Goal: Task Accomplishment & Management: Use online tool/utility

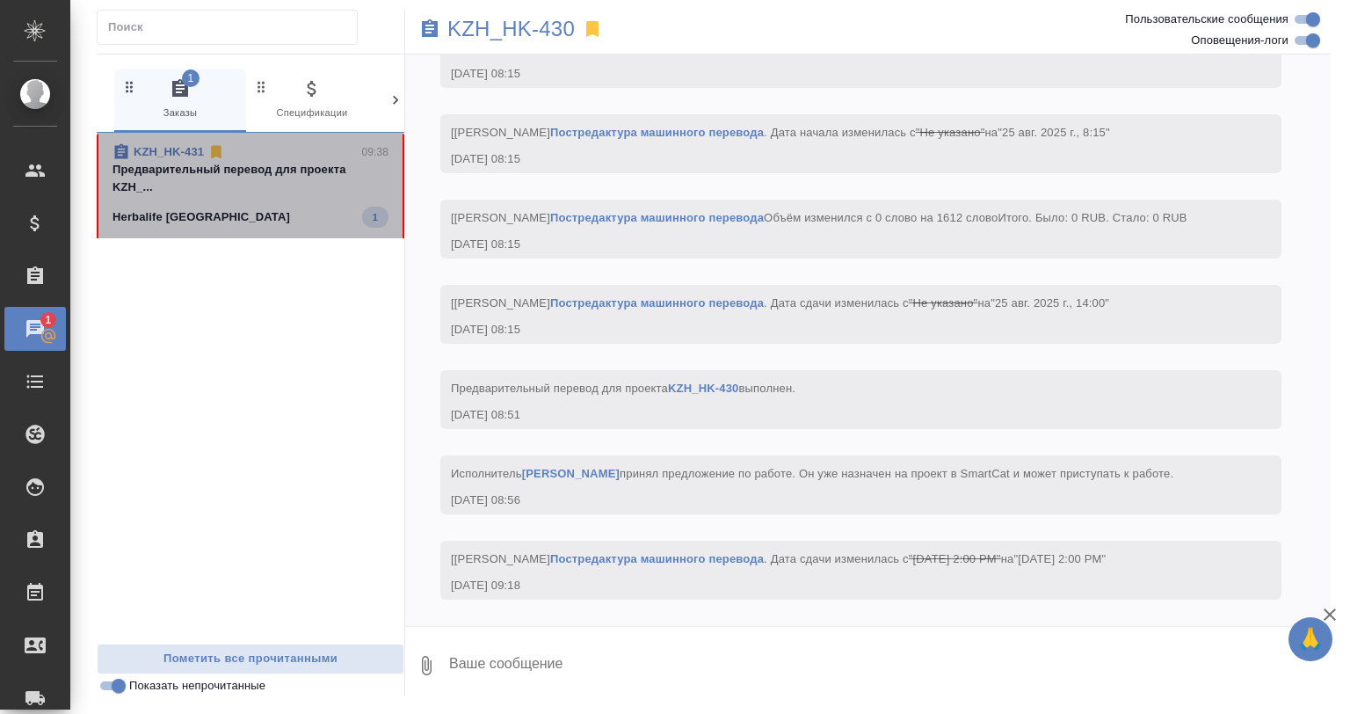
click at [277, 215] on div "Herbalife Kazakhstan 1" at bounding box center [251, 217] width 276 height 21
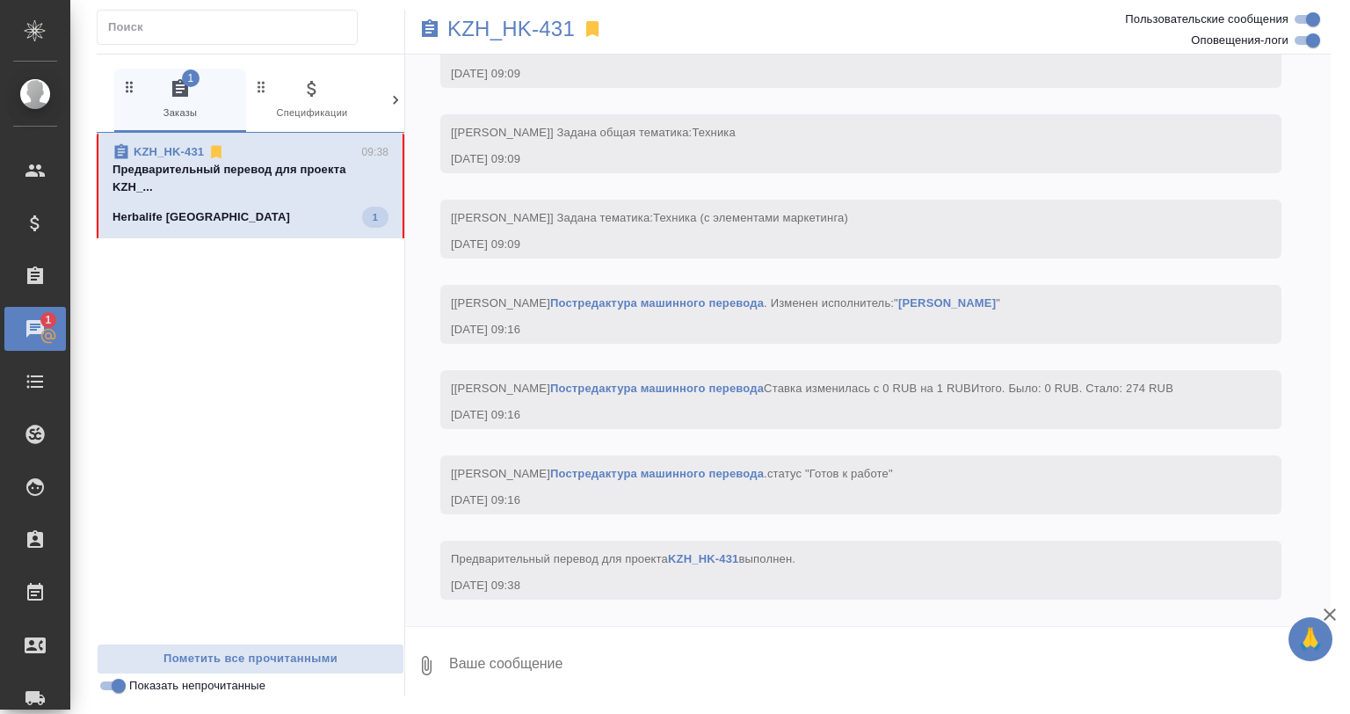
scroll to position [1639, 0]
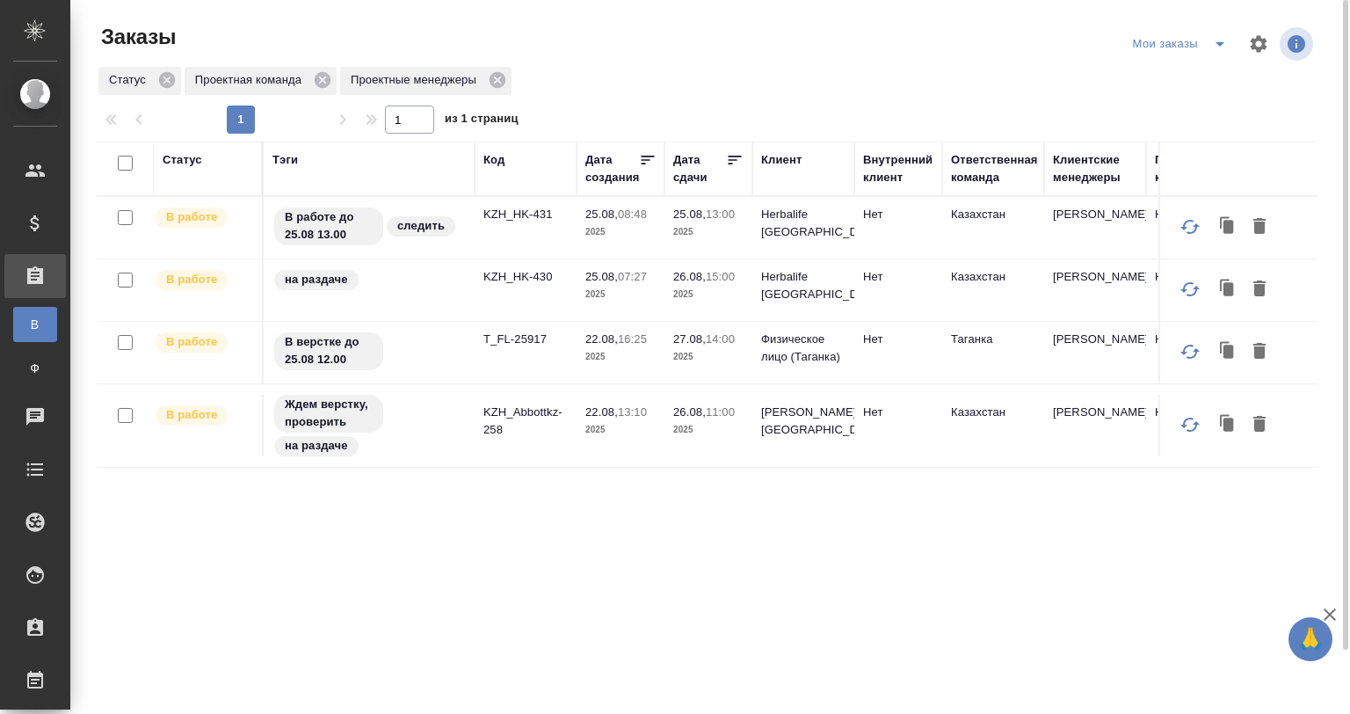
click at [1217, 46] on icon "split button" at bounding box center [1220, 43] width 21 height 21
click at [1172, 78] on li "юридические заказы" at bounding box center [1183, 79] width 149 height 28
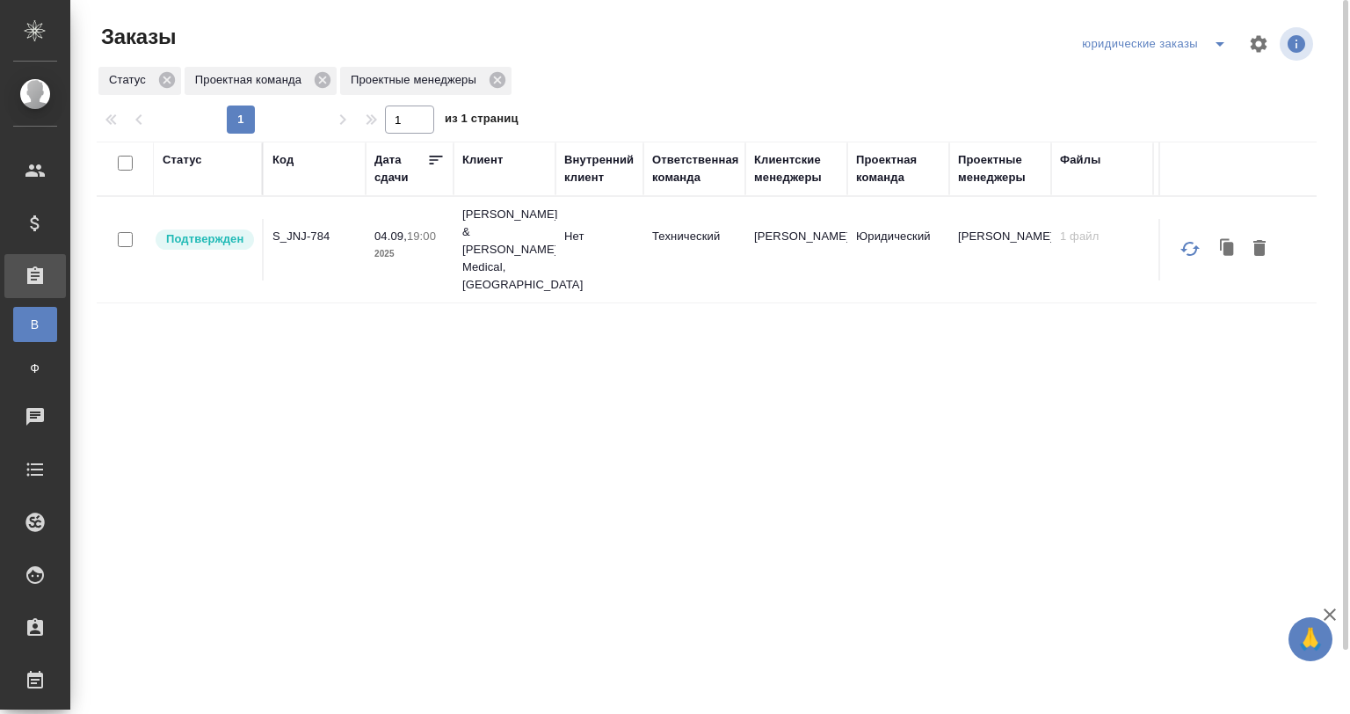
click at [394, 245] on p "2025" at bounding box center [410, 254] width 70 height 18
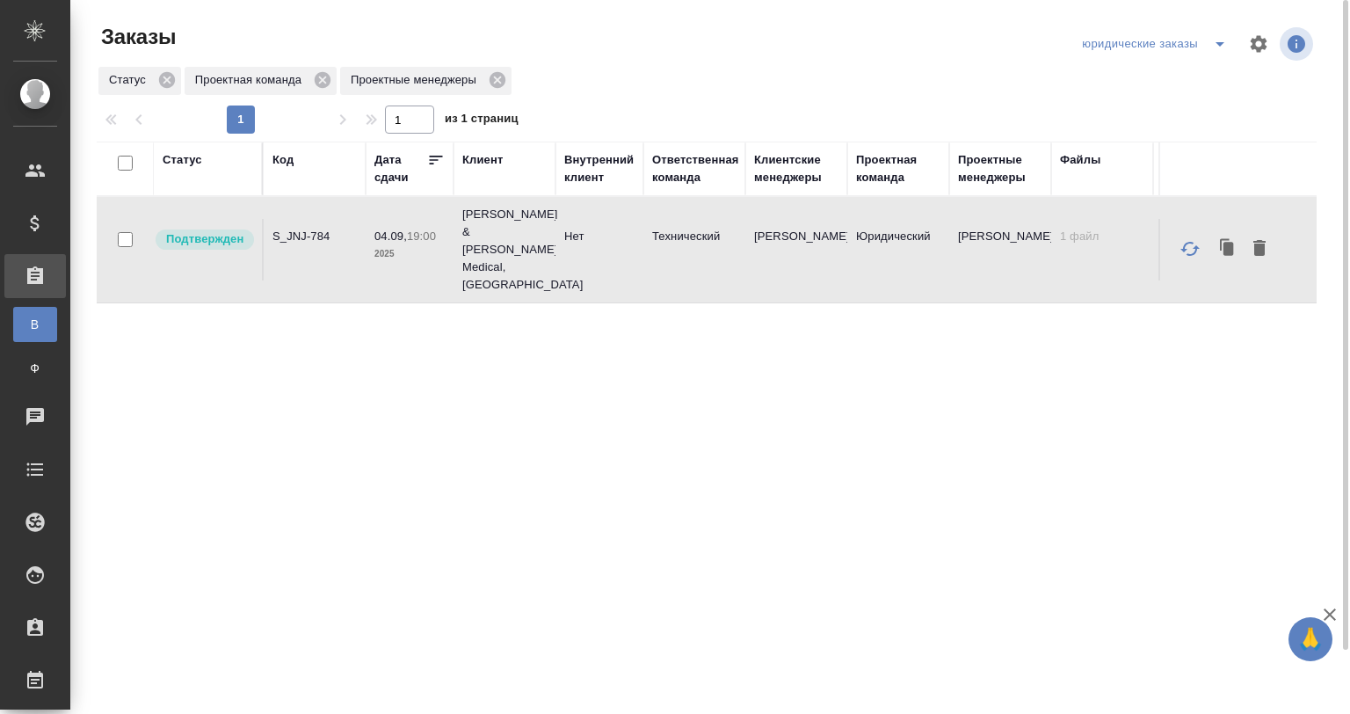
click at [394, 245] on p "2025" at bounding box center [410, 254] width 70 height 18
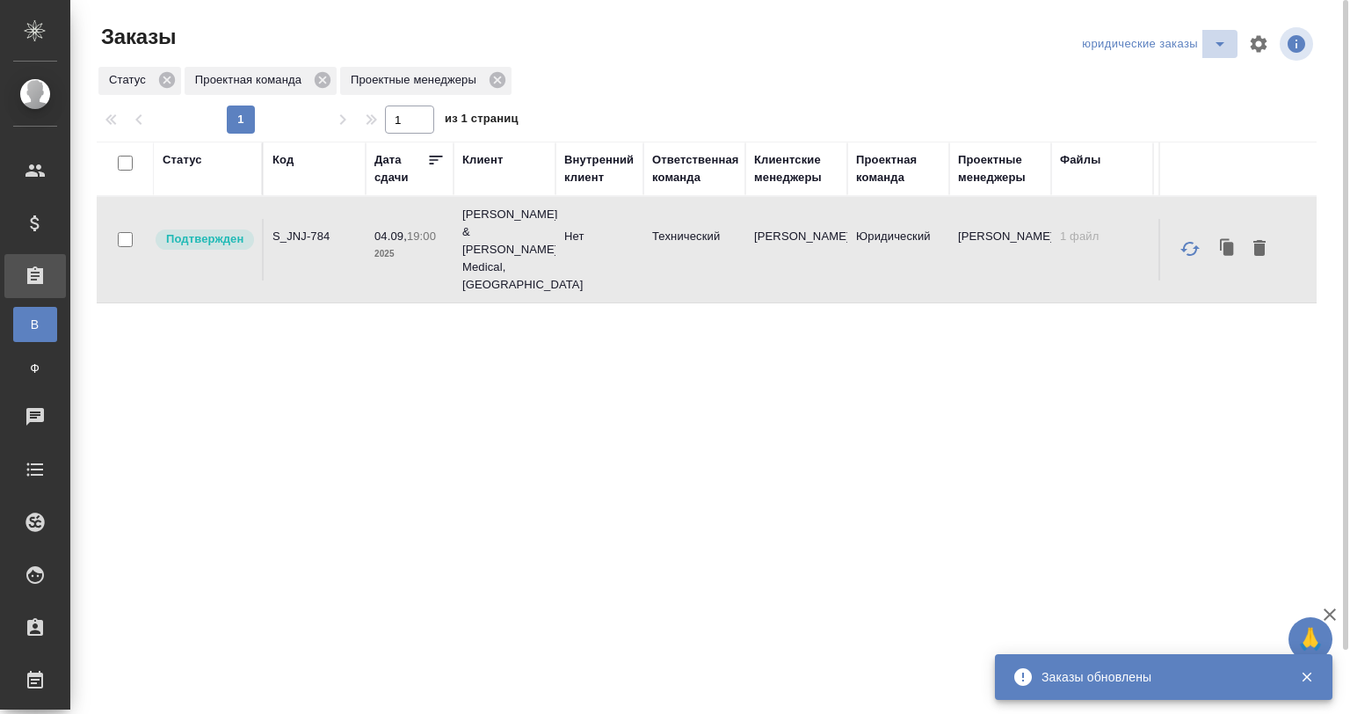
click at [1217, 47] on icon "split button" at bounding box center [1220, 43] width 21 height 21
click at [913, 97] on div at bounding box center [714, 101] width 1234 height 9
click at [173, 155] on div "Статус" at bounding box center [183, 160] width 40 height 18
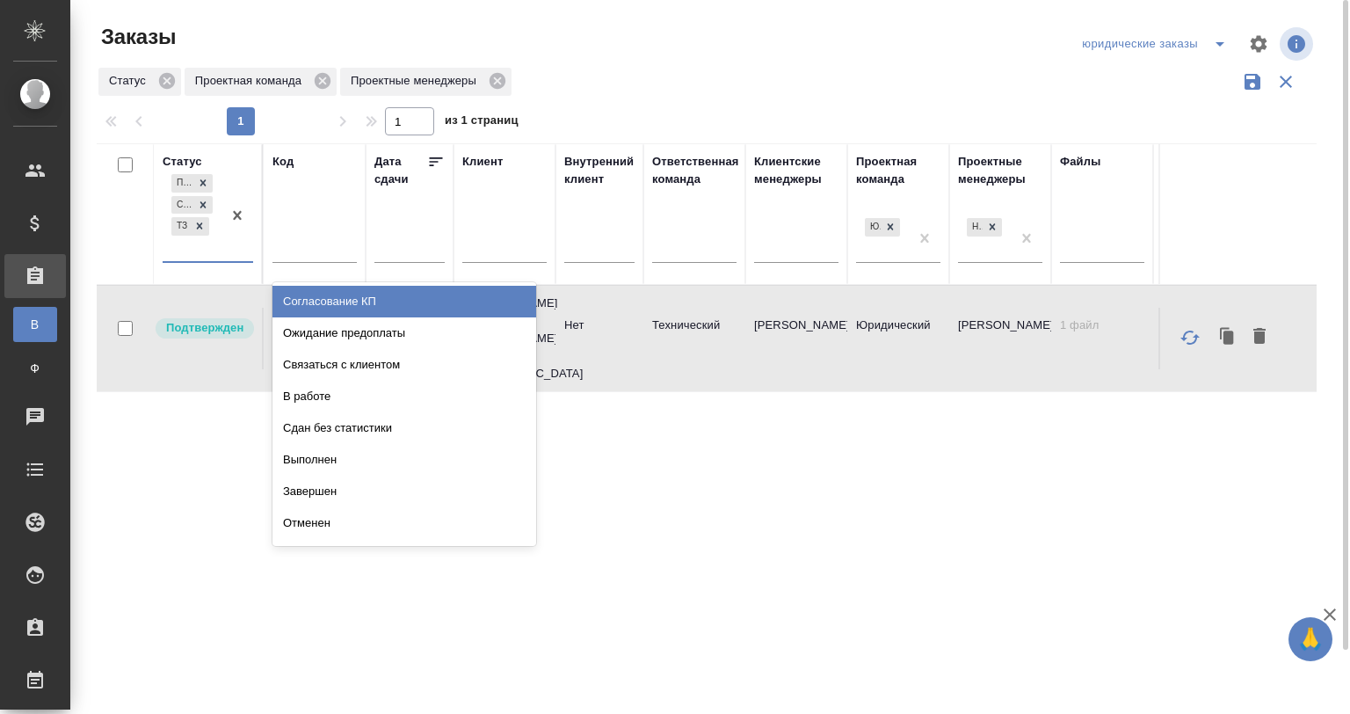
click at [190, 259] on div "Подтвержден Создан ТЗ" at bounding box center [192, 216] width 59 height 91
paste input "C_VNG-726"
type input "C_VNG-726"
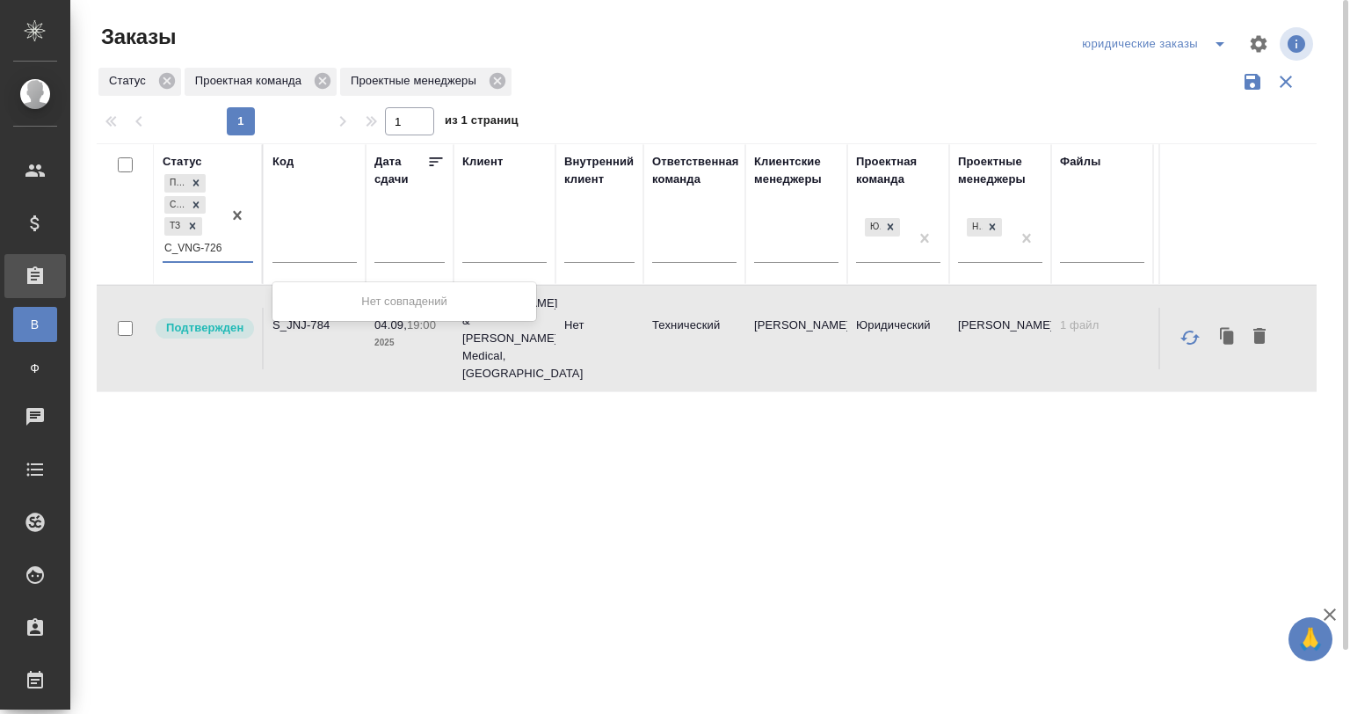
drag, startPoint x: 210, startPoint y: 251, endPoint x: 141, endPoint y: 254, distance: 69.5
click at [139, 254] on tr "Статус 0 results available for search term C_VNG-726. Use Up and Down to choose…" at bounding box center [810, 214] width 1426 height 142
drag, startPoint x: 222, startPoint y: 249, endPoint x: 127, endPoint y: 259, distance: 94.7
click at [127, 258] on tr "Статус 0 results available for search term C_VNG-726. Use Up and Down to choose…" at bounding box center [810, 214] width 1426 height 142
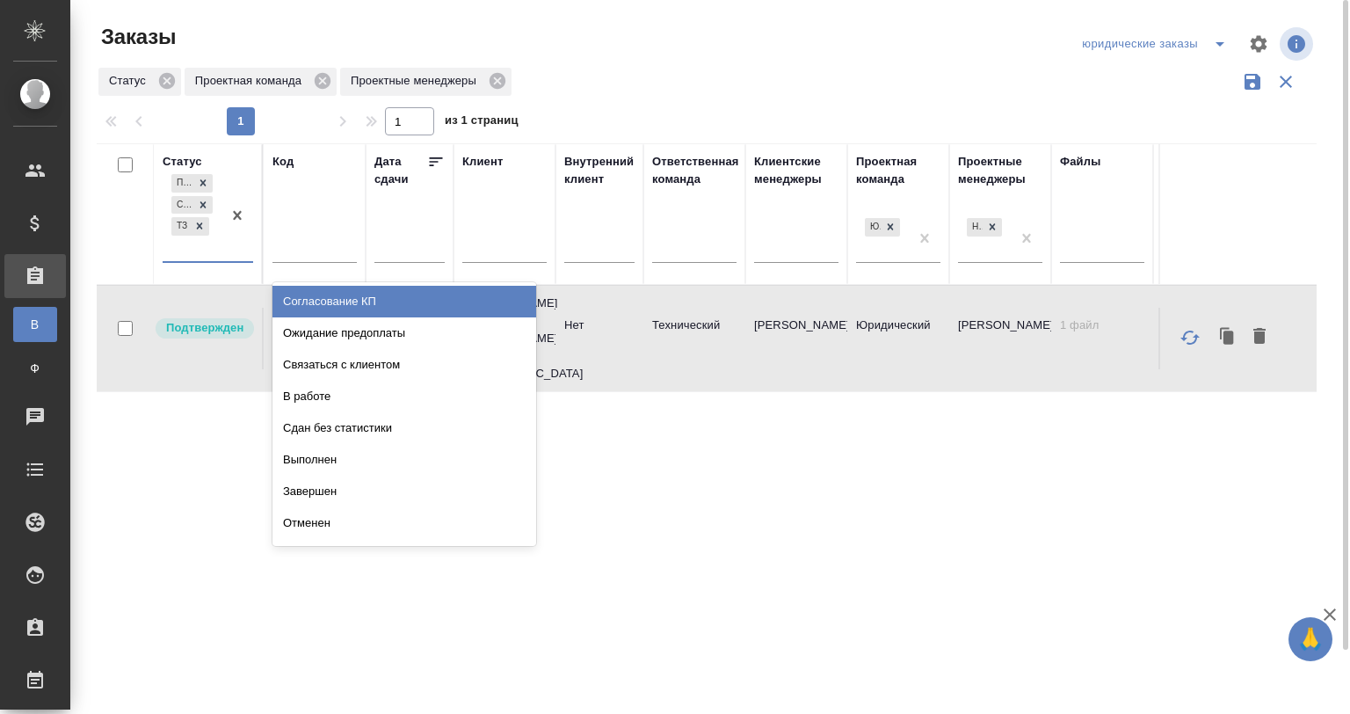
scroll to position [0, 0]
click at [340, 248] on input "text" at bounding box center [315, 251] width 84 height 22
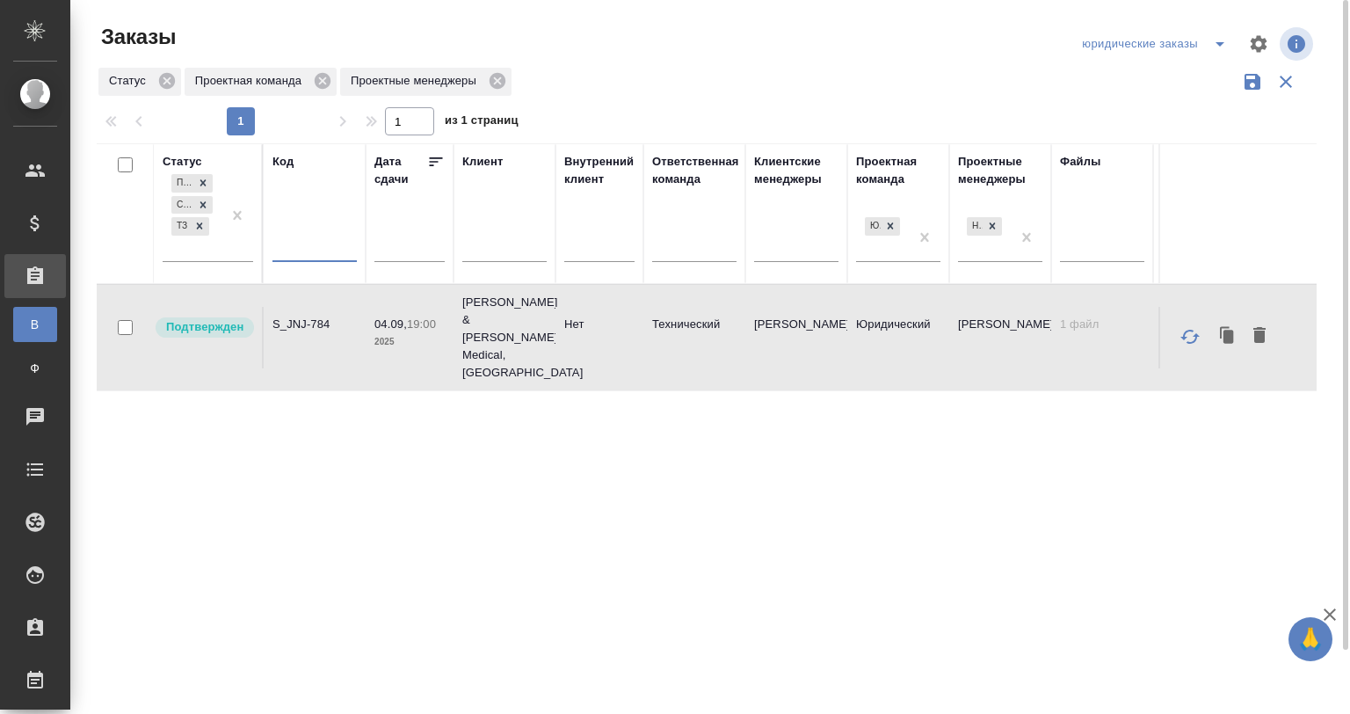
paste input "C_VNG-726"
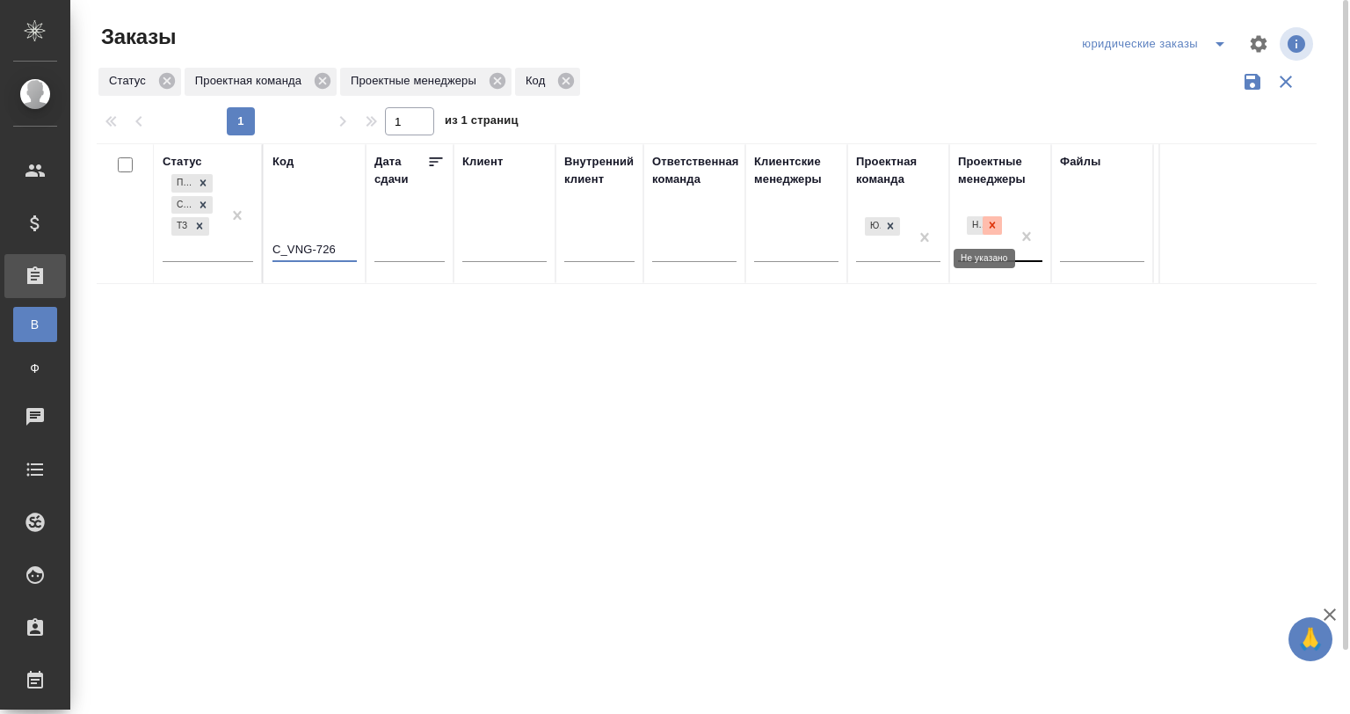
click at [993, 227] on icon at bounding box center [992, 225] width 12 height 12
type input "C_VNG-726"
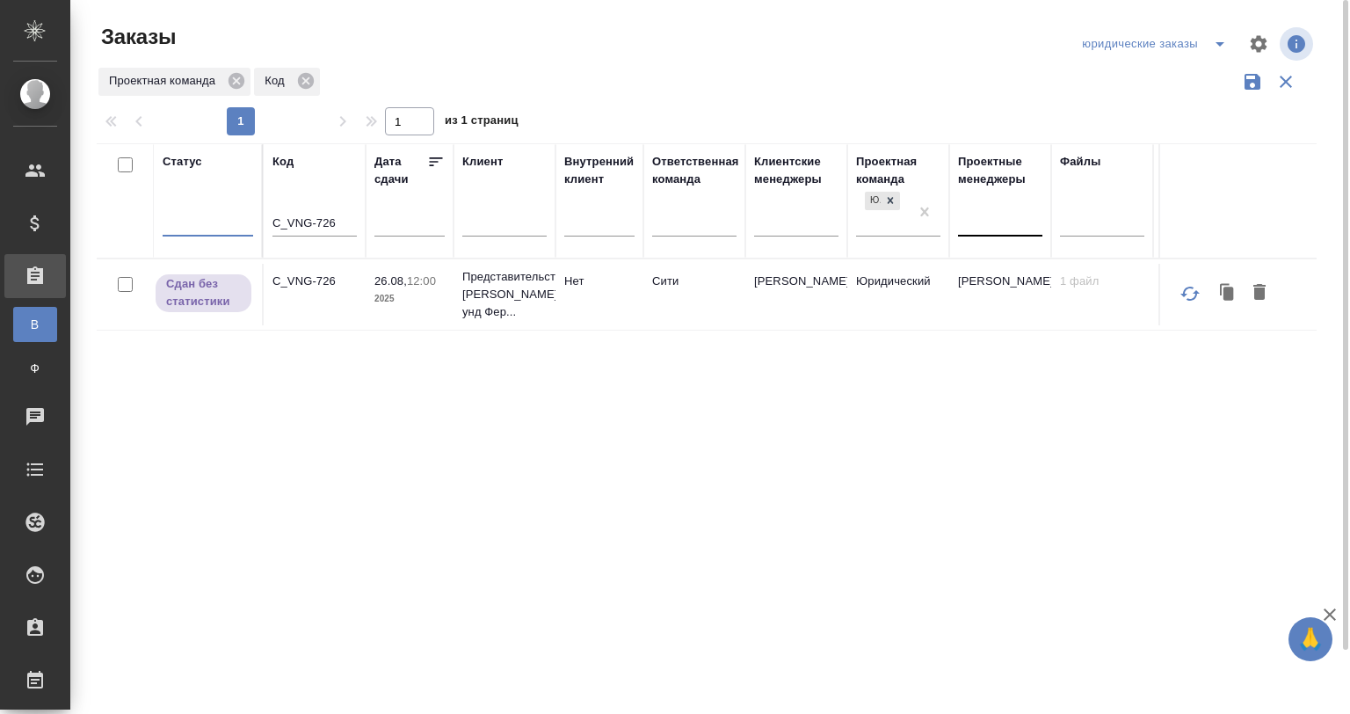
click at [505, 338] on div "Статус 0 results available. Select is focused ,type to refine list, press Down …" at bounding box center [707, 459] width 1220 height 633
click at [467, 309] on p "Представительство ФНГ Хандель унд Фер..." at bounding box center [504, 294] width 84 height 53
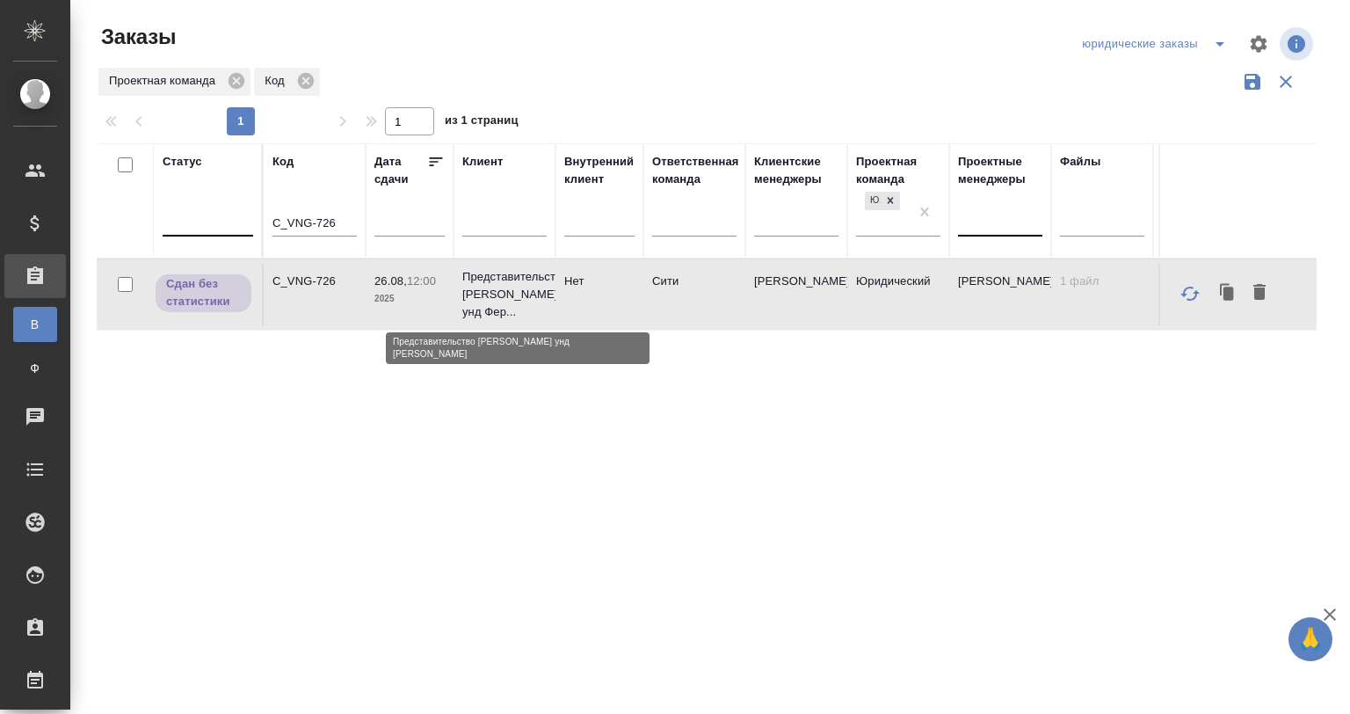
click at [466, 309] on p "Представительство ФНГ Хандель унд Фер..." at bounding box center [504, 294] width 84 height 53
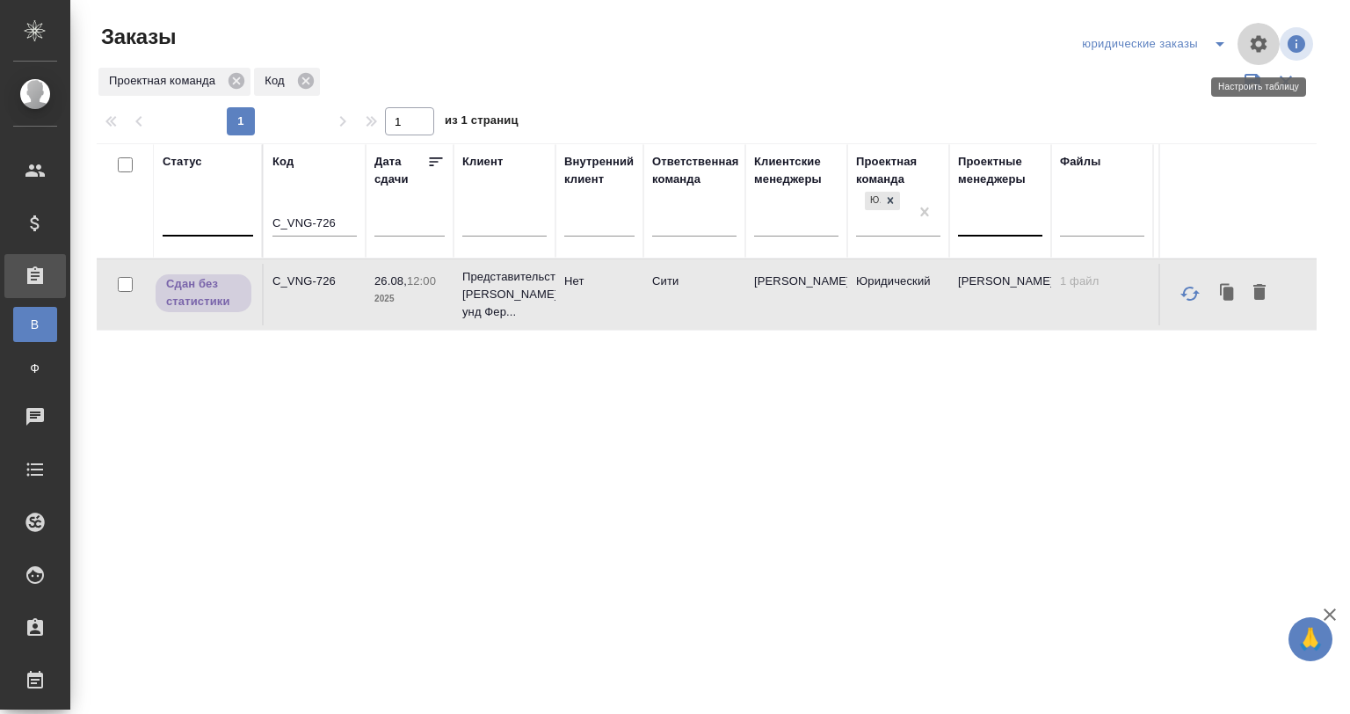
click at [1238, 47] on button "button" at bounding box center [1259, 44] width 42 height 42
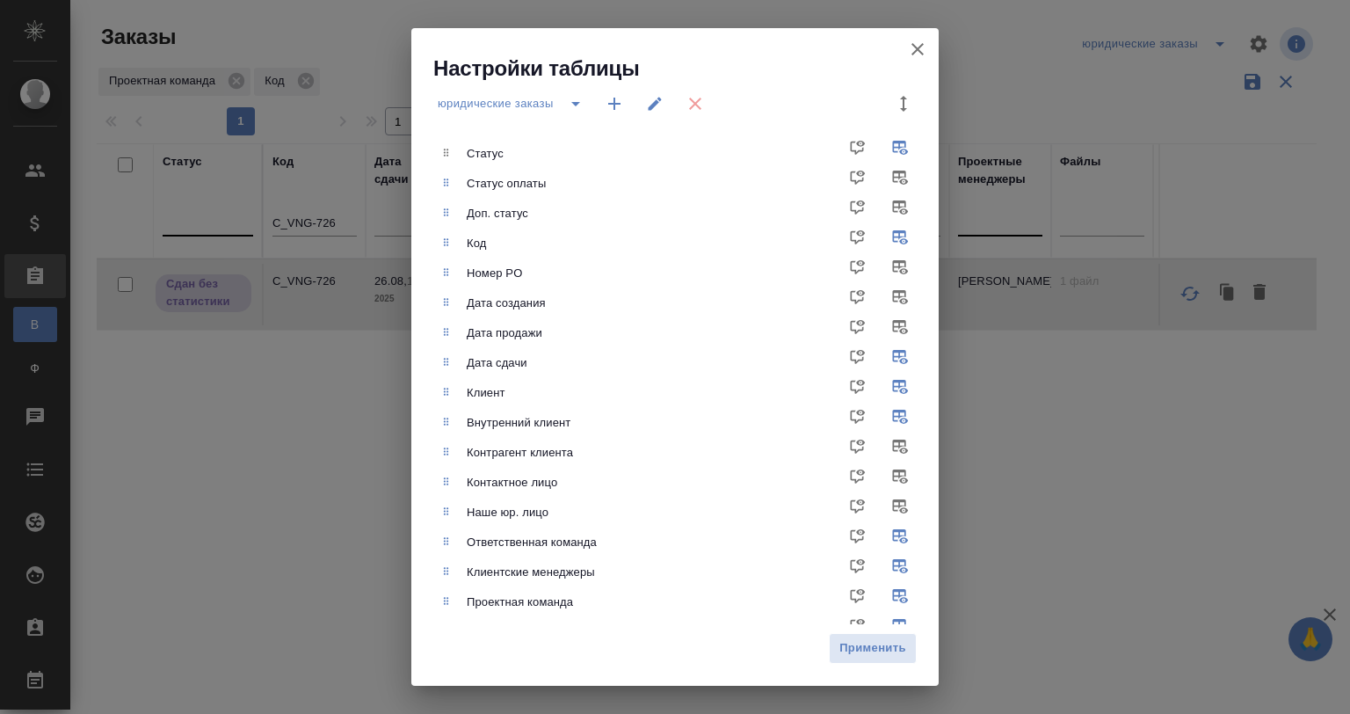
drag, startPoint x: 906, startPoint y: 44, endPoint x: 928, endPoint y: 46, distance: 21.2
click at [907, 46] on button "button" at bounding box center [918, 49] width 42 height 42
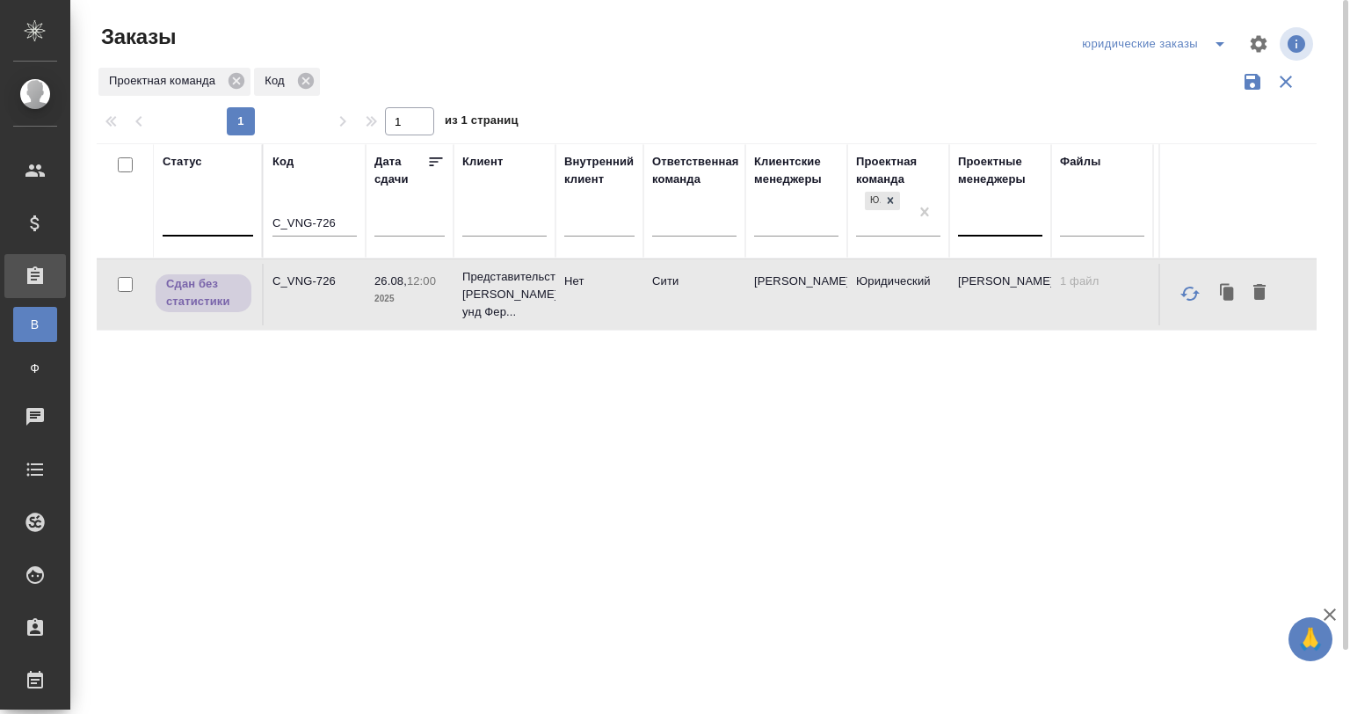
click at [1202, 40] on div "юридические заказы" at bounding box center [1158, 44] width 160 height 28
click at [1215, 46] on icon "split button" at bounding box center [1220, 43] width 21 height 21
click at [1172, 68] on li "Мои заказы" at bounding box center [1158, 79] width 160 height 28
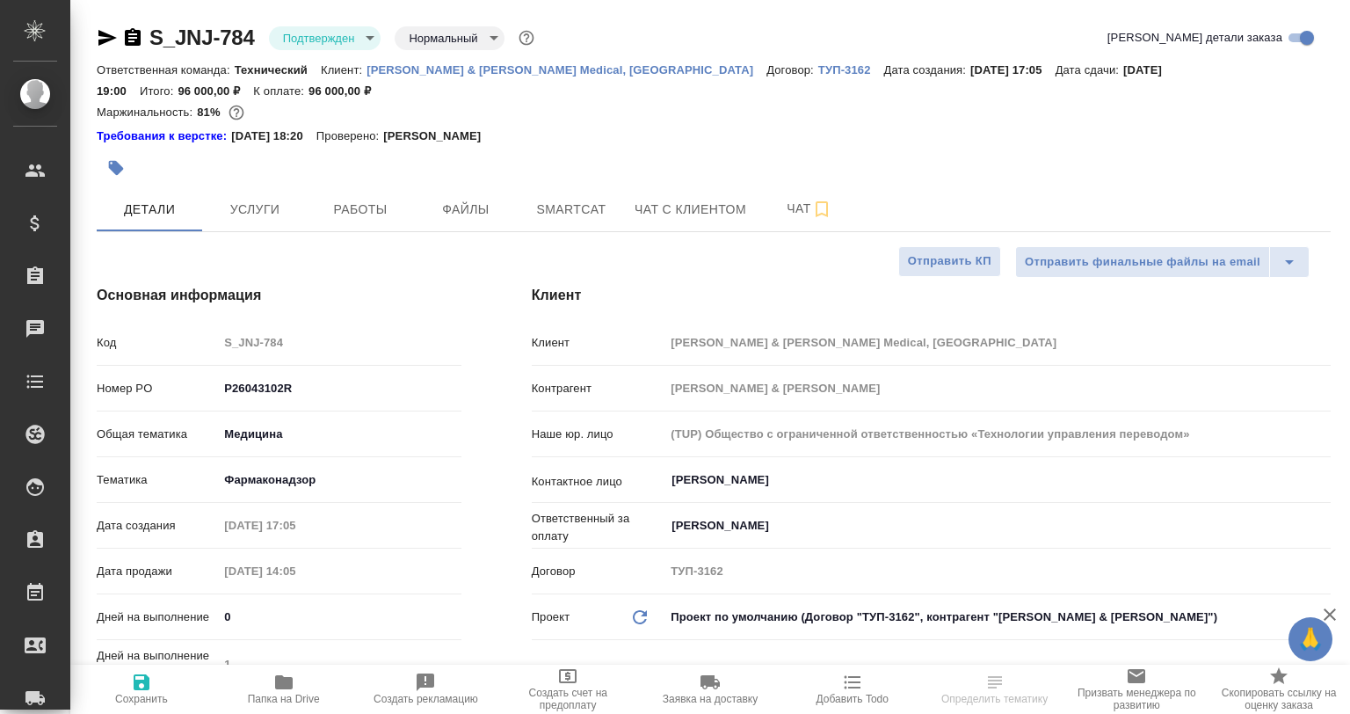
select select "RU"
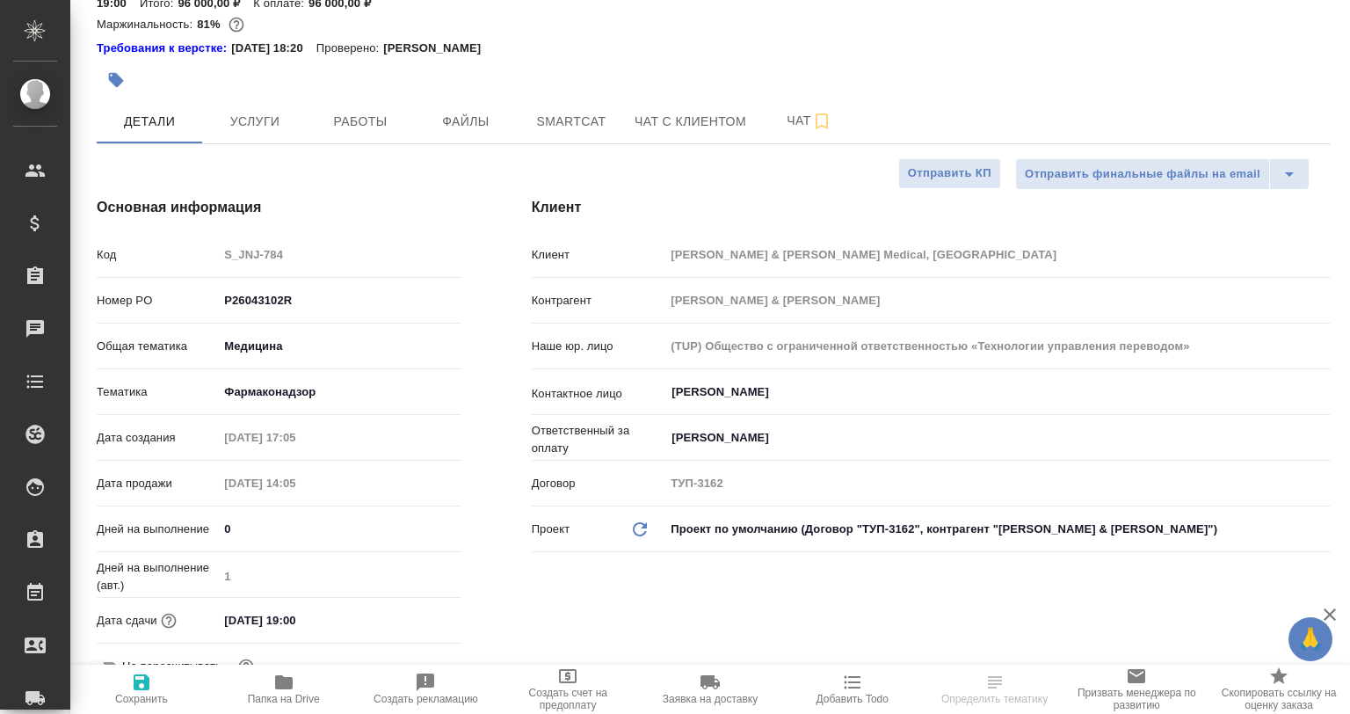
scroll to position [615, 0]
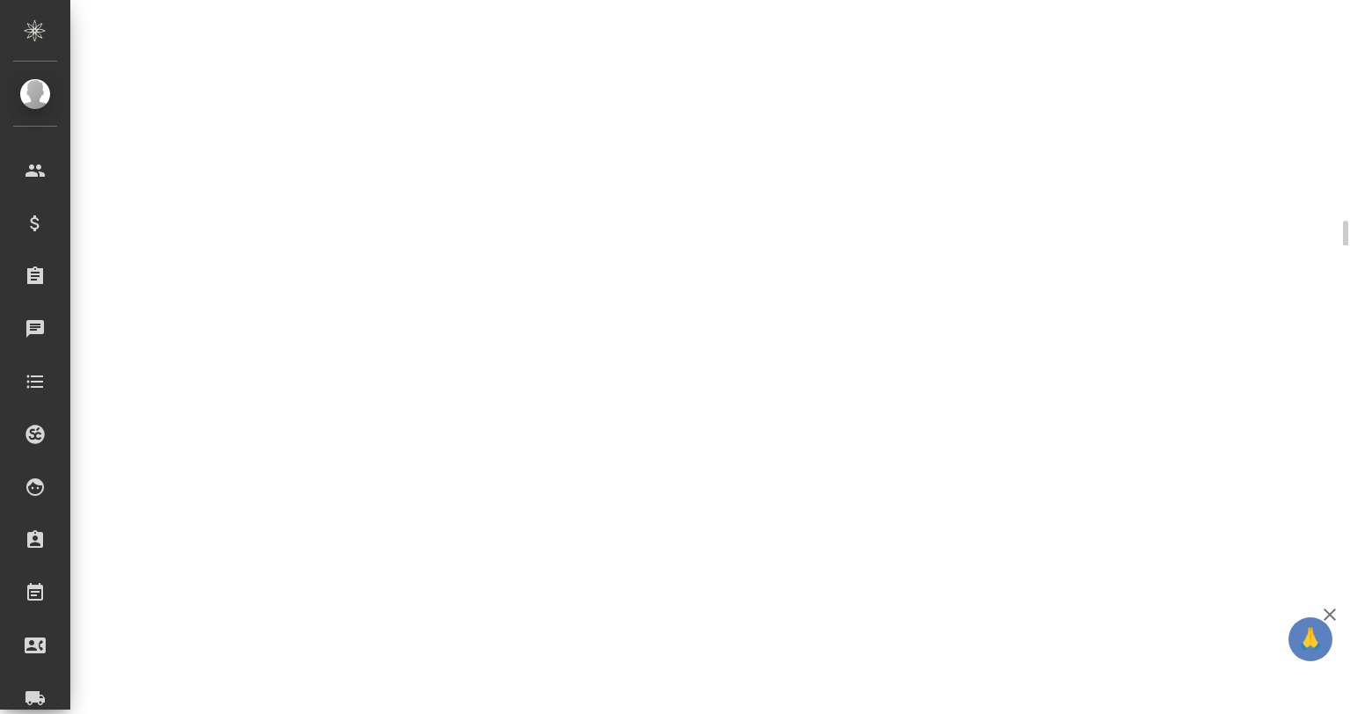
select select "RU"
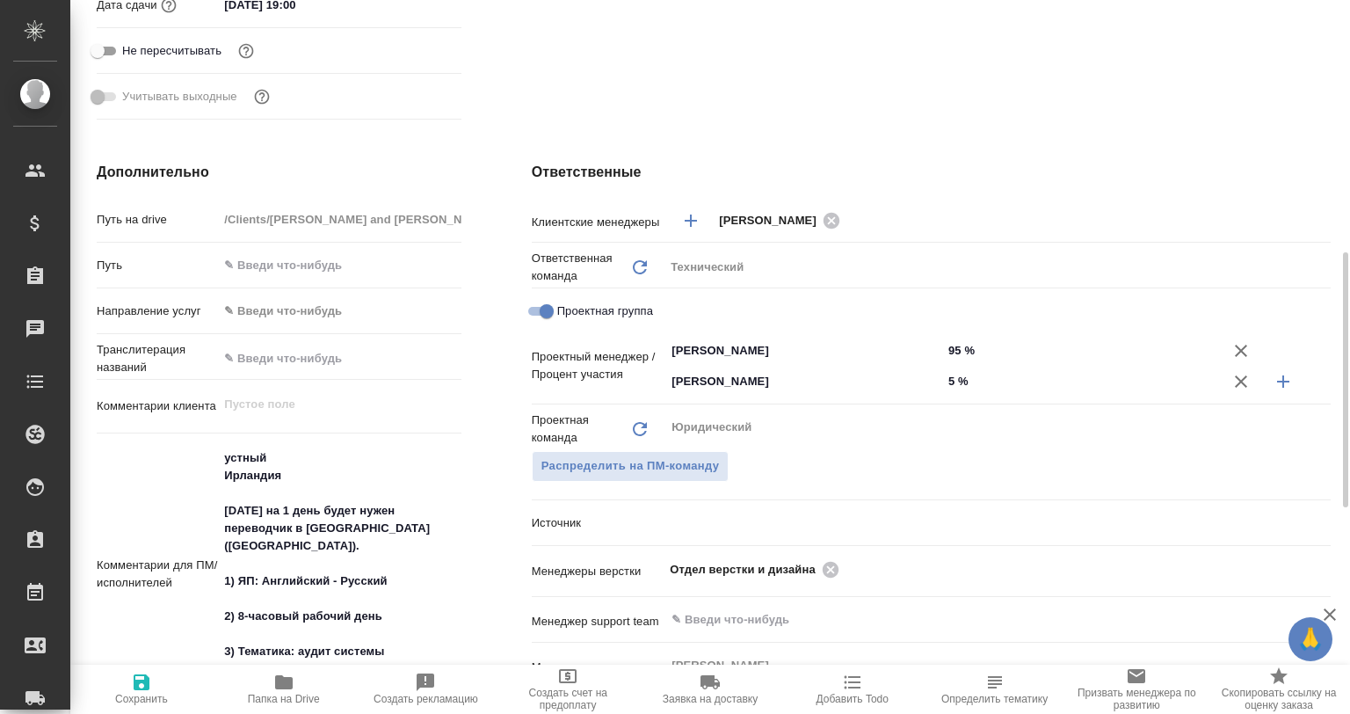
type textarea "x"
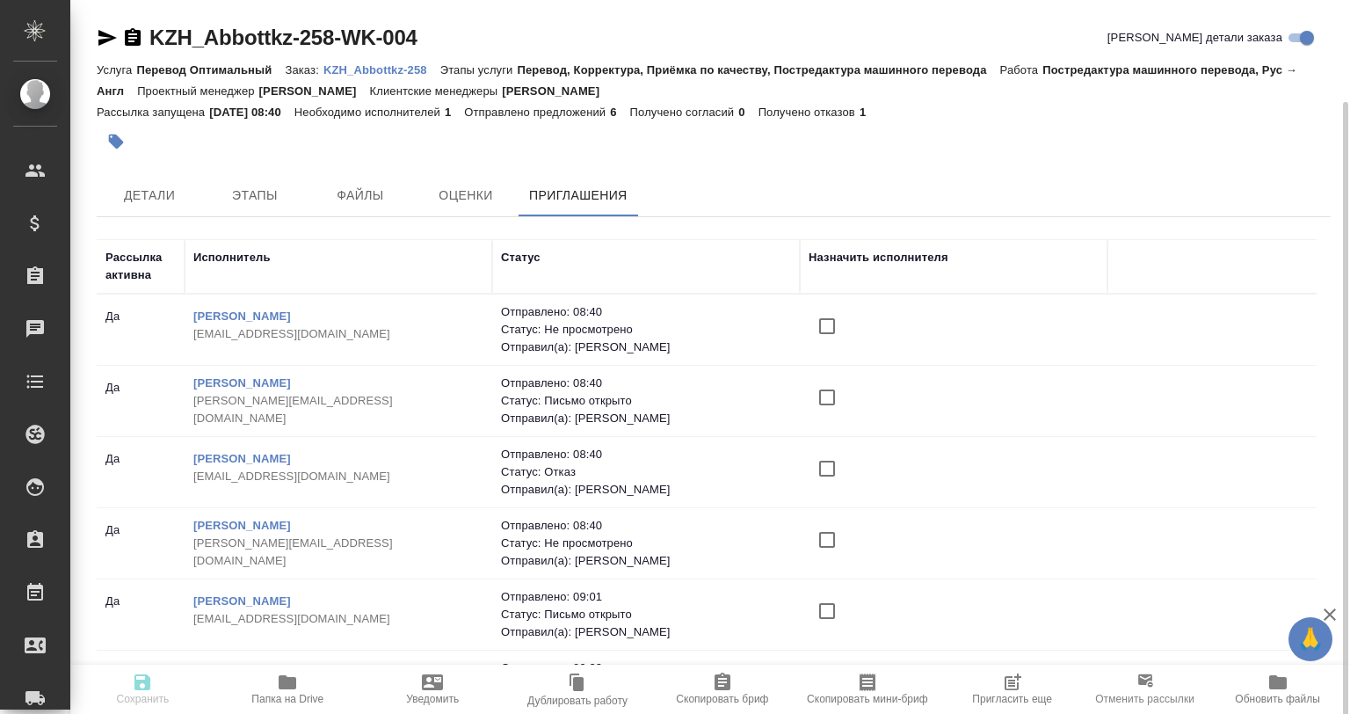
scroll to position [53, 0]
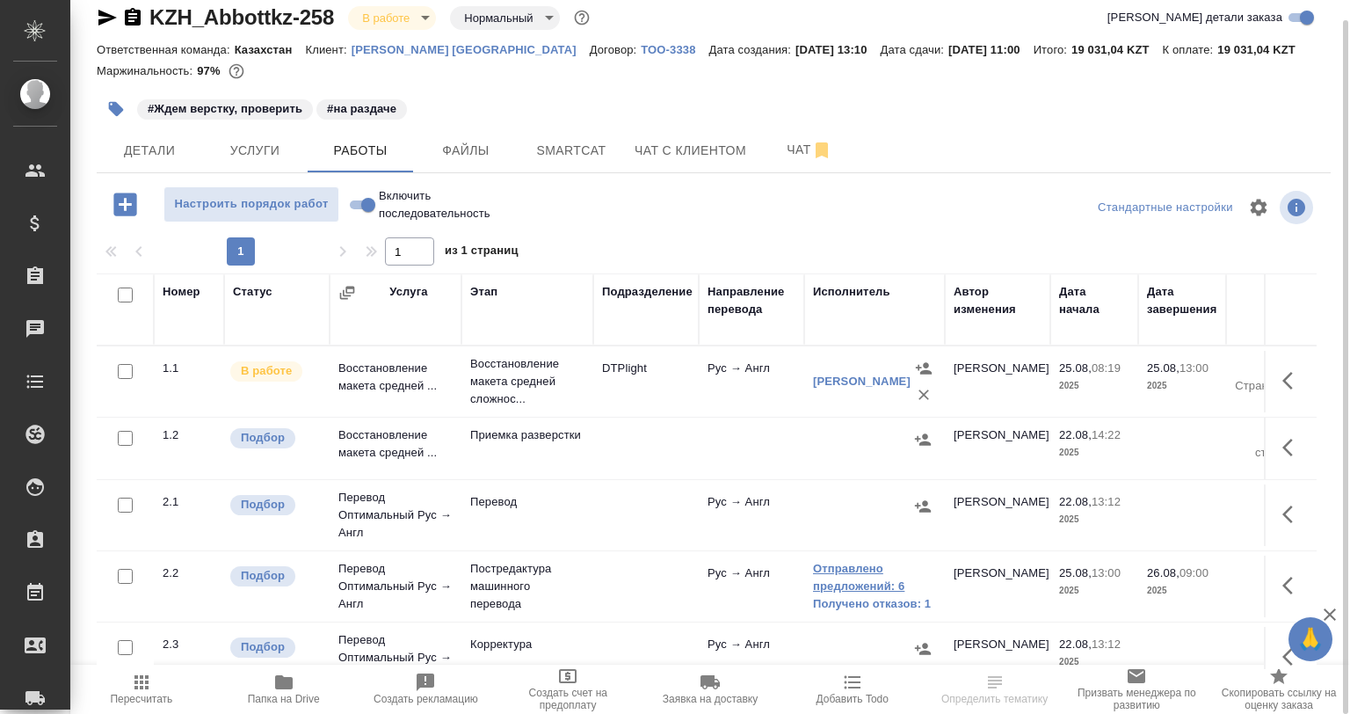
click at [847, 566] on link "Отправлено предложений: 6" at bounding box center [874, 577] width 123 height 35
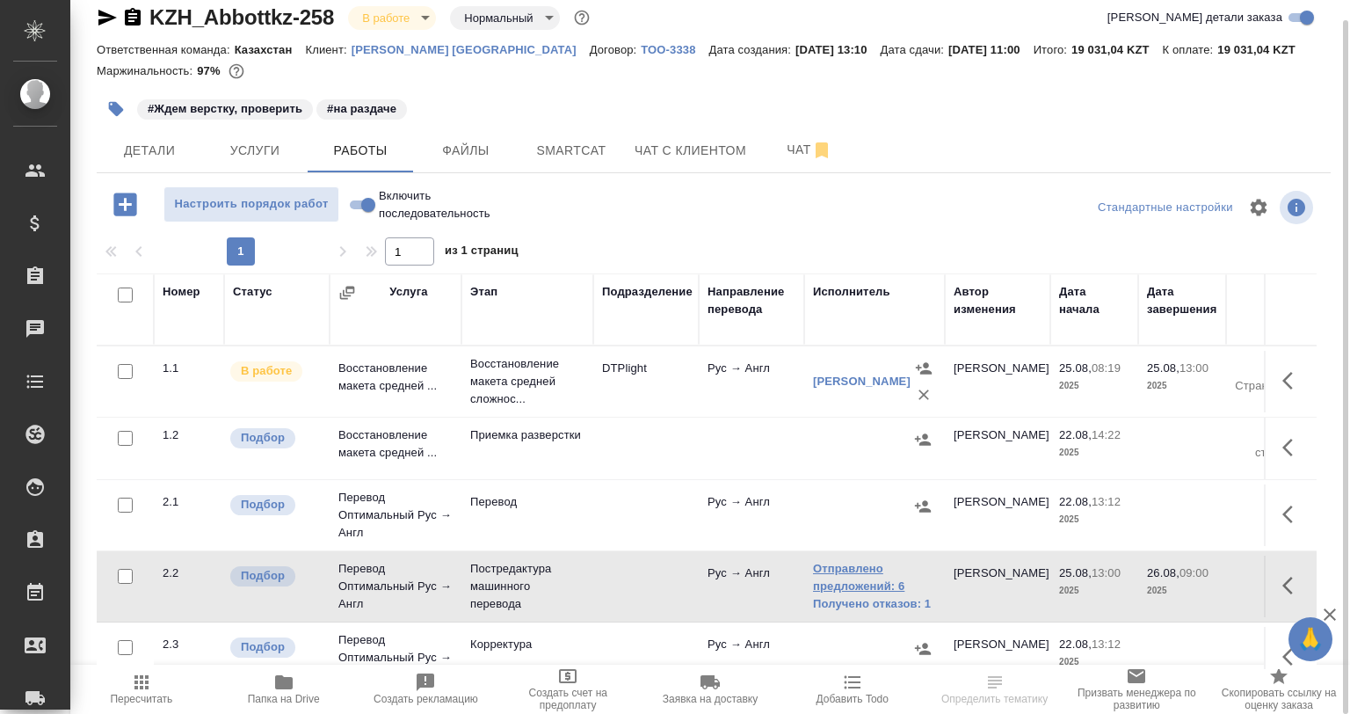
click at [851, 579] on link "Отправлено предложений: 6" at bounding box center [874, 577] width 123 height 35
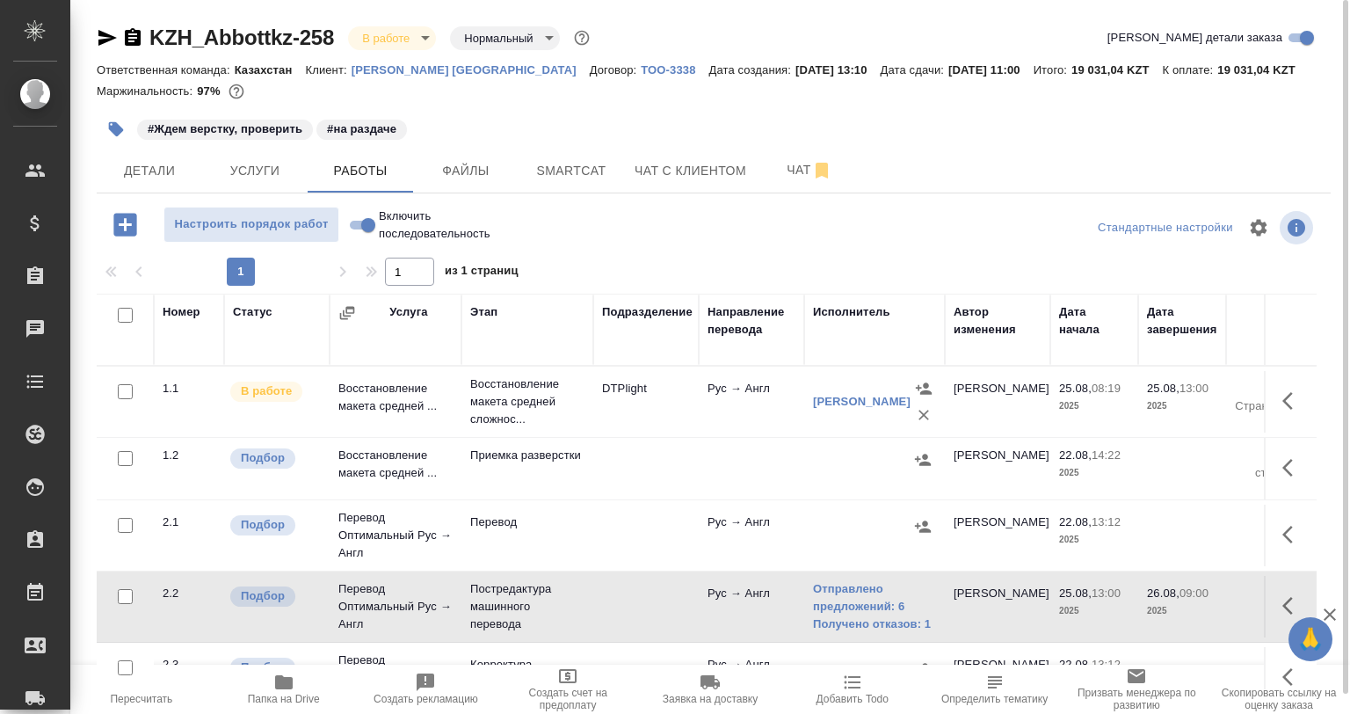
click at [100, 40] on icon "button" at bounding box center [107, 38] width 18 height 16
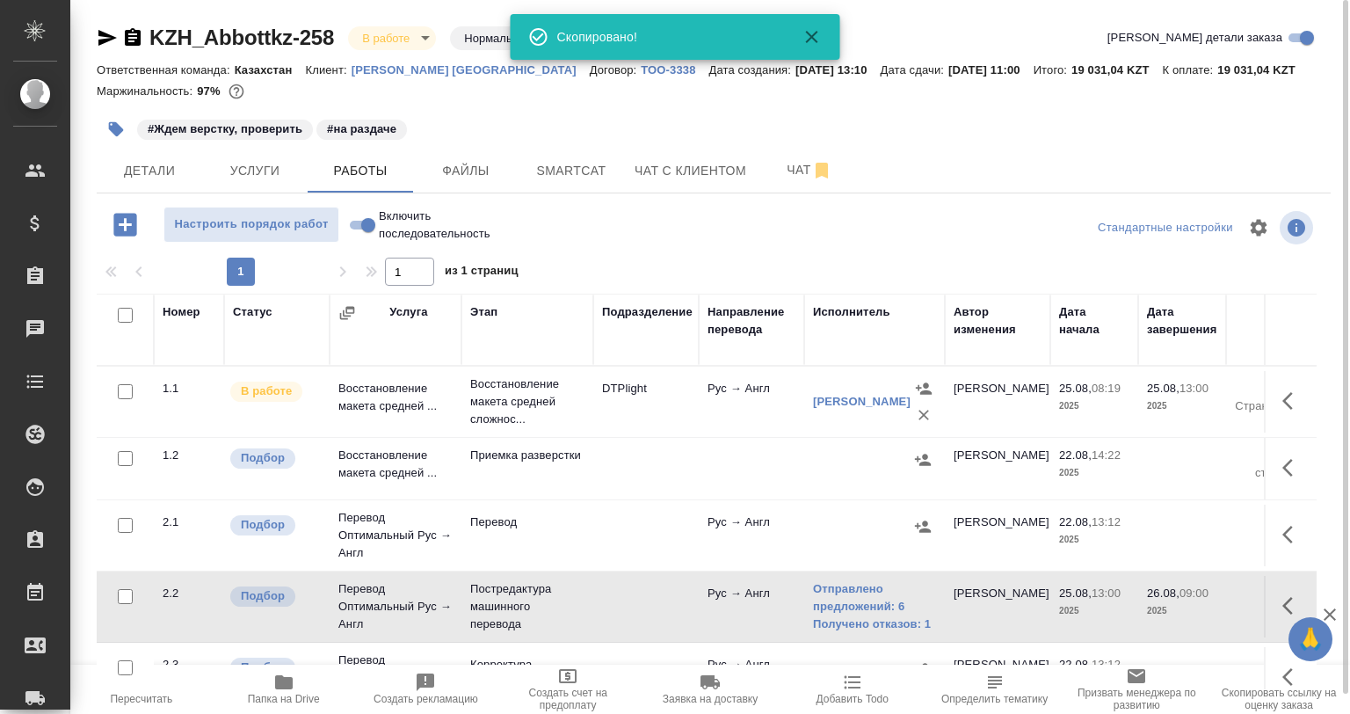
click at [109, 41] on icon "button" at bounding box center [107, 37] width 21 height 21
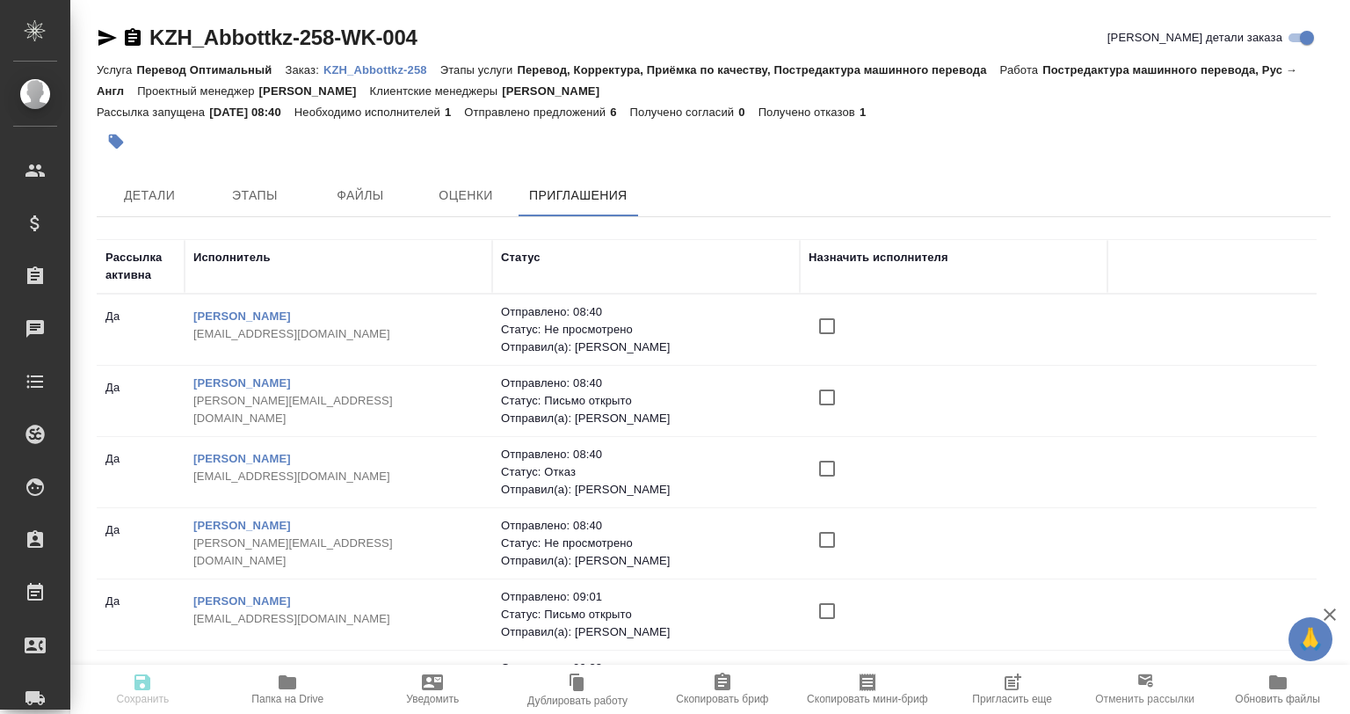
click at [310, 154] on div at bounding box center [508, 141] width 823 height 39
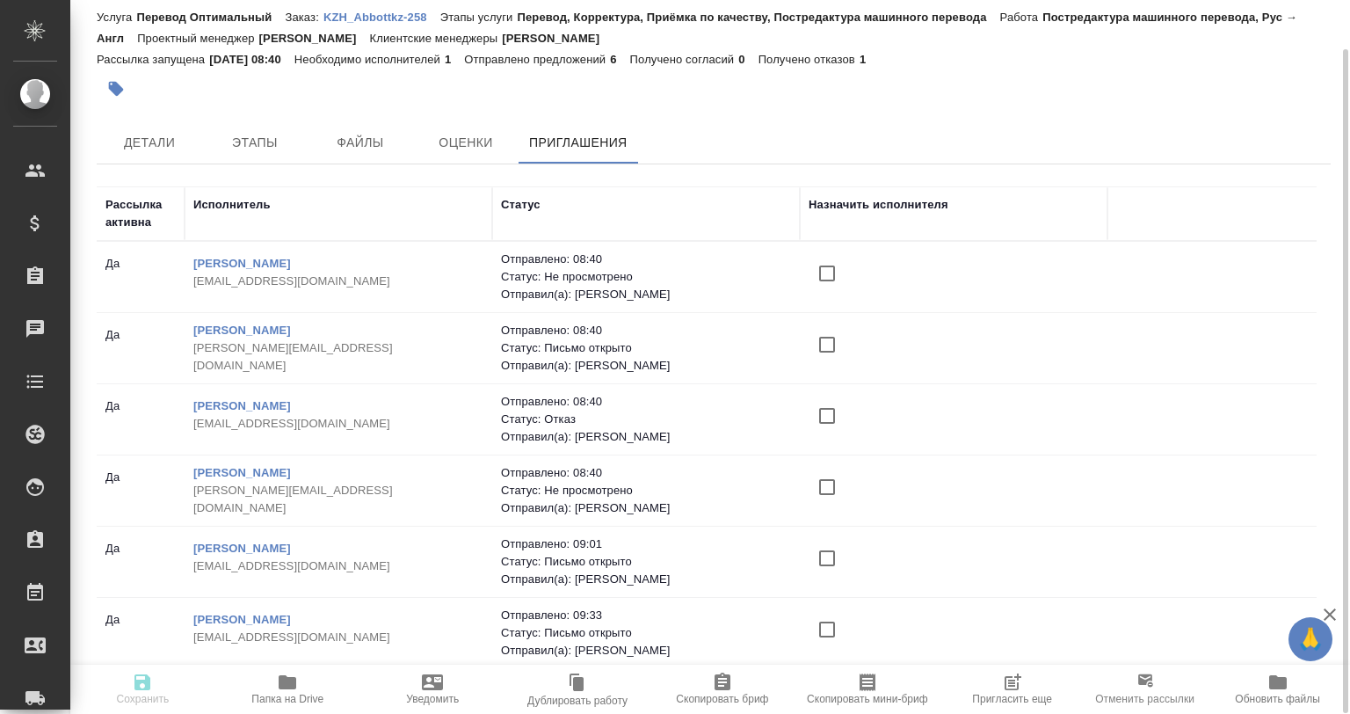
click at [1009, 687] on icon "button" at bounding box center [1012, 682] width 21 height 21
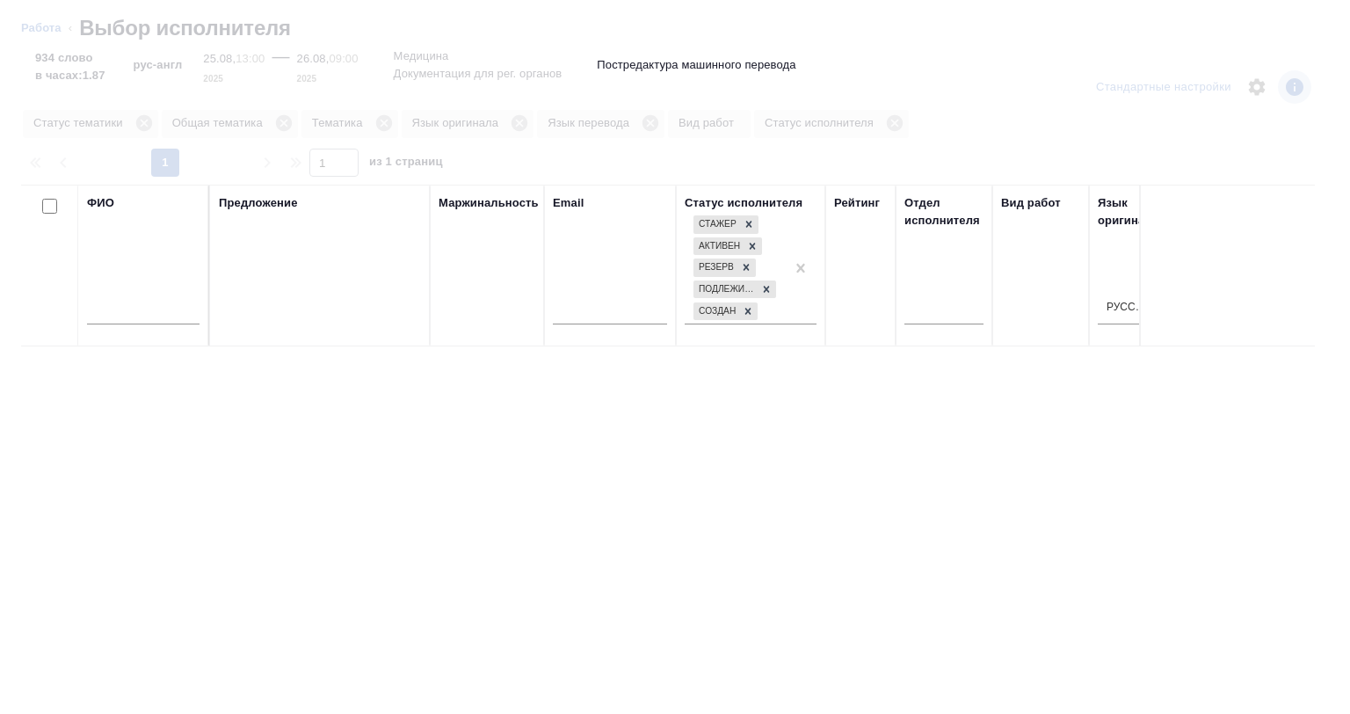
click at [134, 319] on input "text" at bounding box center [143, 313] width 113 height 22
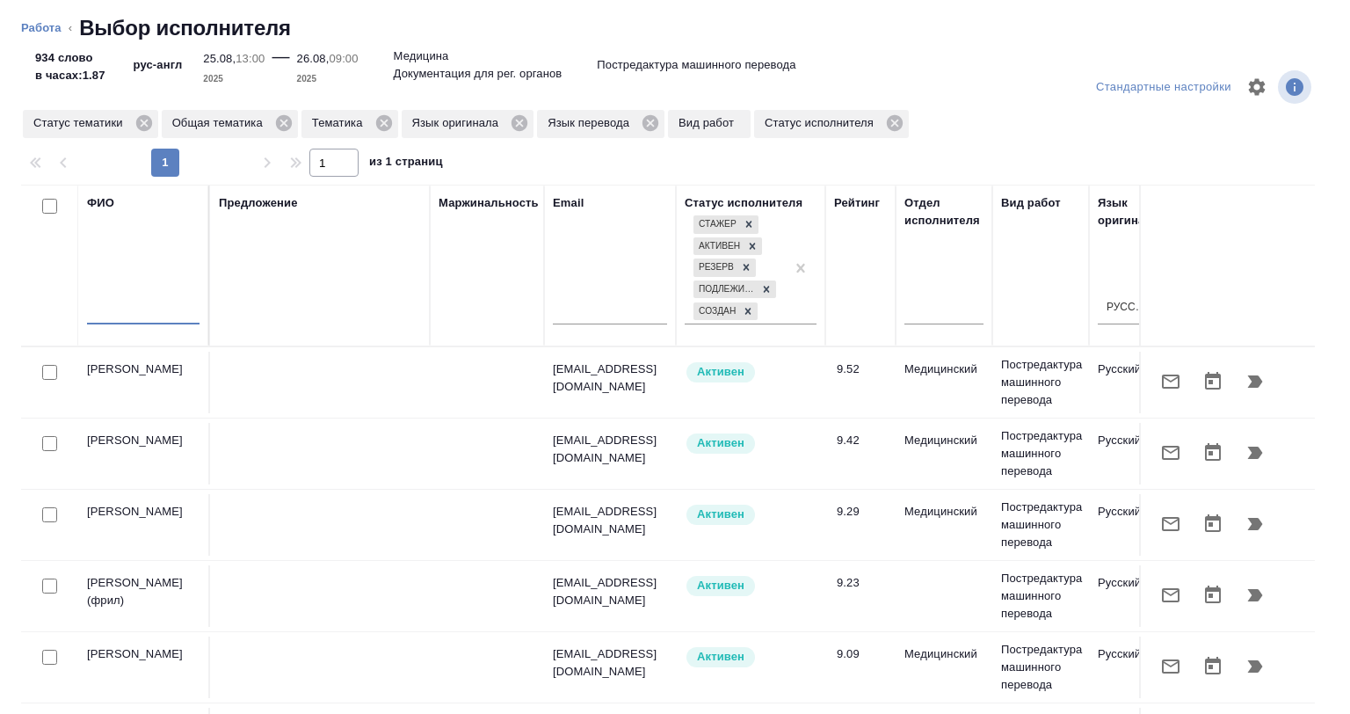
click at [137, 313] on input "text" at bounding box center [143, 313] width 113 height 22
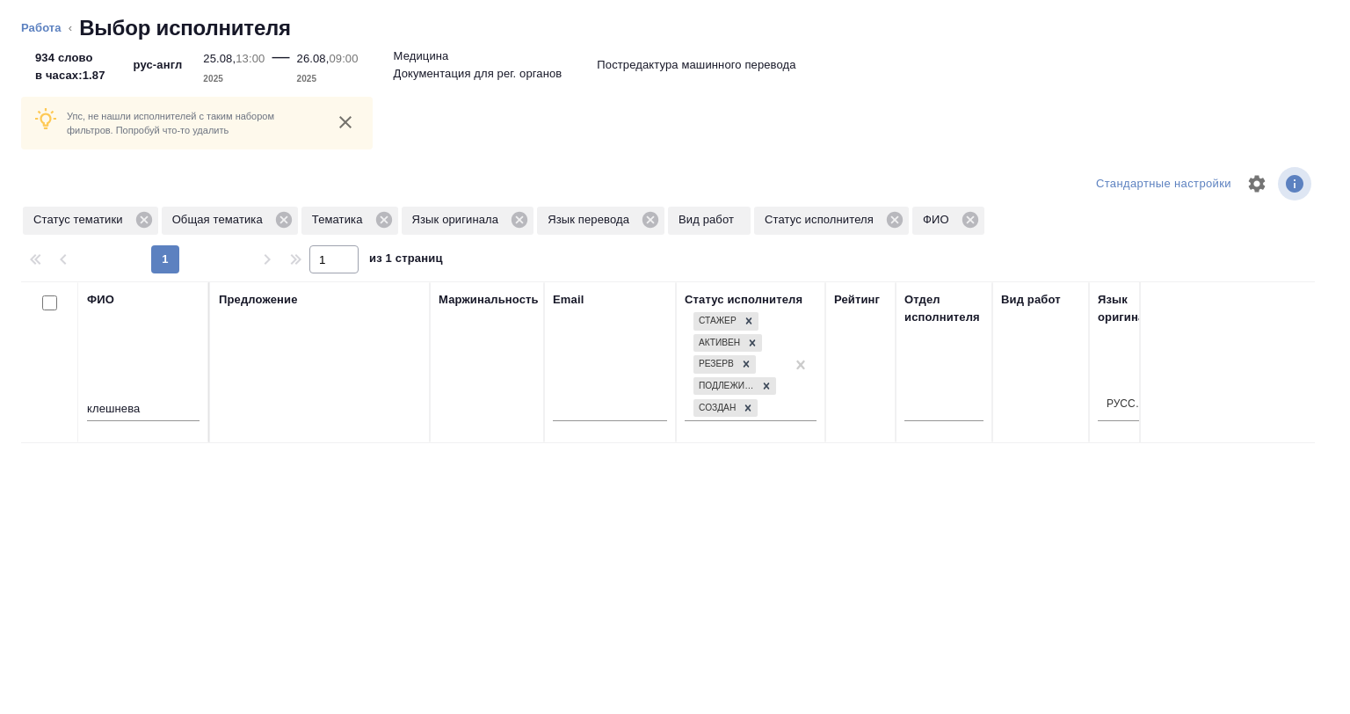
click at [155, 499] on div "ФИО клешнева Предложение Маржинальность Email Статус исполнителя Стажер Активен…" at bounding box center [668, 558] width 1294 height 554
click at [281, 225] on icon at bounding box center [284, 220] width 16 height 16
click at [246, 225] on icon at bounding box center [244, 220] width 16 height 16
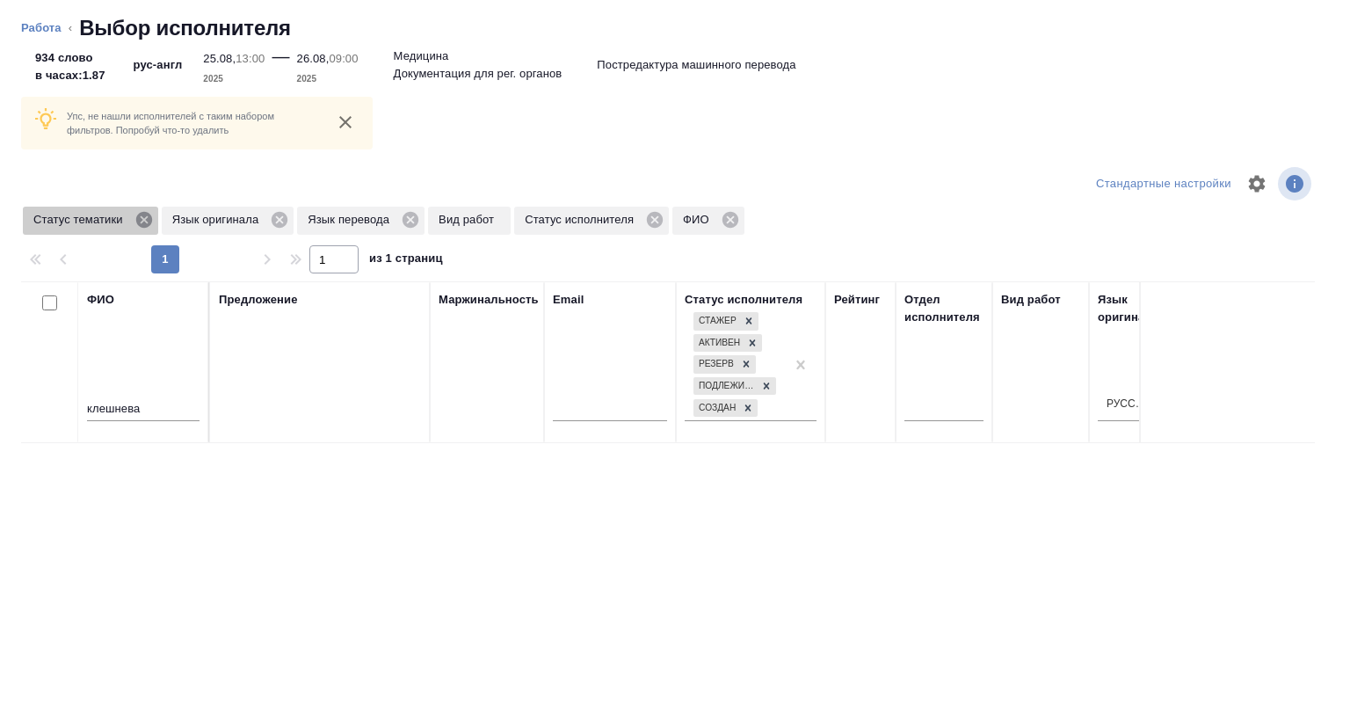
click at [141, 225] on icon at bounding box center [143, 220] width 16 height 16
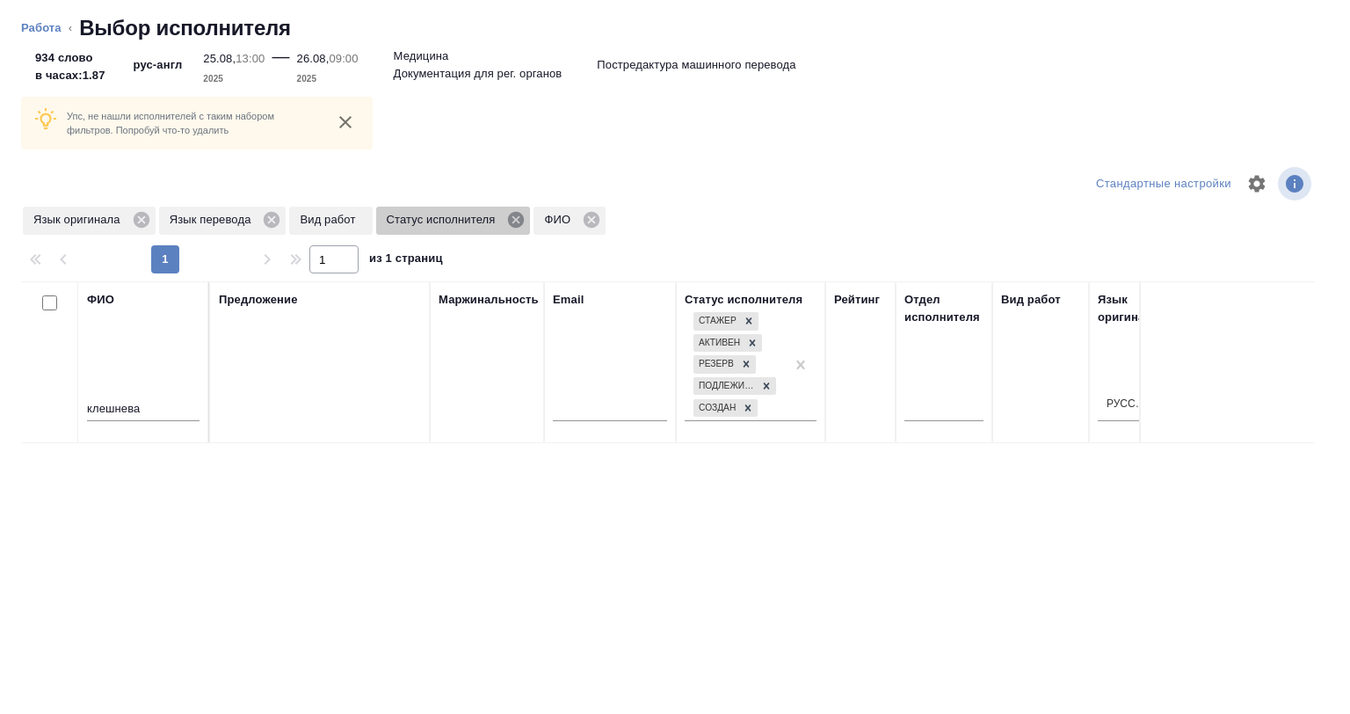
click at [513, 224] on icon at bounding box center [516, 220] width 16 height 16
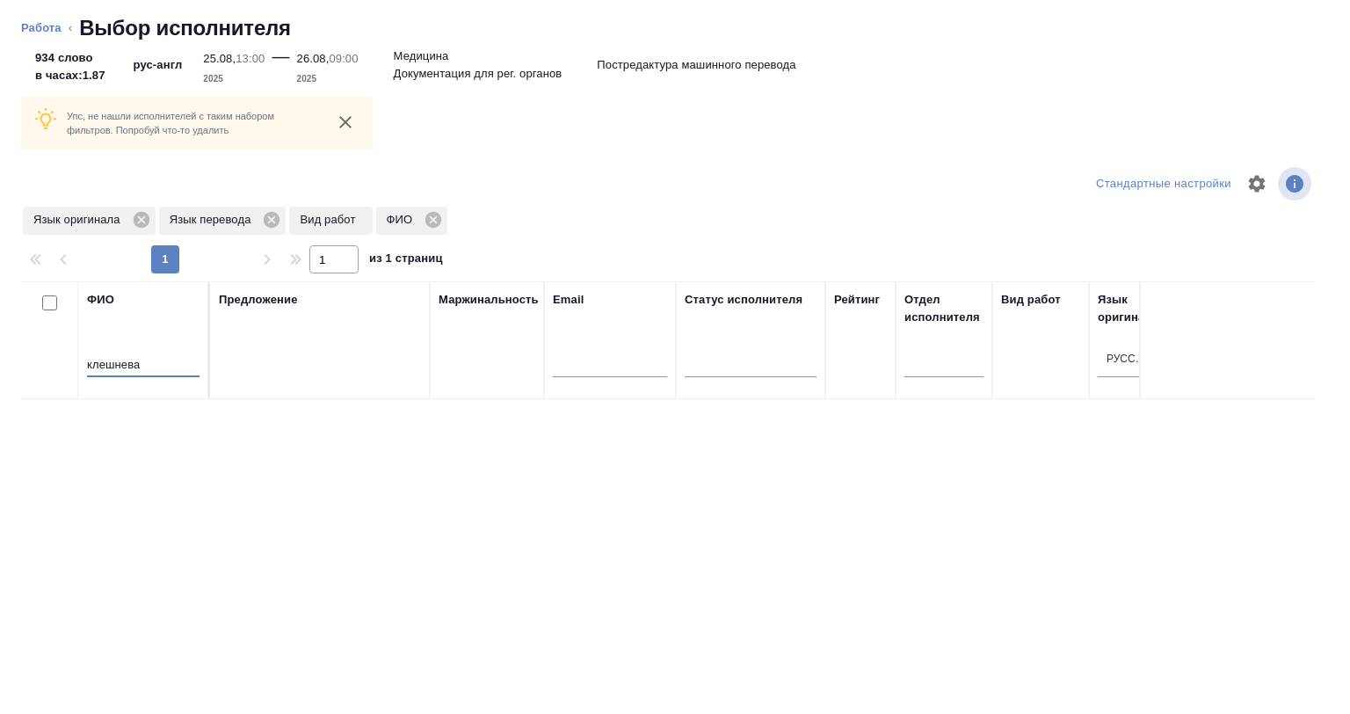
paste input "арваринская"
drag, startPoint x: 146, startPoint y: 369, endPoint x: 28, endPoint y: 365, distance: 117.9
click at [0, 359] on div "Упс, не нашли исполнителей с таким набором фильтров. Попробуй что-то удалить Ст…" at bounding box center [675, 383] width 1350 height 661
click at [183, 360] on input "Варваринская" at bounding box center [143, 366] width 113 height 22
drag, startPoint x: 58, startPoint y: 362, endPoint x: 0, endPoint y: 362, distance: 58.0
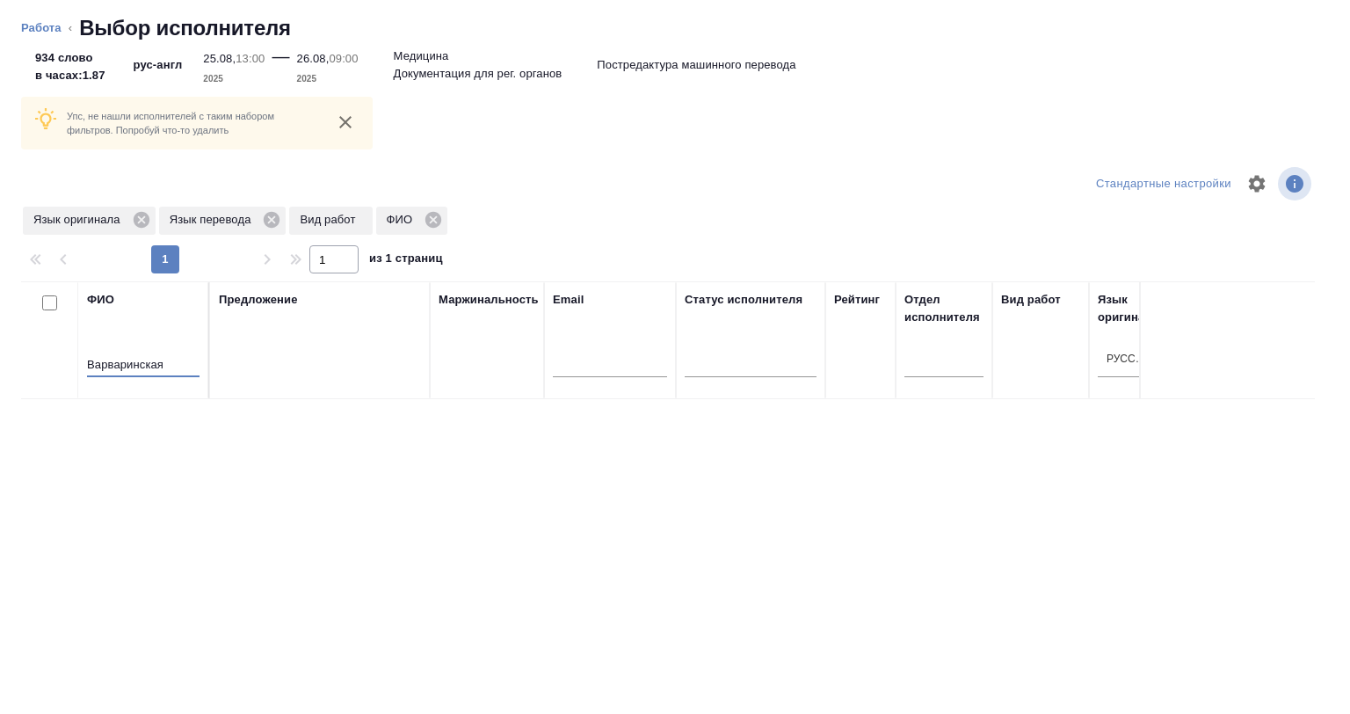
click at [0, 362] on div "Упс, не нашли исполнителей с таким набором фильтров. Попробуй что-то удалить Ст…" at bounding box center [675, 383] width 1350 height 661
paste input "пиридонова"
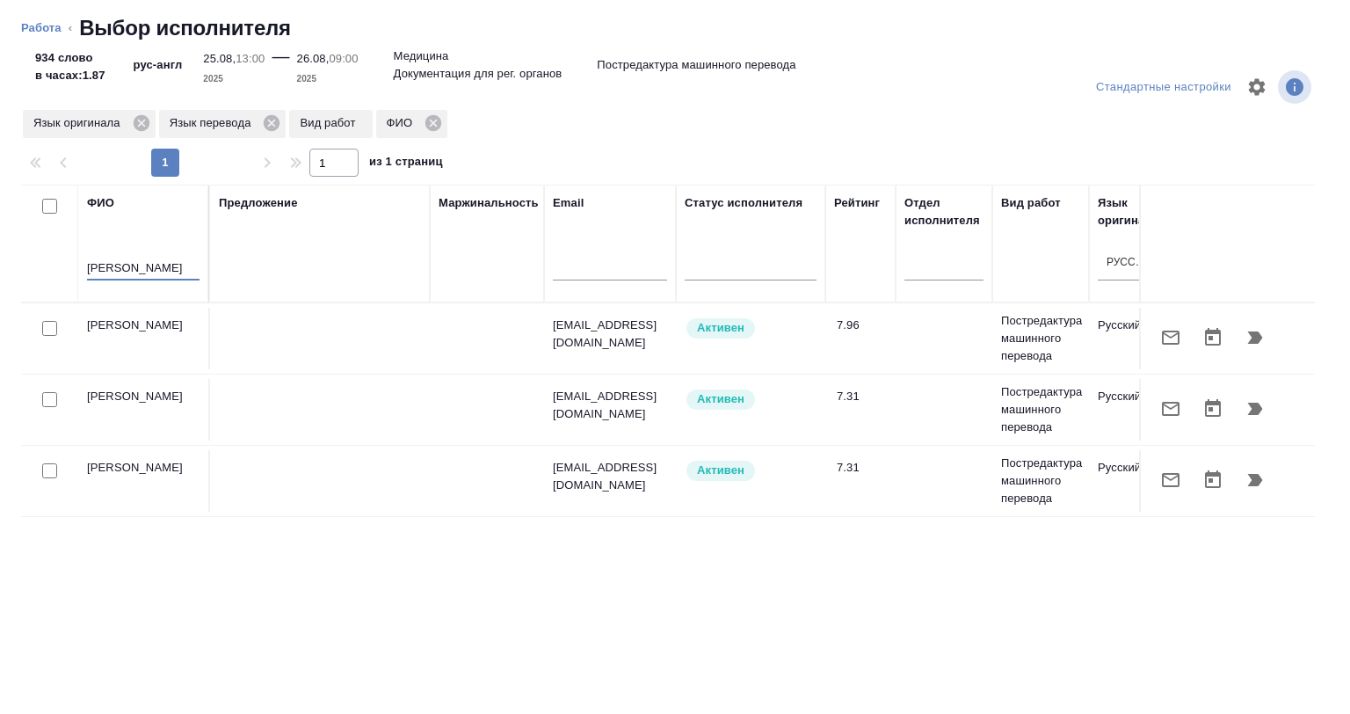
type input "Спиридонова"
click at [59, 328] on div at bounding box center [50, 328] width 40 height 25
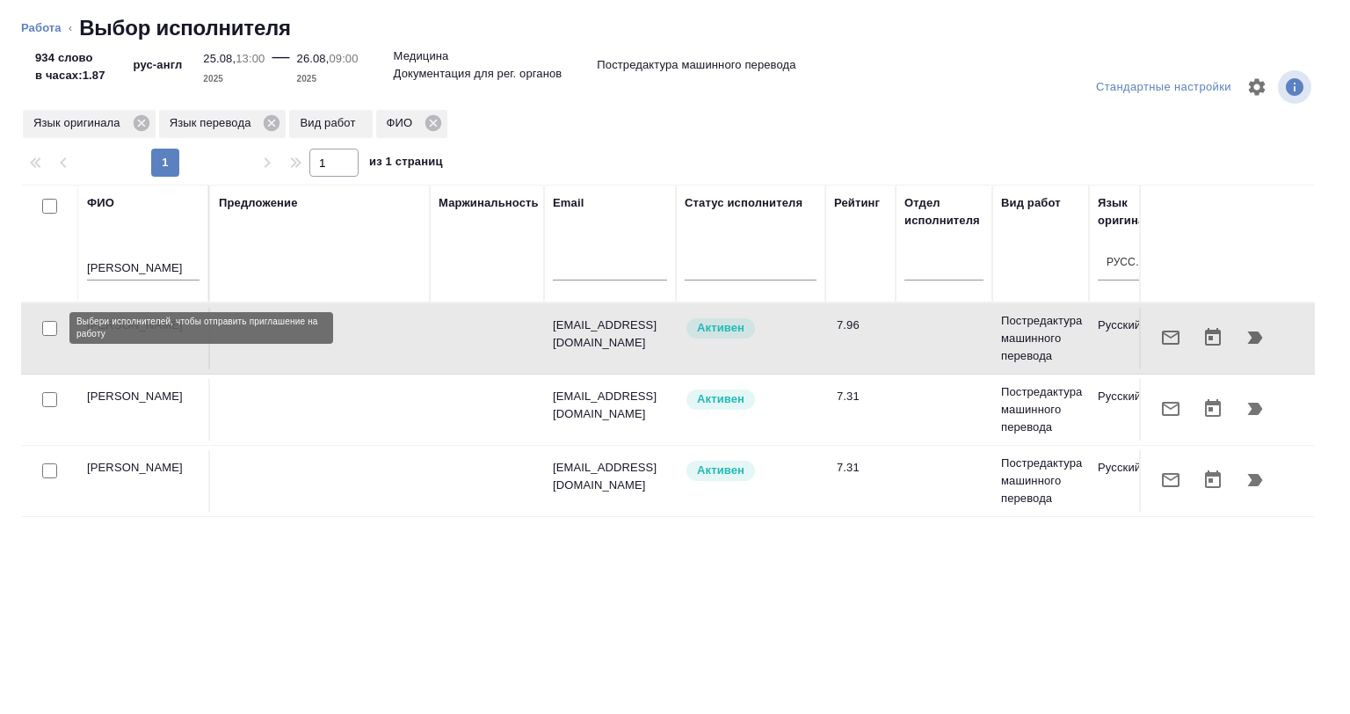
click at [53, 329] on input "checkbox" at bounding box center [49, 328] width 15 height 15
checkbox input "true"
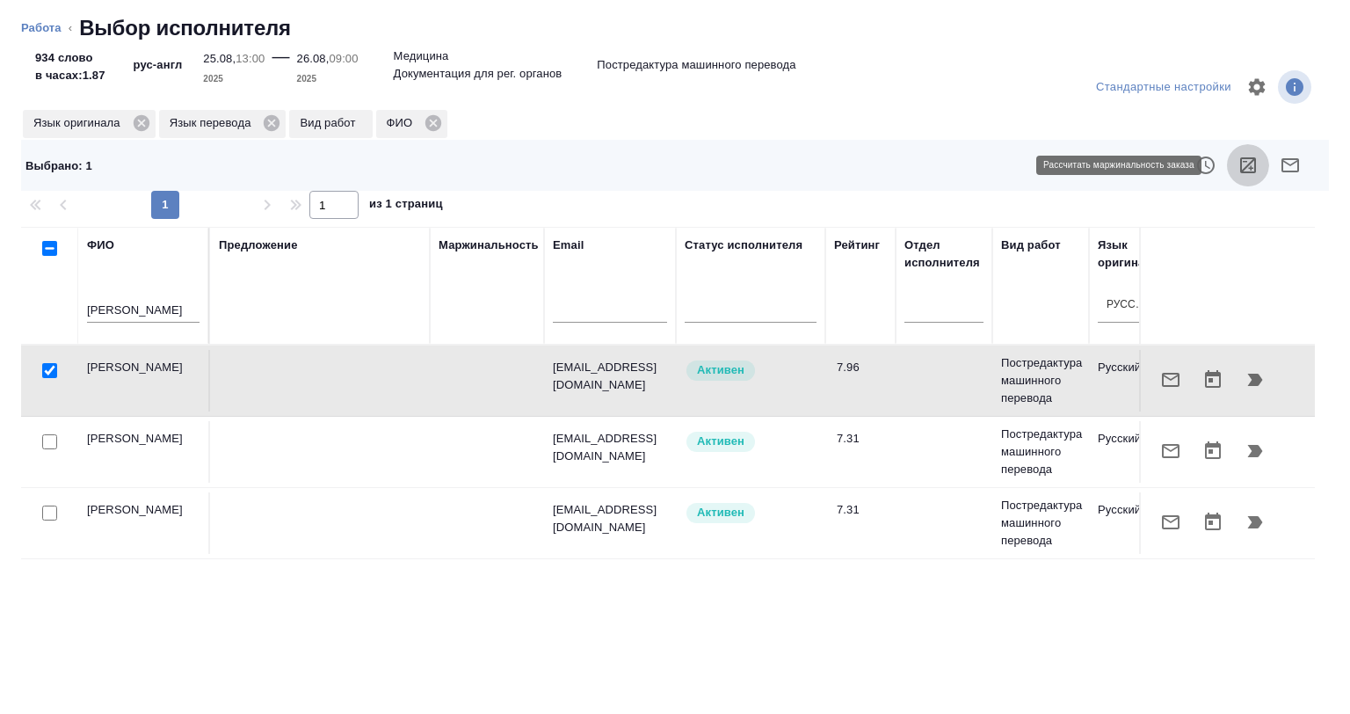
click at [1238, 162] on icon "button" at bounding box center [1248, 165] width 21 height 21
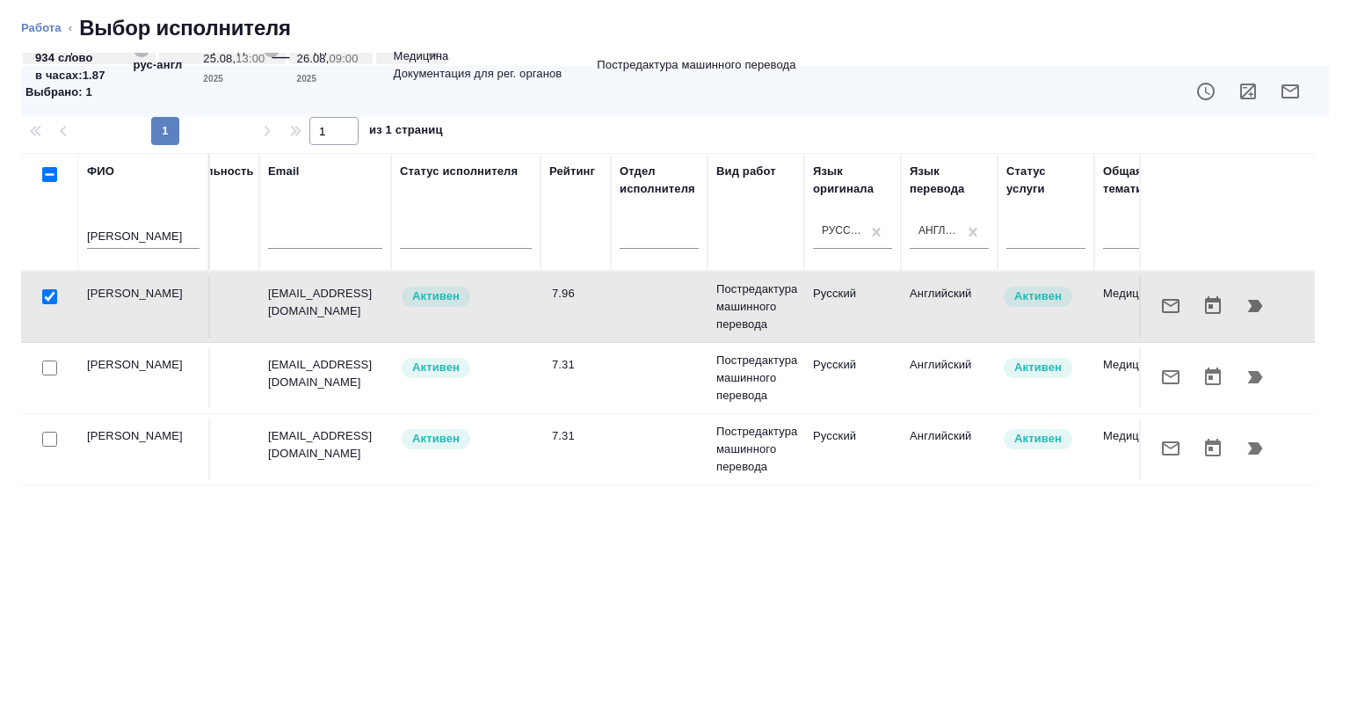
scroll to position [0, 0]
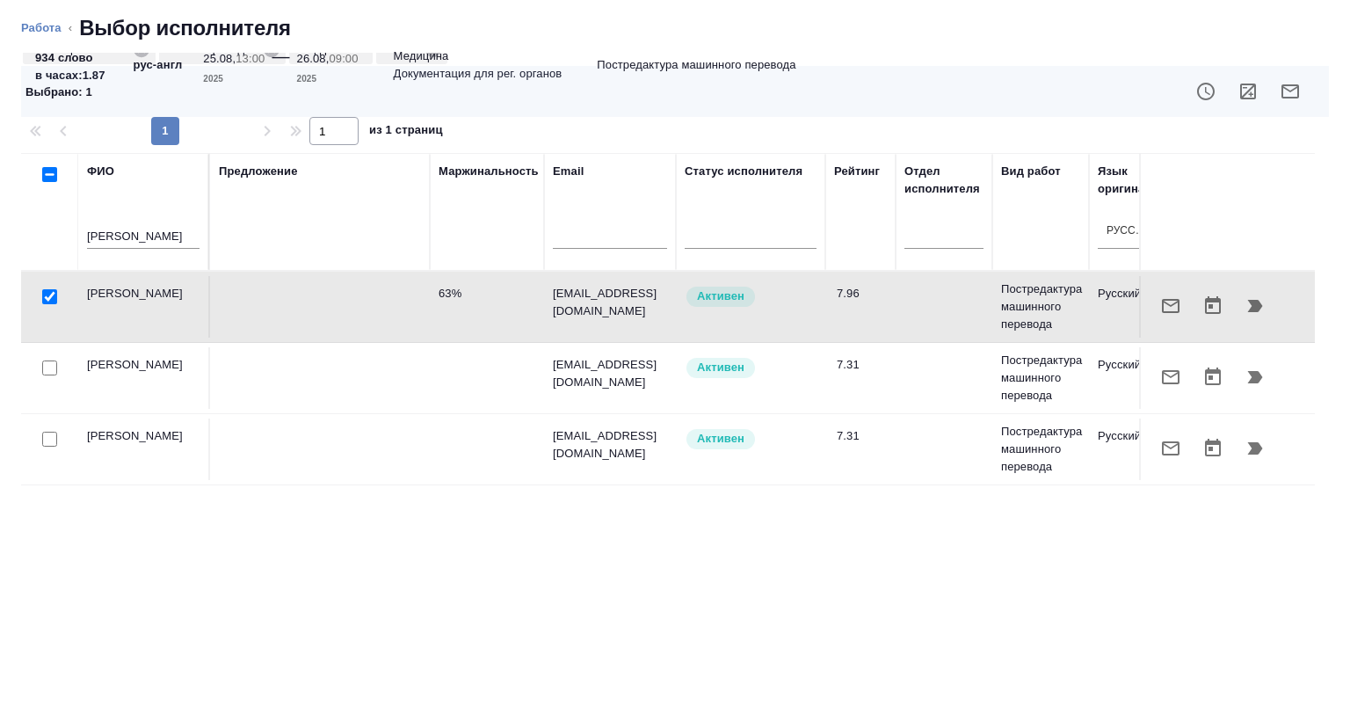
click at [137, 240] on input "Спиридонова" at bounding box center [143, 238] width 113 height 22
drag, startPoint x: 171, startPoint y: 243, endPoint x: 14, endPoint y: 248, distance: 156.6
click at [14, 246] on div "Стандартные настройки Язык оригинала Язык перевода Вид работ ФИО Выбрано : 1 1 …" at bounding box center [675, 383] width 1350 height 661
paste input "есарчук"
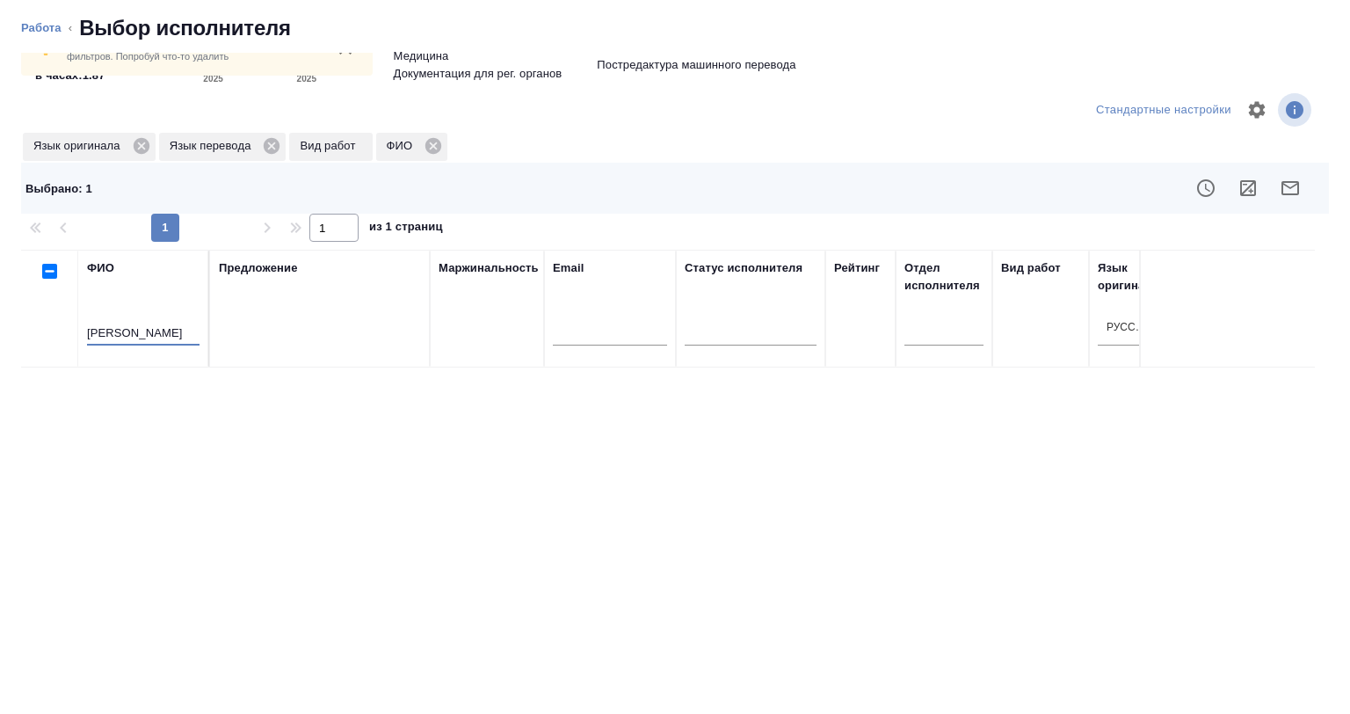
scroll to position [170, 0]
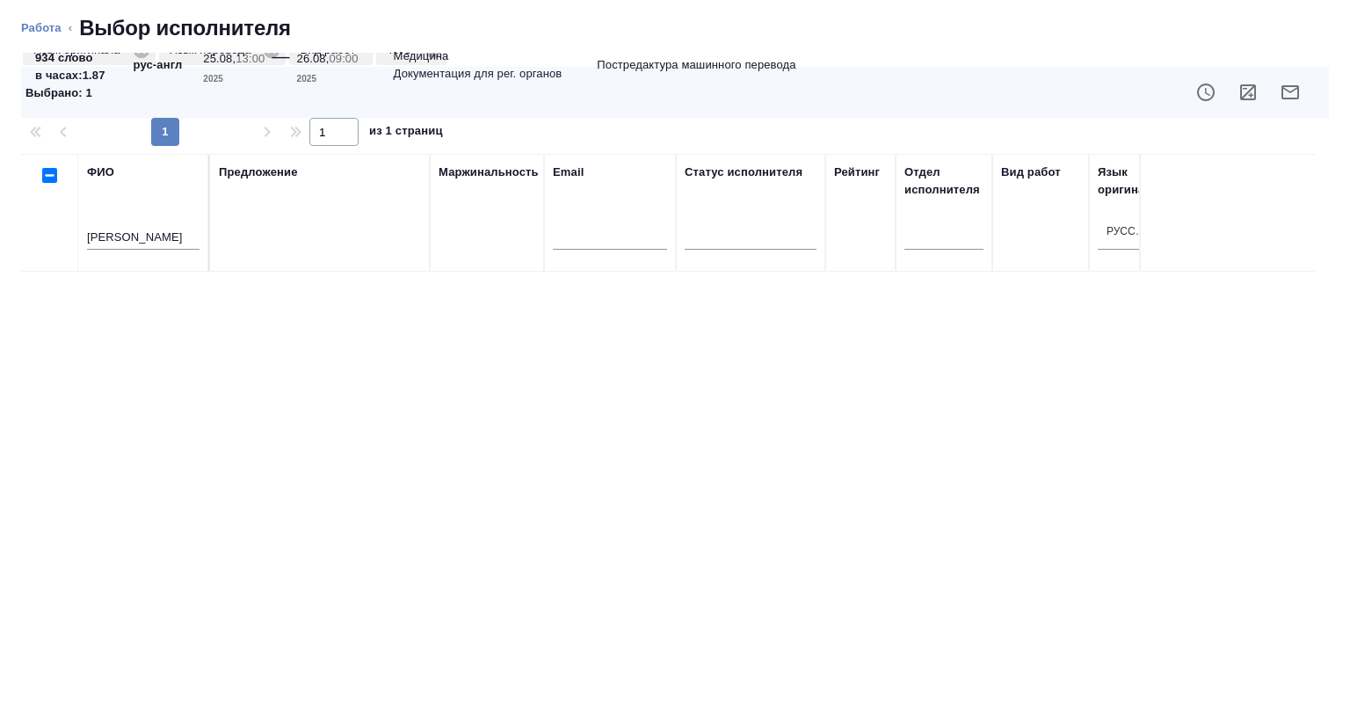
click at [175, 235] on input "Слесарчук" at bounding box center [143, 239] width 113 height 22
paste input "олотова"
drag, startPoint x: 13, startPoint y: 235, endPoint x: 0, endPoint y: 236, distance: 13.2
click at [0, 236] on div "Упс, не нашли исполнителей с таким набором фильтров. Попробуй что-то удалить Ст…" at bounding box center [675, 383] width 1350 height 661
type input "Болотова"
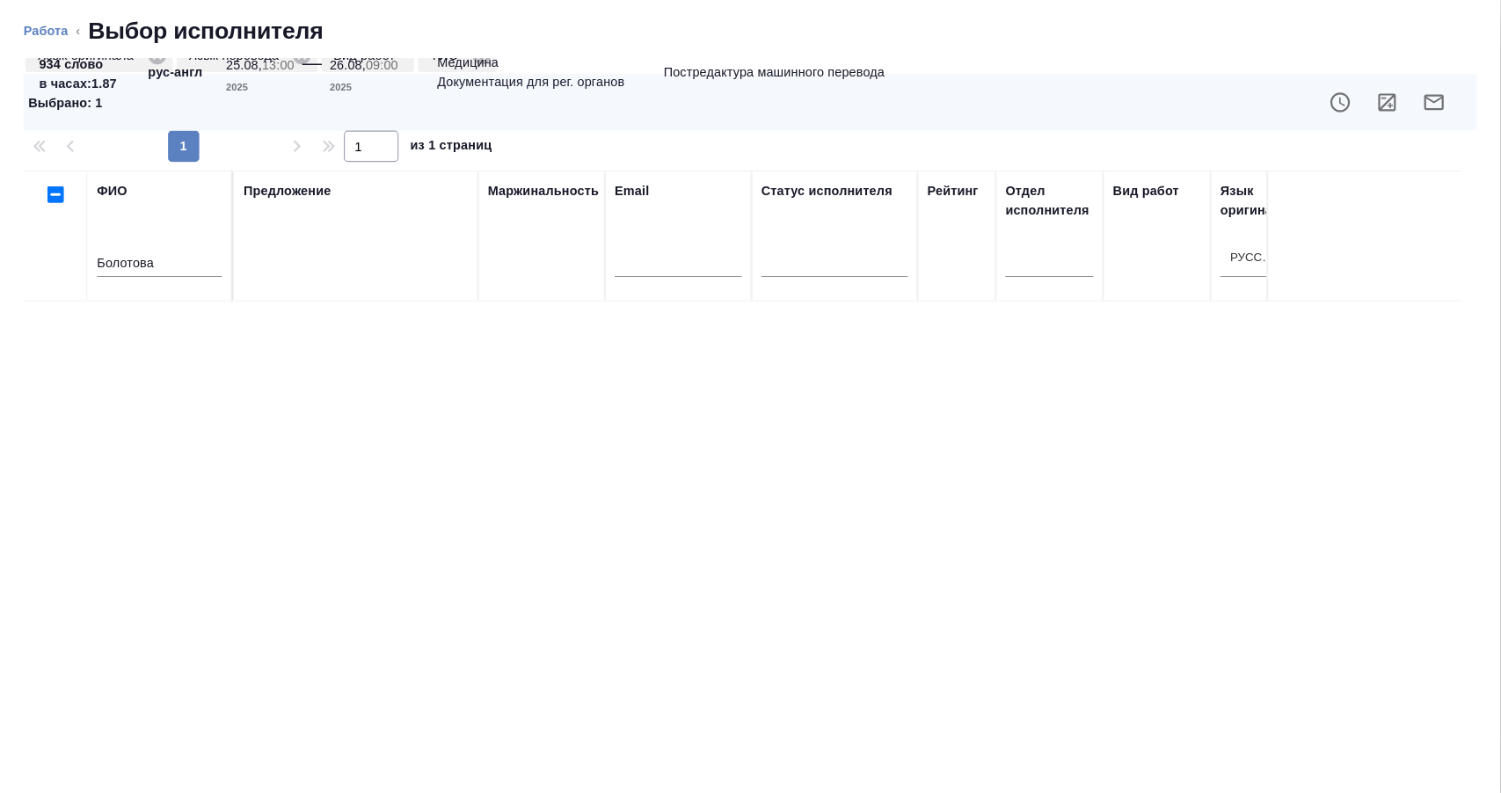
scroll to position [0, 0]
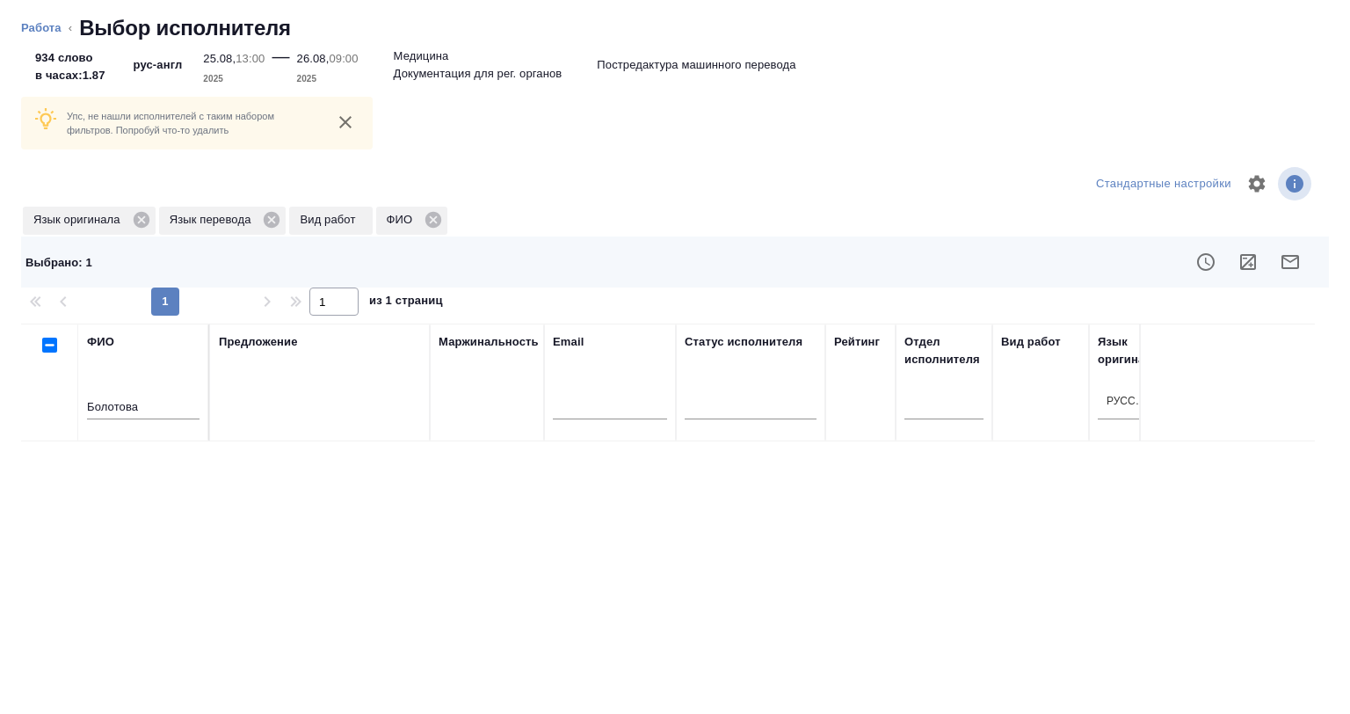
click at [56, 35] on li "Работа" at bounding box center [41, 28] width 40 height 18
click at [49, 32] on link "Работа" at bounding box center [41, 27] width 40 height 13
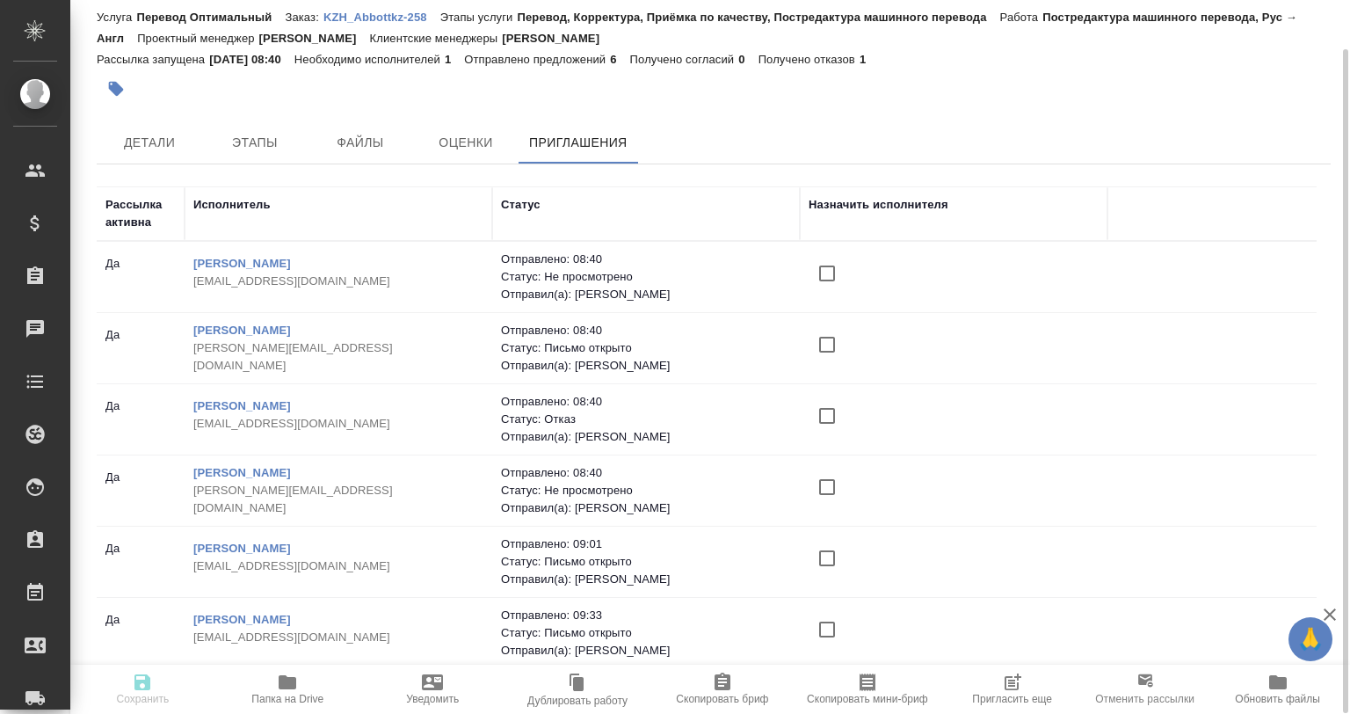
click at [287, 681] on icon "button" at bounding box center [288, 682] width 18 height 14
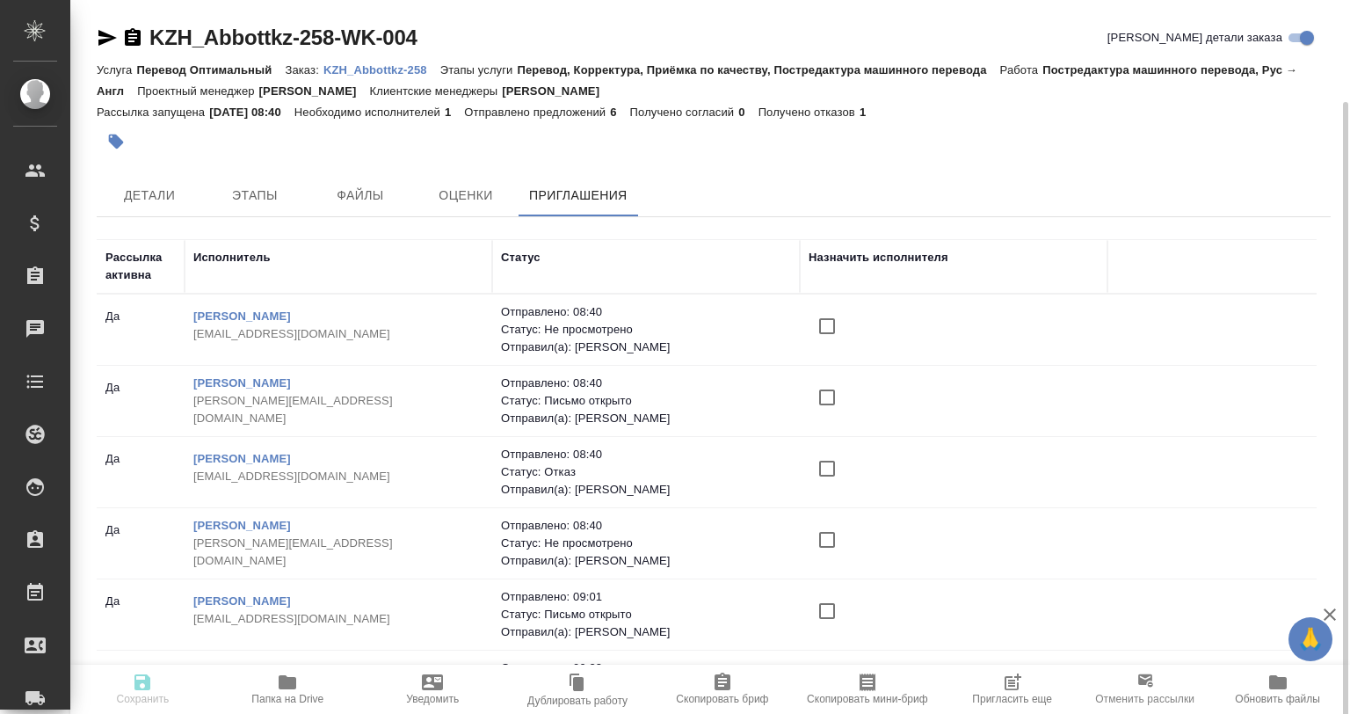
scroll to position [53, 0]
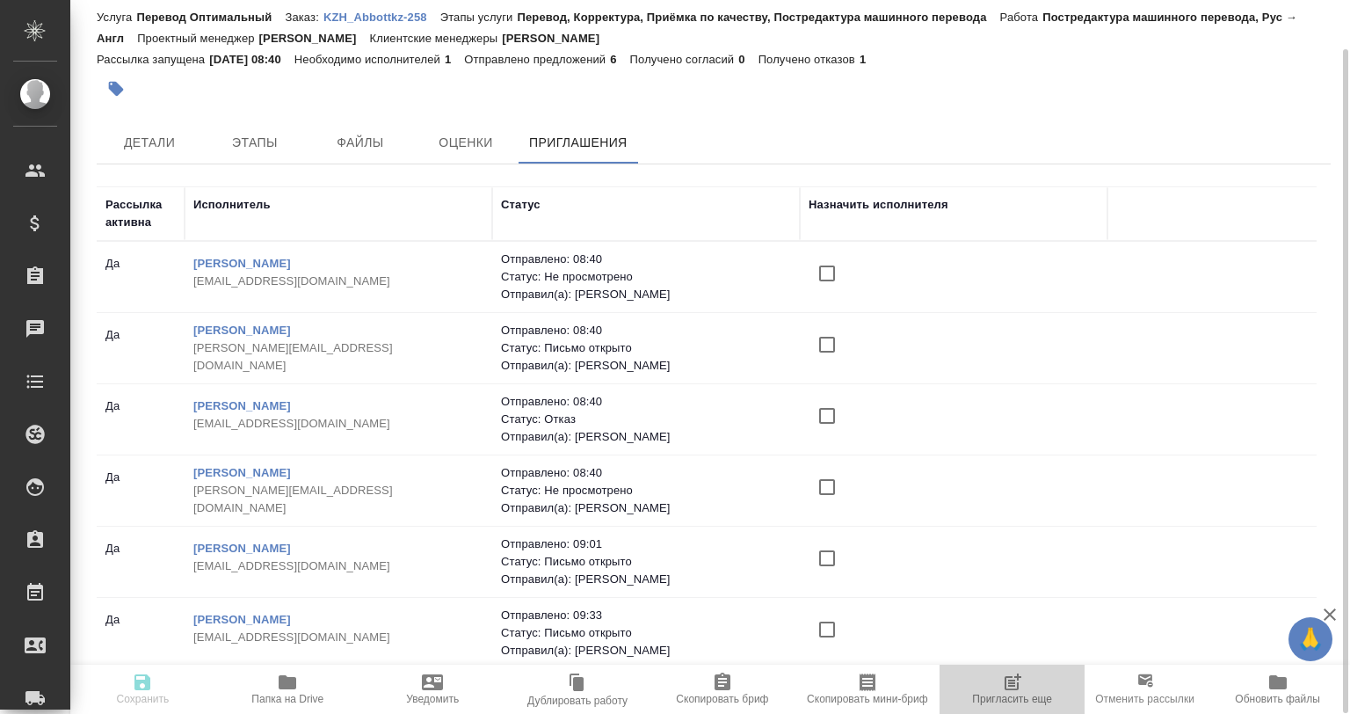
click at [1013, 686] on icon "button" at bounding box center [1014, 679] width 13 height 13
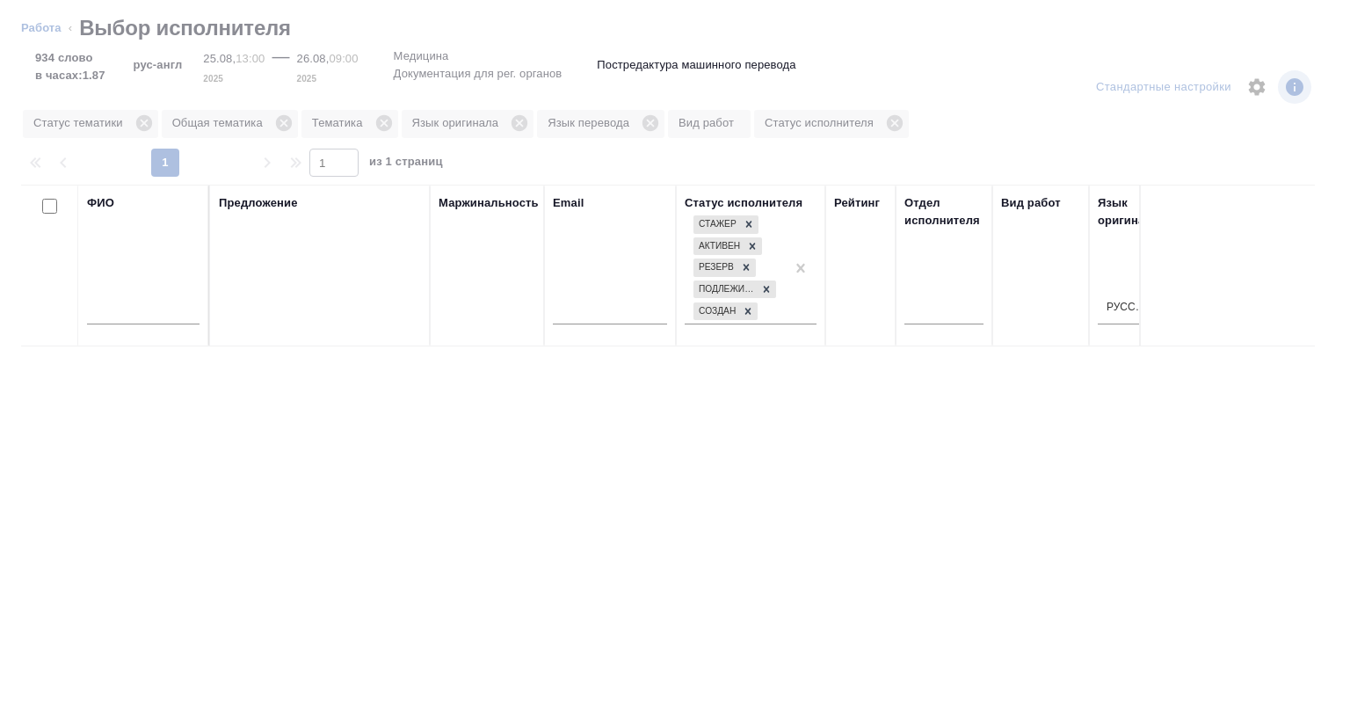
click at [142, 310] on input "text" at bounding box center [143, 313] width 113 height 22
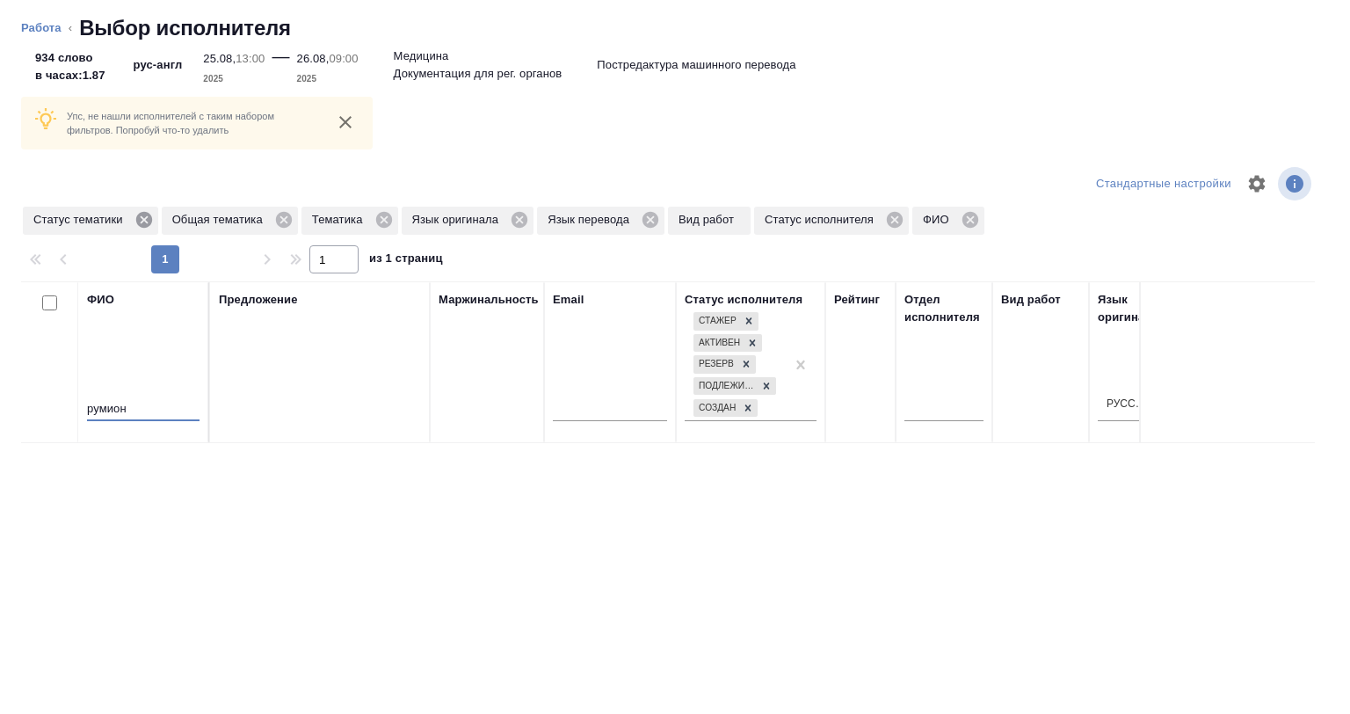
type input "румион"
click at [135, 217] on icon at bounding box center [144, 219] width 19 height 19
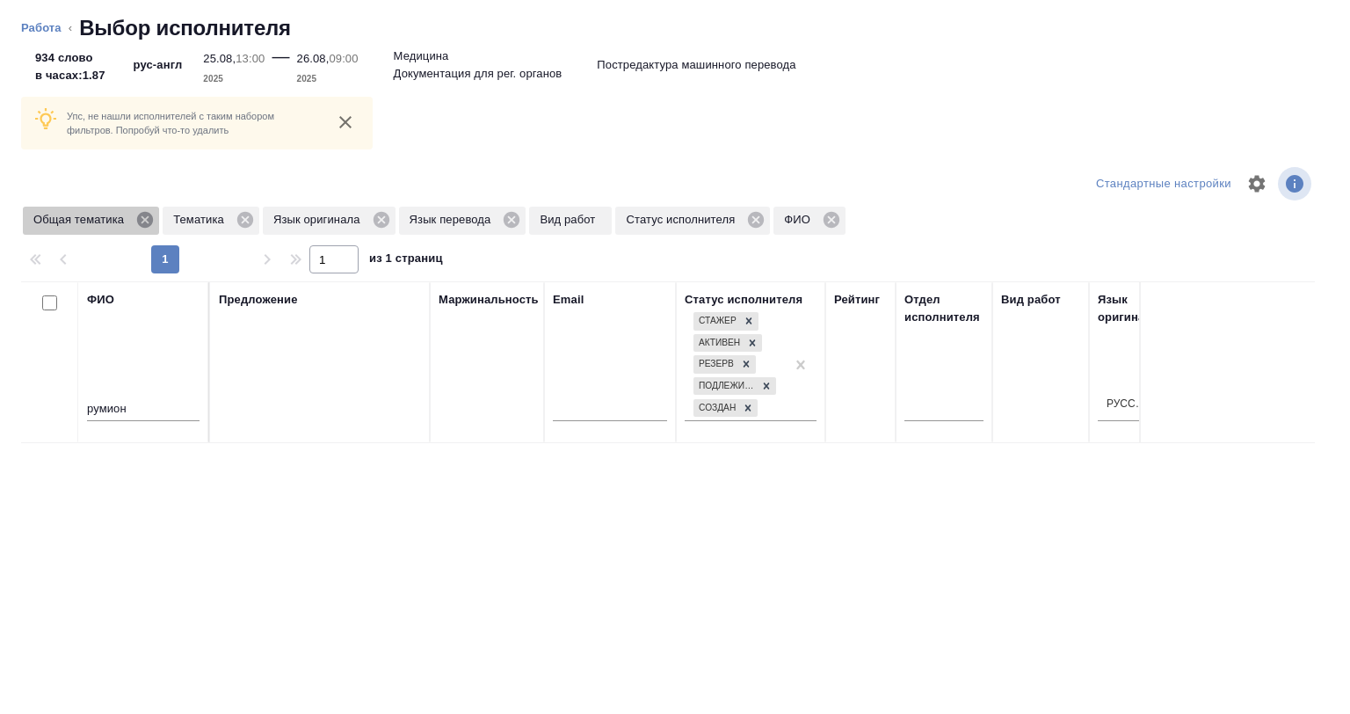
click at [149, 216] on icon at bounding box center [145, 220] width 16 height 16
click at [100, 224] on icon at bounding box center [106, 220] width 16 height 16
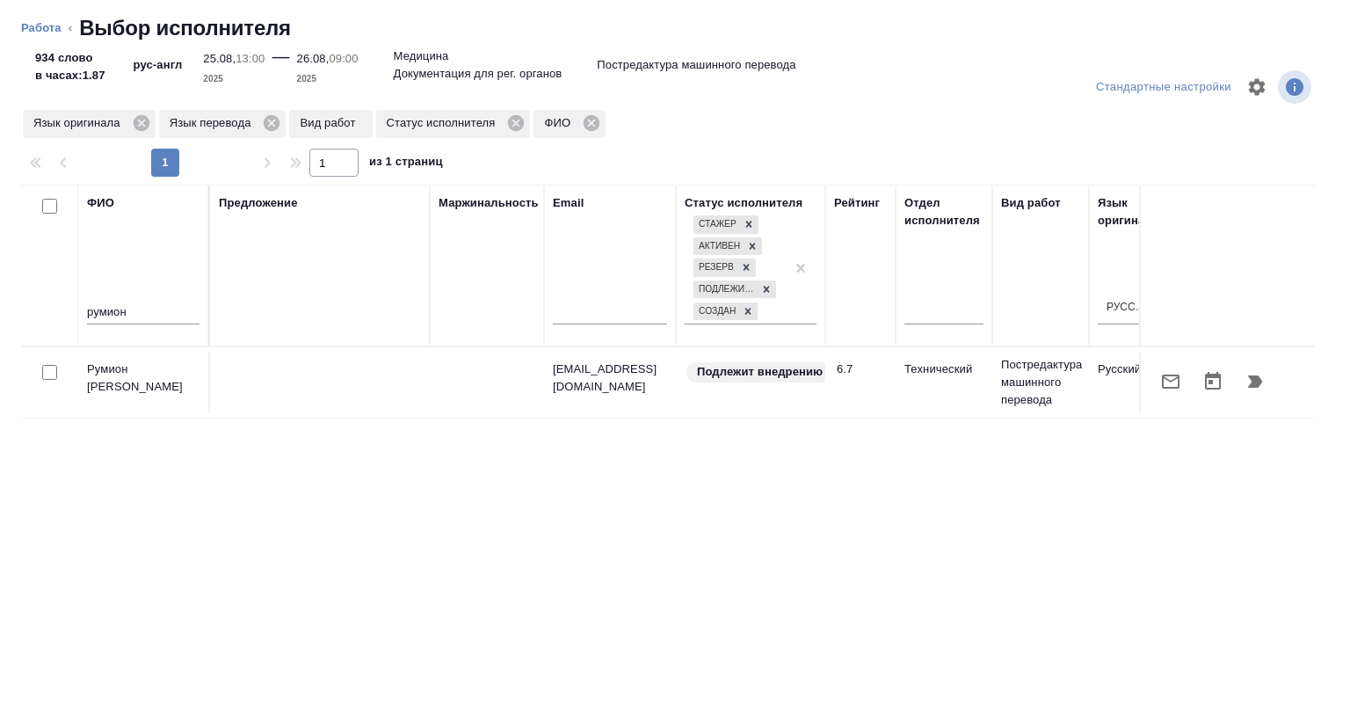
click at [50, 372] on input "checkbox" at bounding box center [49, 372] width 15 height 15
checkbox input "true"
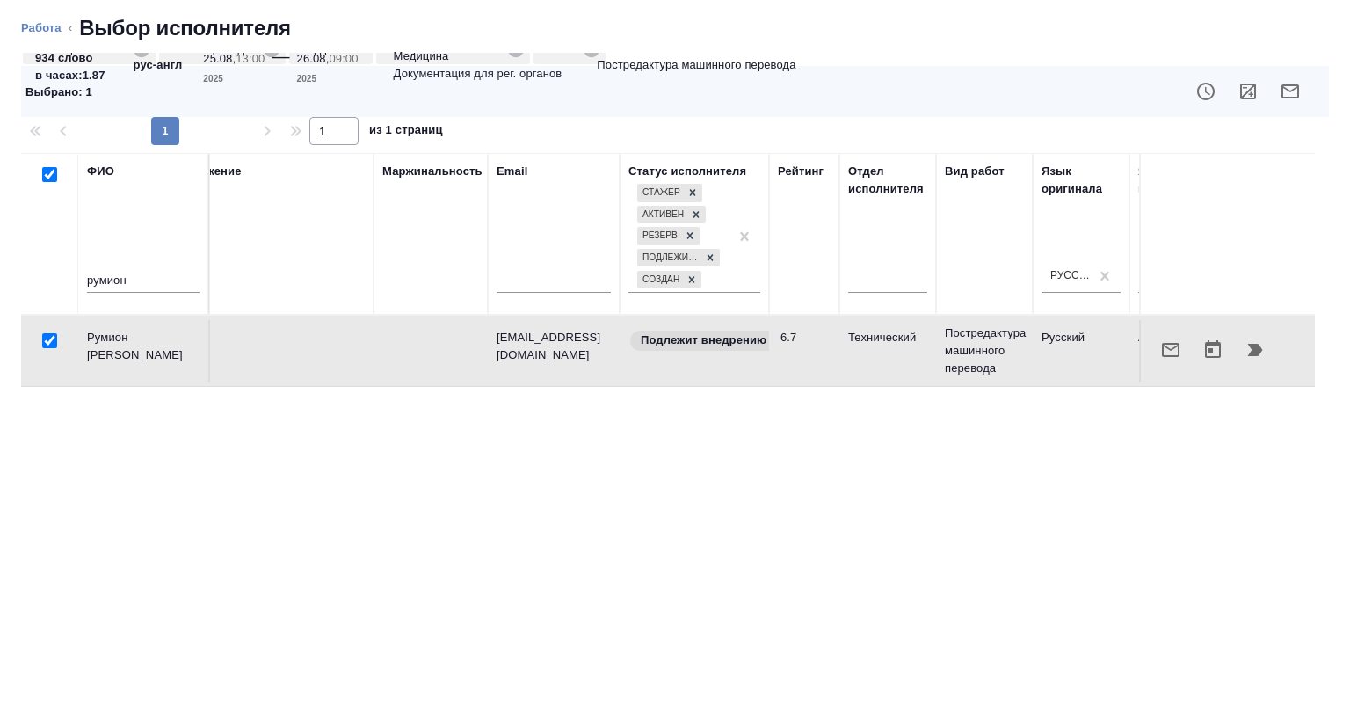
scroll to position [0, 0]
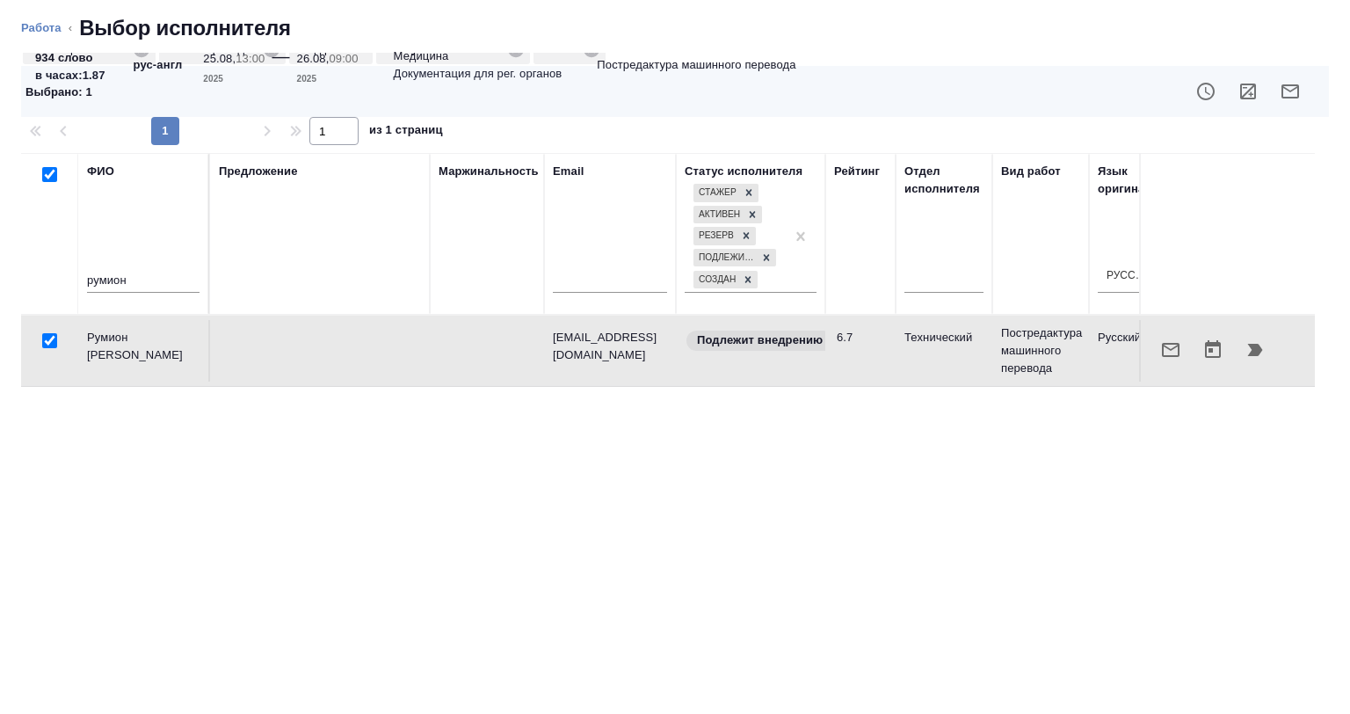
click at [1240, 94] on icon "button" at bounding box center [1248, 92] width 16 height 16
drag, startPoint x: 151, startPoint y: 271, endPoint x: 15, endPoint y: 290, distance: 137.6
click at [15, 290] on div "Стандартные настройки Язык оригинала Язык перевода Вид работ Статус исполнителя…" at bounding box center [675, 383] width 1350 height 661
type input "Лобанов"
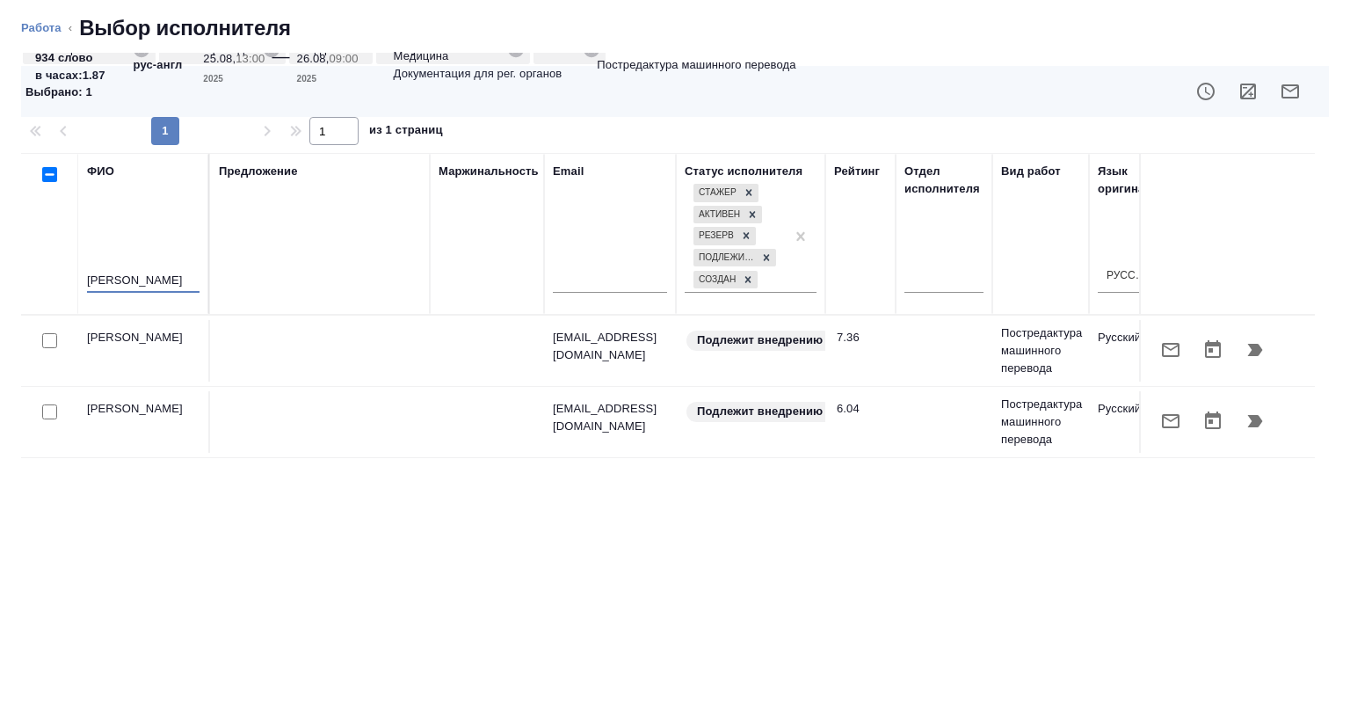
checkbox input "false"
type input "Лобанов"
click at [56, 338] on input "checkbox" at bounding box center [49, 340] width 15 height 15
checkbox input "true"
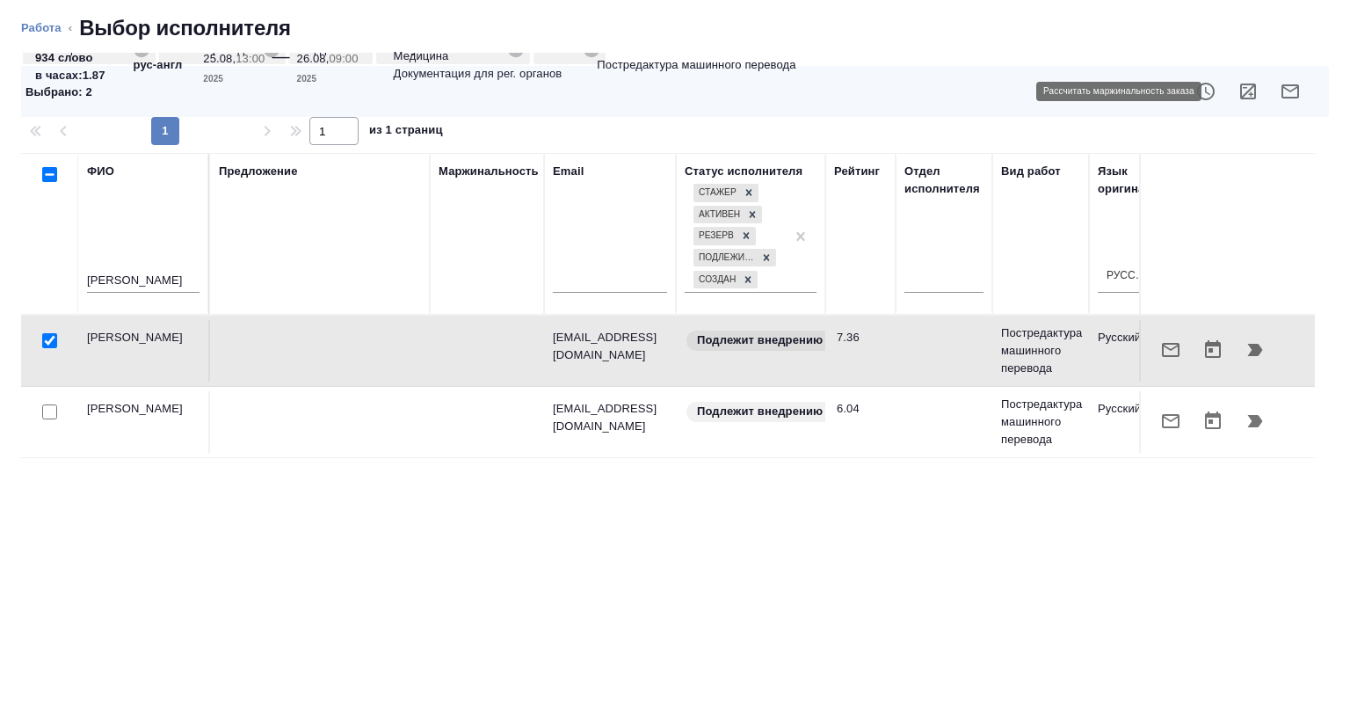
click at [1240, 91] on icon "button" at bounding box center [1248, 92] width 16 height 16
click at [50, 343] on input "checkbox" at bounding box center [49, 340] width 15 height 15
checkbox input "false"
drag, startPoint x: 110, startPoint y: 285, endPoint x: 77, endPoint y: 285, distance: 32.5
click at [78, 285] on th "ФИО Лобанов" at bounding box center [144, 234] width 132 height 162
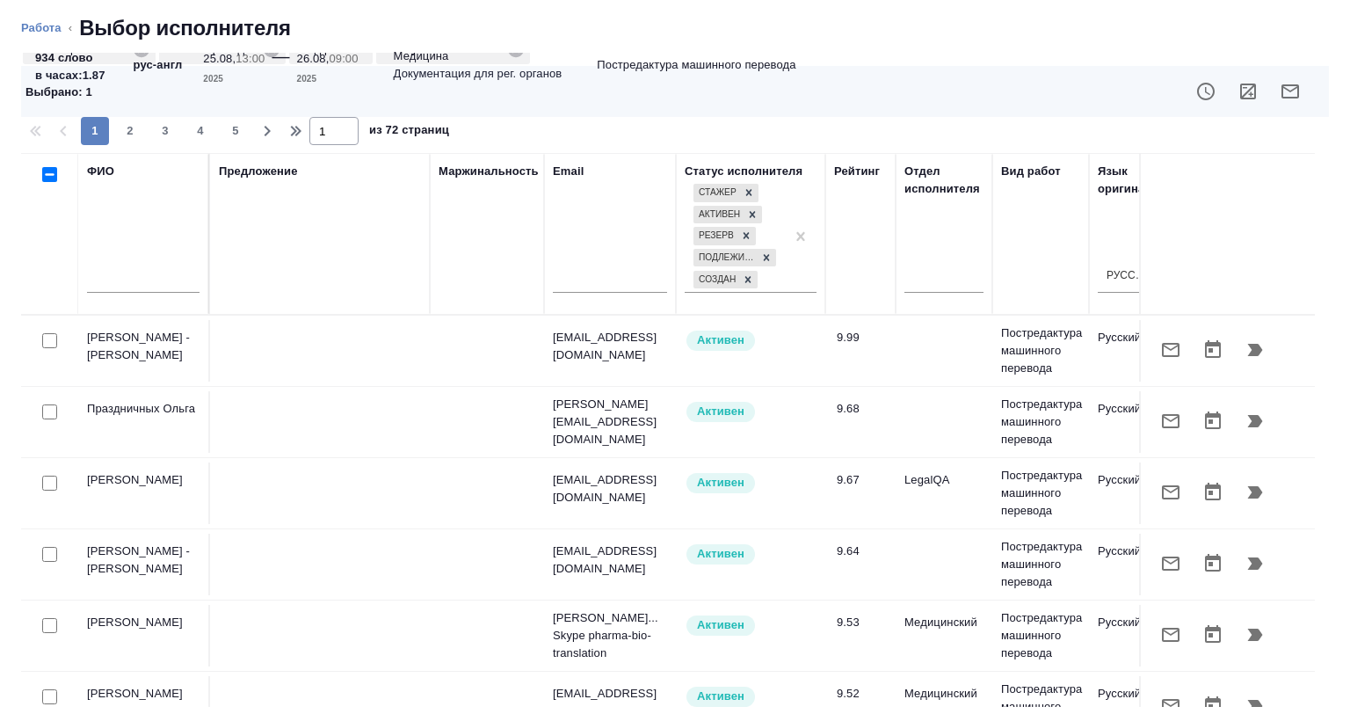
click at [156, 265] on div at bounding box center [143, 283] width 113 height 43
click at [151, 285] on input "text" at bounding box center [143, 282] width 113 height 22
paste input "Парасына"
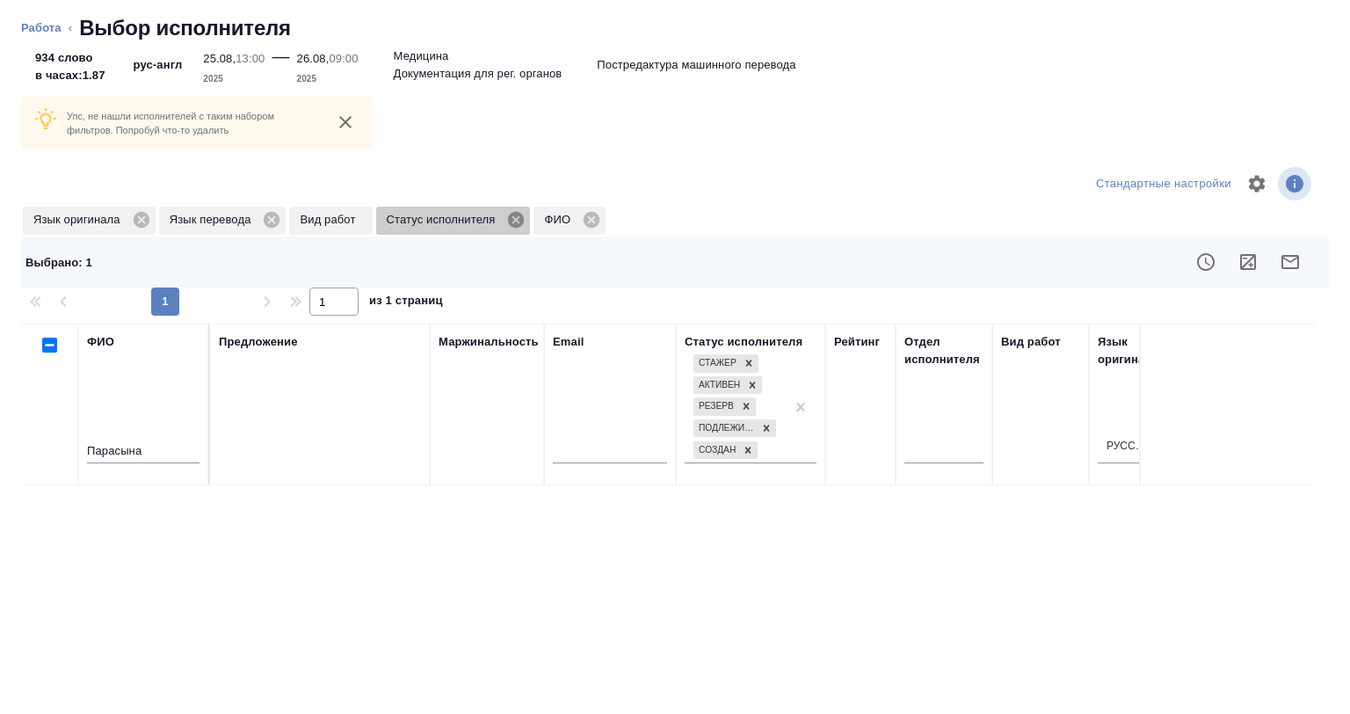
click at [513, 215] on div "Статус исполнителя" at bounding box center [453, 221] width 155 height 28
click at [513, 215] on icon at bounding box center [516, 220] width 16 height 16
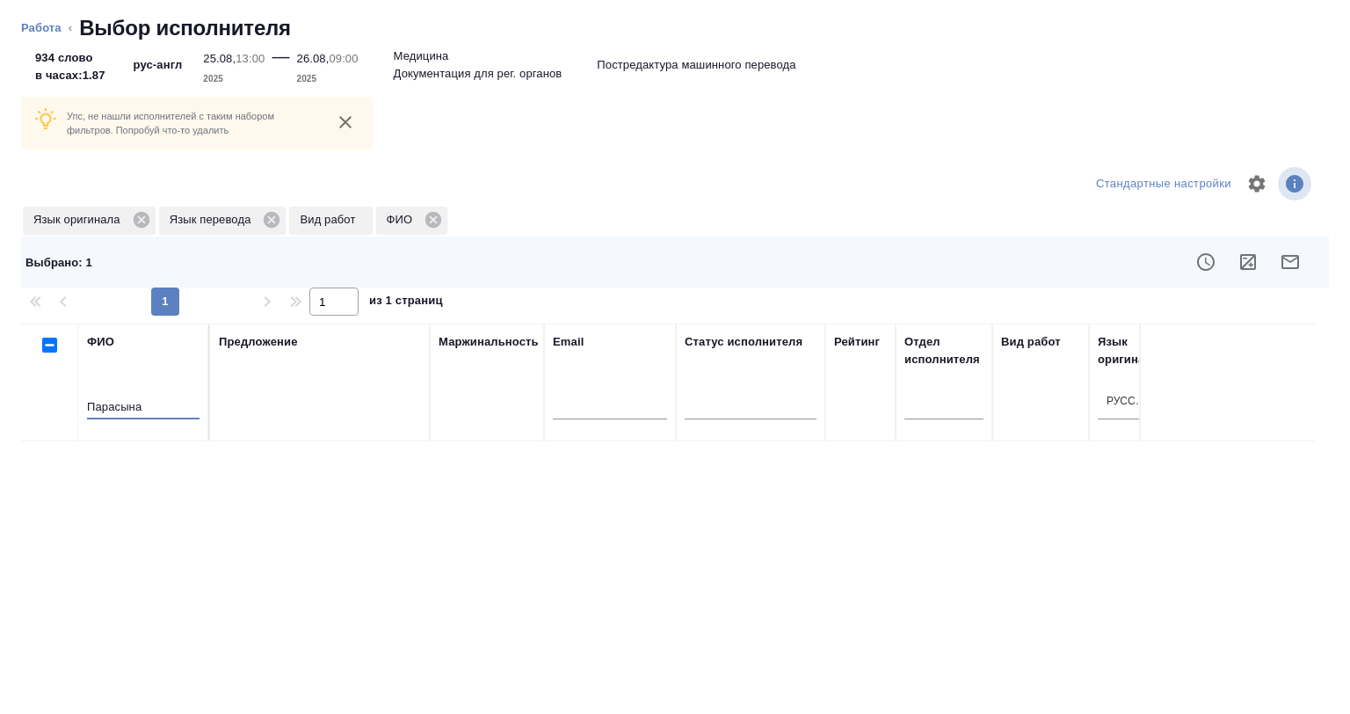
drag, startPoint x: 160, startPoint y: 417, endPoint x: 33, endPoint y: 415, distance: 126.6
click at [33, 415] on tr "ФИО Парасына Предложение Маржинальность Email Статус исполнителя Рейтинг Отдел …" at bounding box center [1298, 383] width 2554 height 118
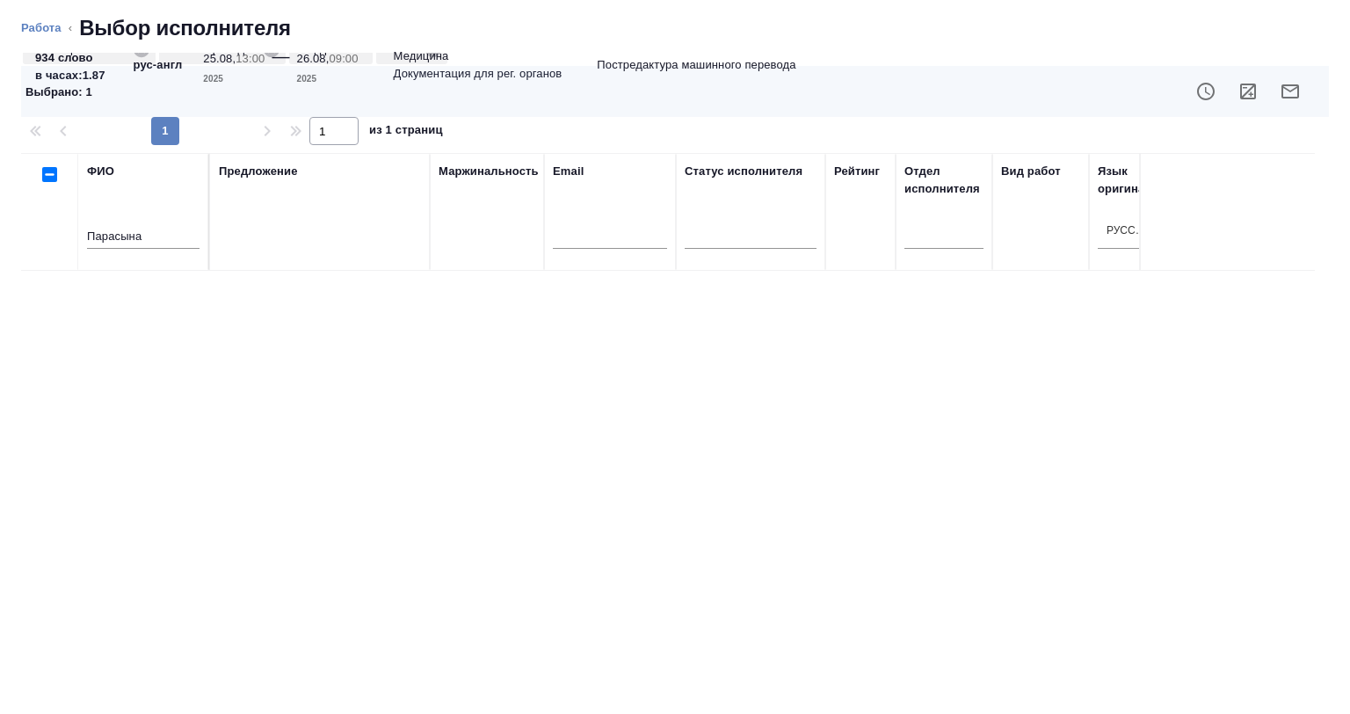
click at [157, 224] on div "Парасына" at bounding box center [143, 239] width 113 height 43
drag, startPoint x: 168, startPoint y: 230, endPoint x: 14, endPoint y: 236, distance: 153.9
click at [14, 236] on div "Упс, не нашли исполнителей с таким набором фильтров. Попробуй что-то удалить Ст…" at bounding box center [675, 383] width 1350 height 661
paste input "рёмки"
drag, startPoint x: 160, startPoint y: 230, endPoint x: 28, endPoint y: 234, distance: 131.9
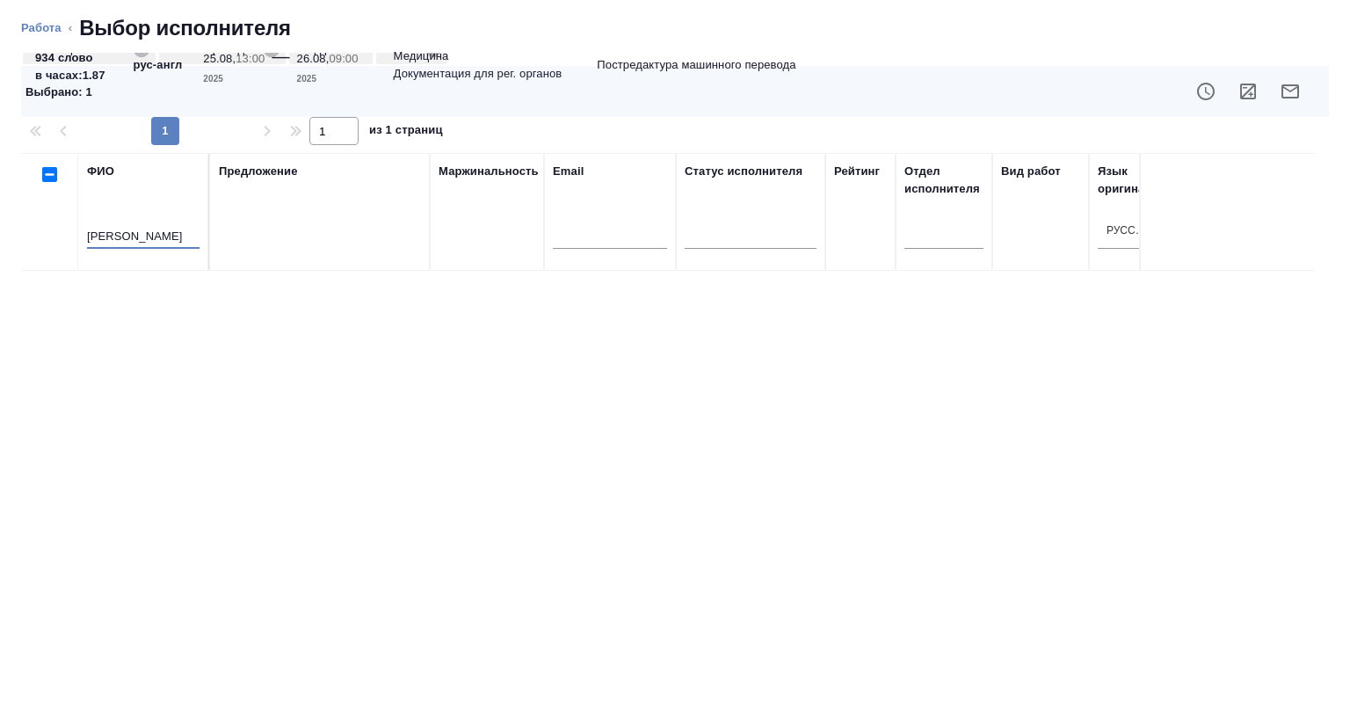
click at [28, 233] on tr "ФИО Ерёмкина Предложение Маржинальность Email Статус исполнителя Рейтинг Отдел …" at bounding box center [1298, 212] width 2554 height 118
paste input "елых"
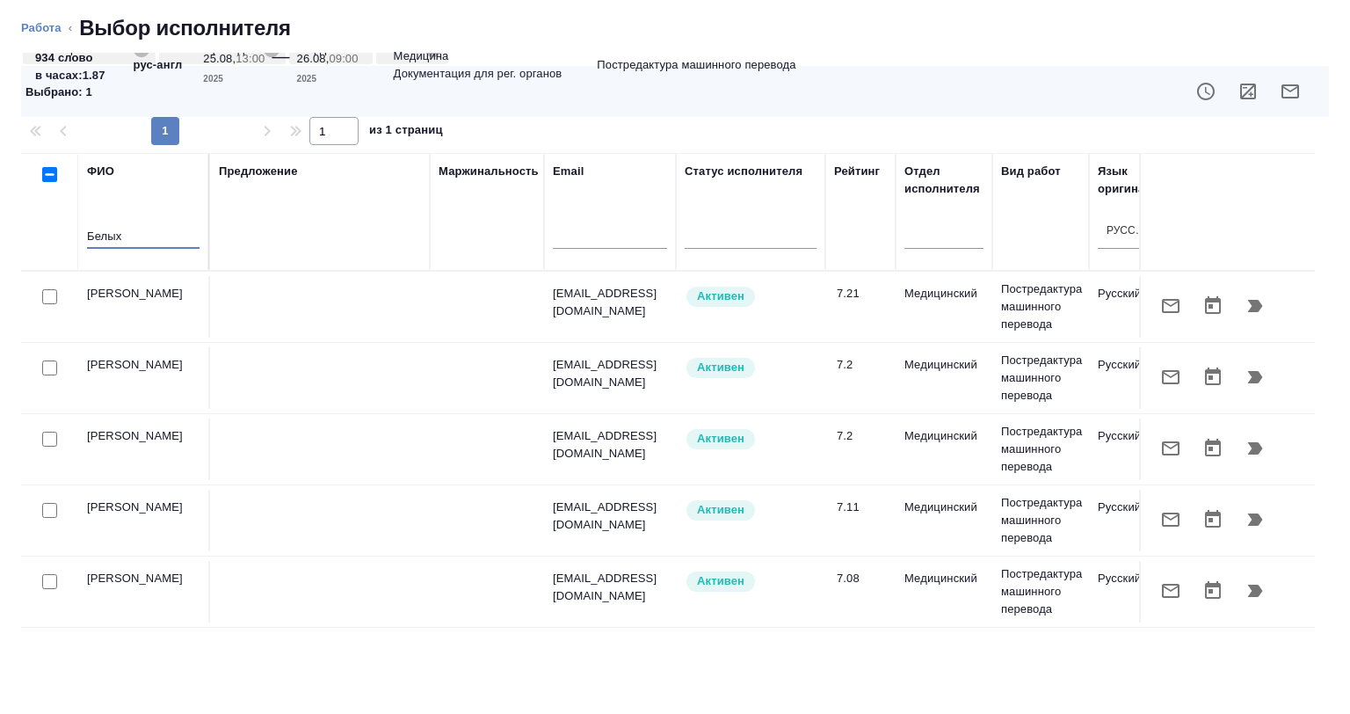
scroll to position [74, 0]
type input "Белых"
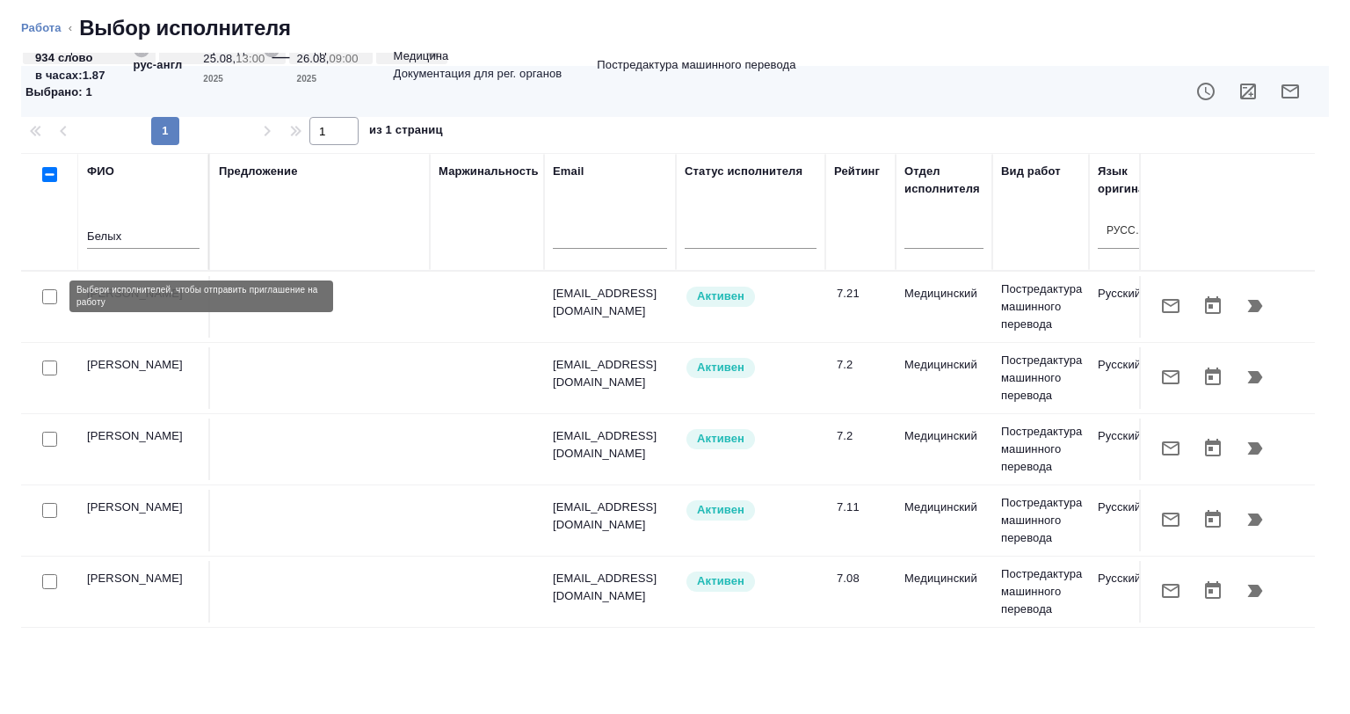
click at [53, 298] on input "checkbox" at bounding box center [49, 296] width 15 height 15
checkbox input "true"
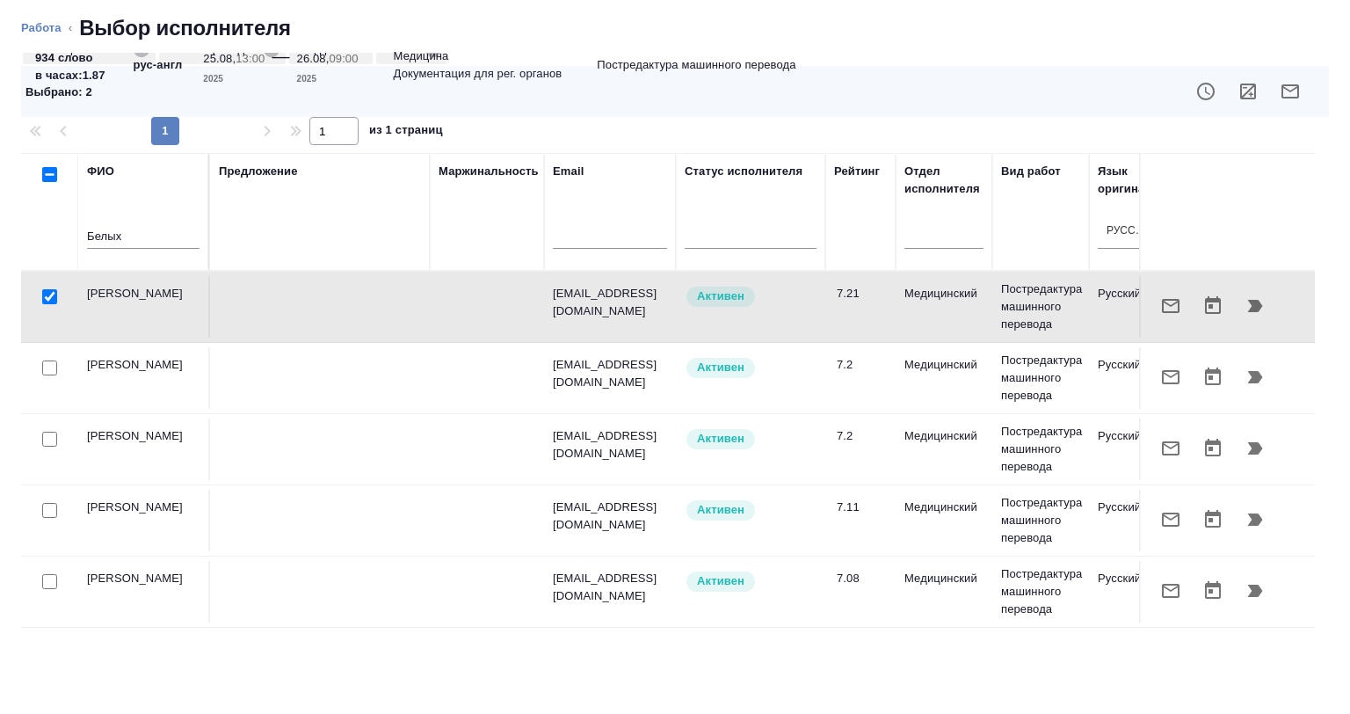
click at [1240, 96] on icon "button" at bounding box center [1248, 92] width 16 height 16
click at [1280, 95] on icon "button" at bounding box center [1290, 91] width 21 height 21
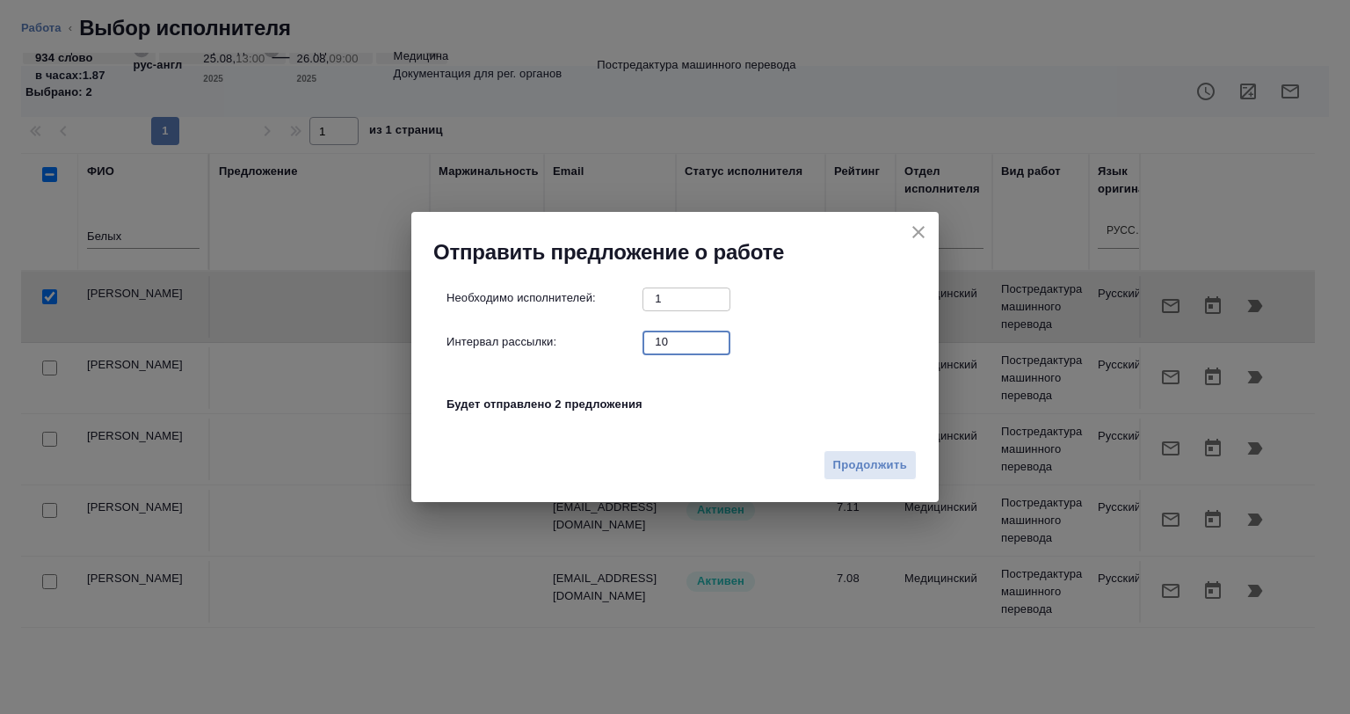
drag, startPoint x: 667, startPoint y: 343, endPoint x: 644, endPoint y: 344, distance: 23.8
click at [644, 344] on input "10" at bounding box center [687, 342] width 88 height 22
type input "0"
click at [858, 458] on span "Продолжить" at bounding box center [870, 465] width 74 height 20
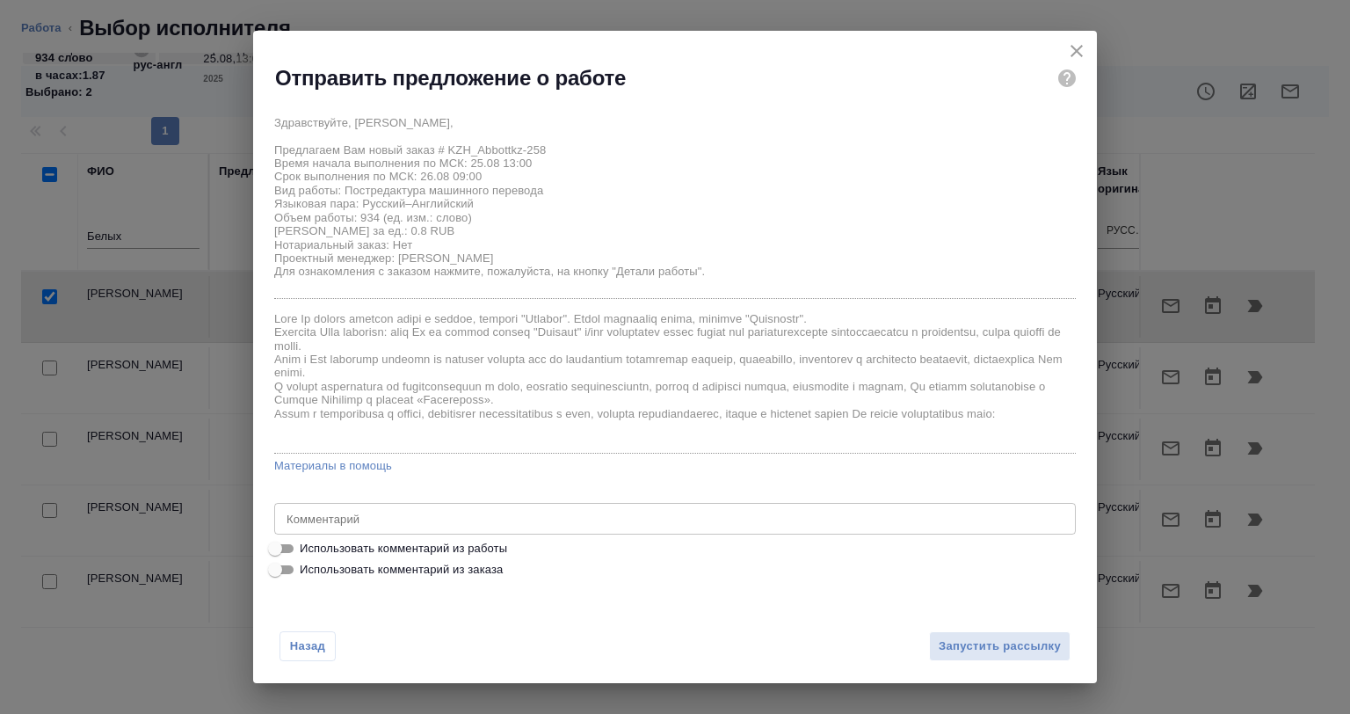
click at [416, 540] on span "Использовать комментарий из работы" at bounding box center [403, 549] width 207 height 18
click at [307, 539] on input "Использовать комментарий из работы" at bounding box center [275, 548] width 63 height 21
checkbox input "true"
type textarea "Объем предварительный, в данный момент документ готовится к переводу, начало ра…"
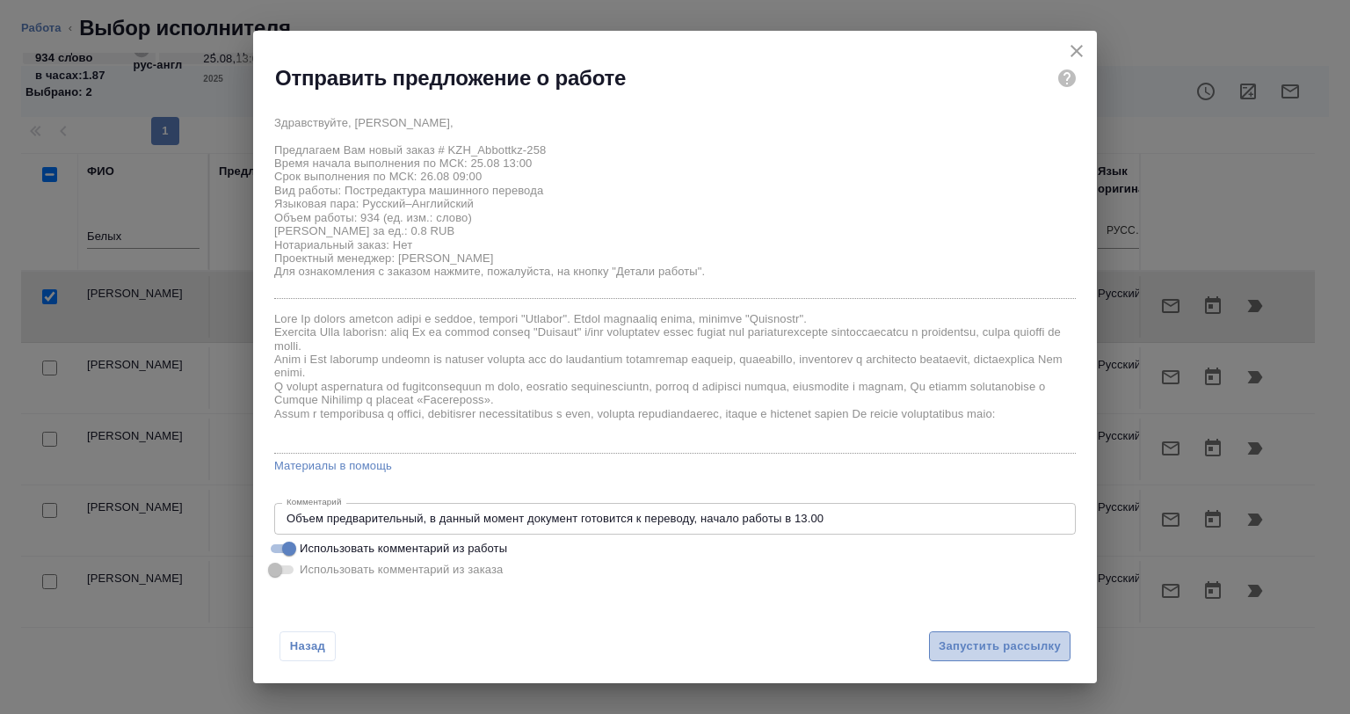
click at [948, 637] on span "Запустить рассылку" at bounding box center [1000, 647] width 122 height 20
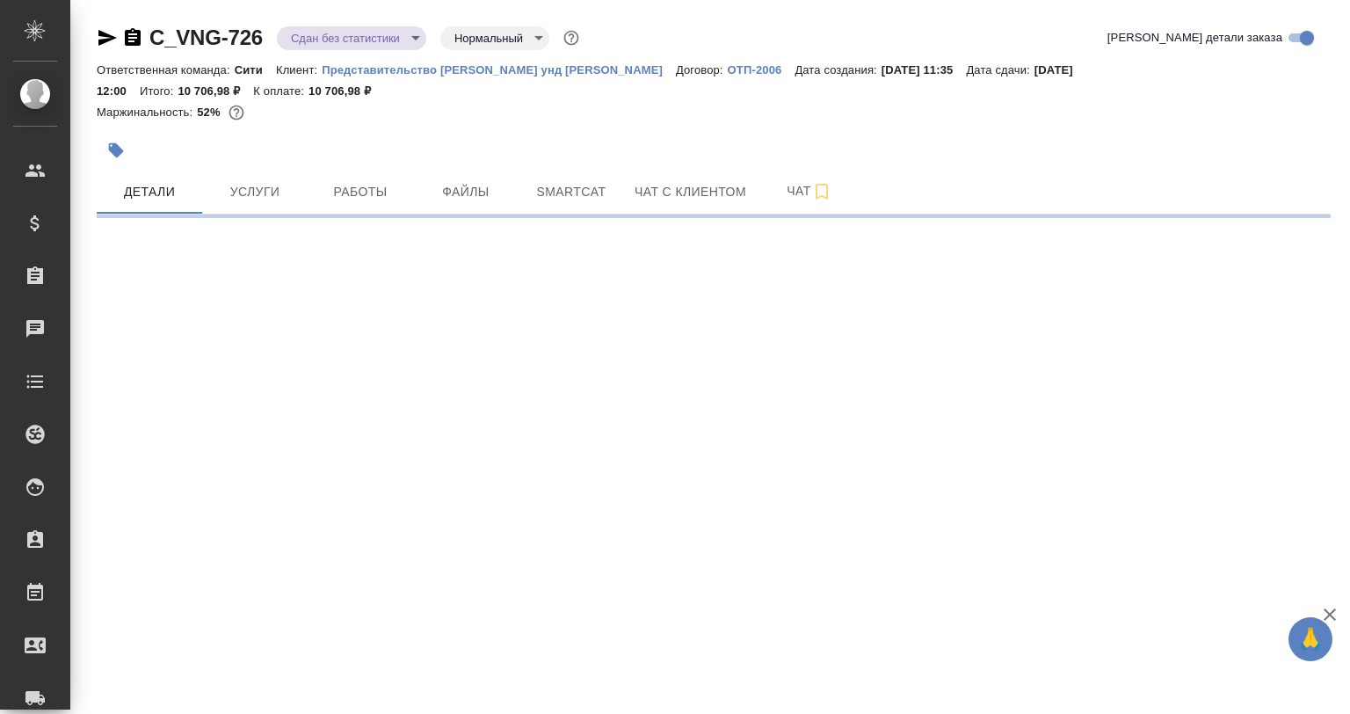
select select "RU"
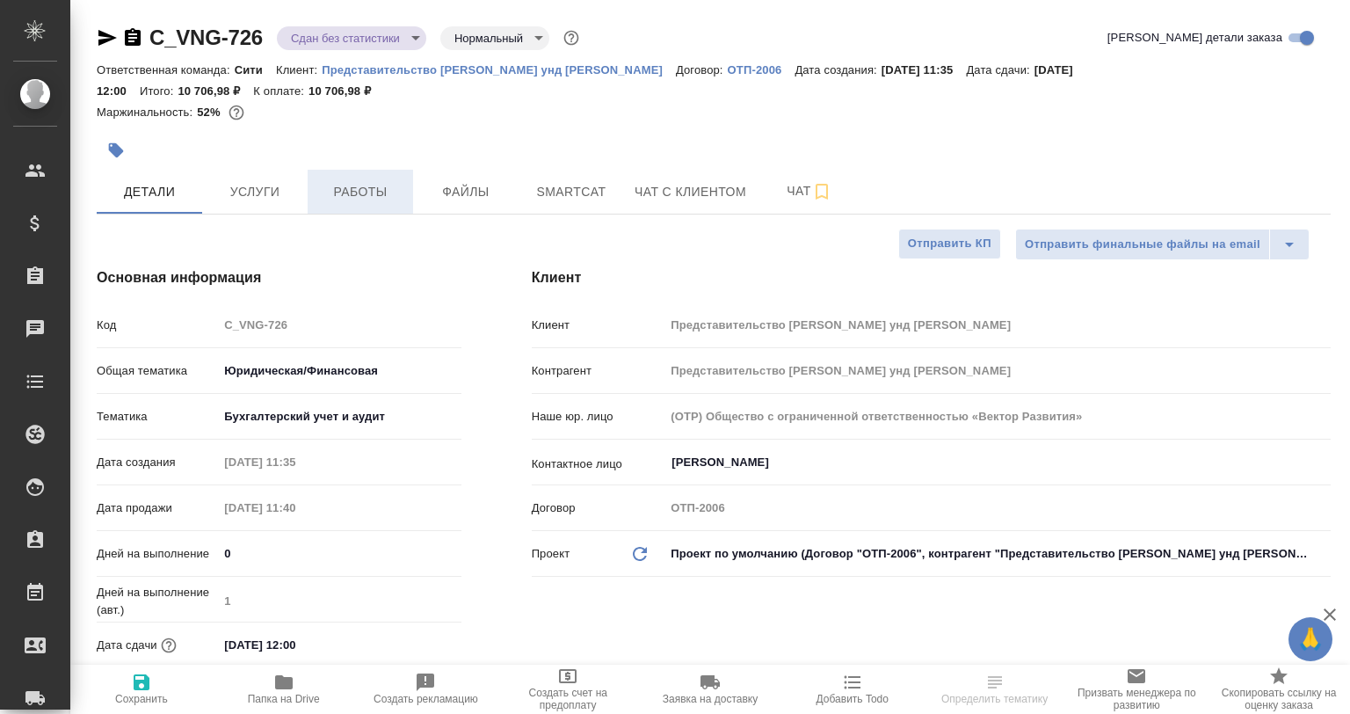
type textarea "x"
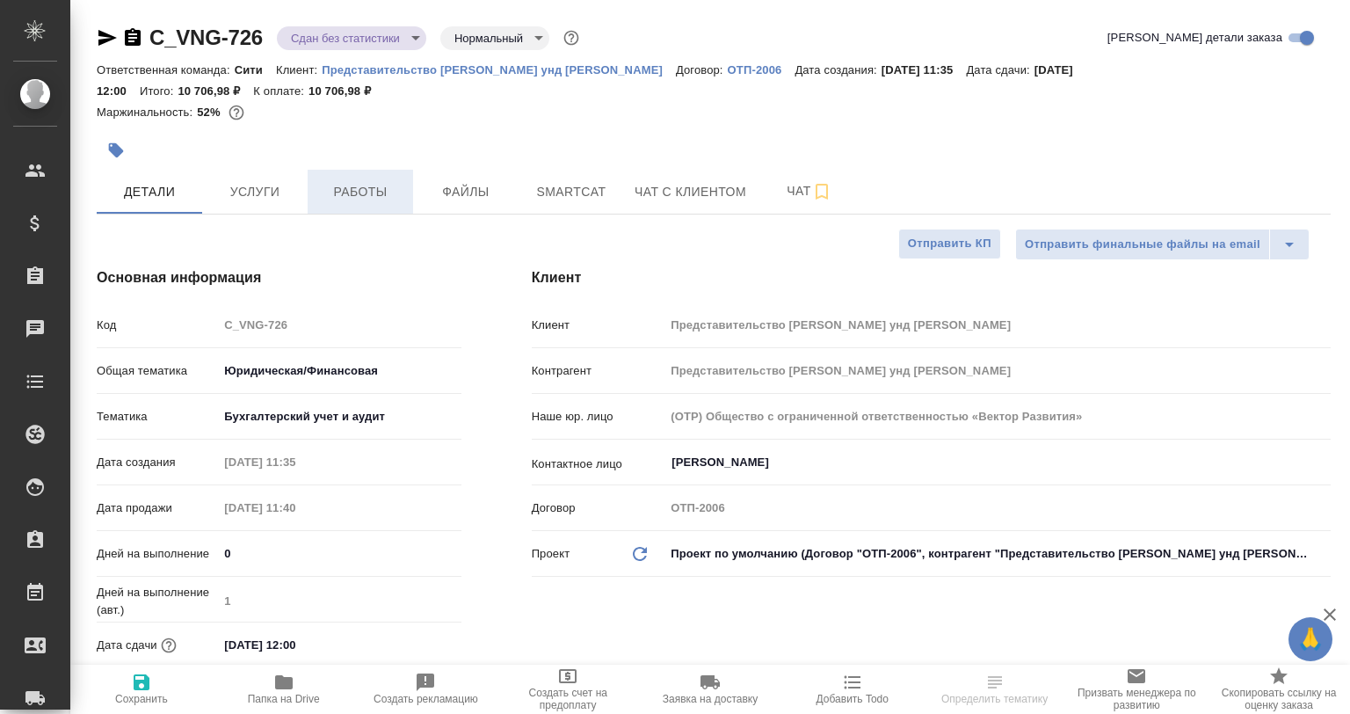
type textarea "x"
click at [375, 194] on span "Работы" at bounding box center [360, 192] width 84 height 22
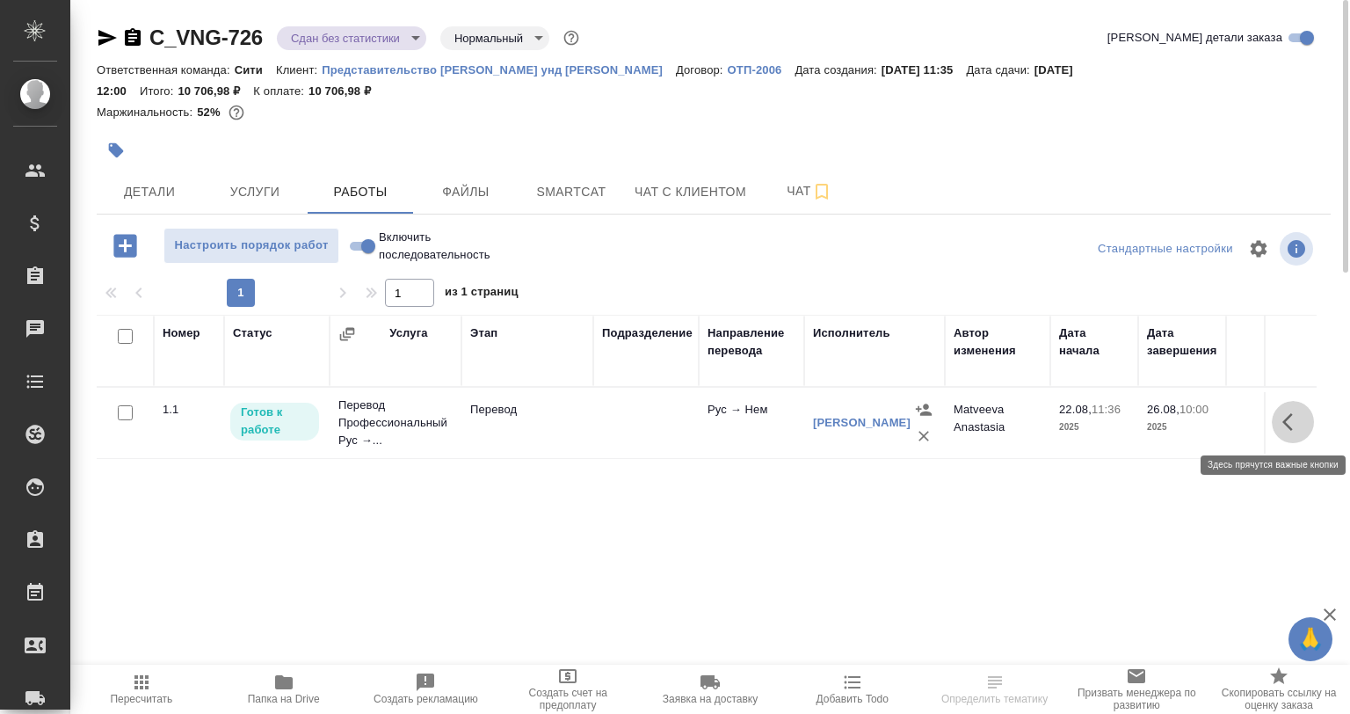
click at [1277, 421] on button "button" at bounding box center [1293, 422] width 42 height 42
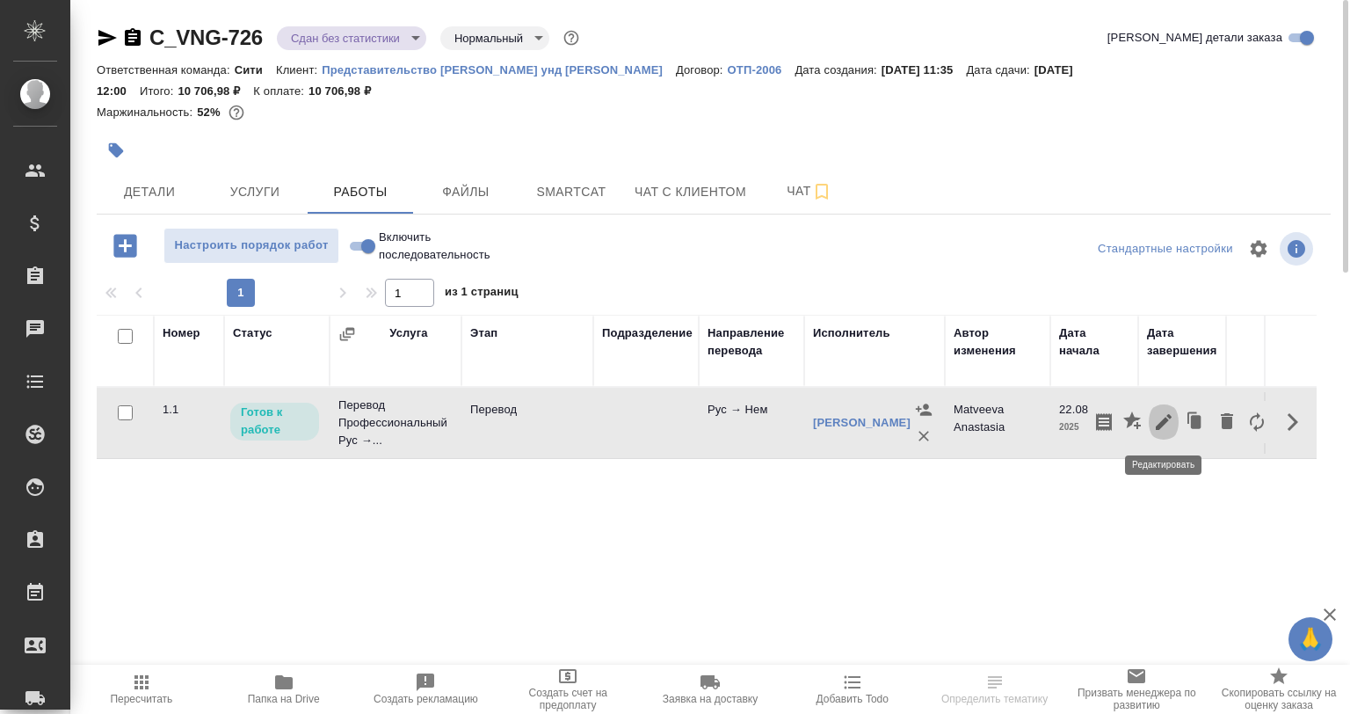
click at [1164, 426] on icon "button" at bounding box center [1163, 421] width 21 height 21
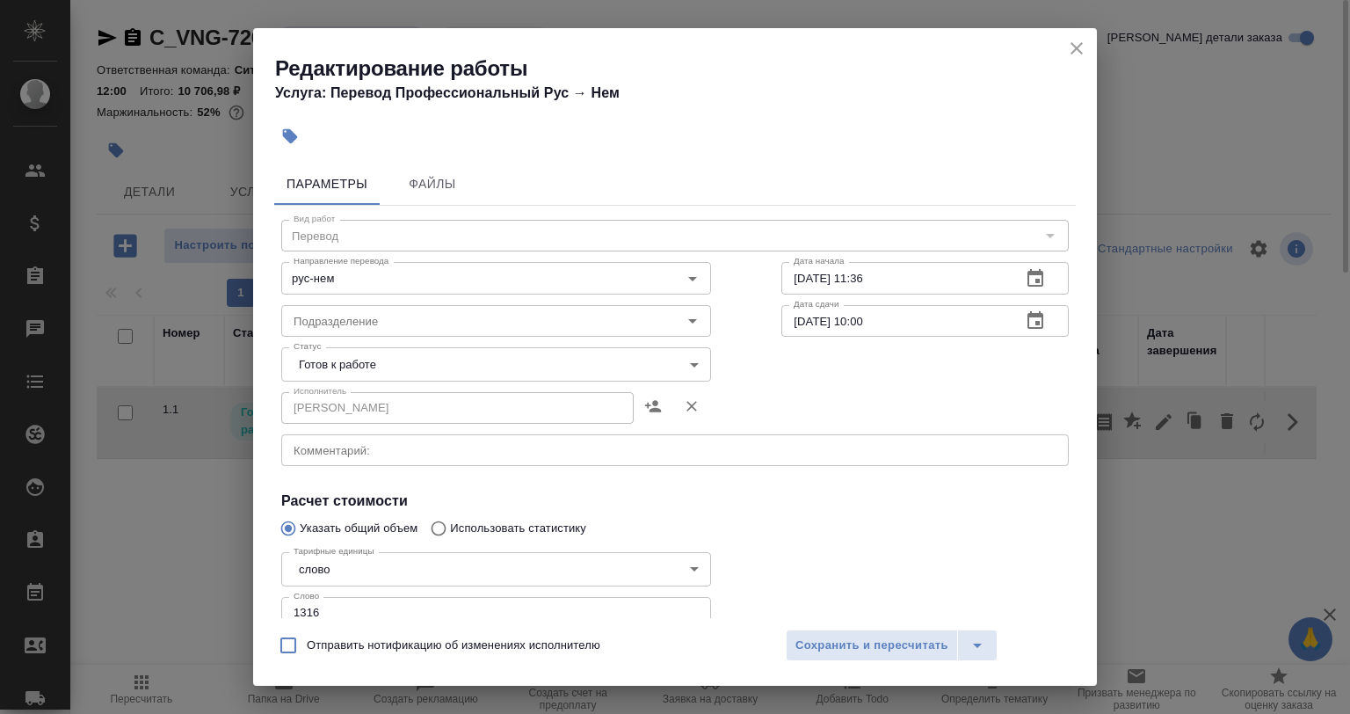
click at [1073, 49] on button "close" at bounding box center [1077, 48] width 26 height 26
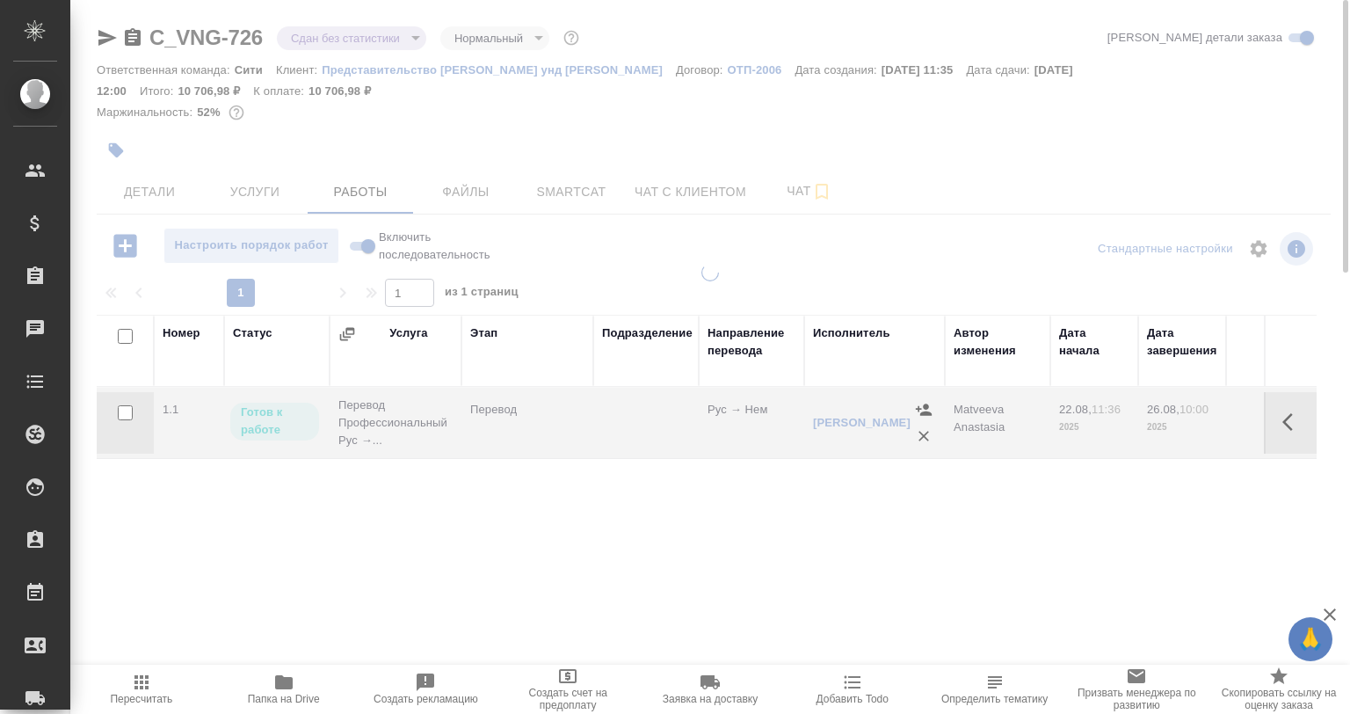
click at [1073, 49] on div at bounding box center [710, 357] width 1280 height 714
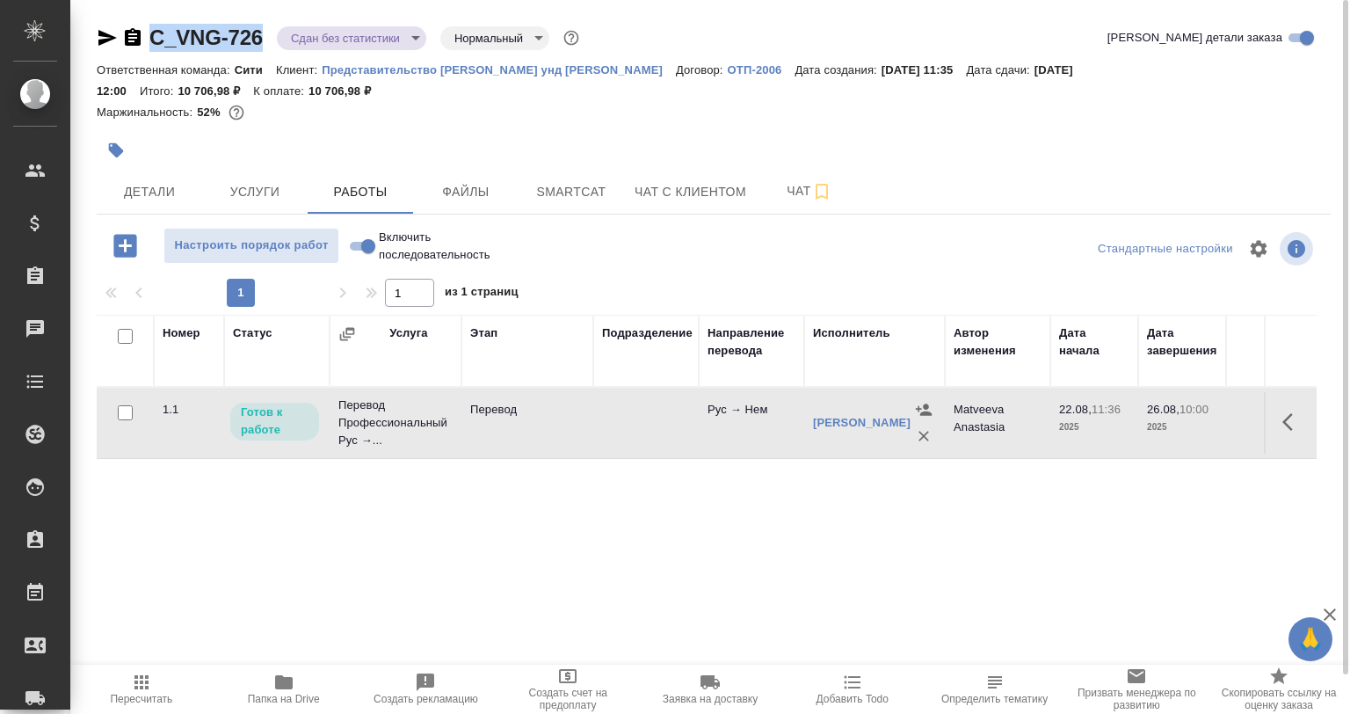
drag, startPoint x: 265, startPoint y: 29, endPoint x: 145, endPoint y: 45, distance: 120.6
click at [145, 45] on div "C_VNG-726 Сдан без статистики distributed Нормальный normal" at bounding box center [340, 38] width 486 height 28
copy link "C_VNG-726"
click at [466, 114] on div "Маржинальность: 52%" at bounding box center [714, 112] width 1234 height 23
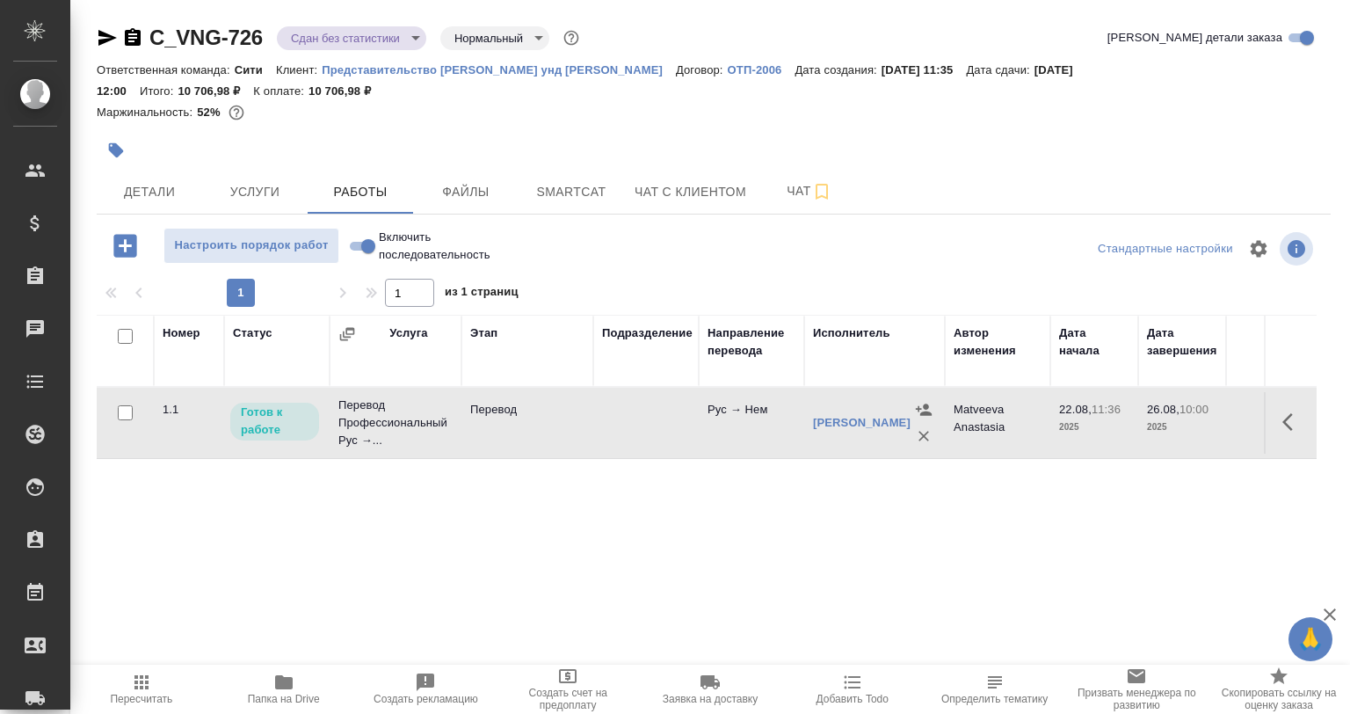
click at [1305, 411] on button "button" at bounding box center [1293, 422] width 42 height 42
click at [1291, 418] on icon "button" at bounding box center [1293, 422] width 11 height 18
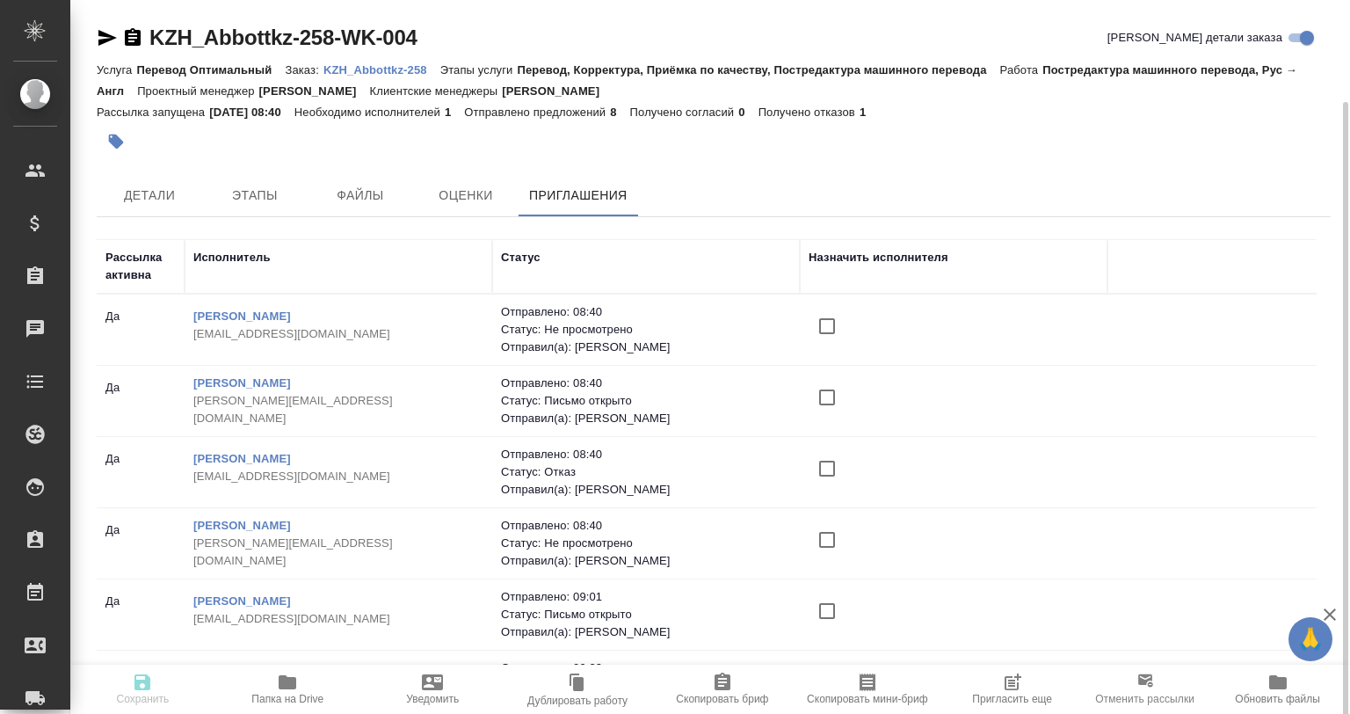
scroll to position [53, 0]
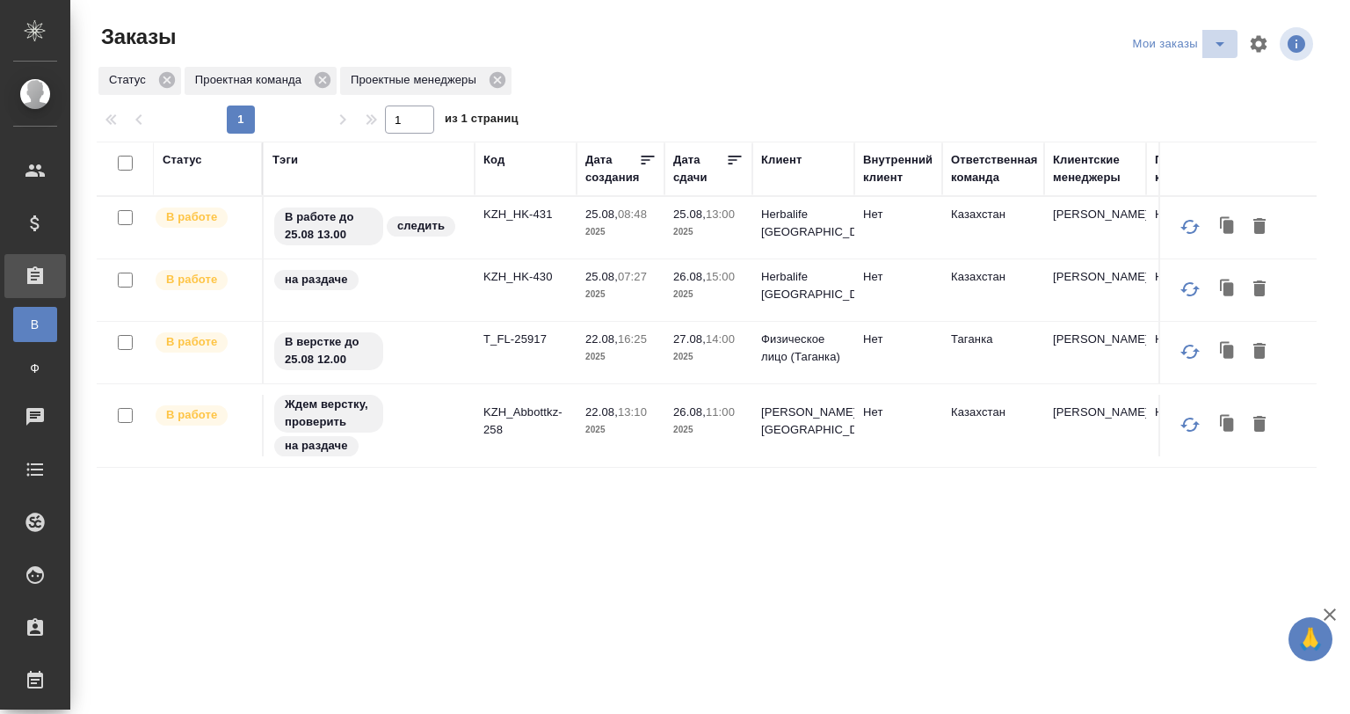
click at [1221, 43] on icon "split button" at bounding box center [1220, 44] width 9 height 4
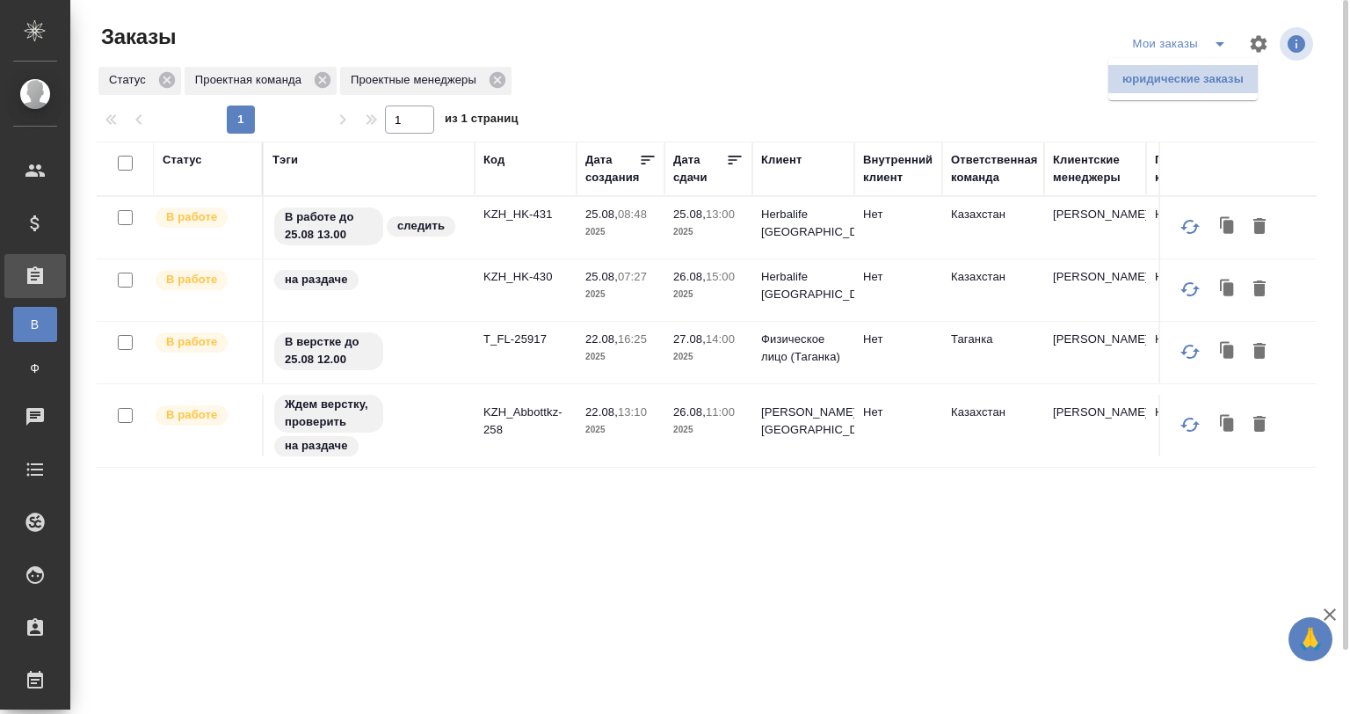
click at [1181, 68] on li "юридические заказы" at bounding box center [1183, 79] width 149 height 28
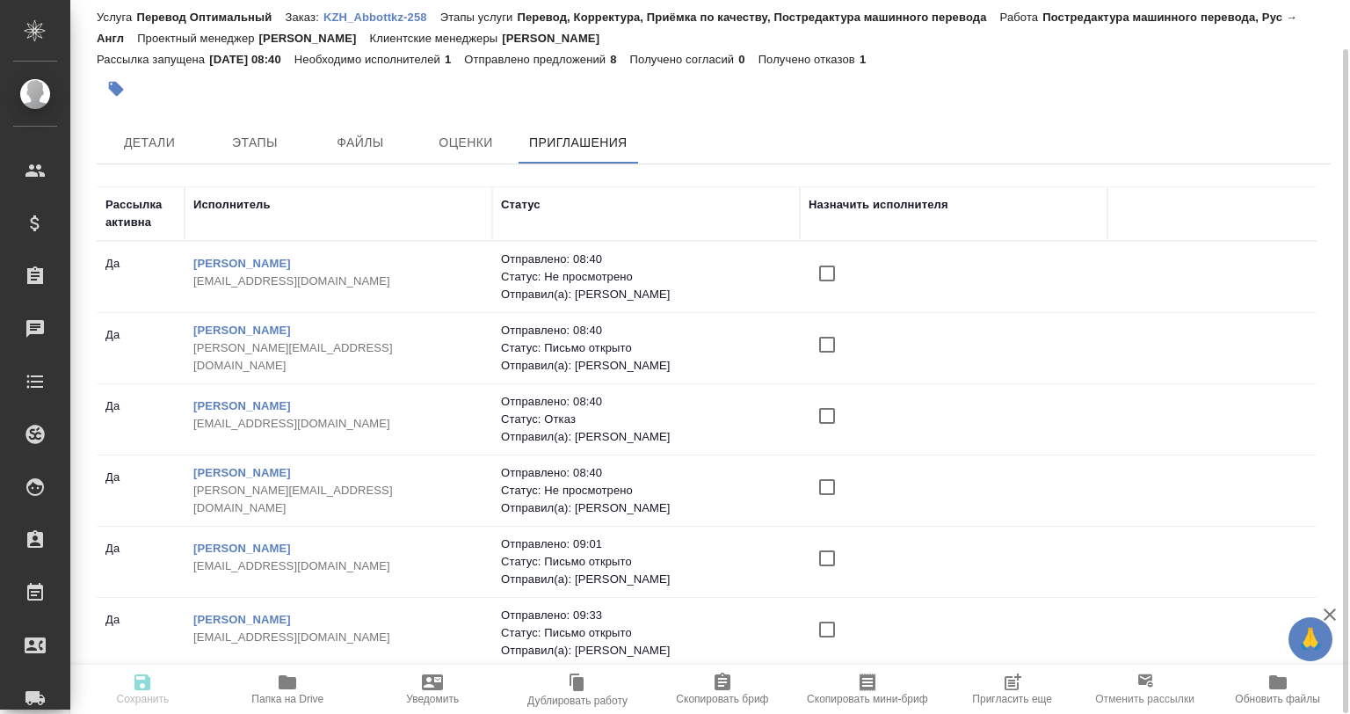
click at [711, 555] on icon "button" at bounding box center [1012, 682] width 21 height 21
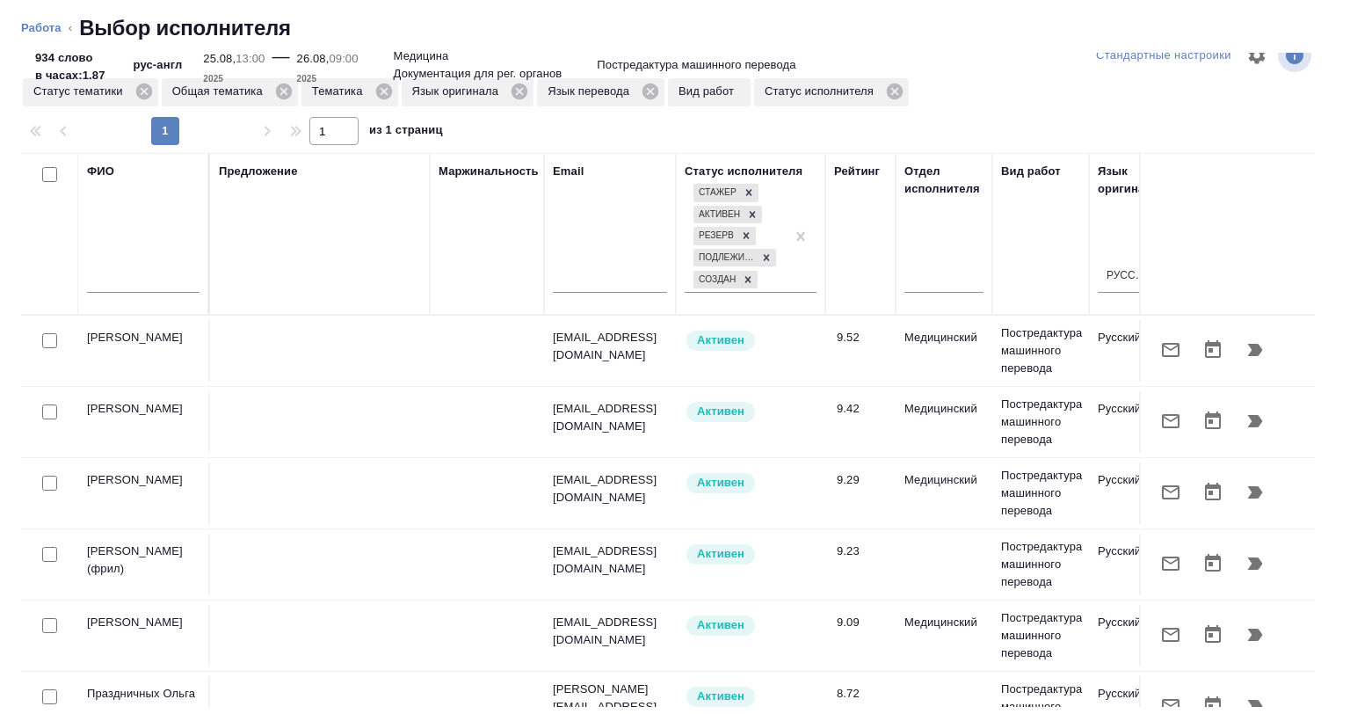
scroll to position [0, 1108]
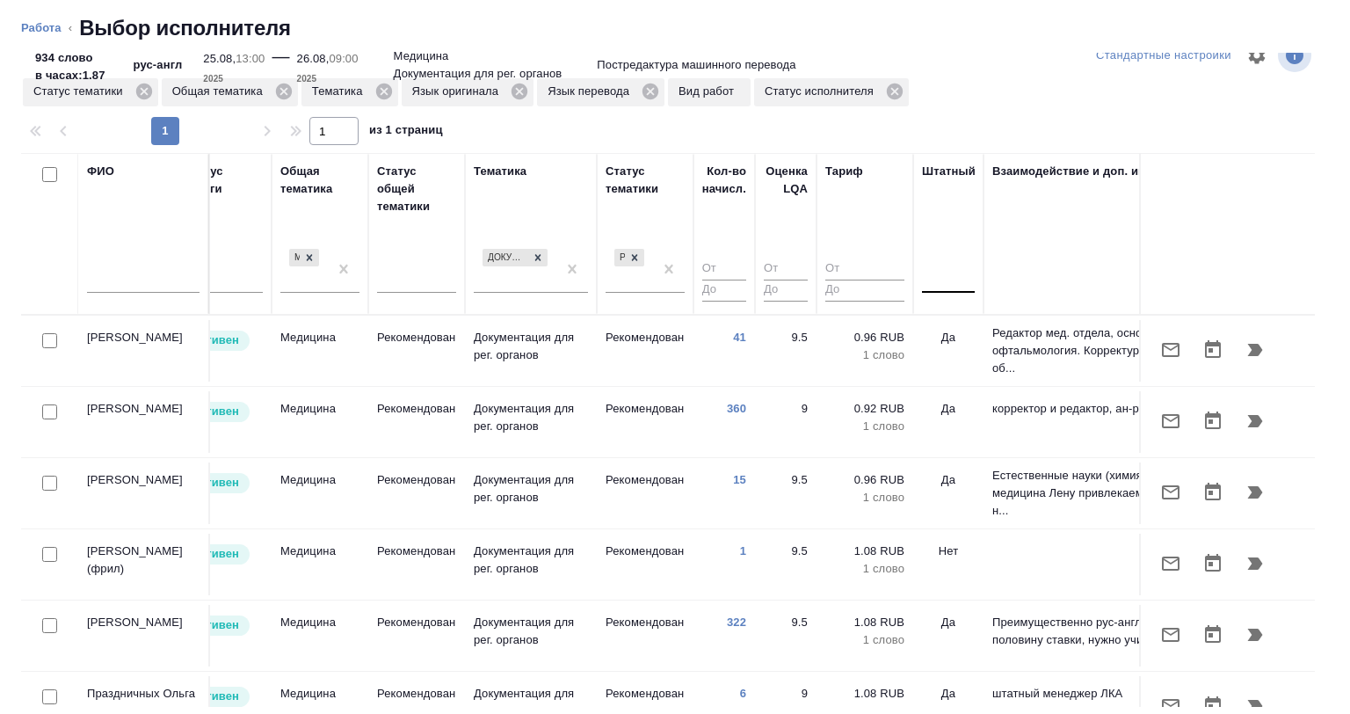
click at [711, 274] on div at bounding box center [948, 275] width 53 height 25
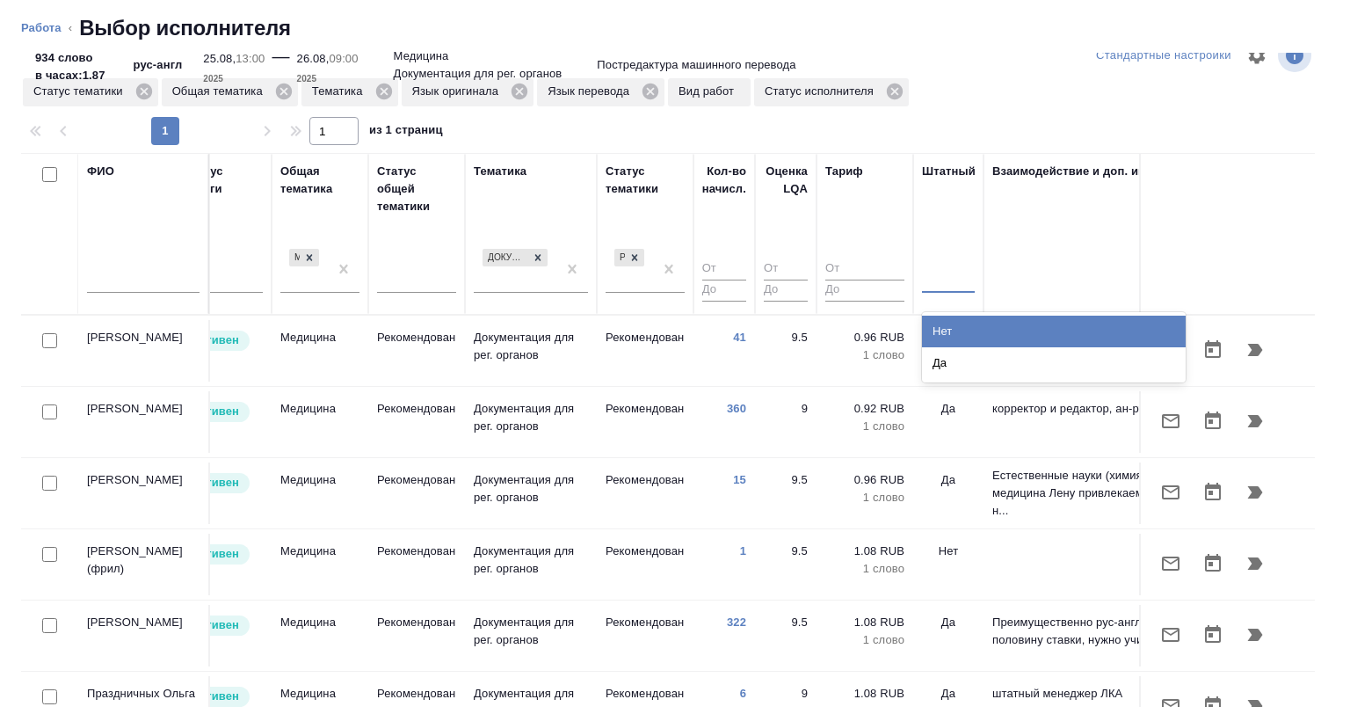
click at [711, 337] on div "Нет" at bounding box center [1054, 332] width 264 height 32
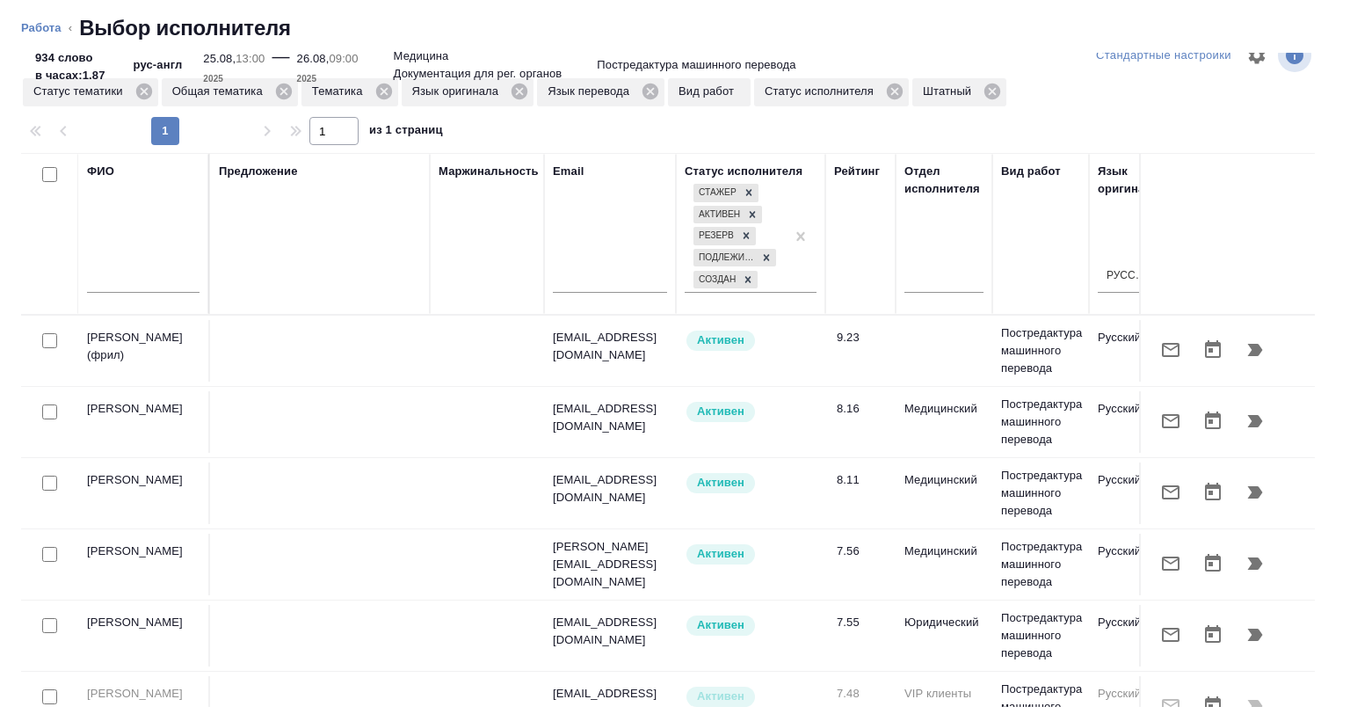
scroll to position [0, 0]
click at [51, 341] on input "checkbox" at bounding box center [49, 340] width 15 height 15
checkbox input "true"
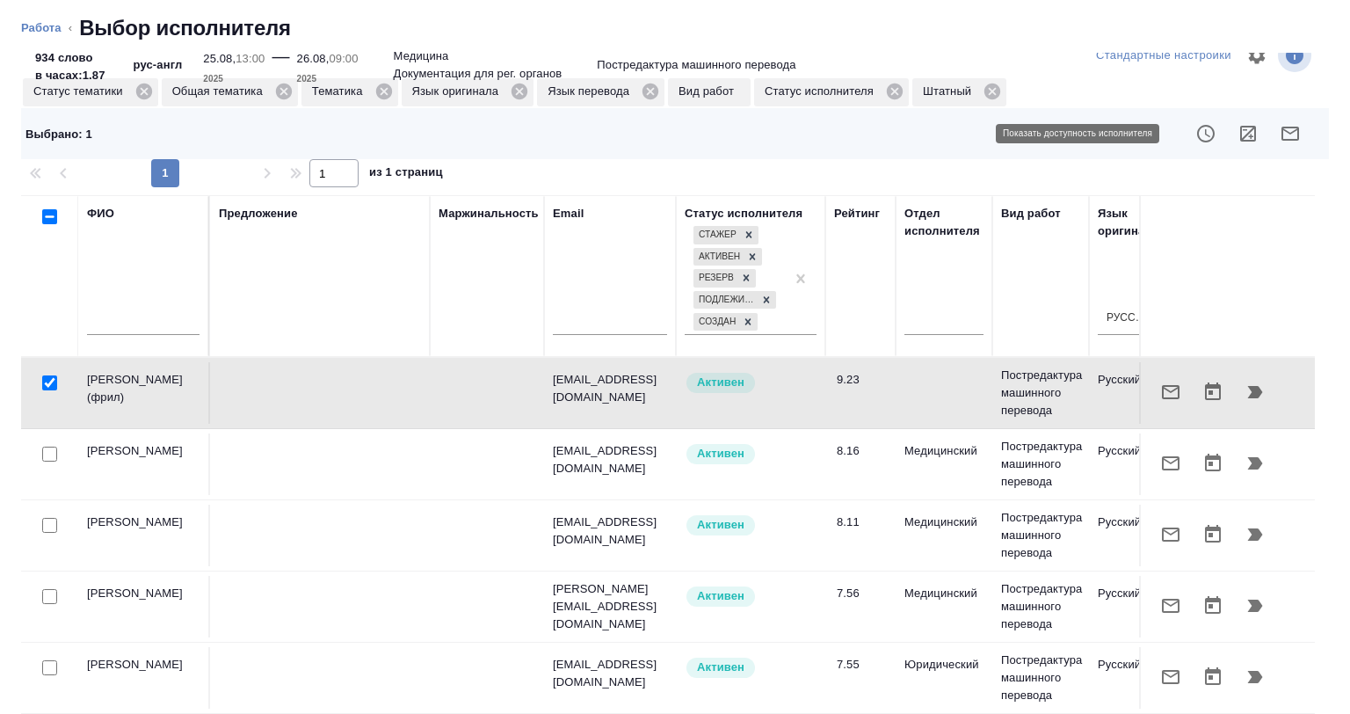
click at [711, 134] on icon "button" at bounding box center [1248, 133] width 21 height 21
click at [51, 379] on input "checkbox" at bounding box center [49, 382] width 15 height 15
checkbox input "false"
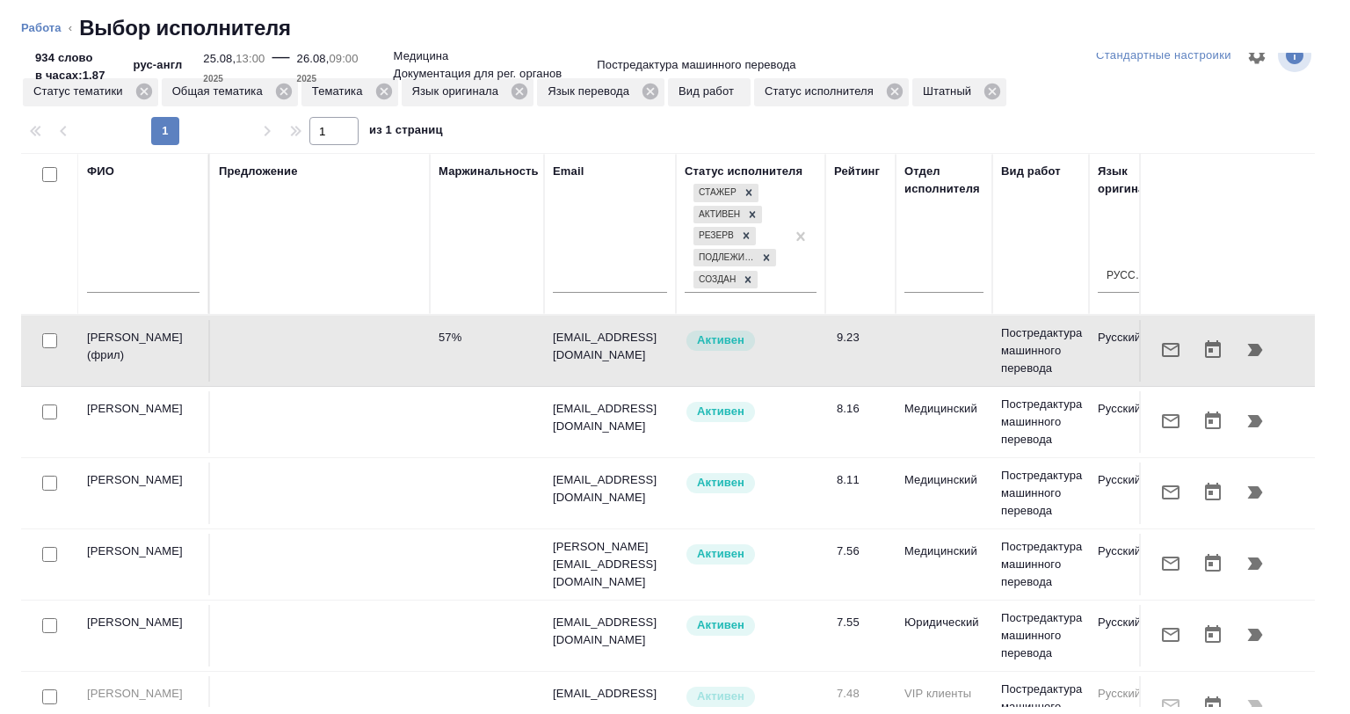
click at [40, 171] on div at bounding box center [45, 175] width 30 height 25
click at [50, 172] on input "checkbox" at bounding box center [49, 174] width 15 height 15
checkbox input "true"
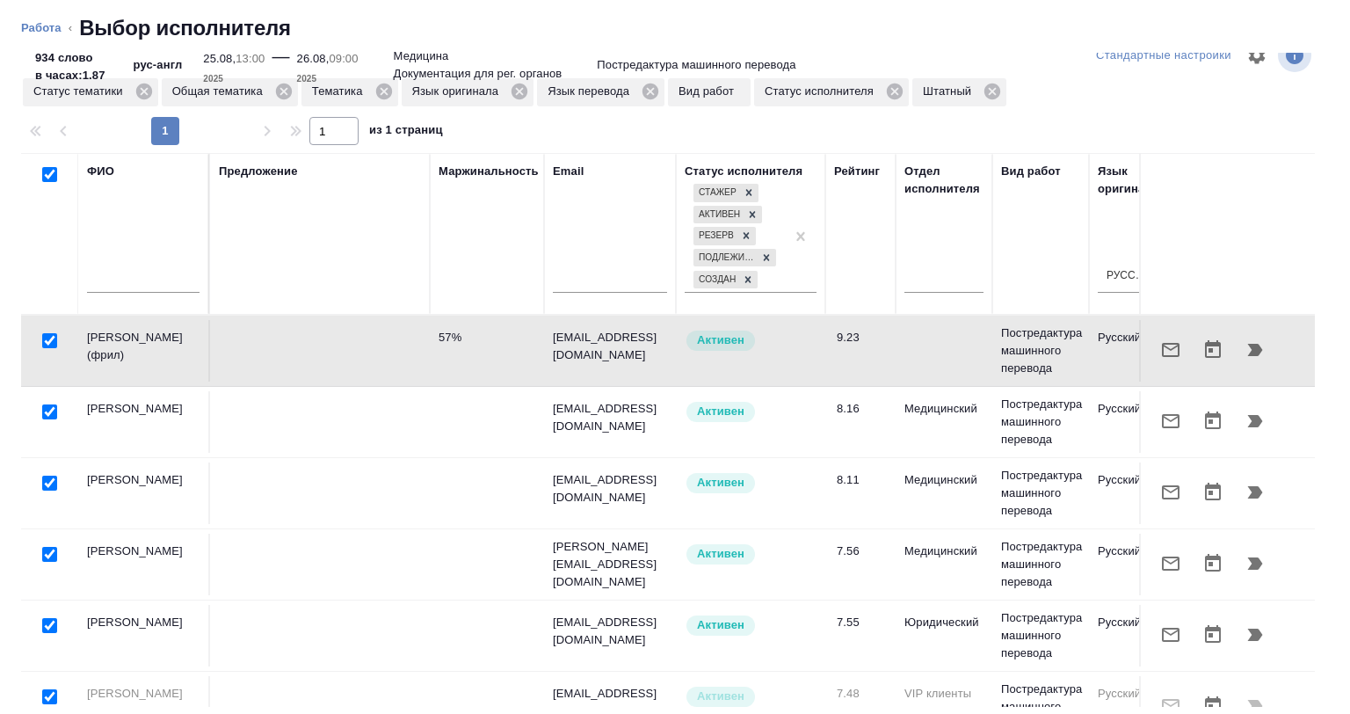
checkbox input "true"
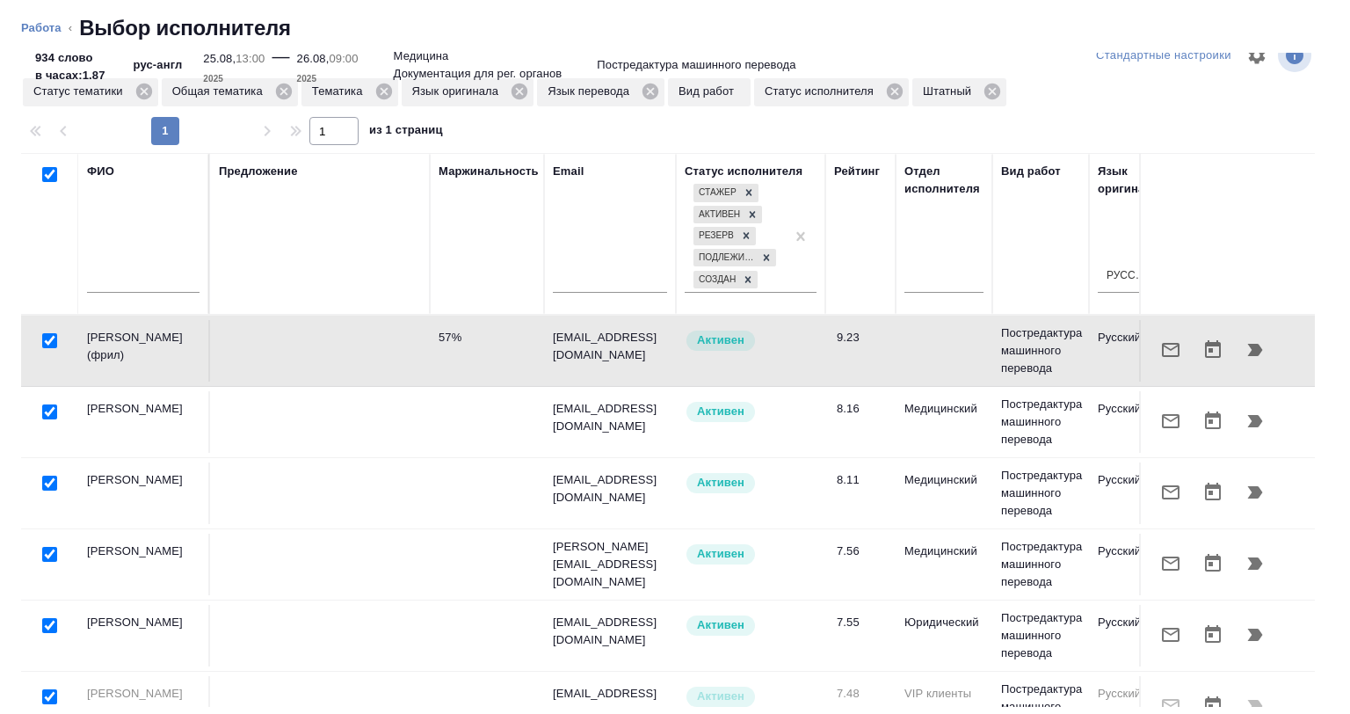
checkbox input "true"
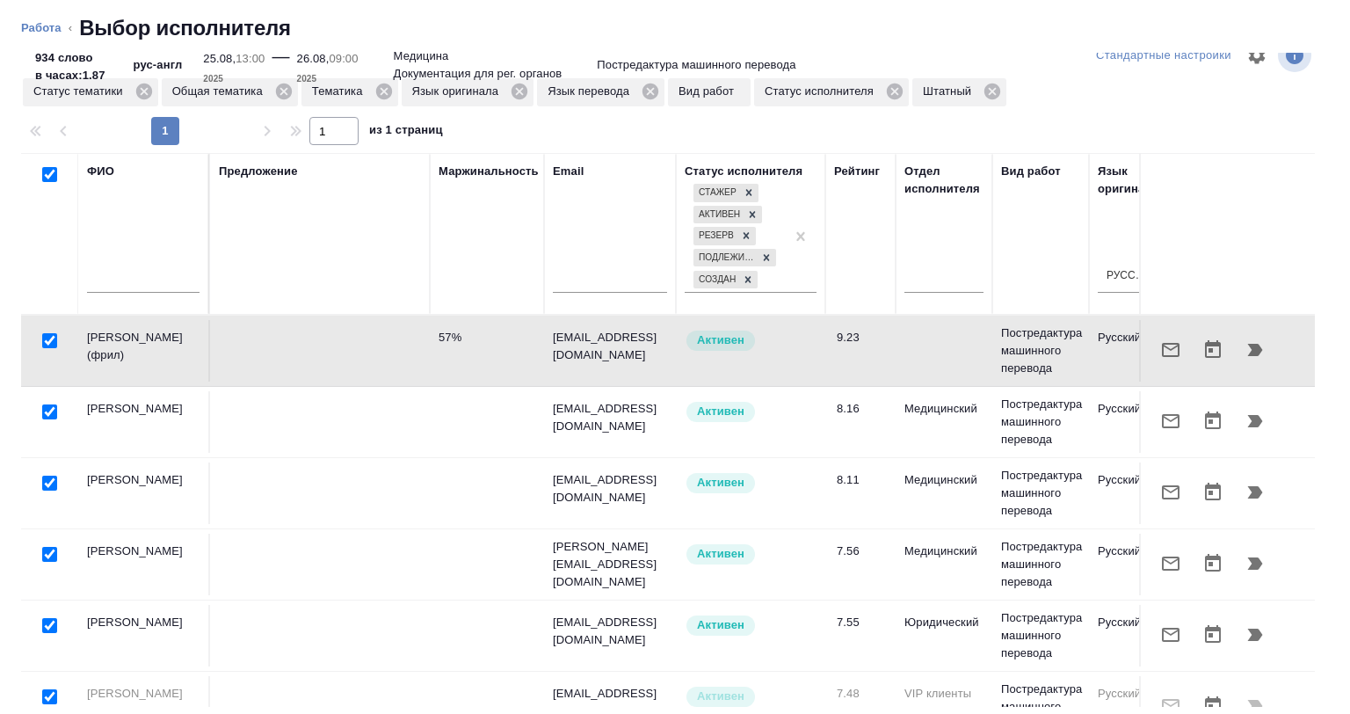
checkbox input "true"
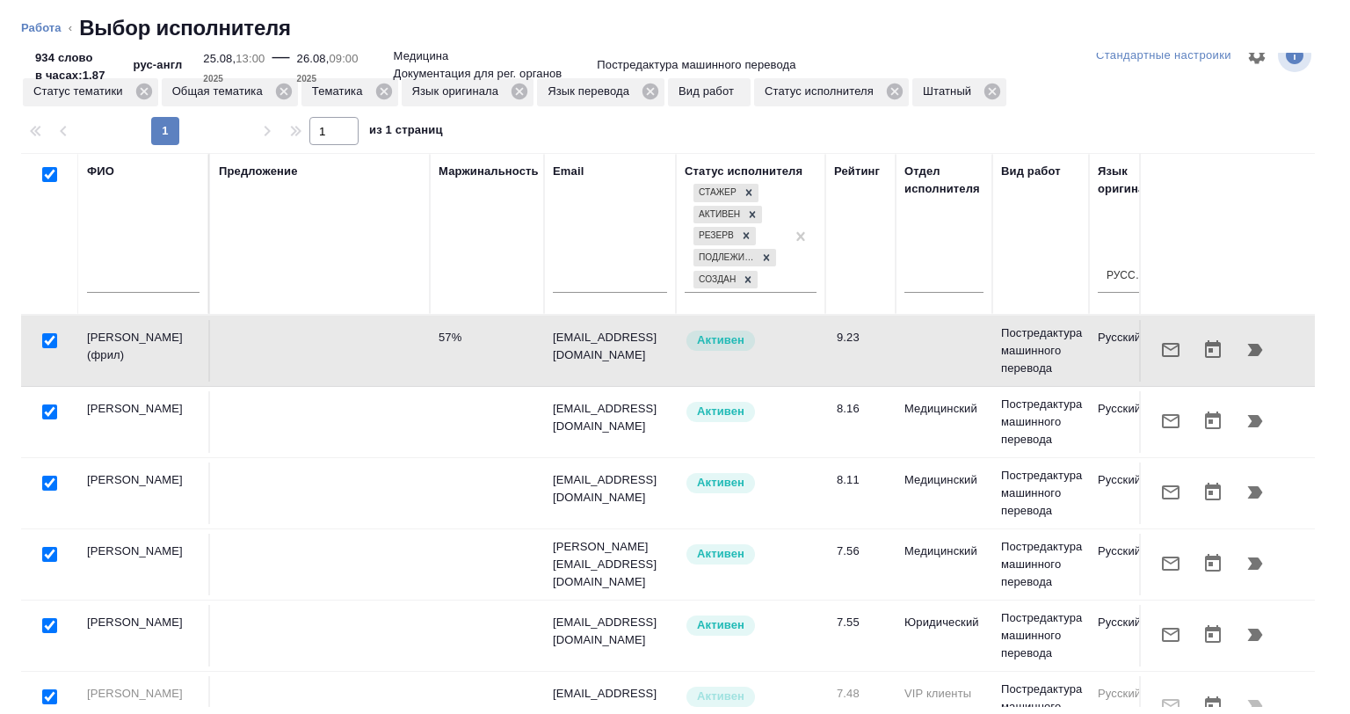
checkbox input "true"
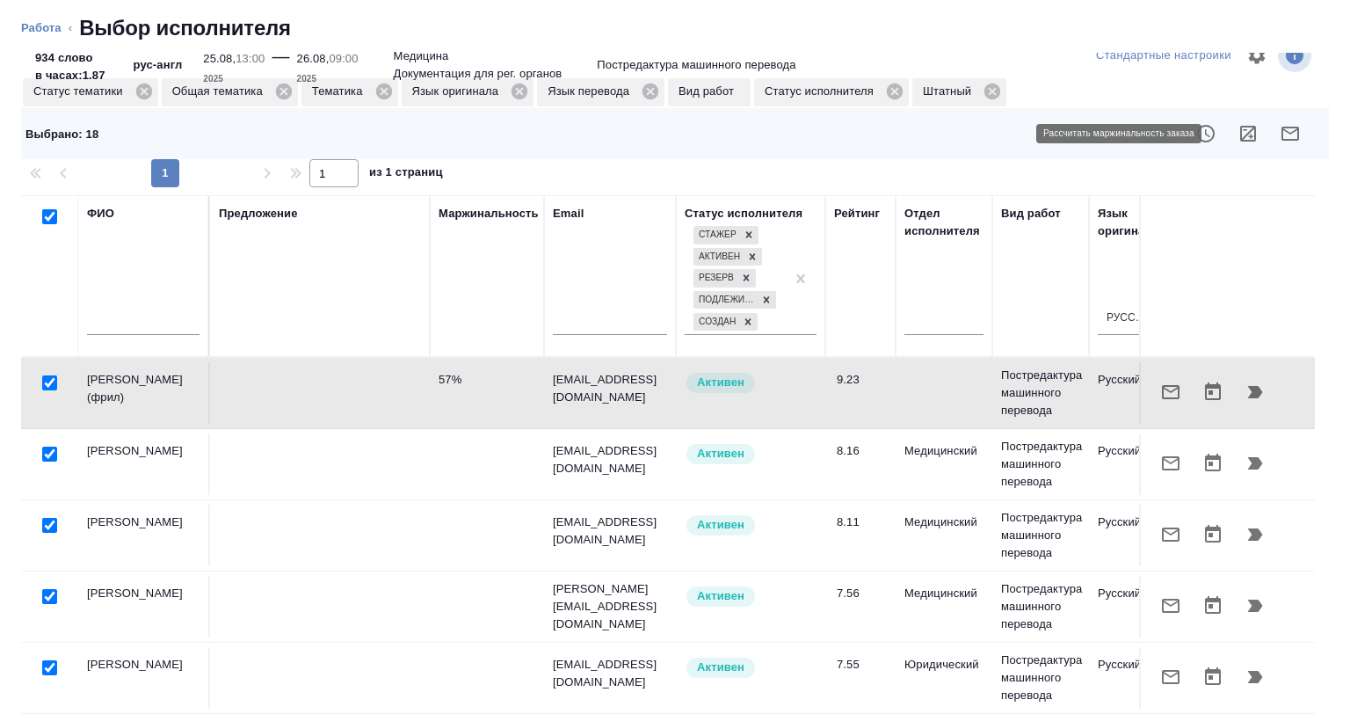
click at [711, 134] on icon "button" at bounding box center [1248, 133] width 21 height 21
click at [54, 219] on input "checkbox" at bounding box center [49, 216] width 15 height 15
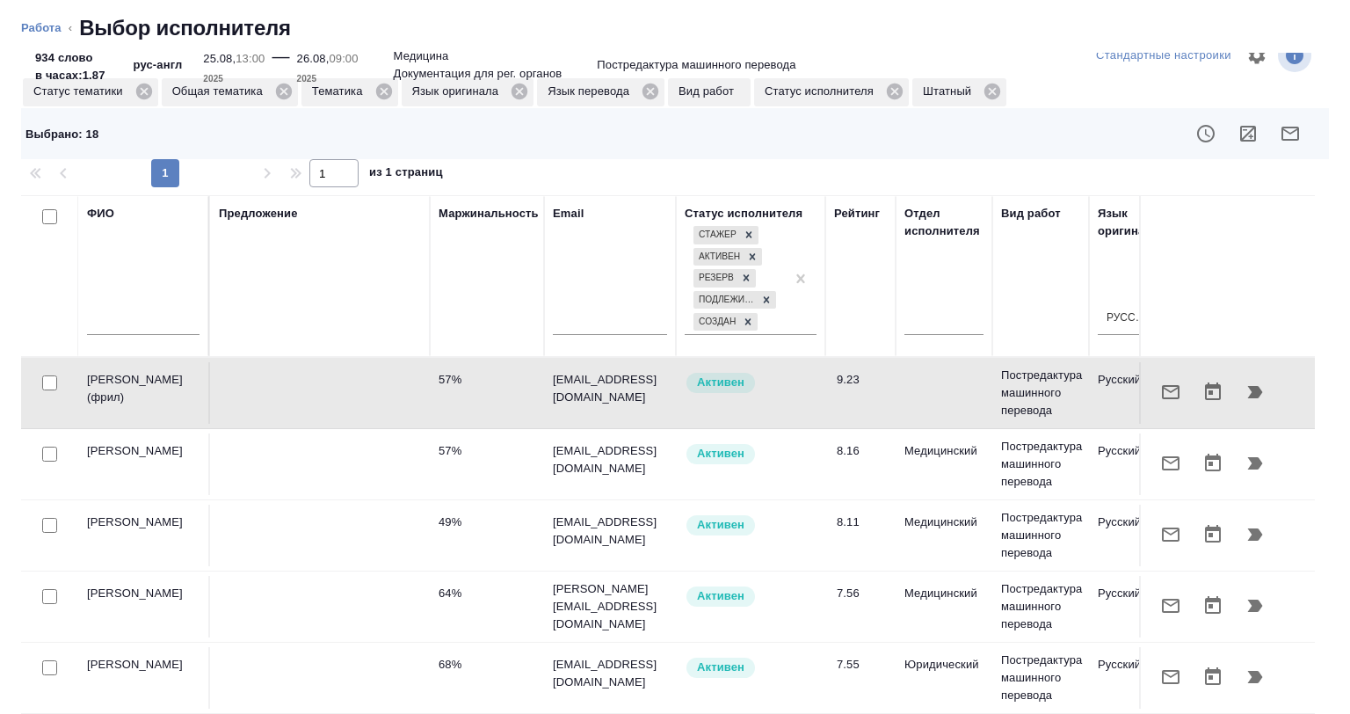
checkbox input "false"
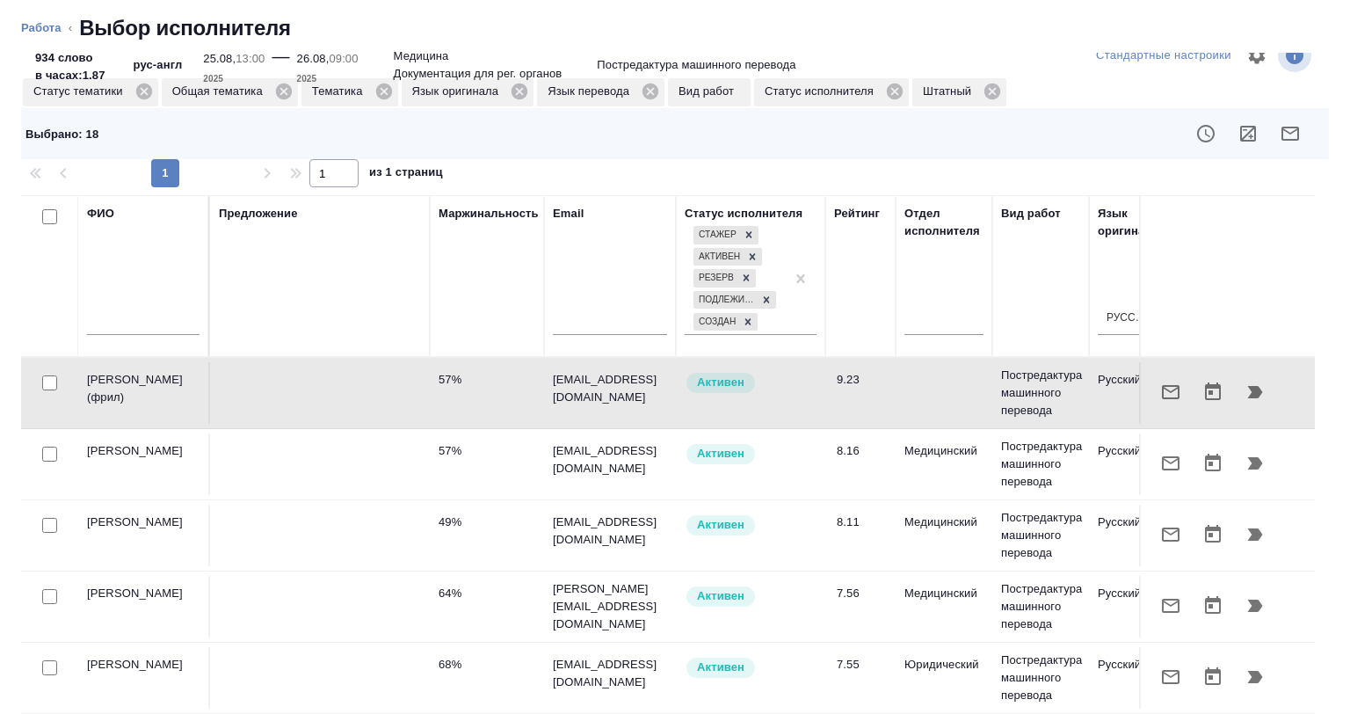
checkbox input "false"
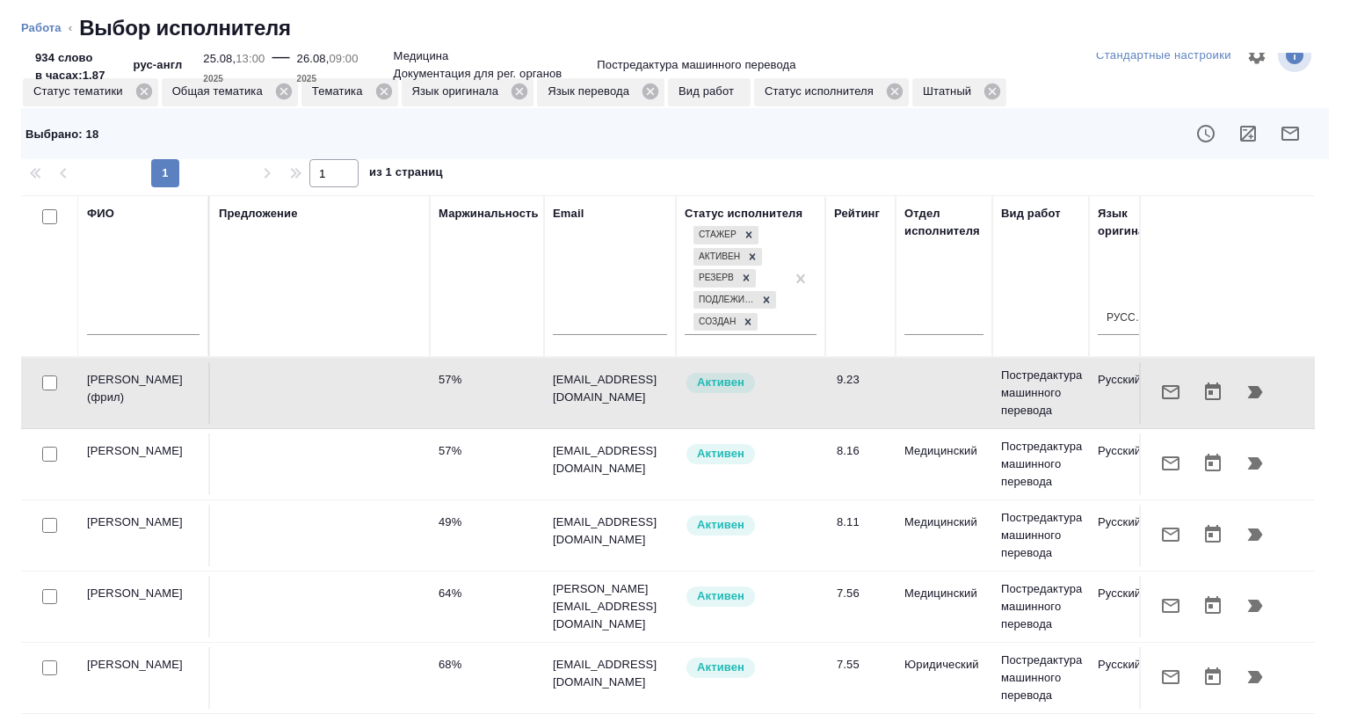
checkbox input "false"
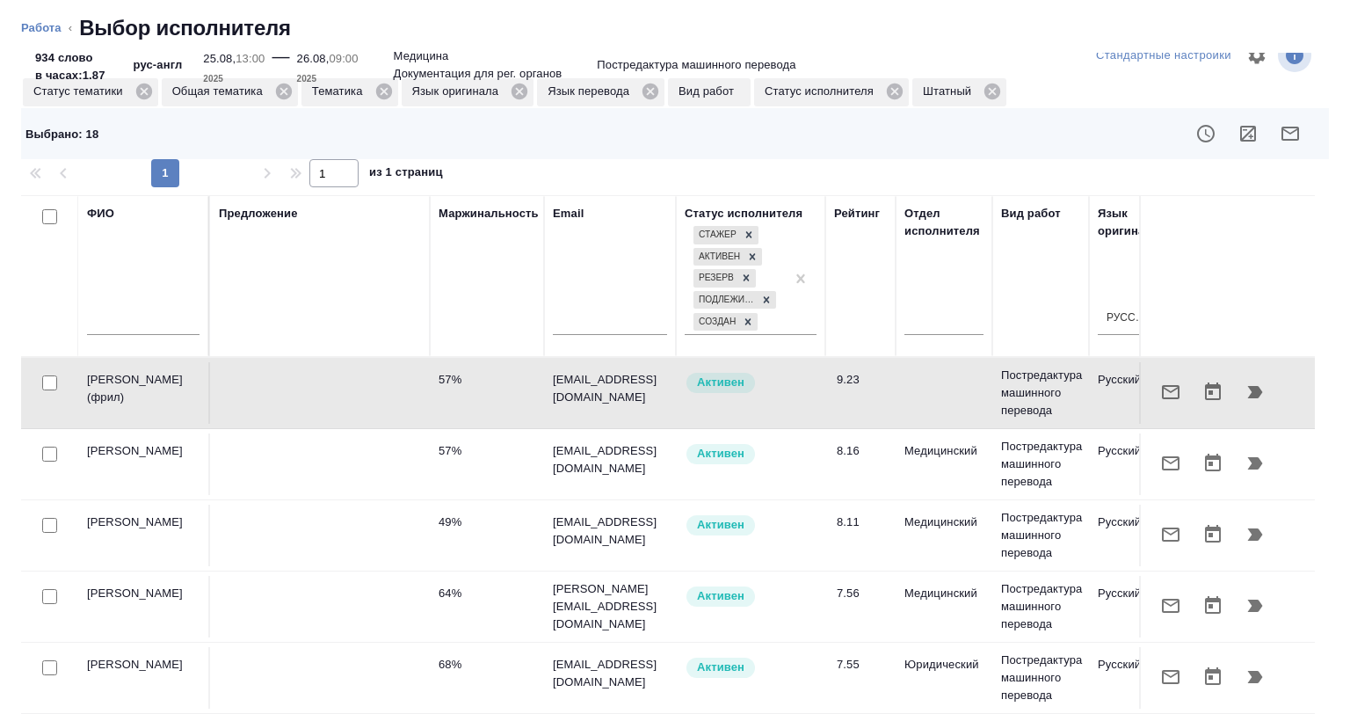
checkbox input "false"
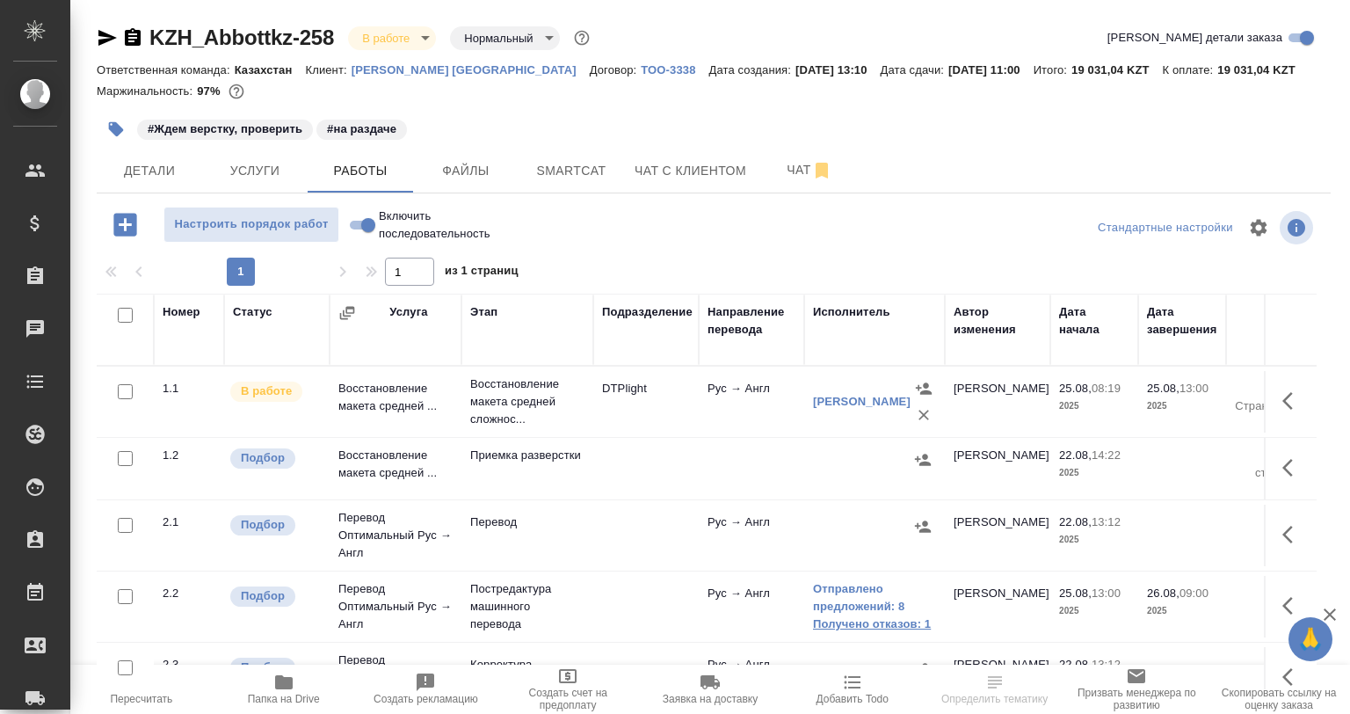
click at [852, 622] on link "Получено отказов: 1" at bounding box center [874, 624] width 123 height 18
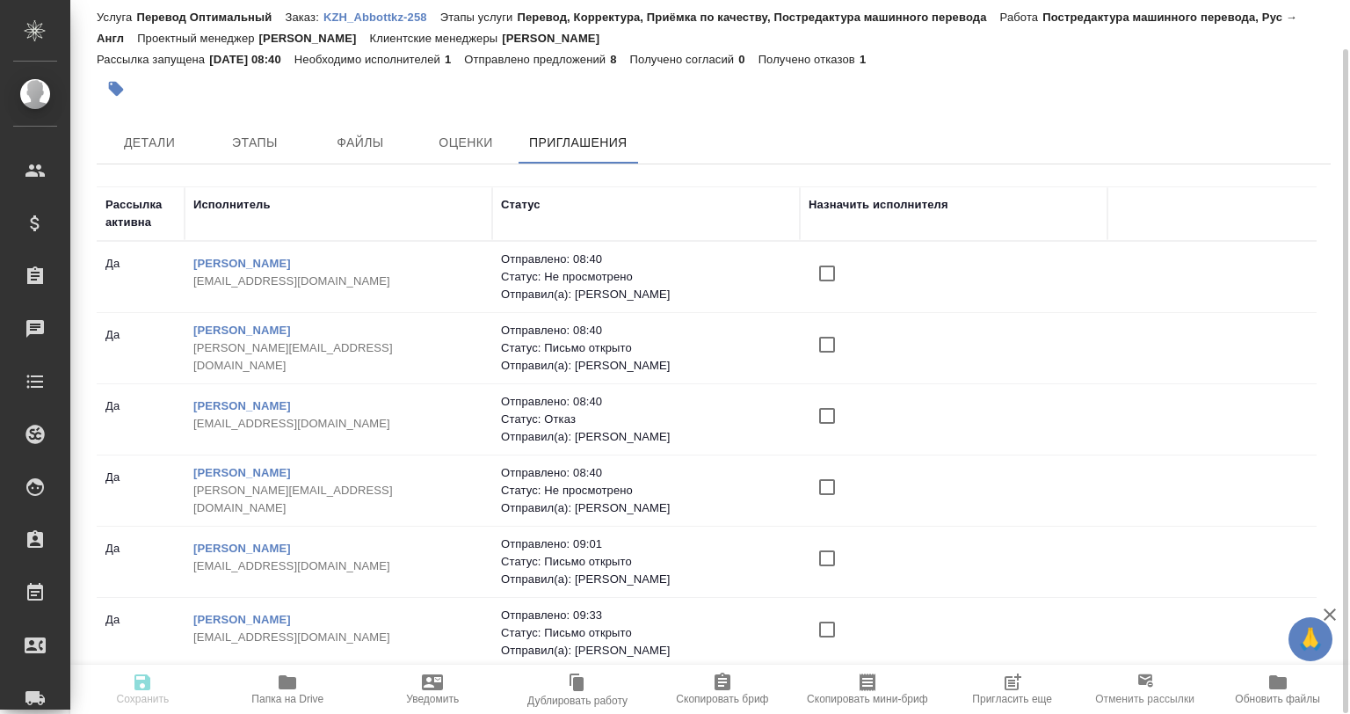
scroll to position [152, 0]
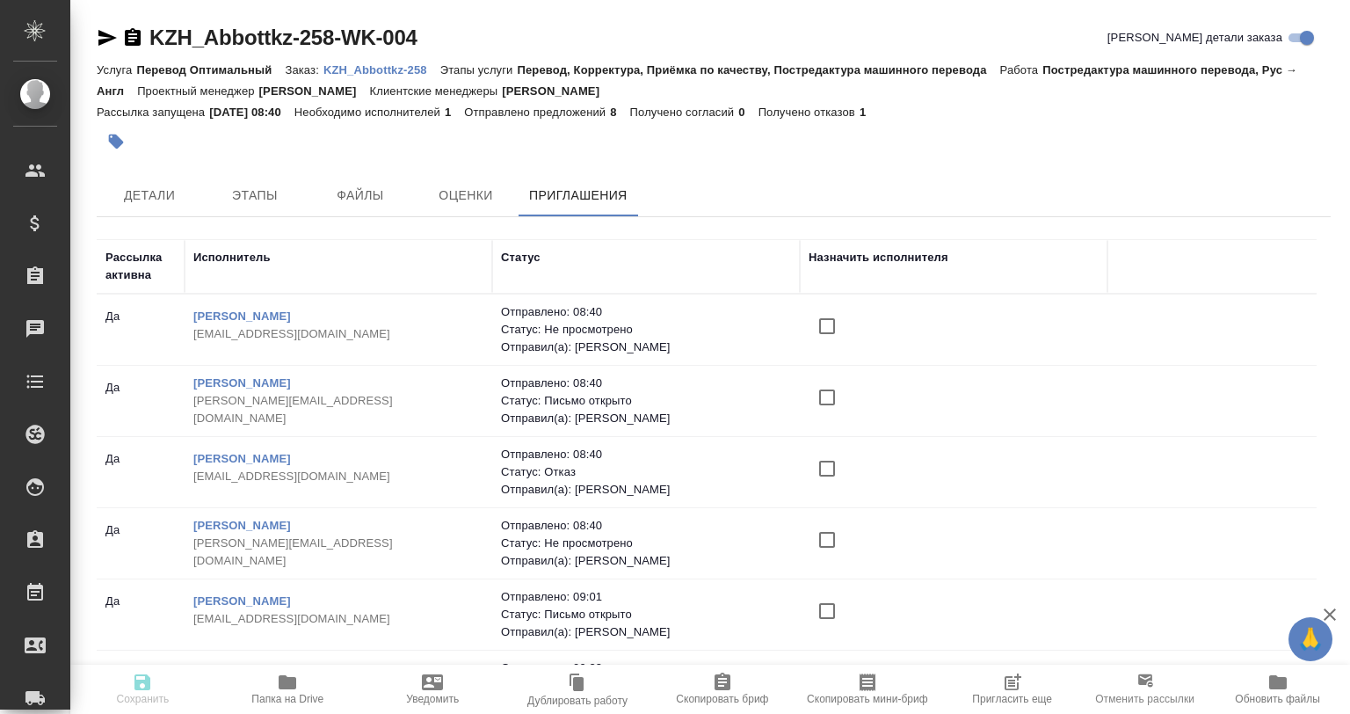
scroll to position [53, 0]
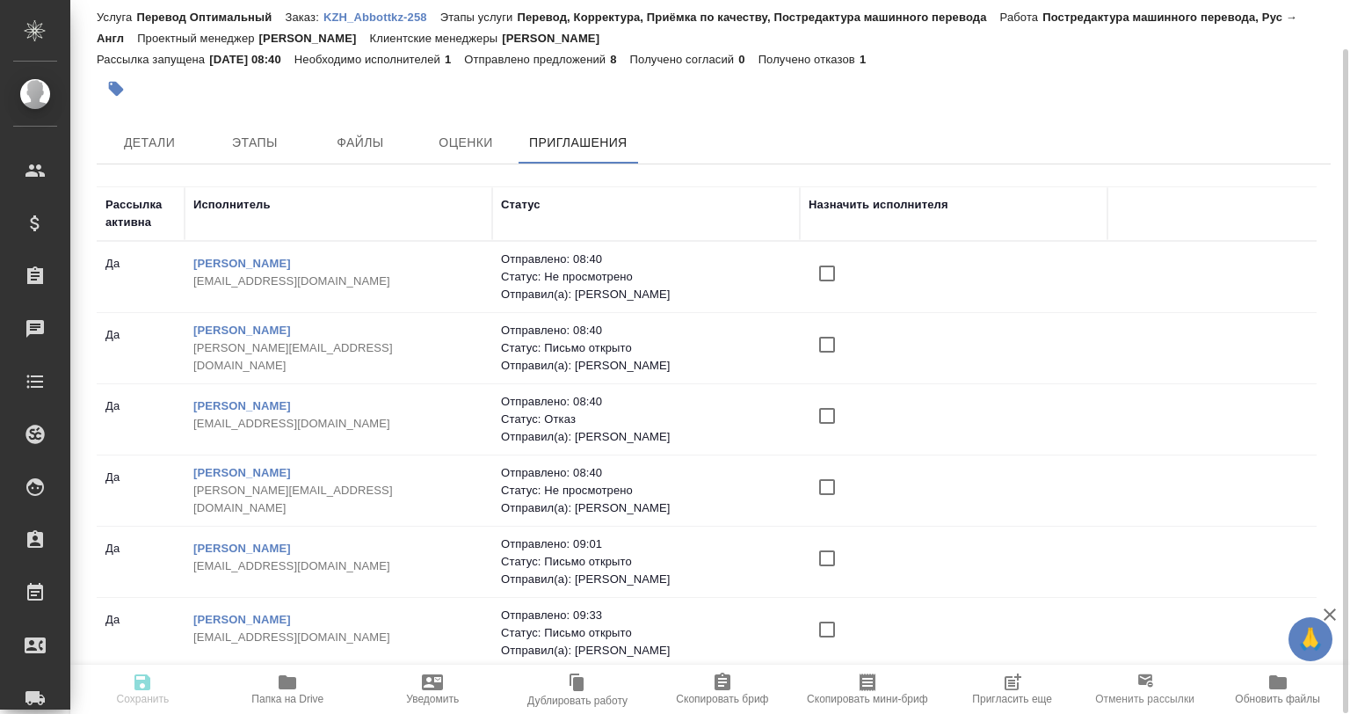
click at [1298, 317] on td at bounding box center [1284, 348] width 352 height 62
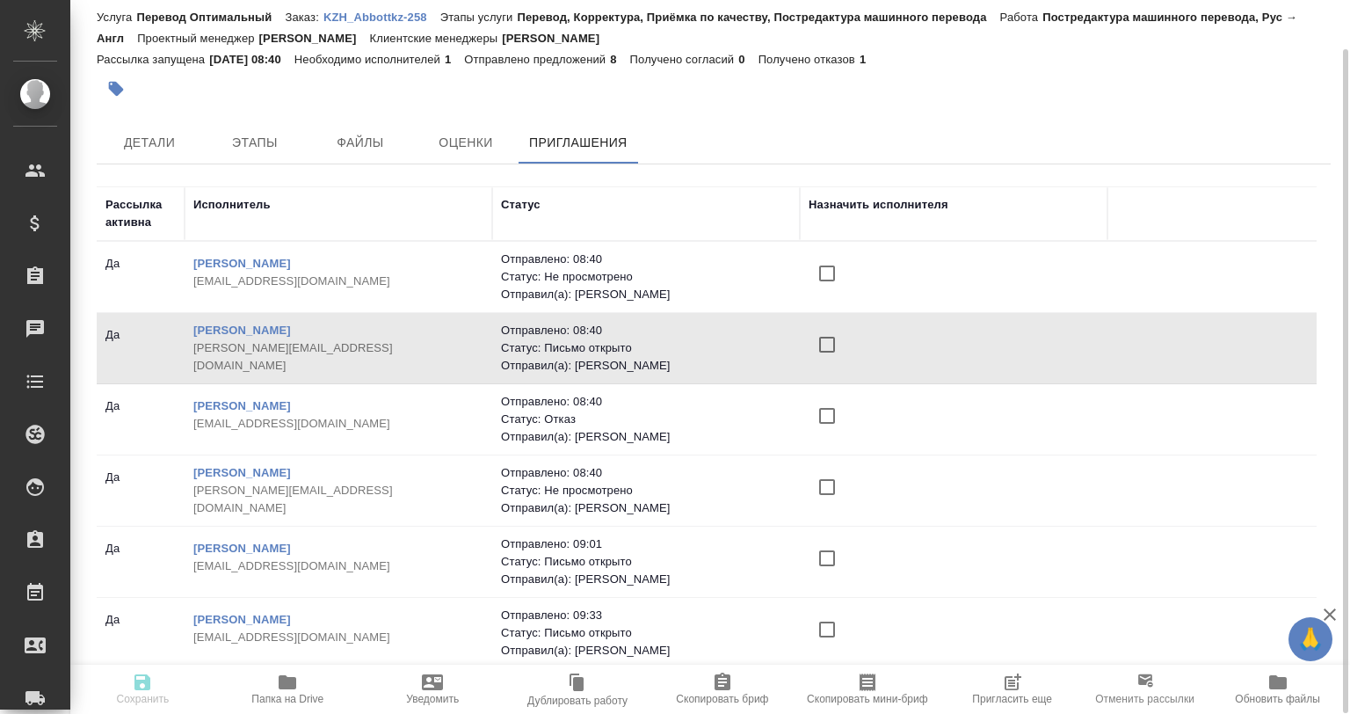
scroll to position [152, 0]
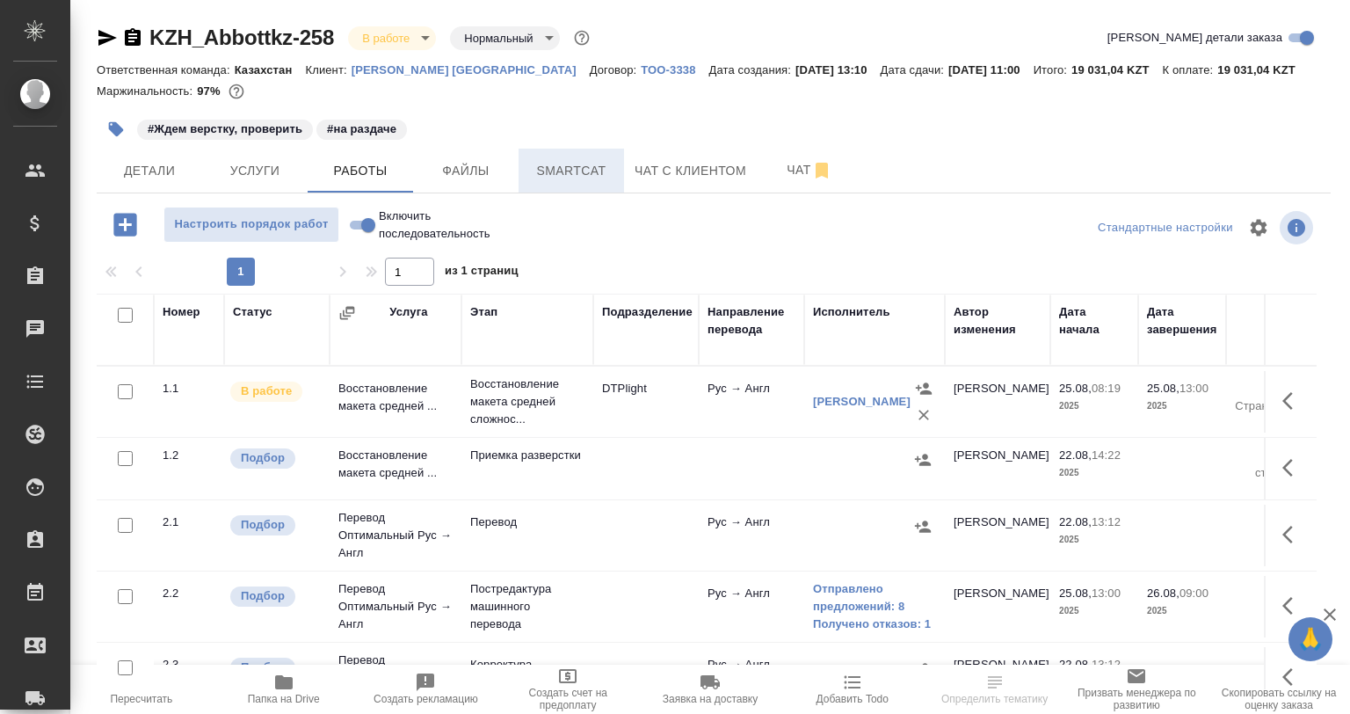
click at [576, 165] on span "Smartcat" at bounding box center [571, 171] width 84 height 22
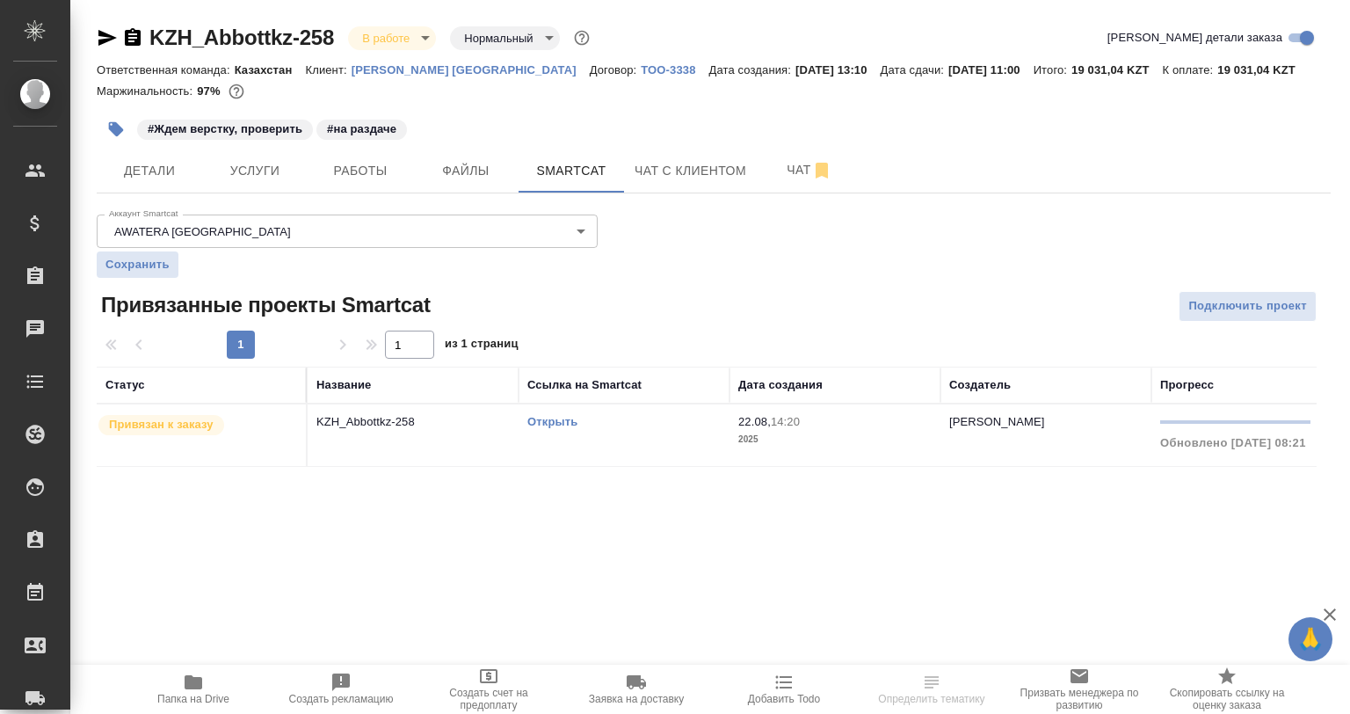
click at [499, 437] on td "KZH_Abbottkz-258" at bounding box center [413, 435] width 211 height 62
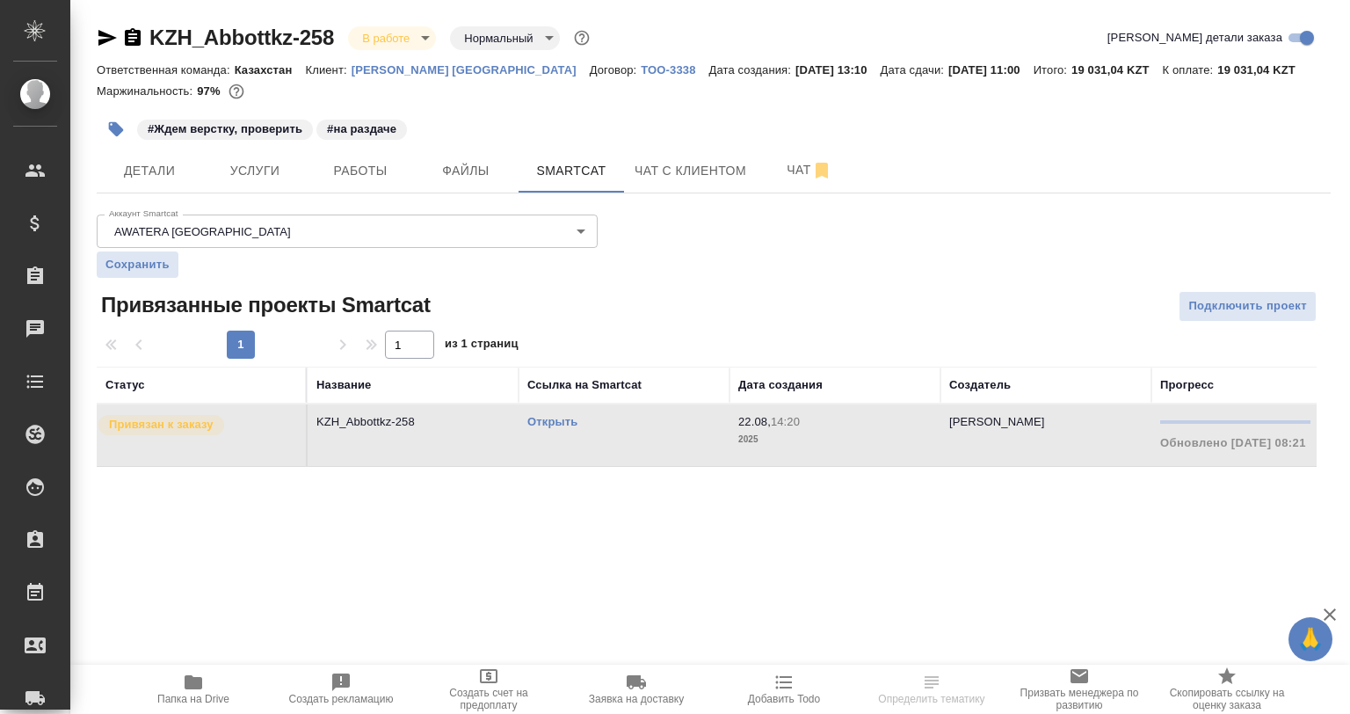
click at [499, 437] on td "KZH_Abbottkz-258" at bounding box center [413, 435] width 211 height 62
drag, startPoint x: 373, startPoint y: 146, endPoint x: 375, endPoint y: 165, distance: 19.4
click at [373, 148] on div "KZH_Abbottkz-258 В работе inProgress Нормальный normal Кратко детали заказа Отв…" at bounding box center [714, 256] width 1254 height 512
drag, startPoint x: 375, startPoint y: 165, endPoint x: 431, endPoint y: 116, distance: 74.1
click at [376, 165] on span "Работы" at bounding box center [360, 171] width 84 height 22
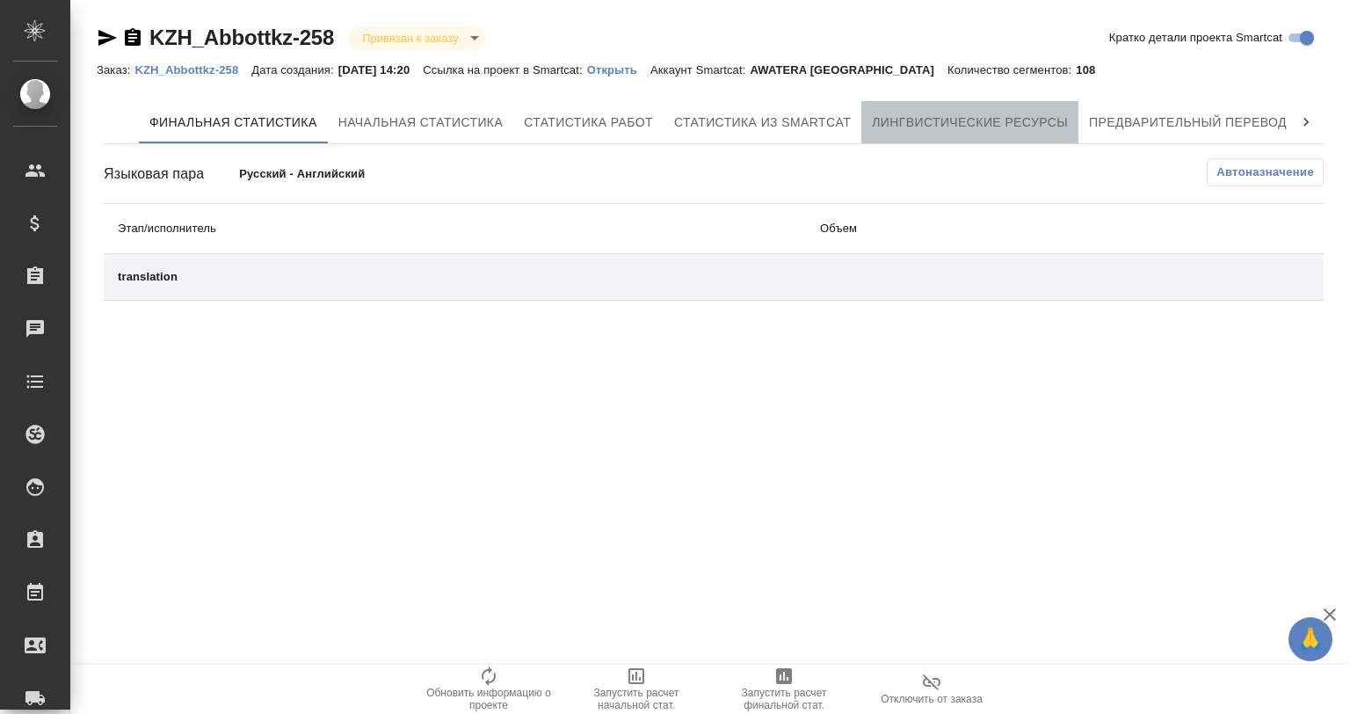
click at [890, 112] on span "Лингвистические ресурсы" at bounding box center [970, 123] width 196 height 22
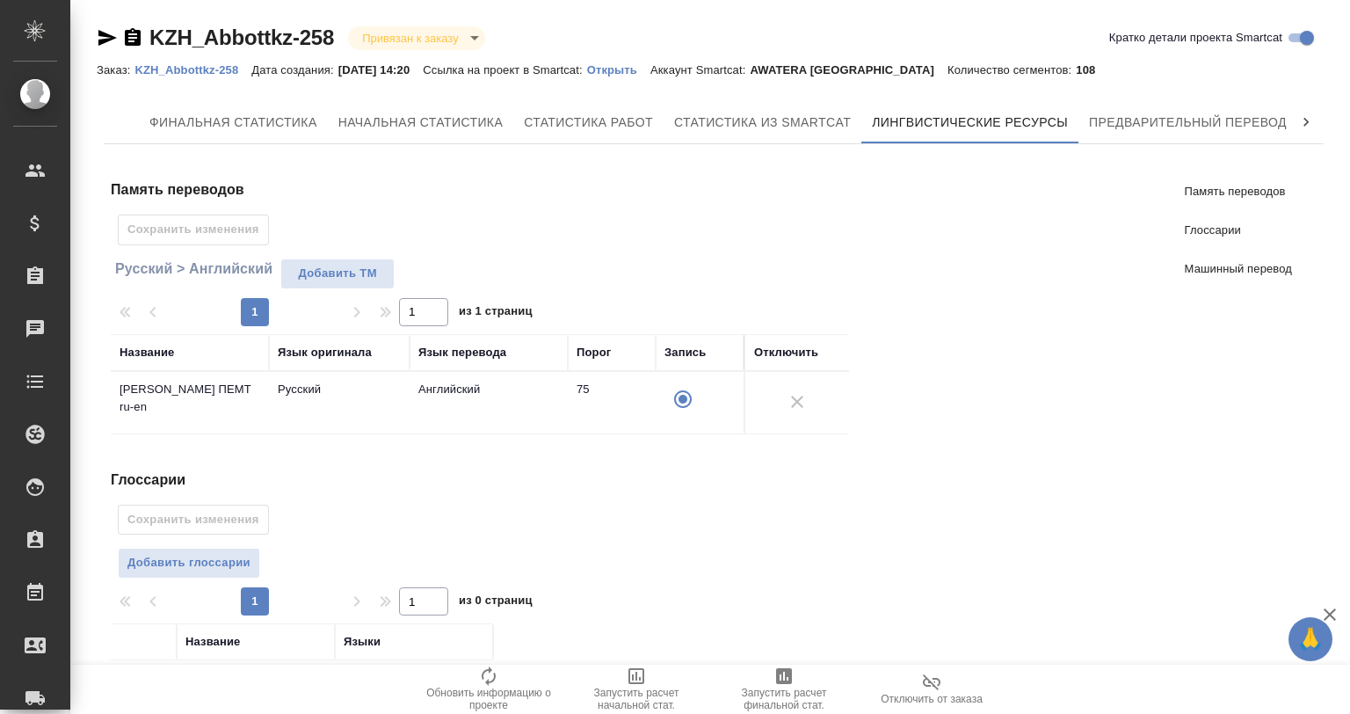
scroll to position [274, 0]
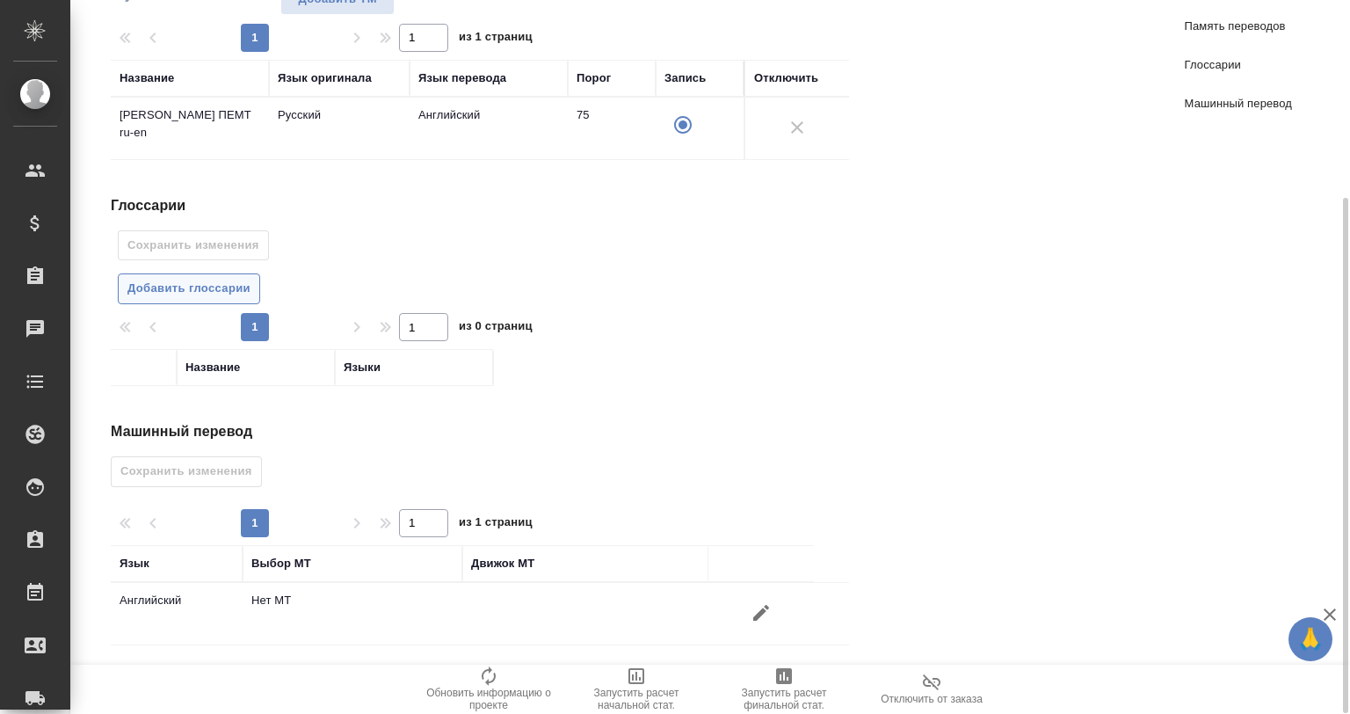
click at [222, 280] on span "Добавить глоссарии" at bounding box center [188, 289] width 123 height 20
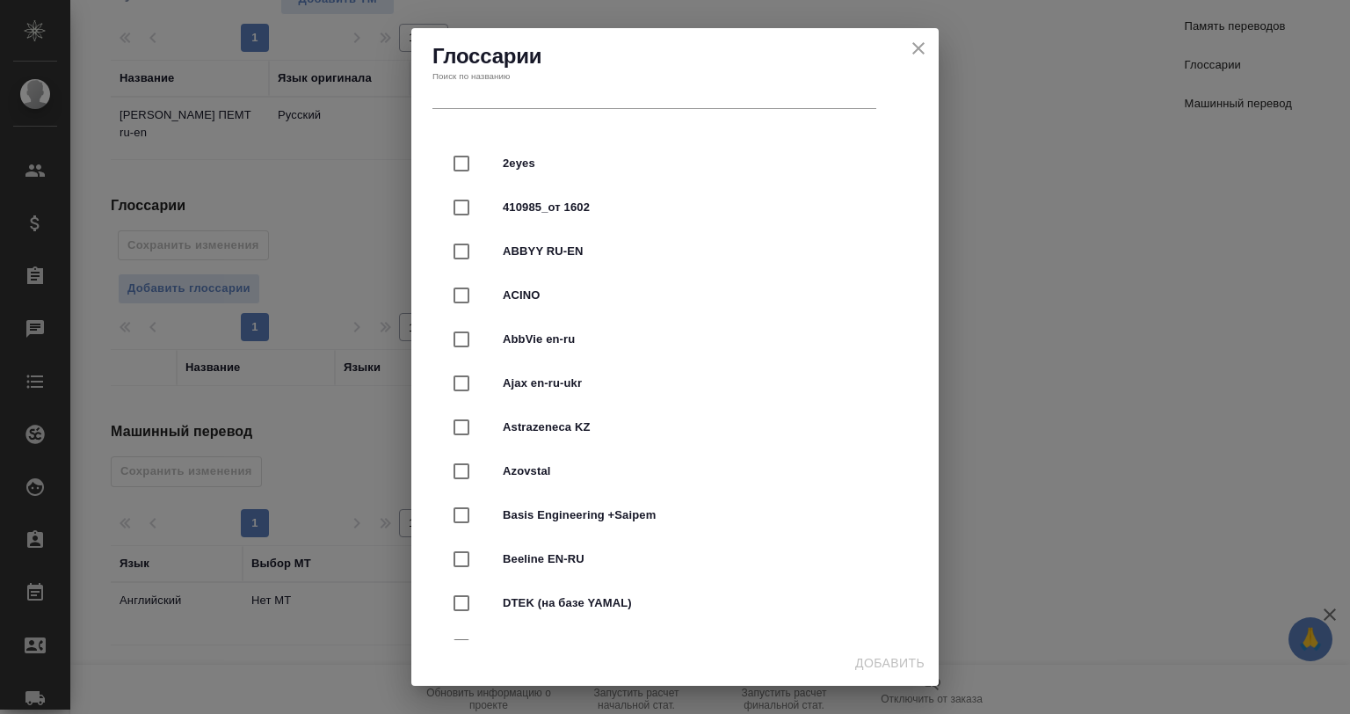
scroll to position [0, 0]
drag, startPoint x: 551, startPoint y: 110, endPoint x: 543, endPoint y: 100, distance: 12.5
click at [549, 110] on div "Поиск по названию" at bounding box center [654, 90] width 451 height 46
click at [543, 99] on input "text" at bounding box center [655, 96] width 444 height 25
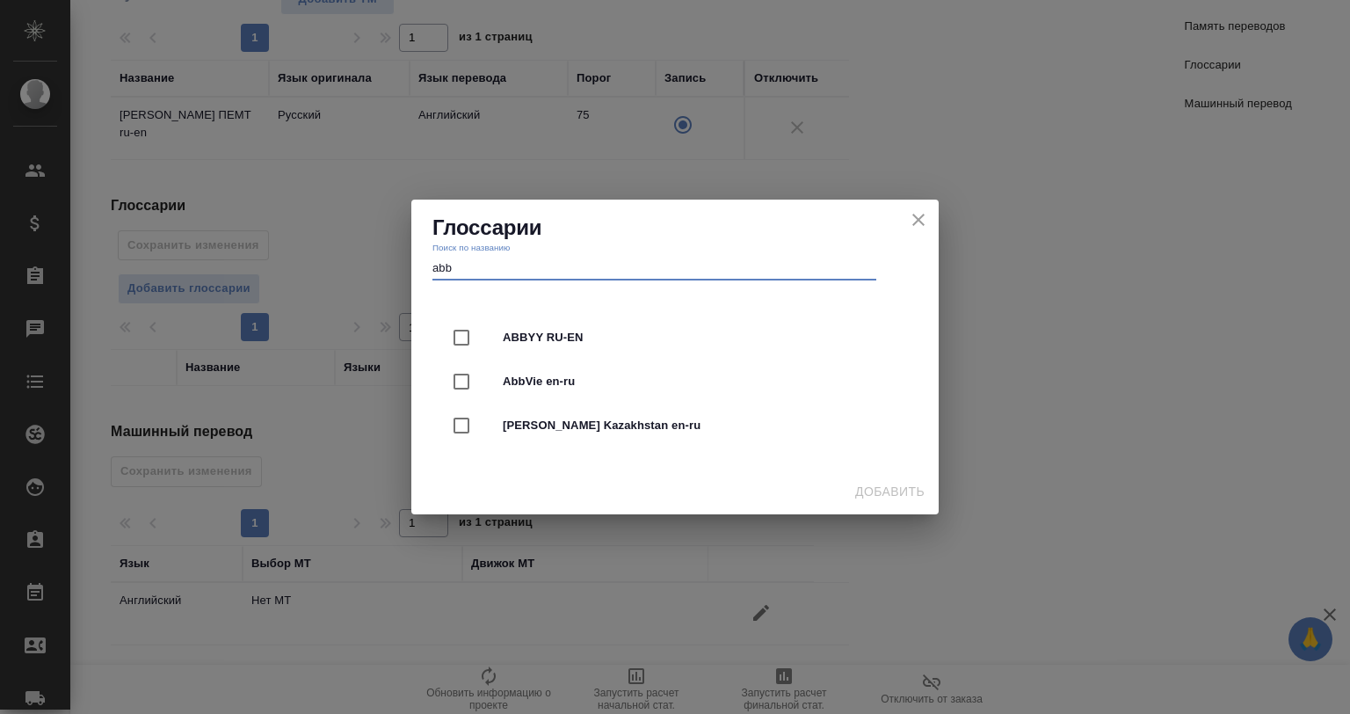
type input "abb"
click at [587, 423] on span "[PERSON_NAME] Kazakhstan en-ru" at bounding box center [700, 426] width 394 height 18
checkbox input "true"
click at [897, 498] on span "Добавить" at bounding box center [889, 492] width 69 height 22
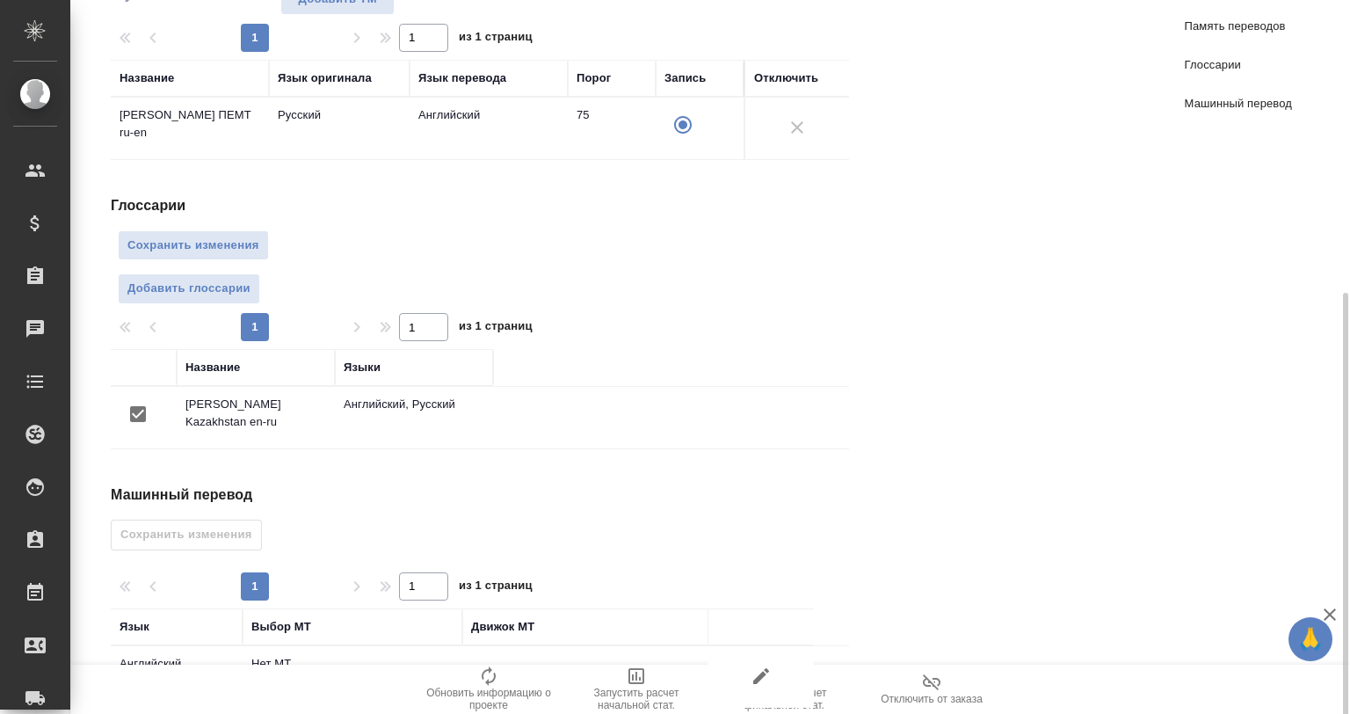
scroll to position [338, 0]
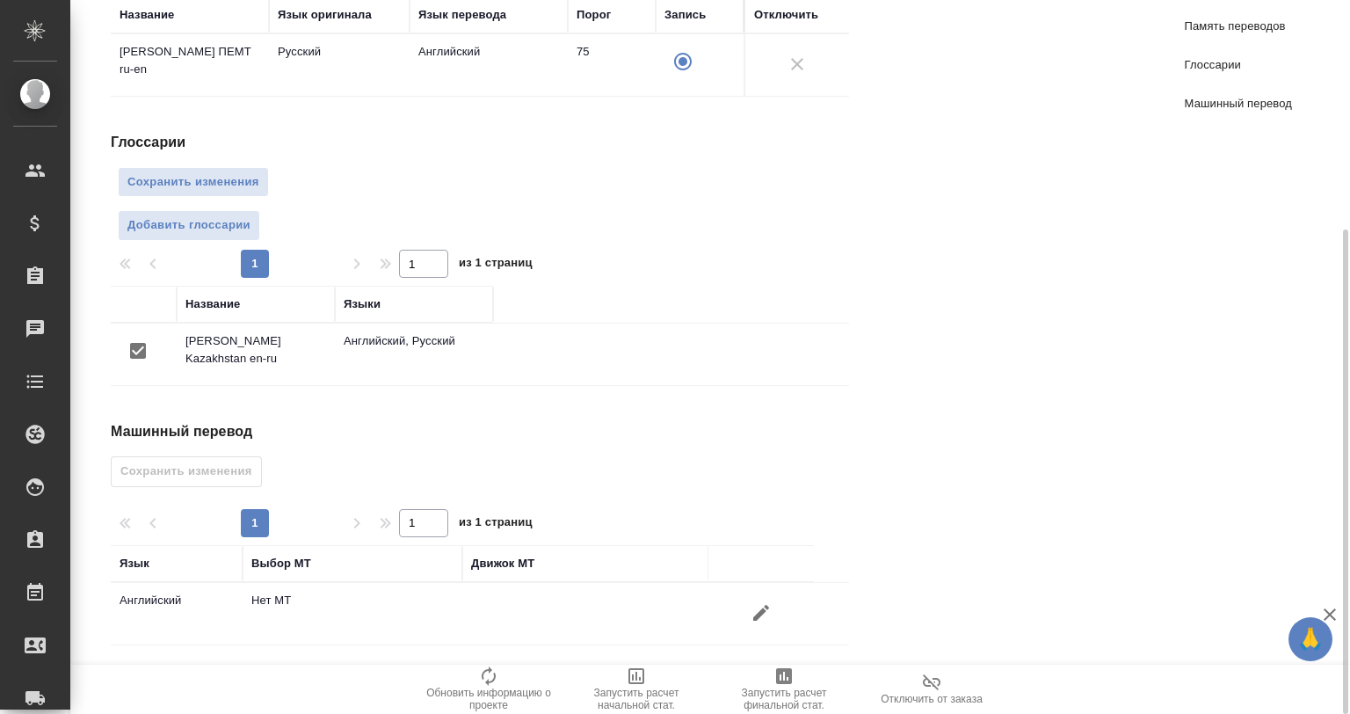
click at [744, 604] on button "button" at bounding box center [761, 613] width 42 height 42
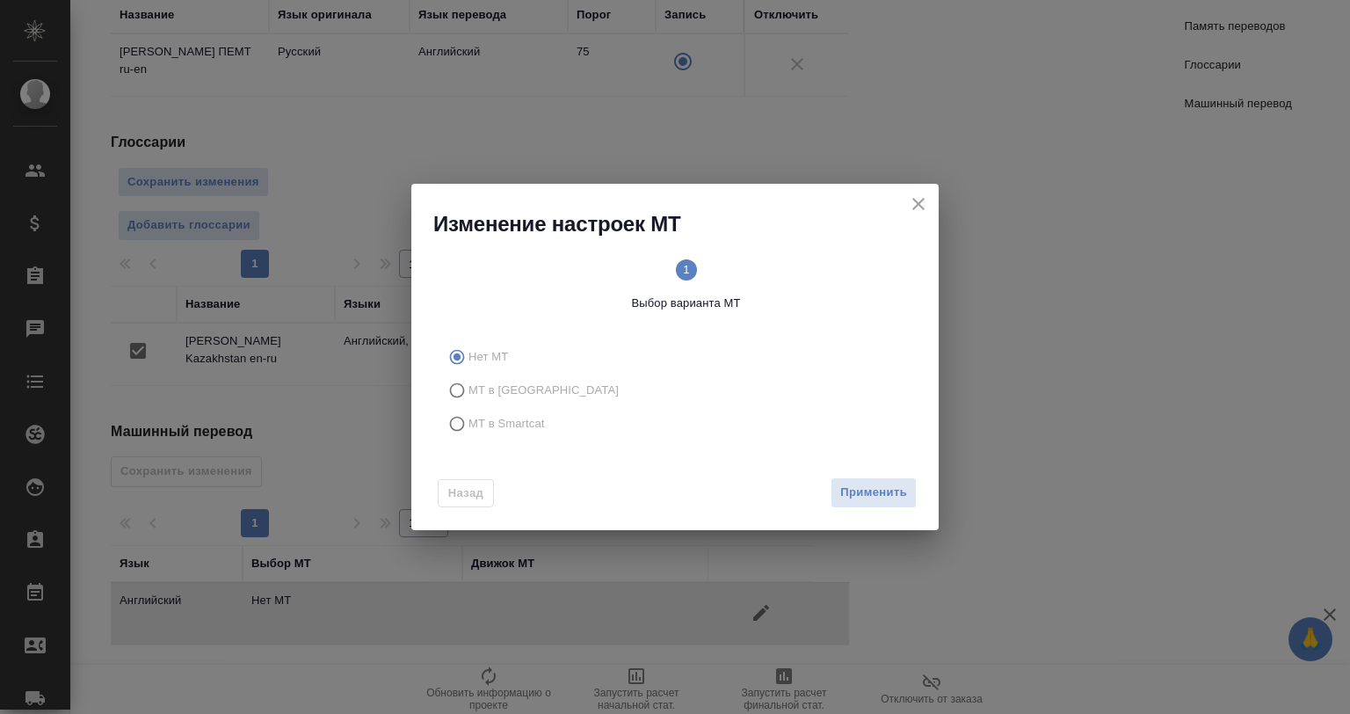
drag, startPoint x: 527, startPoint y: 418, endPoint x: 680, endPoint y: 462, distance: 158.3
click at [527, 418] on span "МТ в Smartcat" at bounding box center [507, 424] width 76 height 18
click at [469, 418] on input "МТ в Smartcat" at bounding box center [454, 423] width 28 height 33
radio input "true"
click at [879, 486] on span "Вперед" at bounding box center [885, 493] width 44 height 20
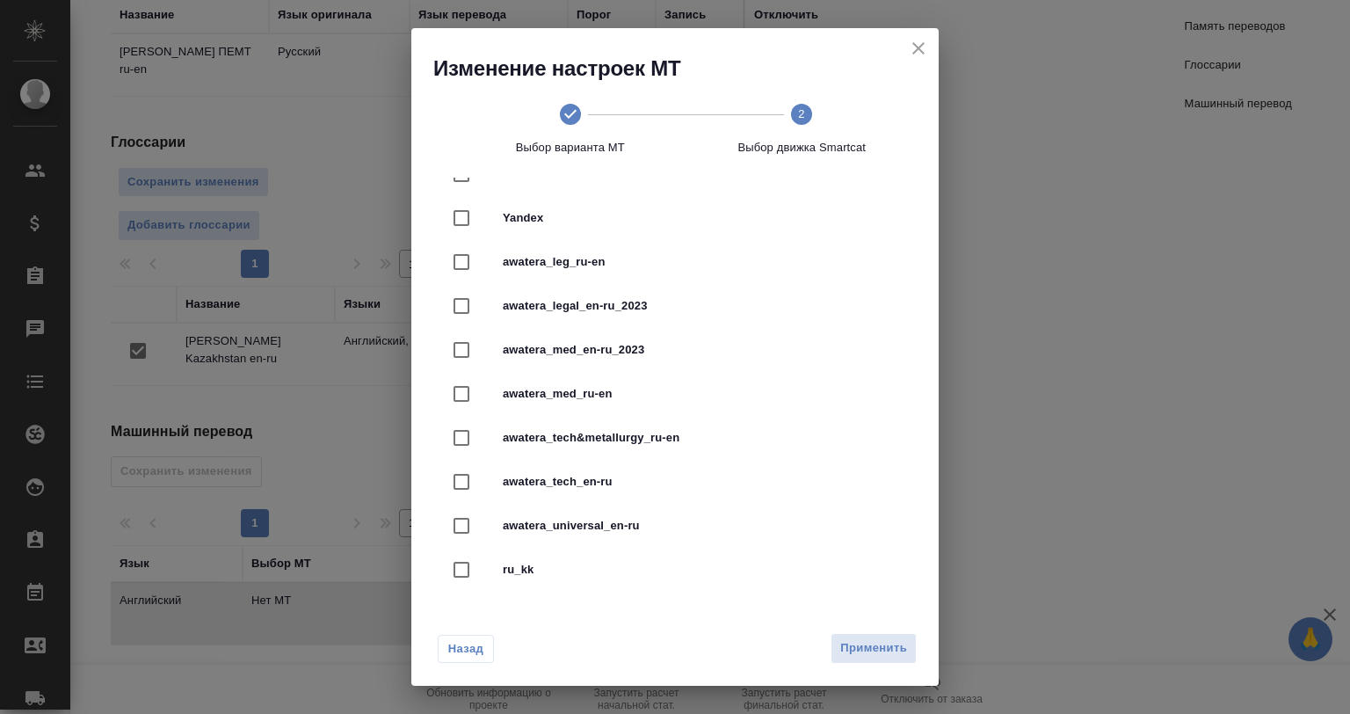
scroll to position [407, 0]
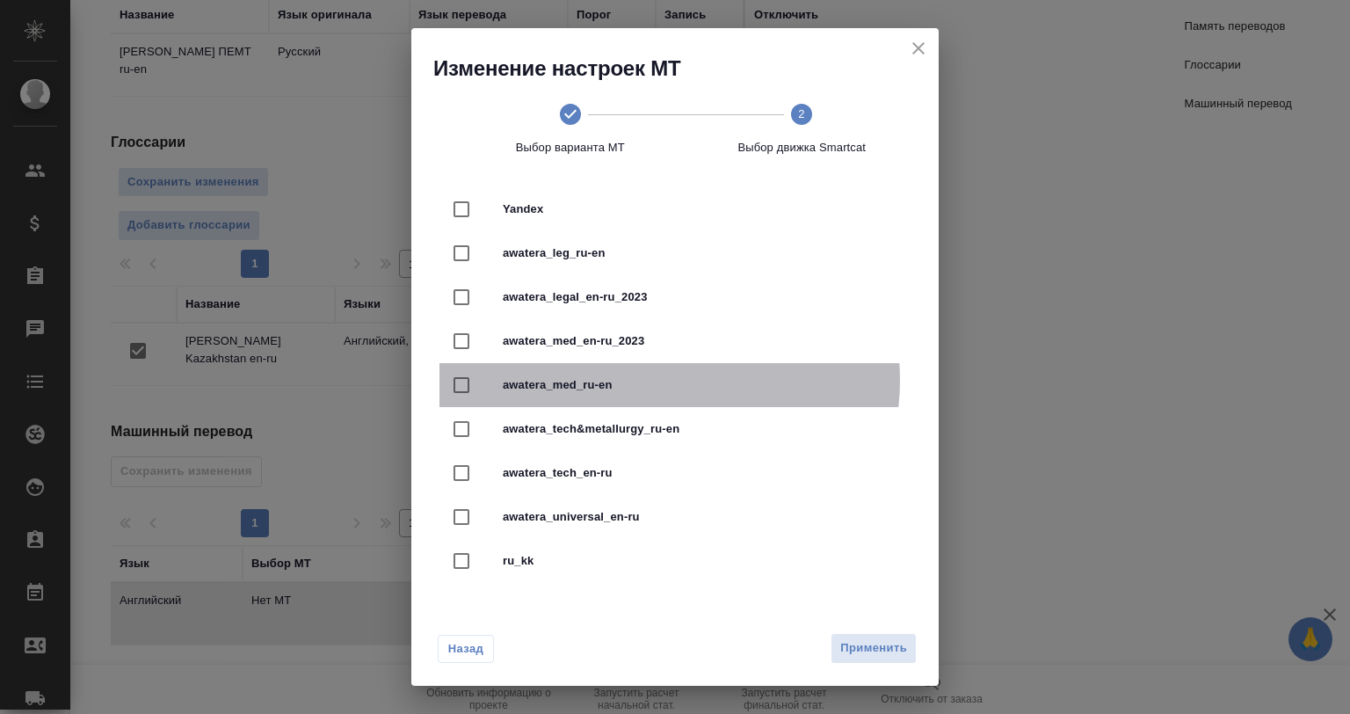
click at [665, 380] on span "awatera_med_ru-en" at bounding box center [700, 385] width 394 height 18
checkbox input "true"
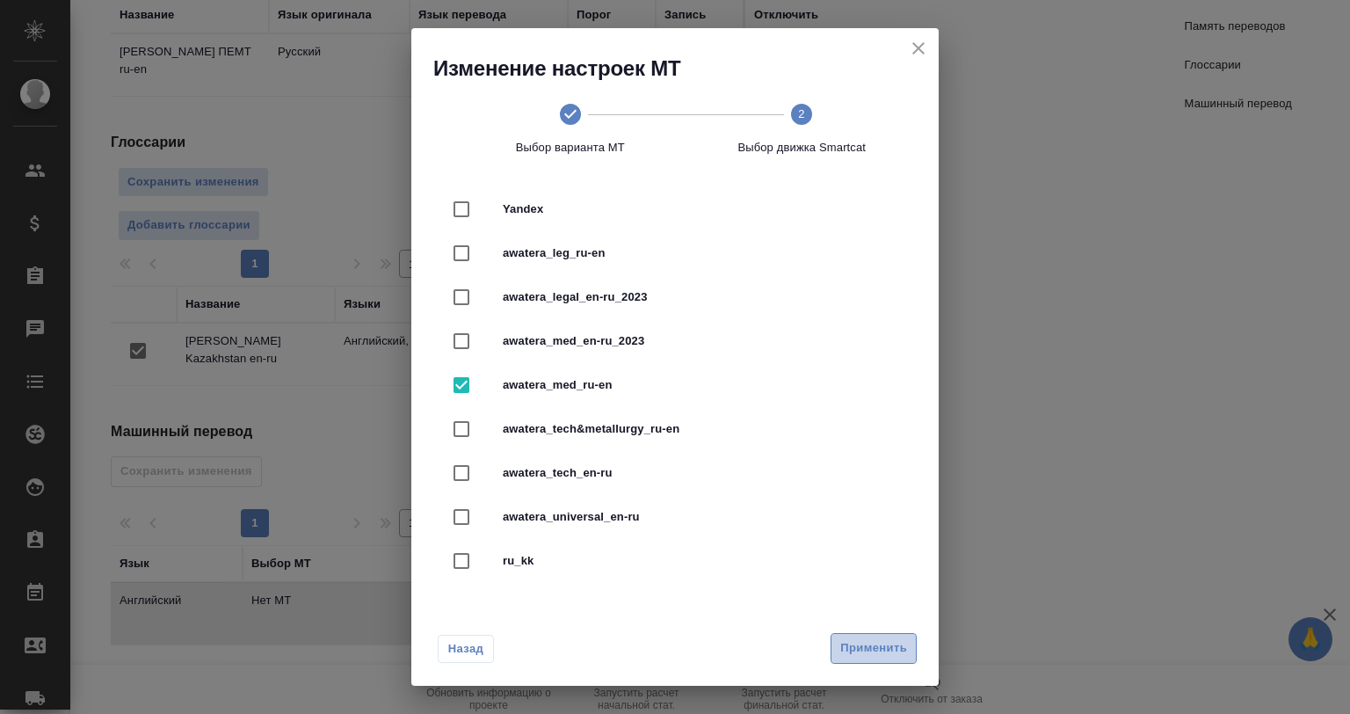
click at [882, 651] on span "Применить" at bounding box center [873, 648] width 67 height 20
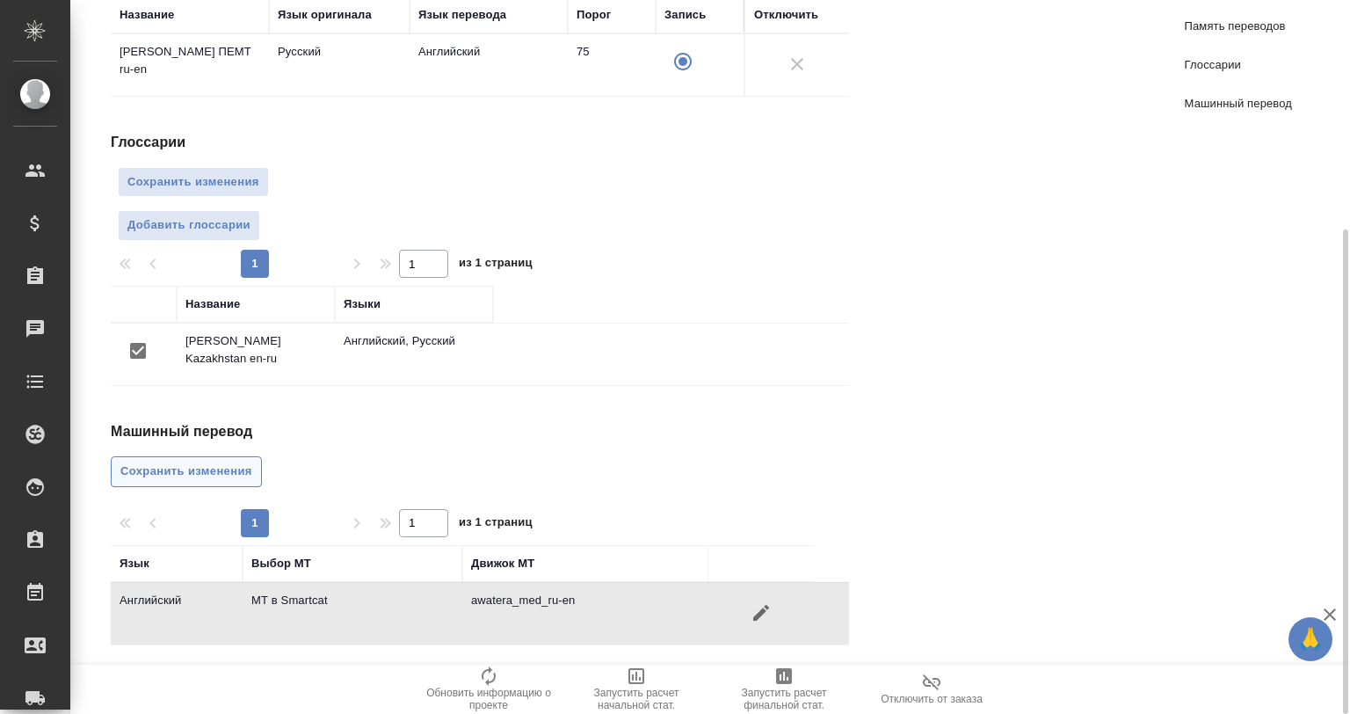
click at [191, 472] on span "Сохранить изменения" at bounding box center [186, 472] width 132 height 20
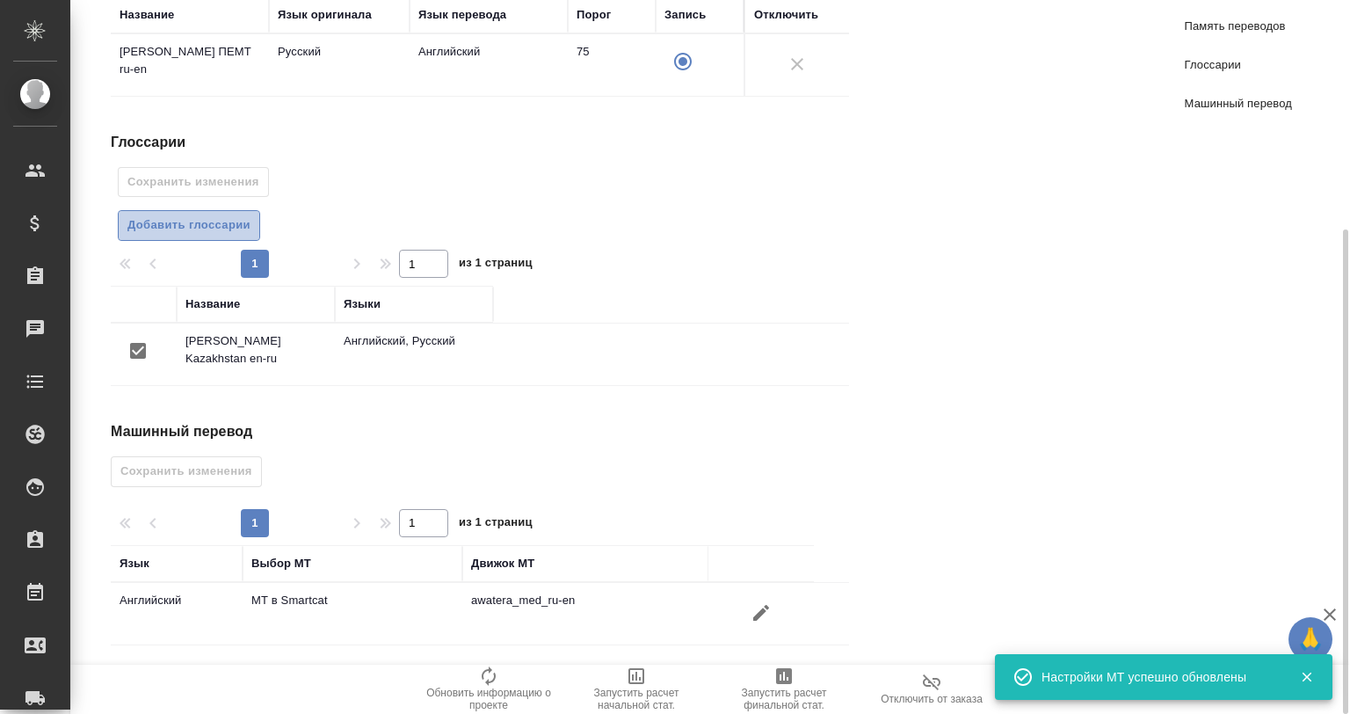
click at [200, 219] on span "Добавить глоссарии" at bounding box center [188, 225] width 123 height 20
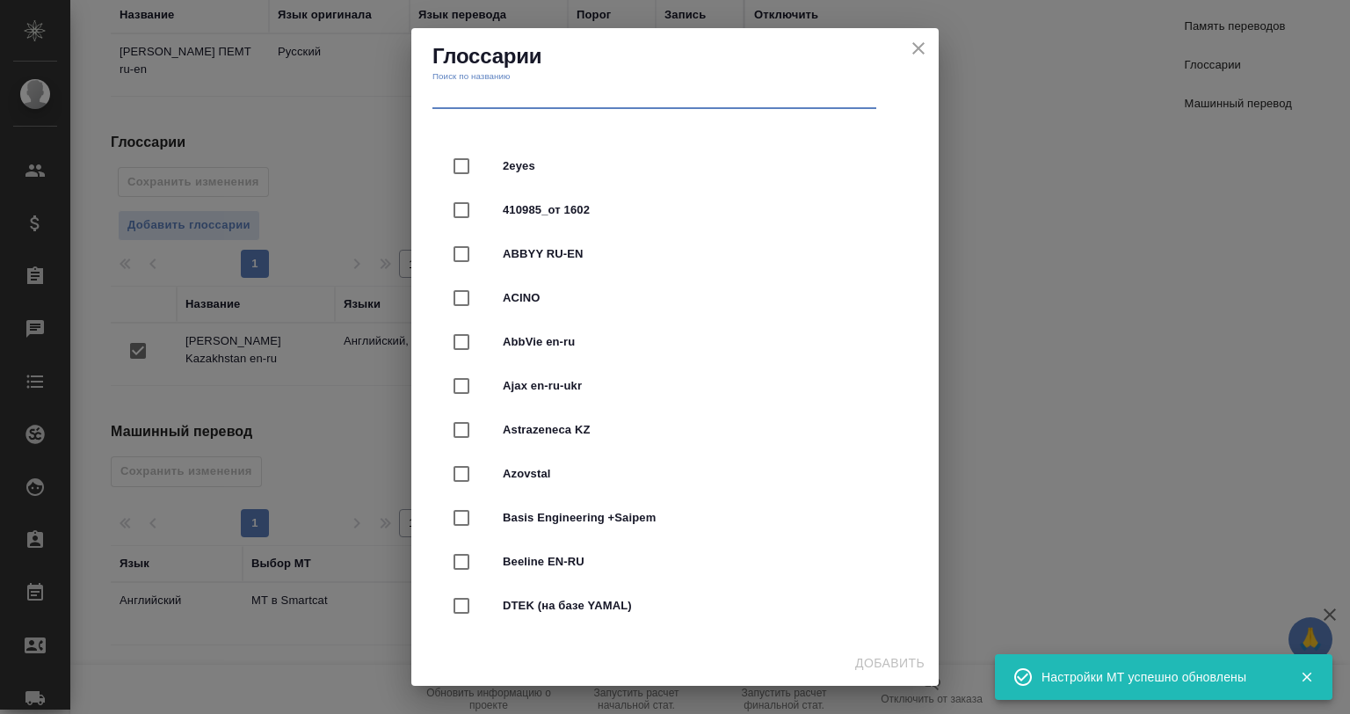
click at [513, 88] on input "text" at bounding box center [655, 96] width 444 height 25
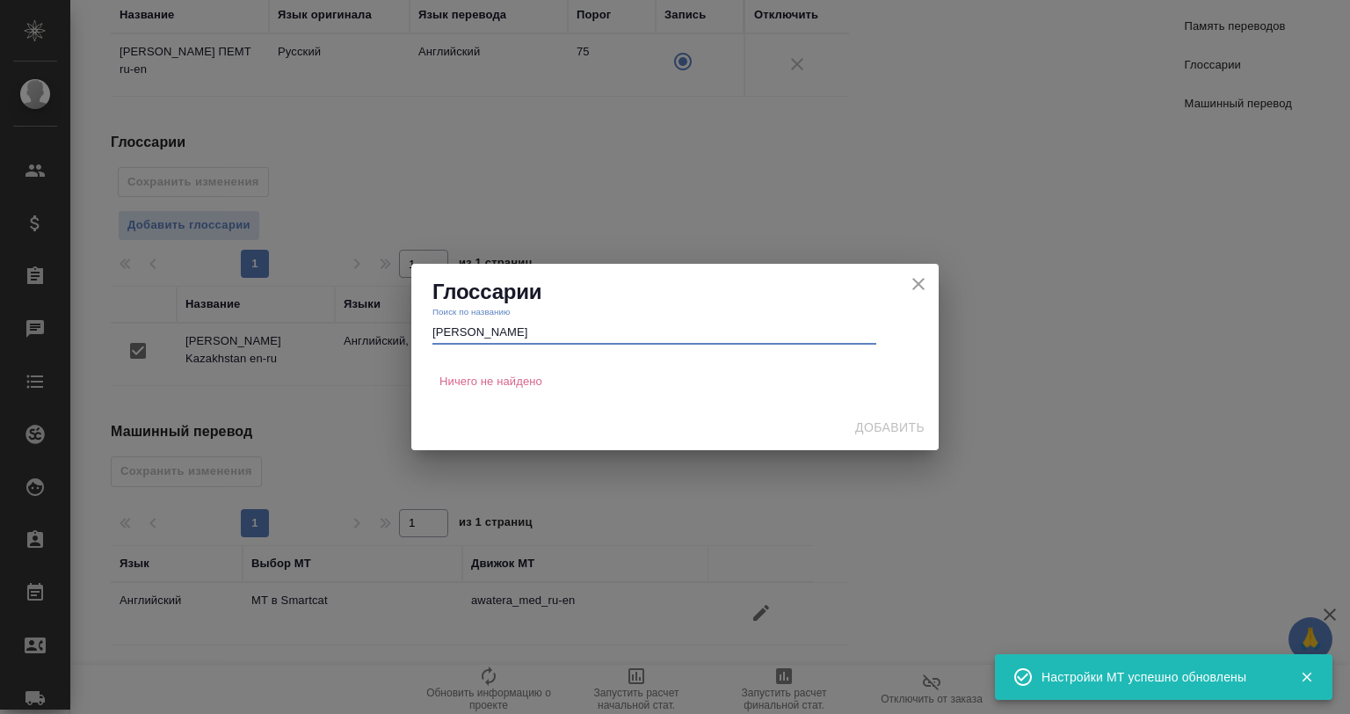
drag, startPoint x: 475, startPoint y: 329, endPoint x: 400, endPoint y: 339, distance: 75.5
click at [400, 339] on div "Глоссарии Поиск по названию abbo Ничего не найдено Добавить" at bounding box center [675, 357] width 1350 height 714
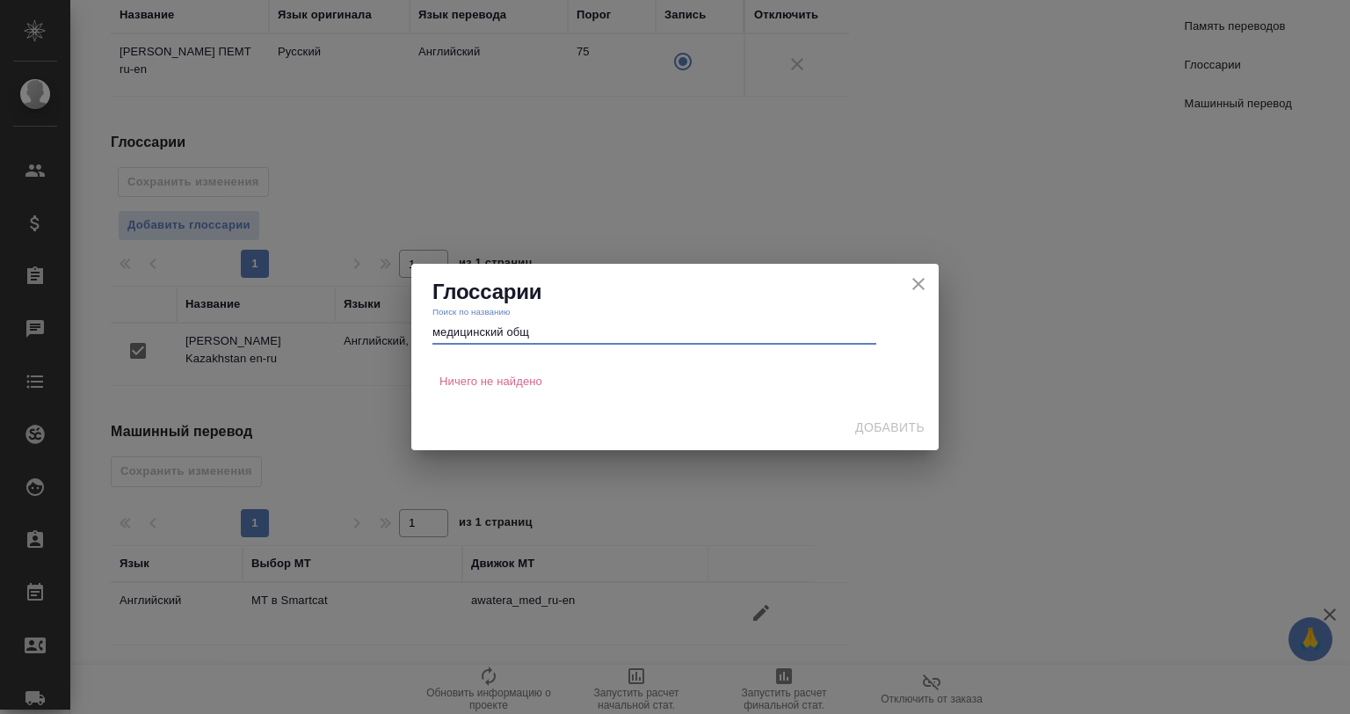
drag, startPoint x: 501, startPoint y: 330, endPoint x: 476, endPoint y: 330, distance: 25.5
click at [476, 330] on input "медицинский общ" at bounding box center [655, 332] width 444 height 25
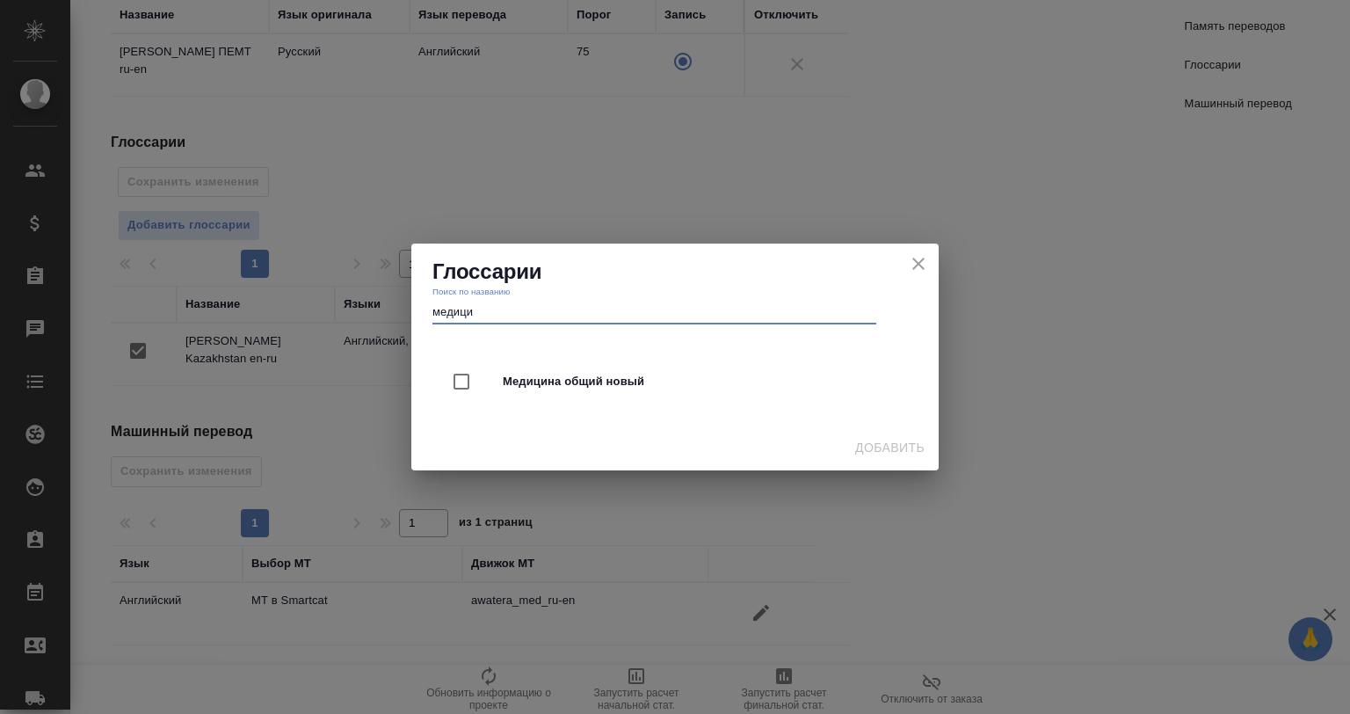
type input "медици"
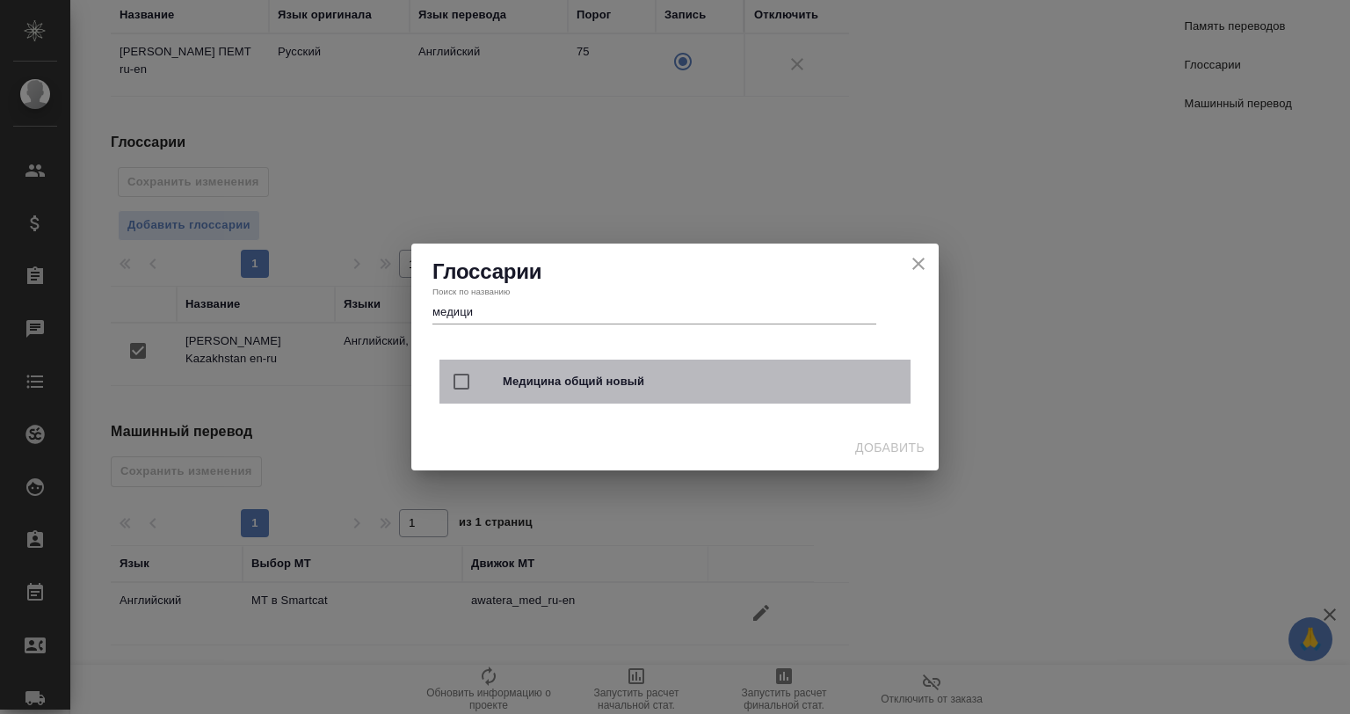
click at [565, 385] on span "Медицина общий новый" at bounding box center [700, 382] width 394 height 18
checkbox input "true"
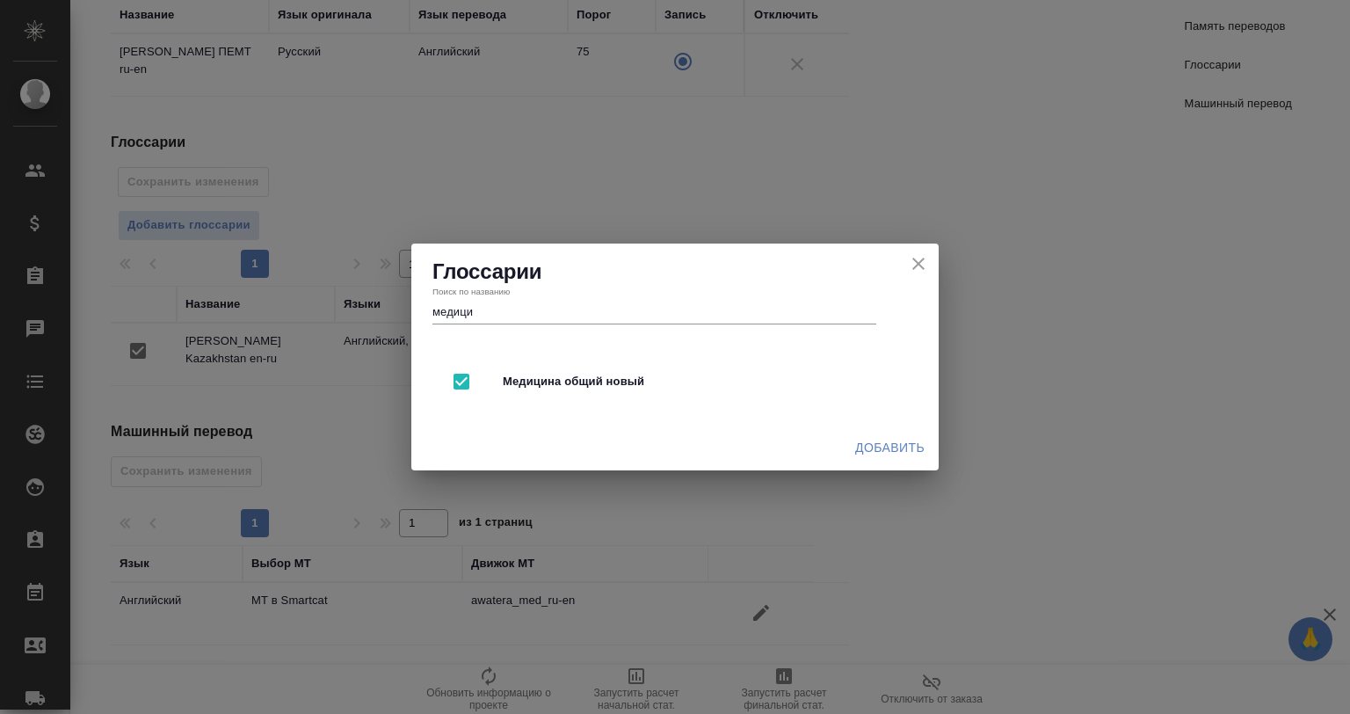
click at [863, 445] on span "Добавить" at bounding box center [889, 448] width 69 height 22
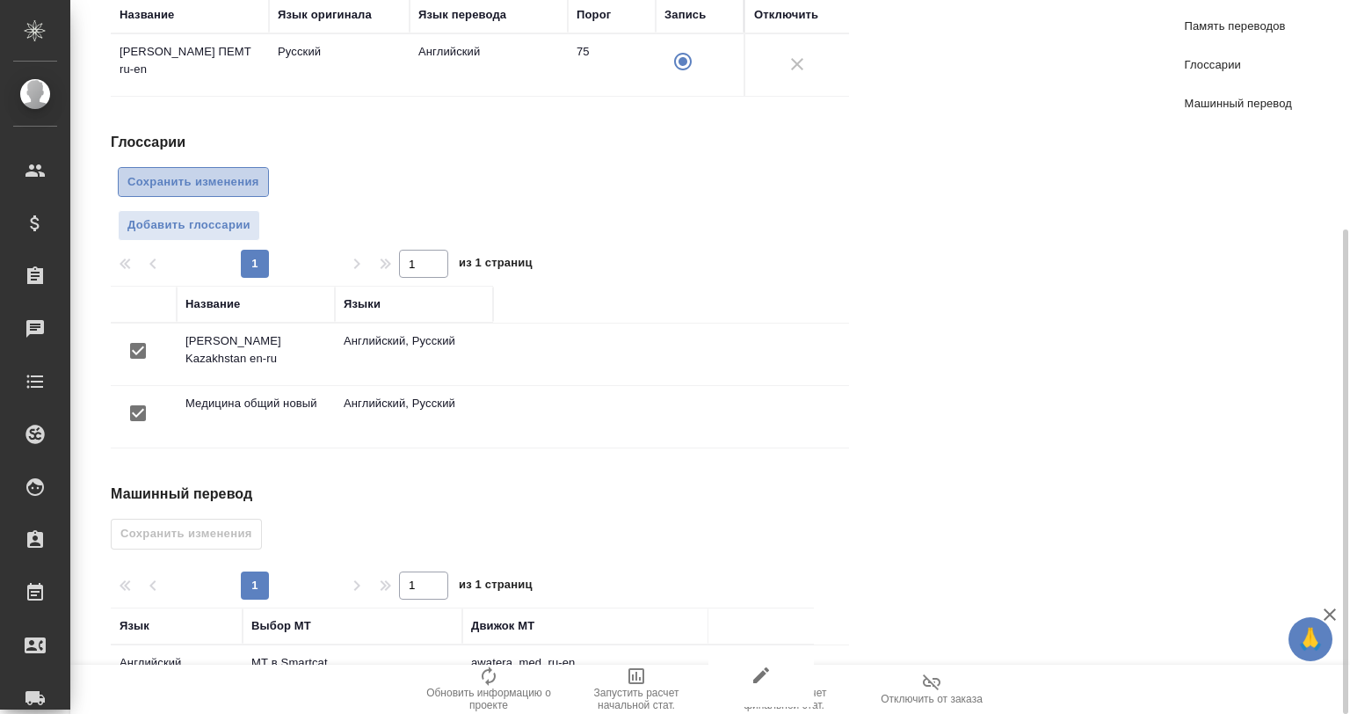
click at [217, 183] on span "Сохранить изменения" at bounding box center [193, 182] width 132 height 20
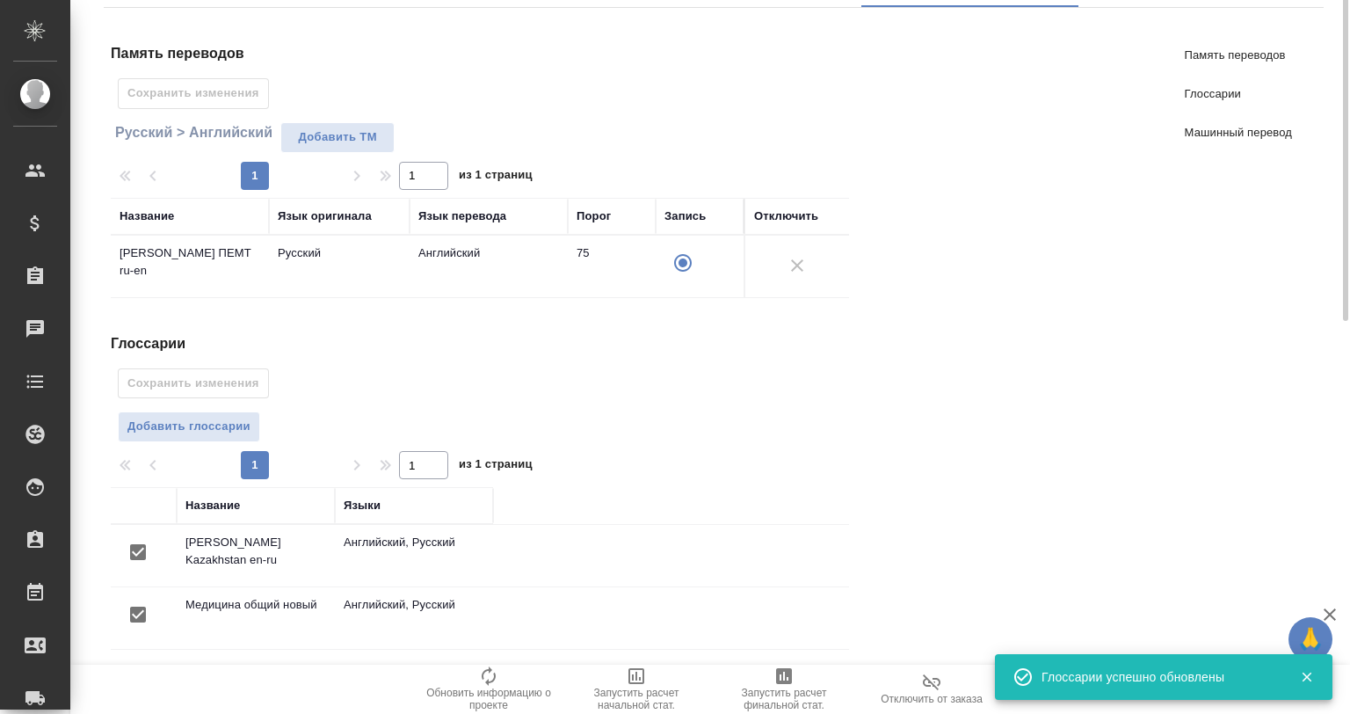
scroll to position [0, 0]
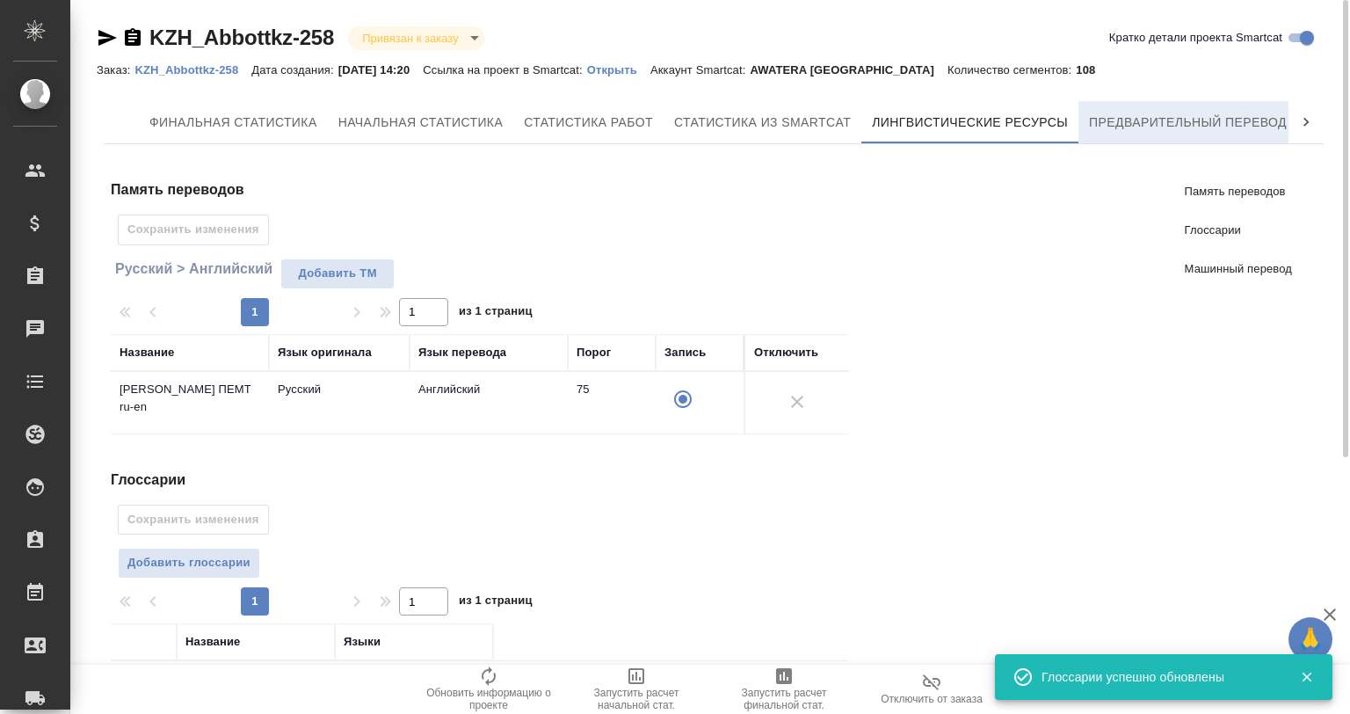
click at [1132, 113] on span "Предварительный перевод" at bounding box center [1188, 123] width 198 height 22
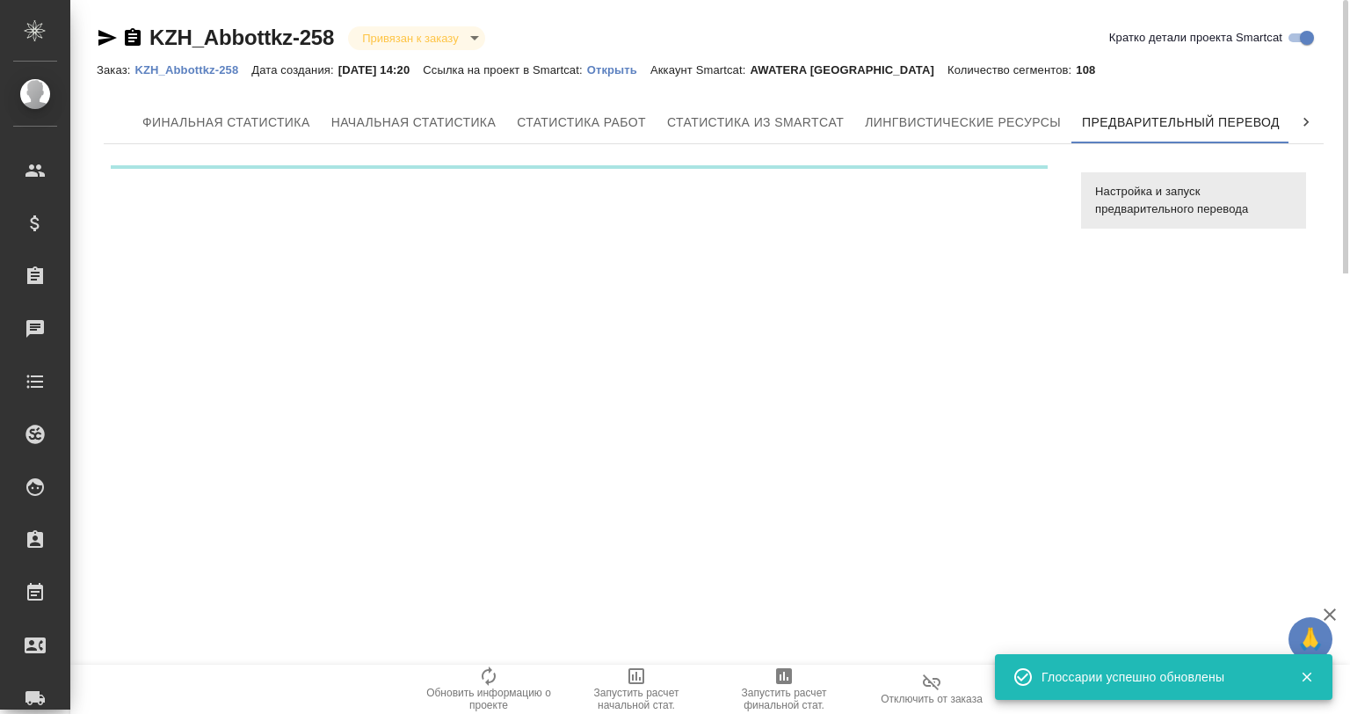
scroll to position [0, 8]
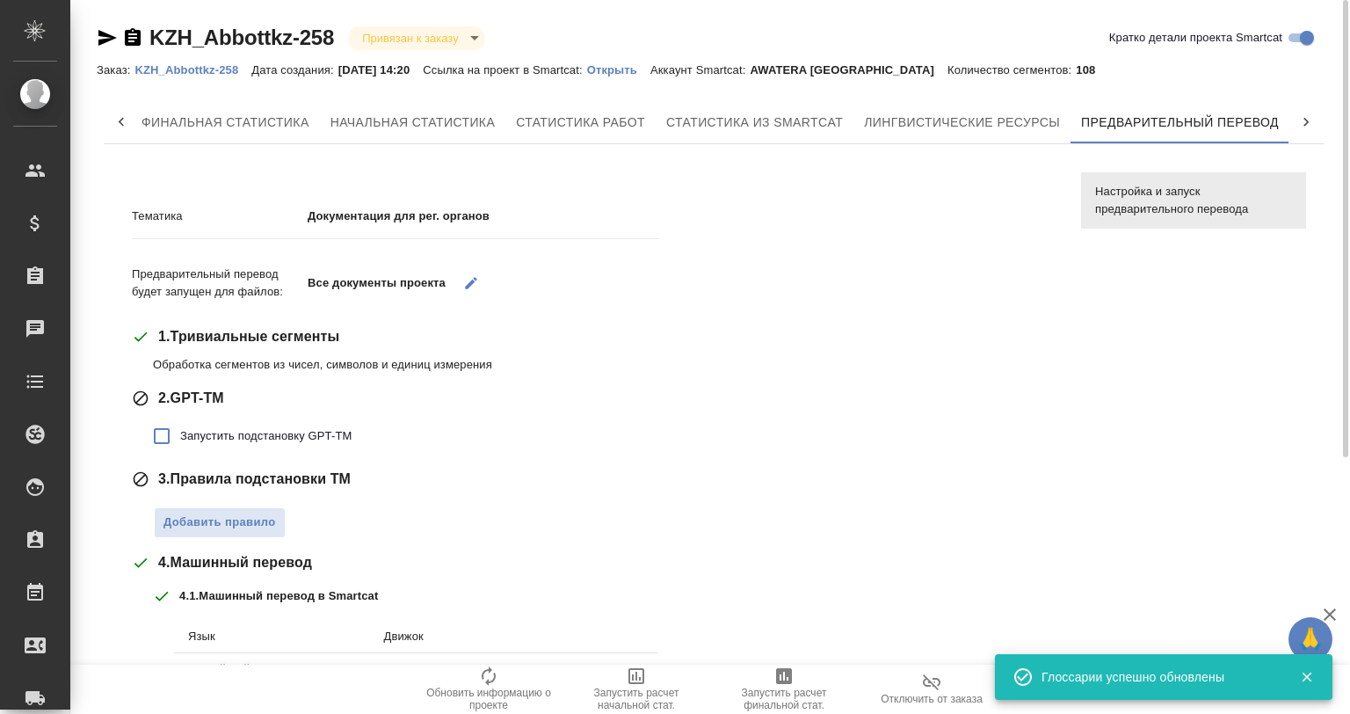
click at [295, 426] on label "Запустить подстановку GPT-TM" at bounding box center [247, 436] width 208 height 37
click at [180, 426] on input "Запустить подстановку GPT-TM" at bounding box center [161, 436] width 37 height 37
checkbox input "true"
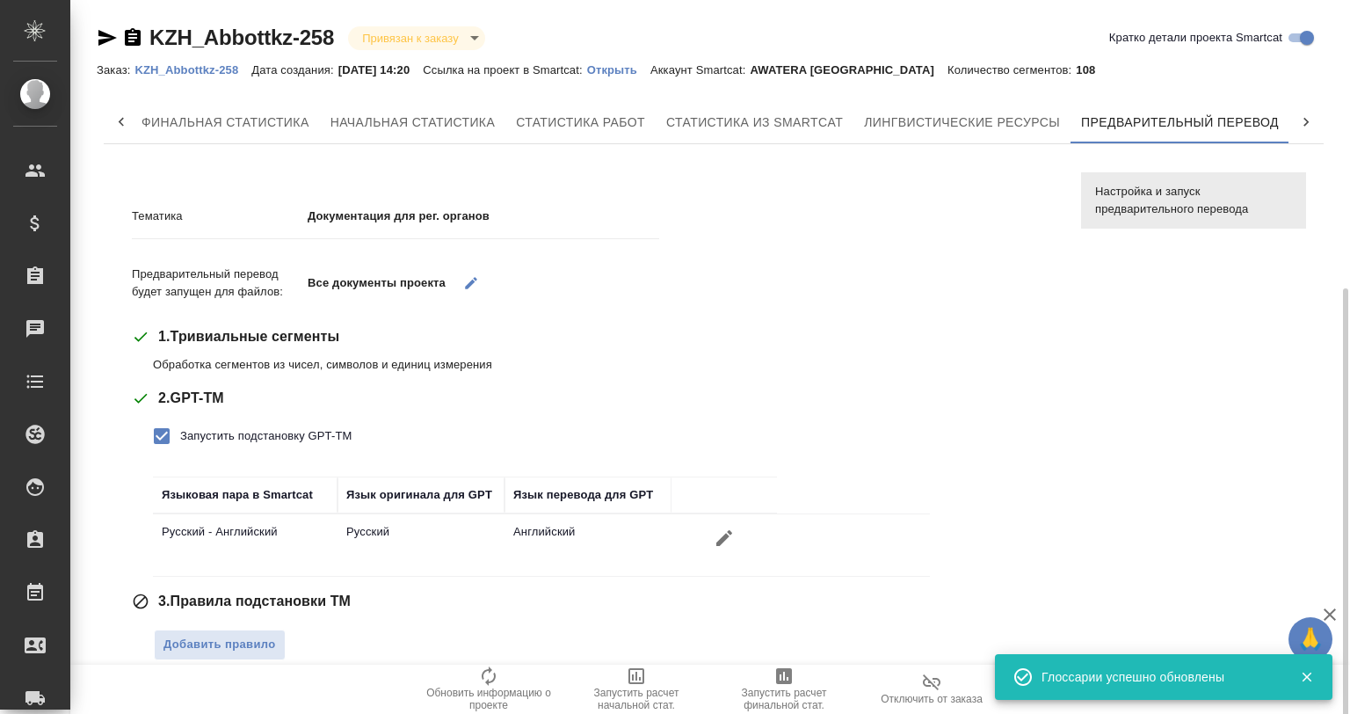
scroll to position [396, 0]
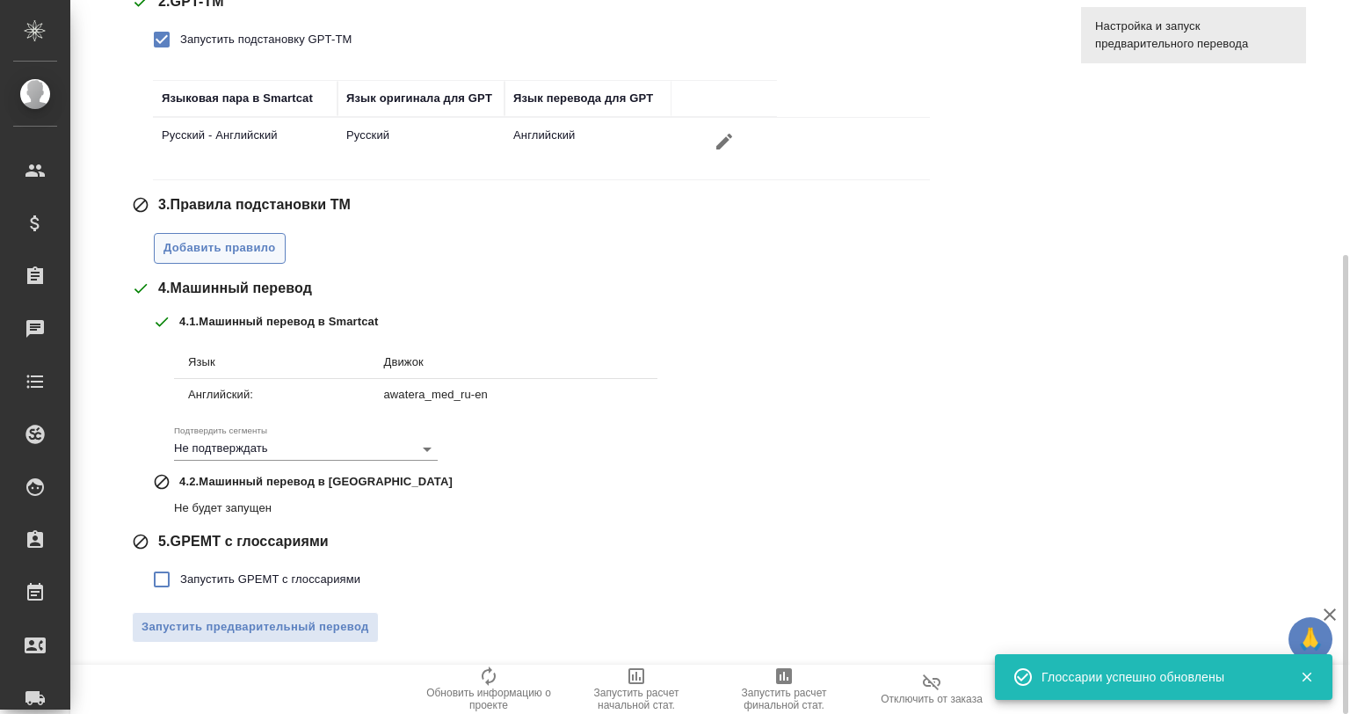
click at [253, 255] on span "Добавить правило" at bounding box center [220, 248] width 113 height 20
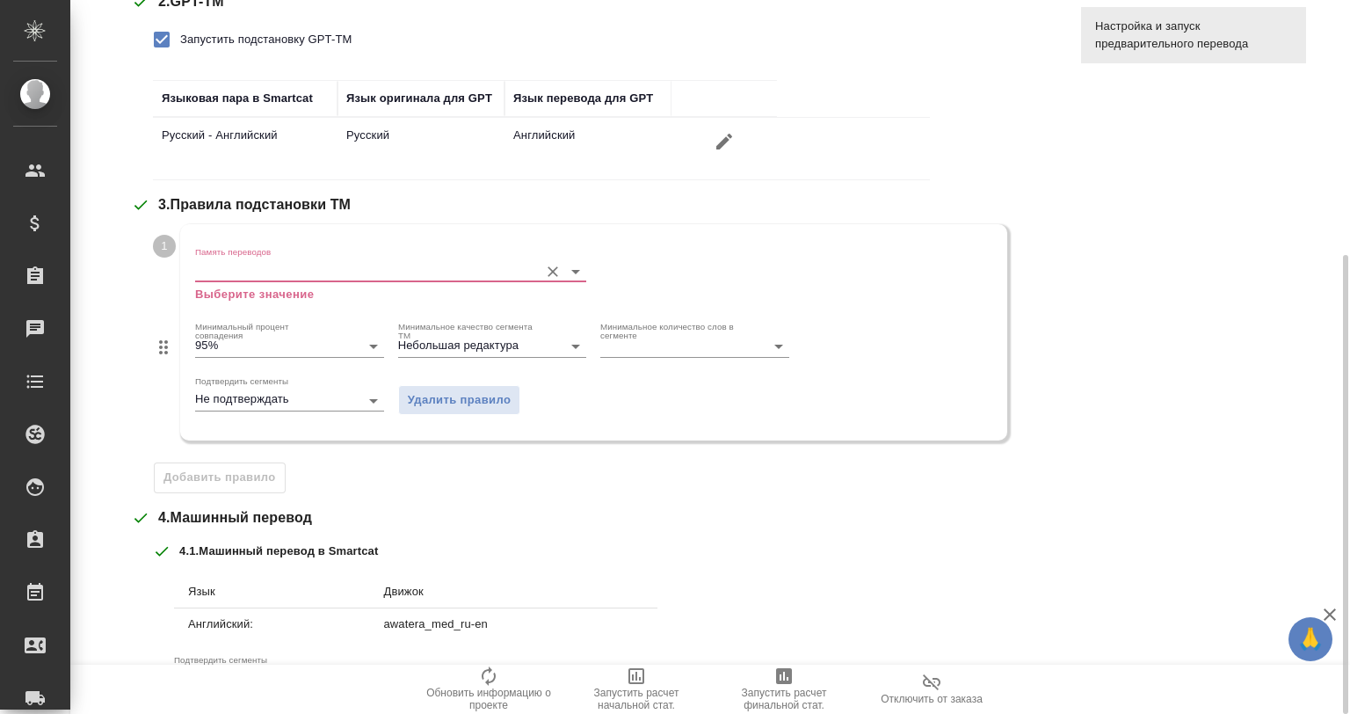
click at [295, 273] on input "Память переводов" at bounding box center [362, 270] width 335 height 21
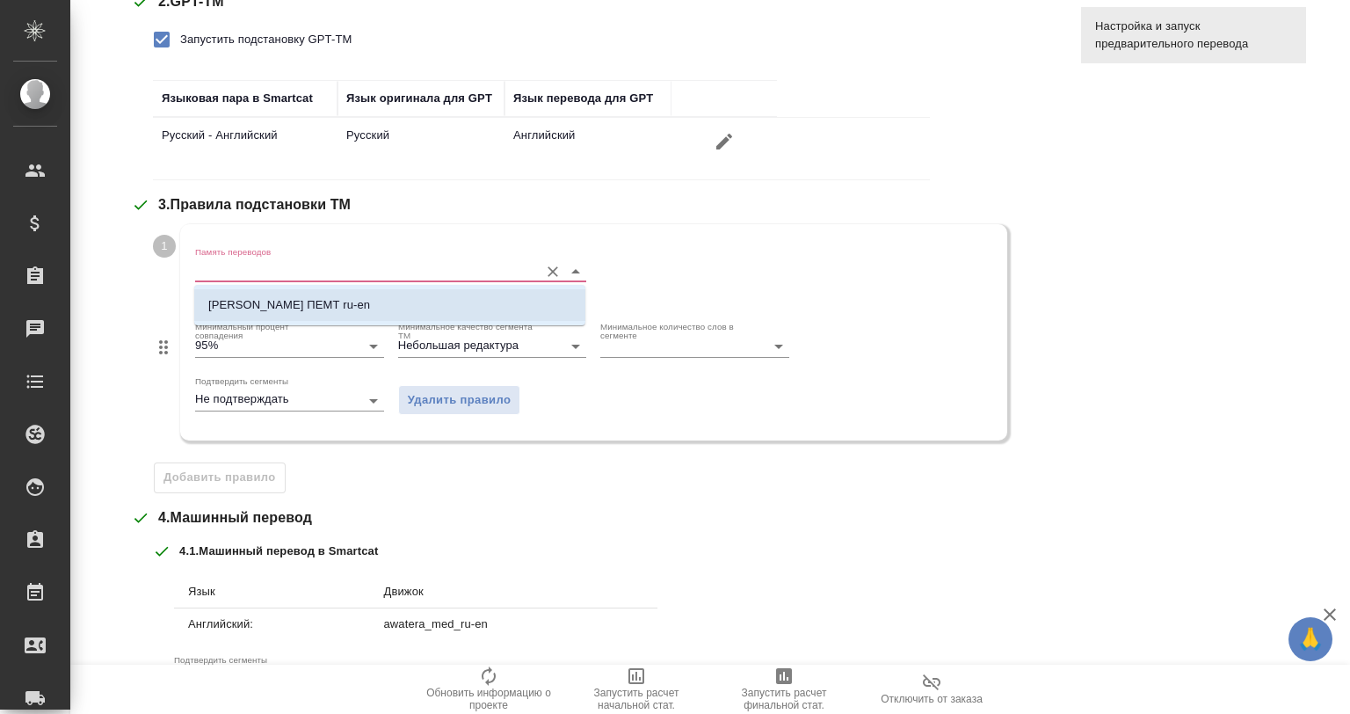
click at [339, 306] on li "Abbott ПЕМТ ru-en" at bounding box center [389, 305] width 391 height 32
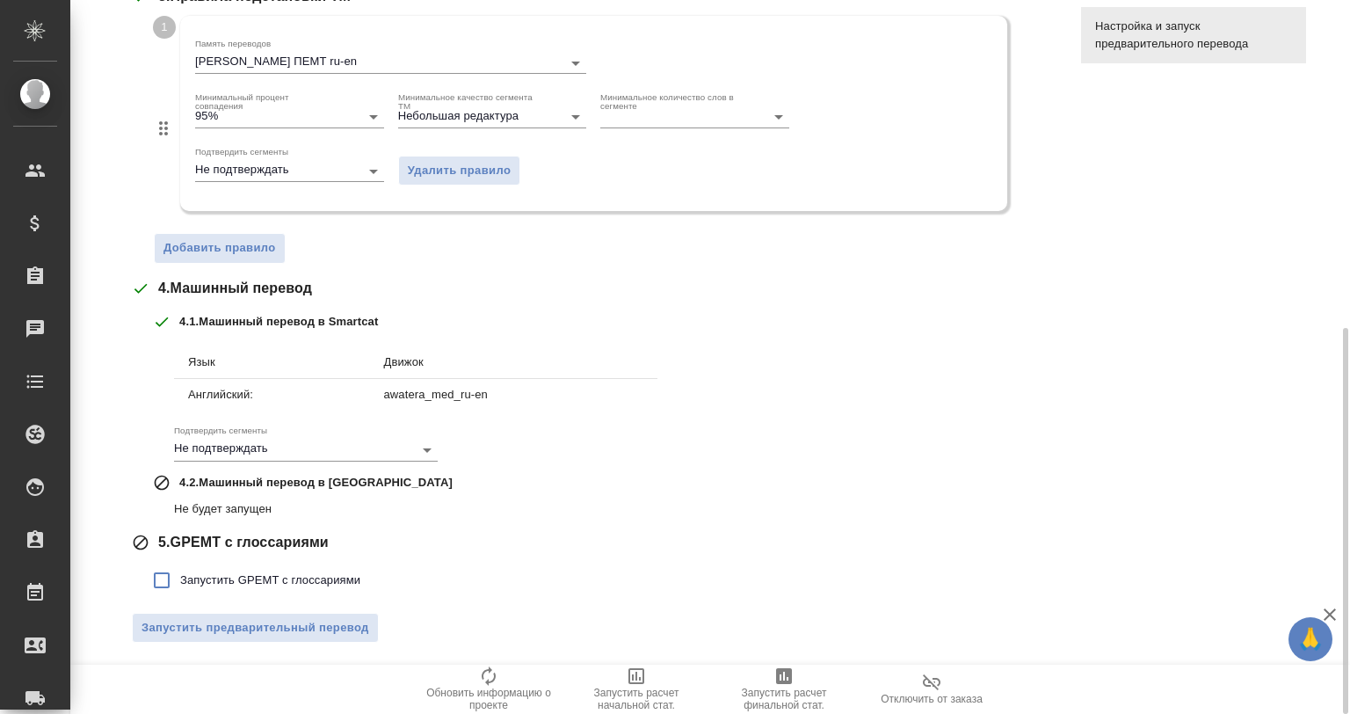
click at [260, 563] on label "Запустить GPEMT с глоссариями" at bounding box center [251, 580] width 217 height 37
click at [180, 563] on input "Запустить GPEMT с глоссариями" at bounding box center [161, 580] width 37 height 37
checkbox input "true"
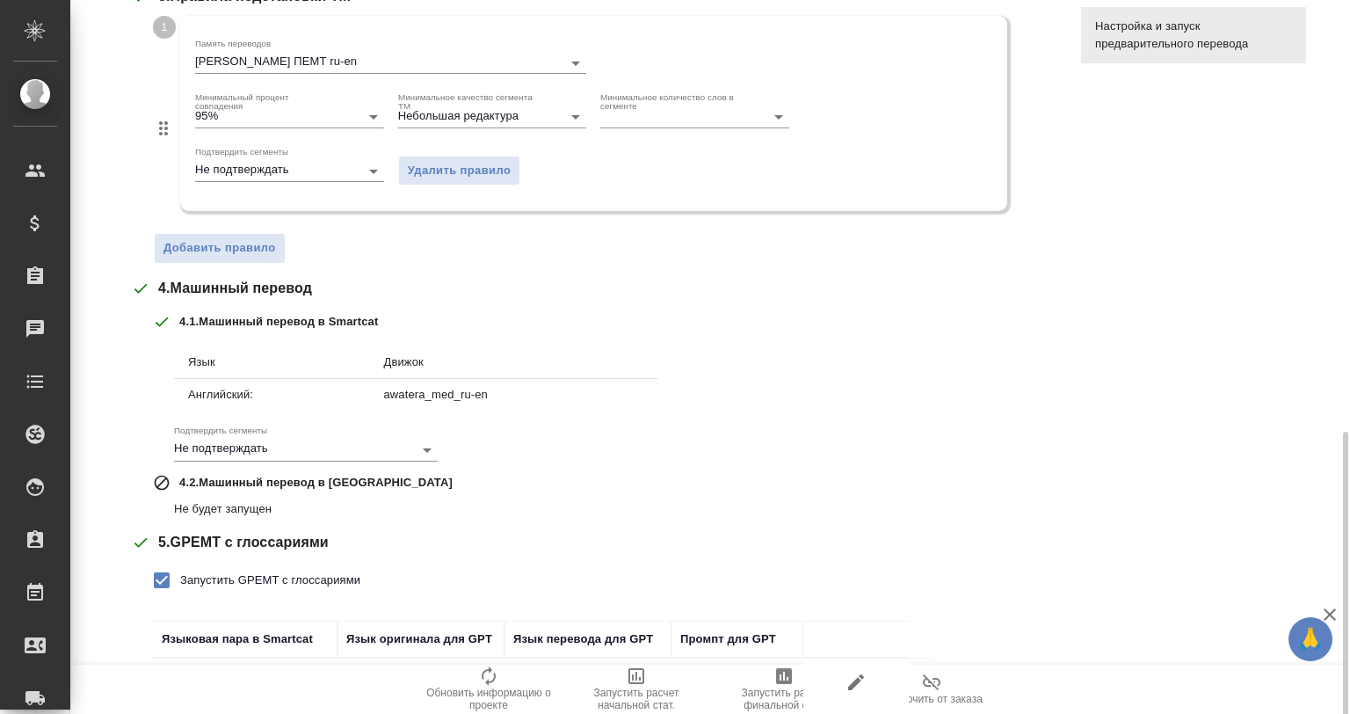
scroll to position [726, 0]
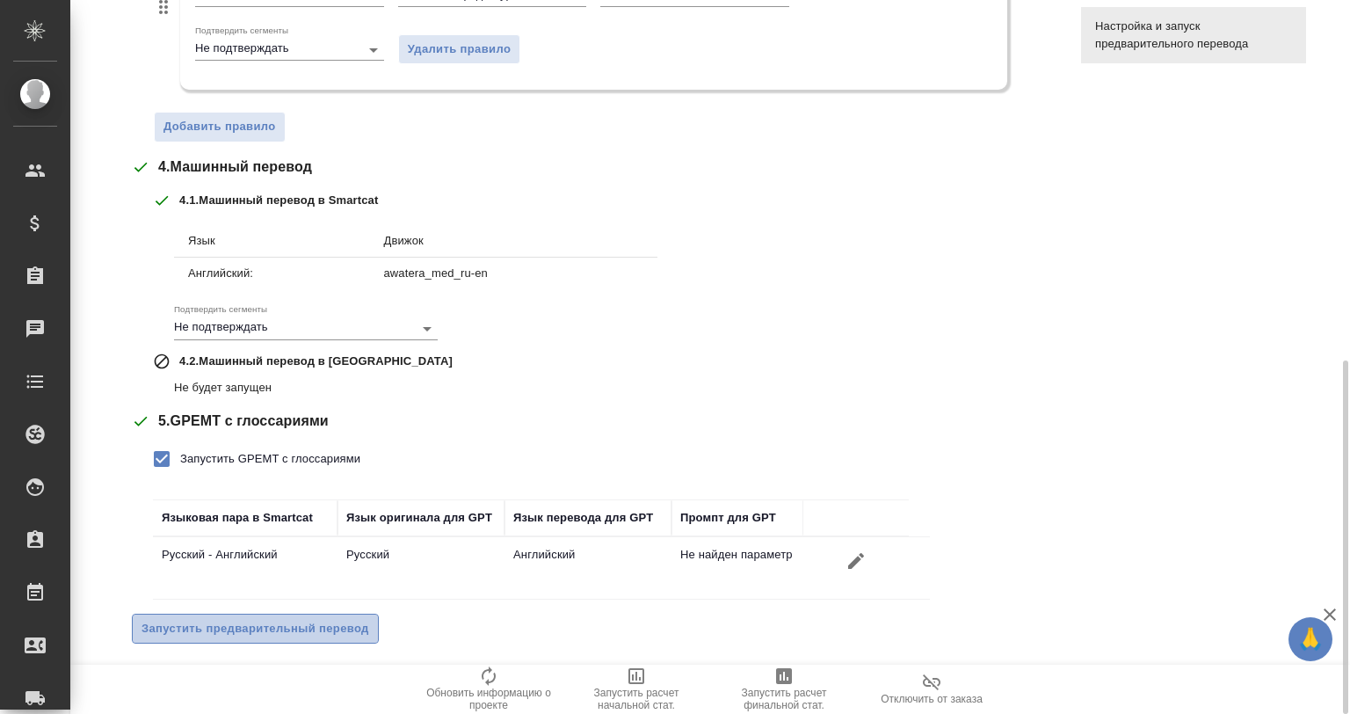
click at [332, 622] on span "Запустить предварительный перевод" at bounding box center [256, 629] width 228 height 20
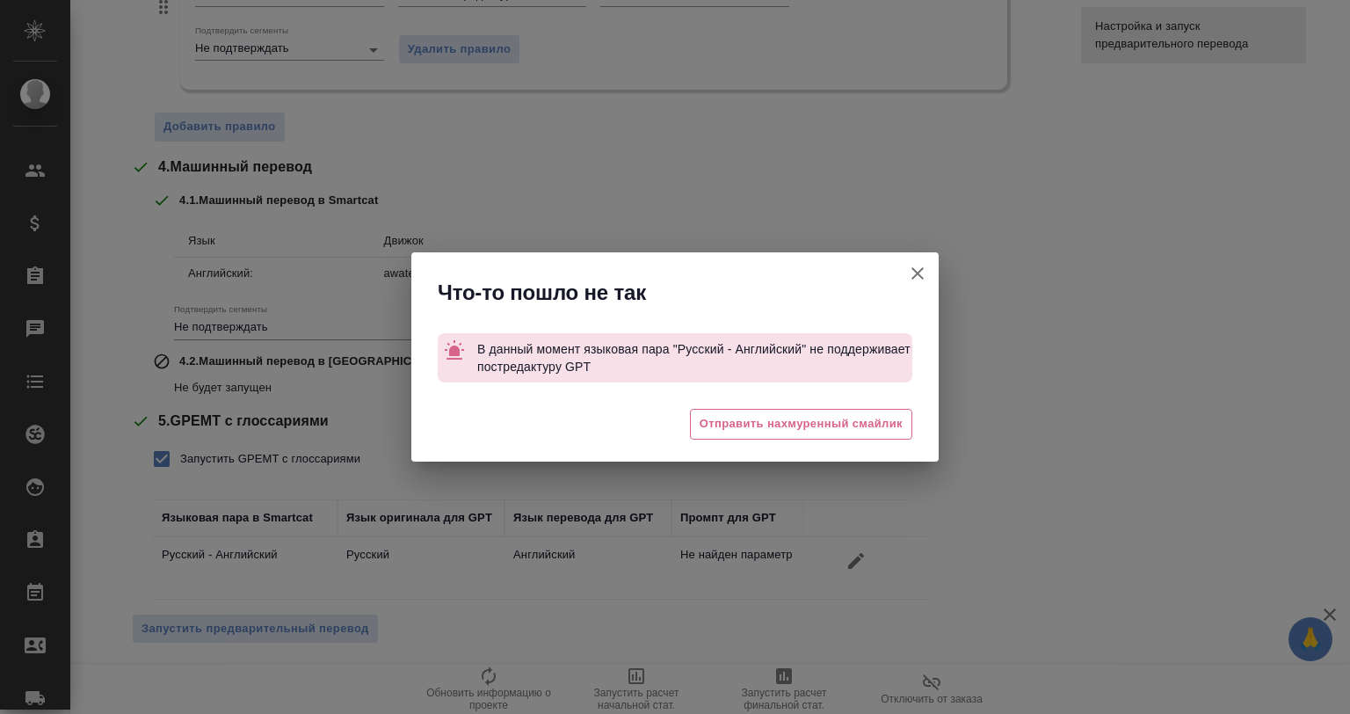
click at [917, 271] on icon "button" at bounding box center [917, 273] width 21 height 21
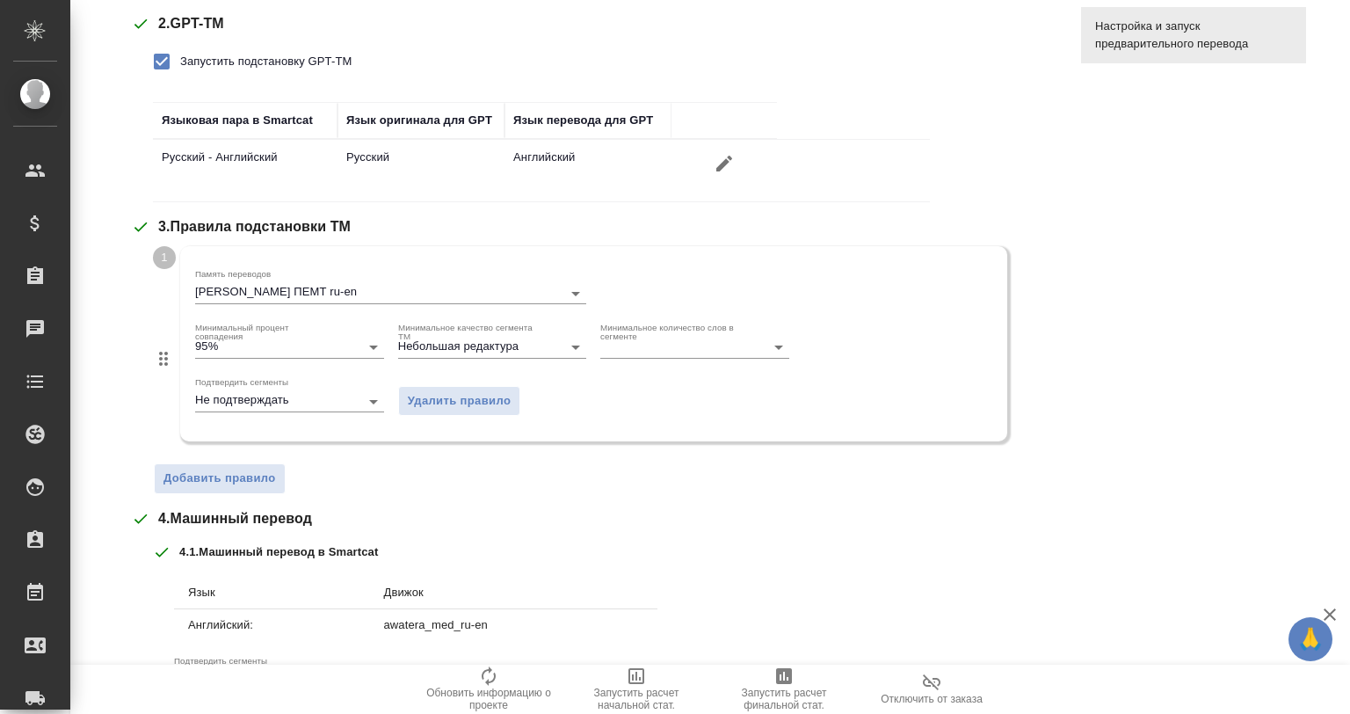
scroll to position [0, 0]
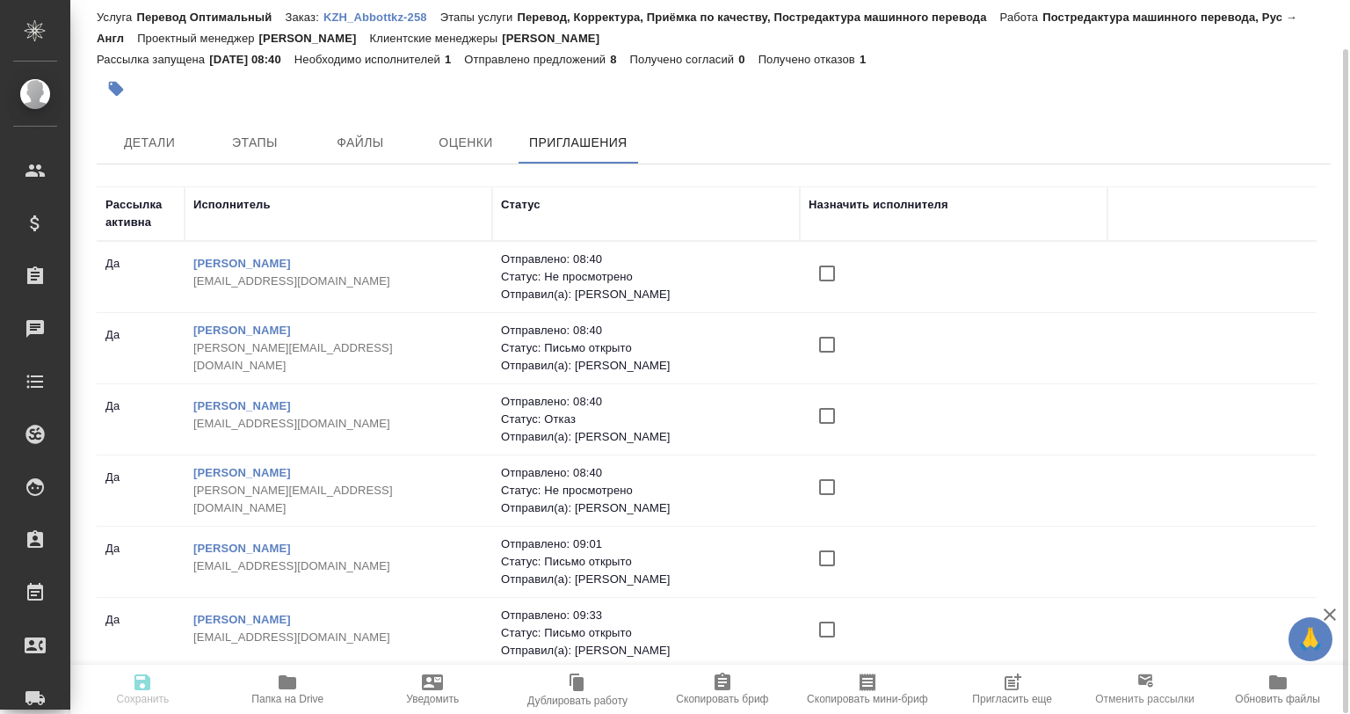
scroll to position [152, 0]
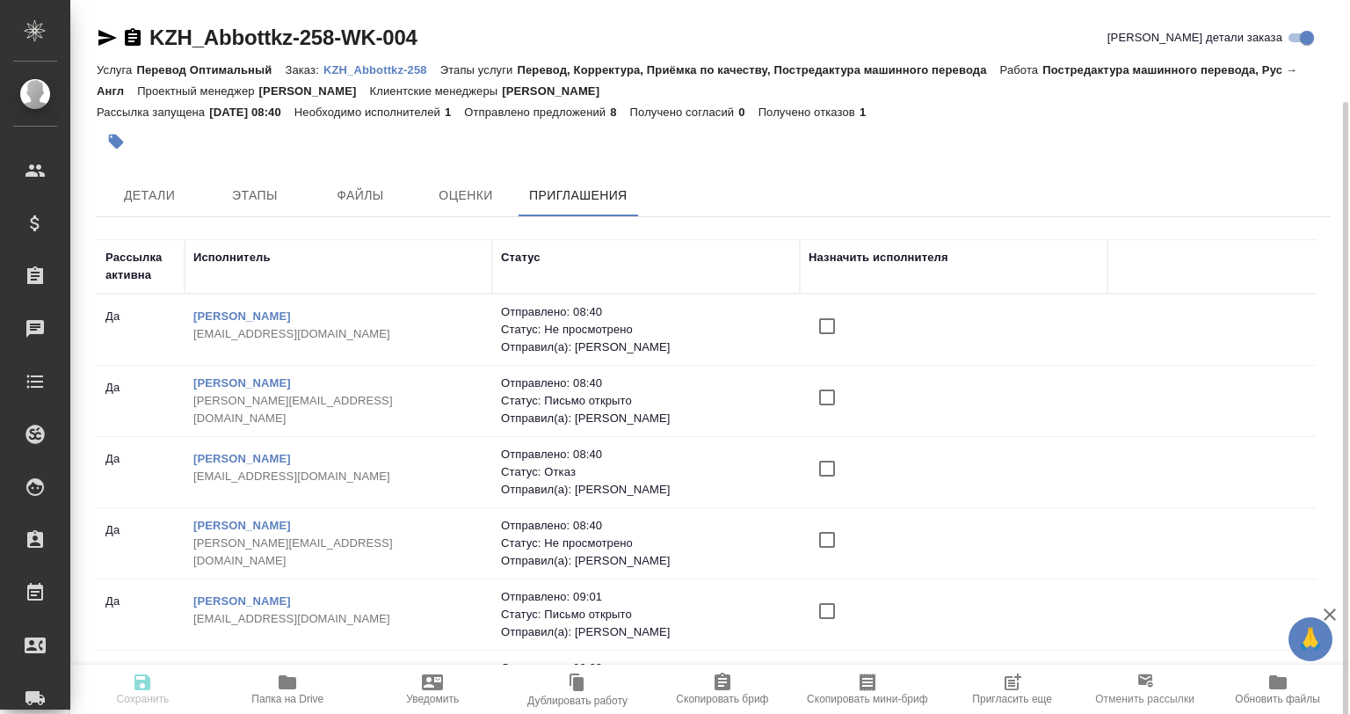
scroll to position [53, 0]
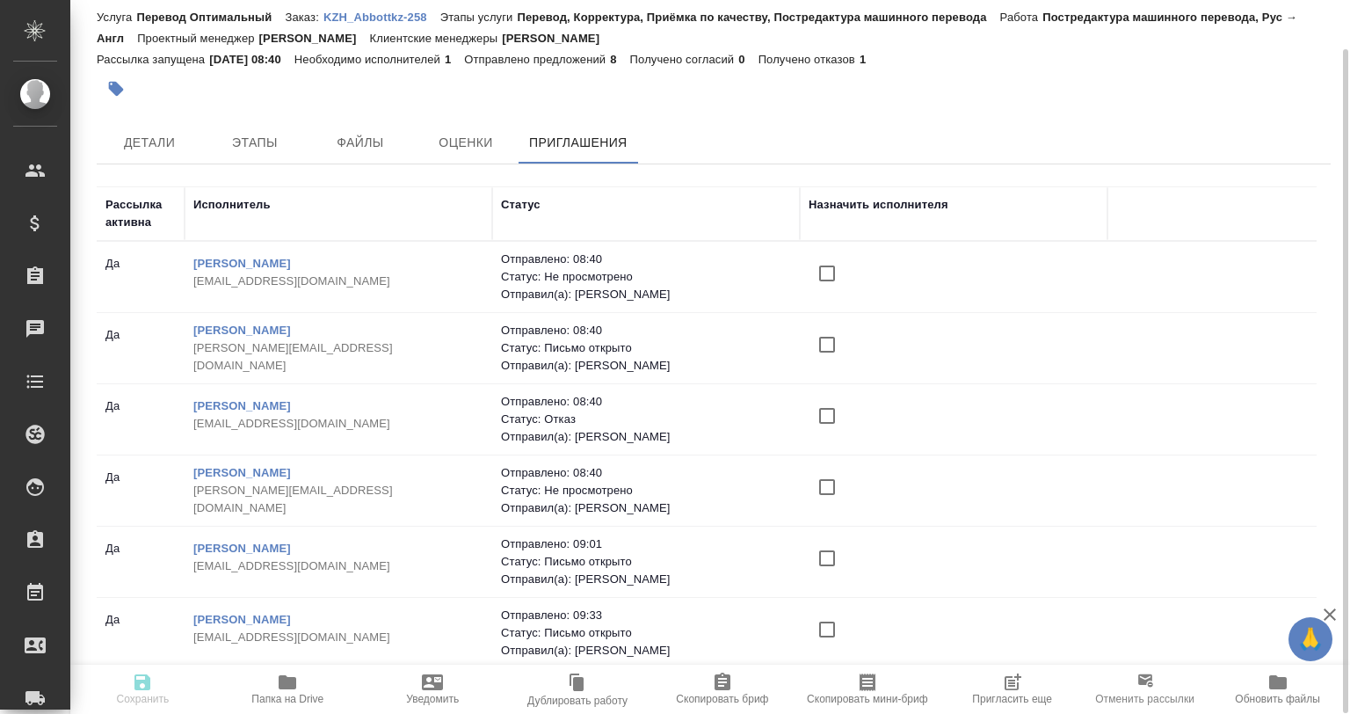
drag, startPoint x: 1317, startPoint y: 418, endPoint x: 1319, endPoint y: 447, distance: 29.1
click at [1319, 447] on div "Рассылка активна Исполнитель Статус Назначить исполнителя [PERSON_NAME] [PERSON…" at bounding box center [714, 428] width 1234 height 484
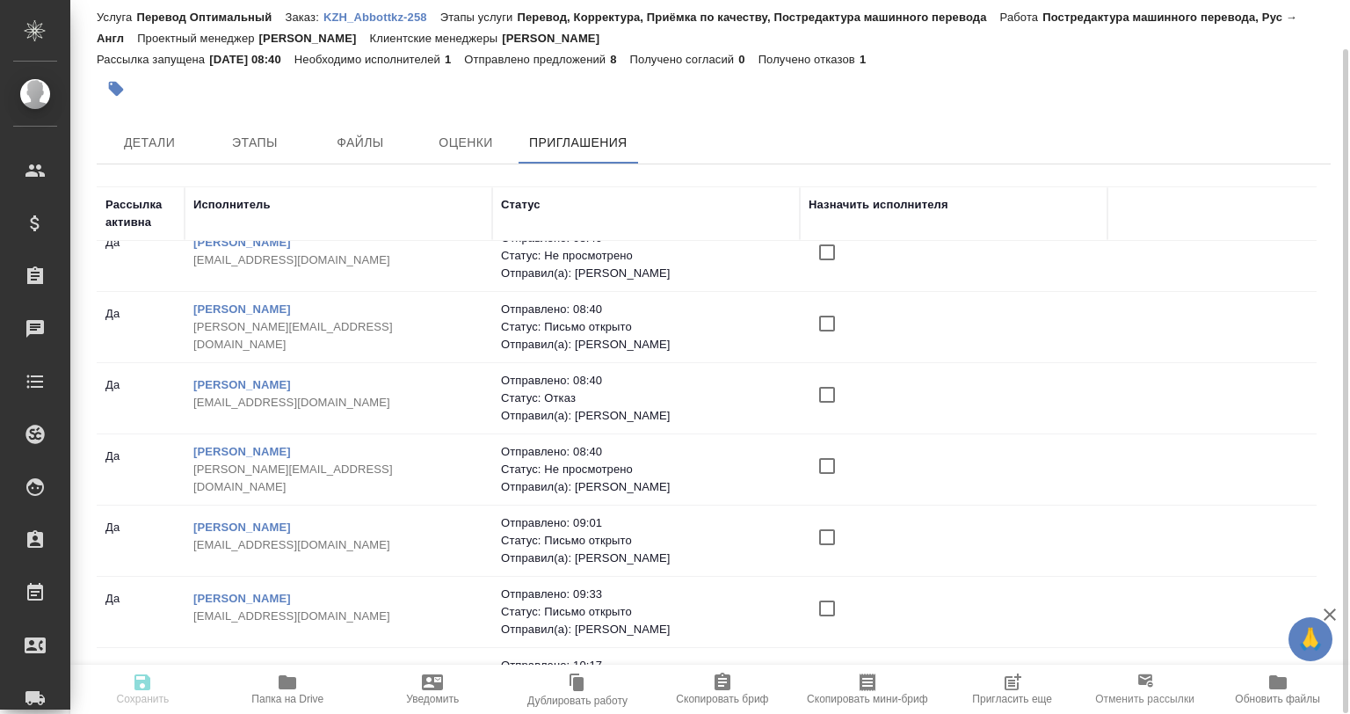
scroll to position [0, 0]
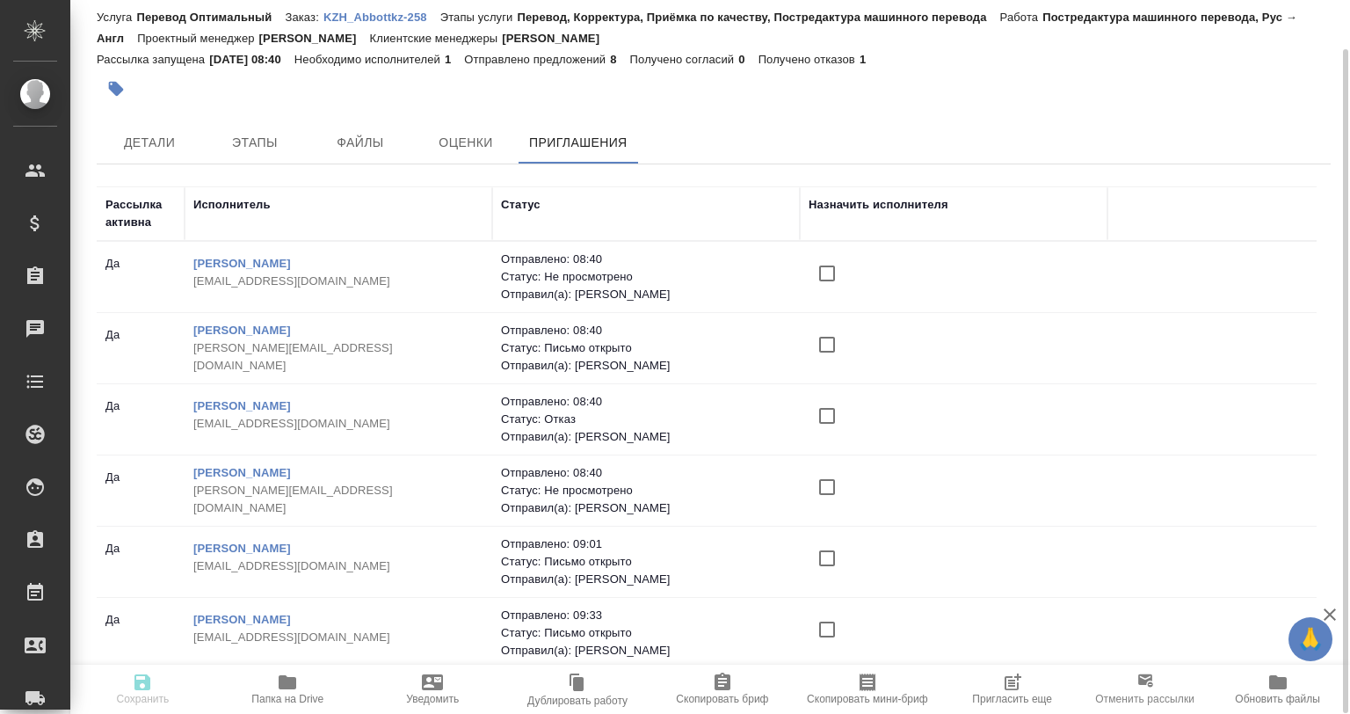
drag, startPoint x: 336, startPoint y: 495, endPoint x: 176, endPoint y: 484, distance: 160.4
click at [176, 491] on tr "[PERSON_NAME] [PERSON_NAME][EMAIL_ADDRESS][DOMAIN_NAME] Отправлено: 08:40 Стату…" at bounding box center [778, 490] width 1363 height 71
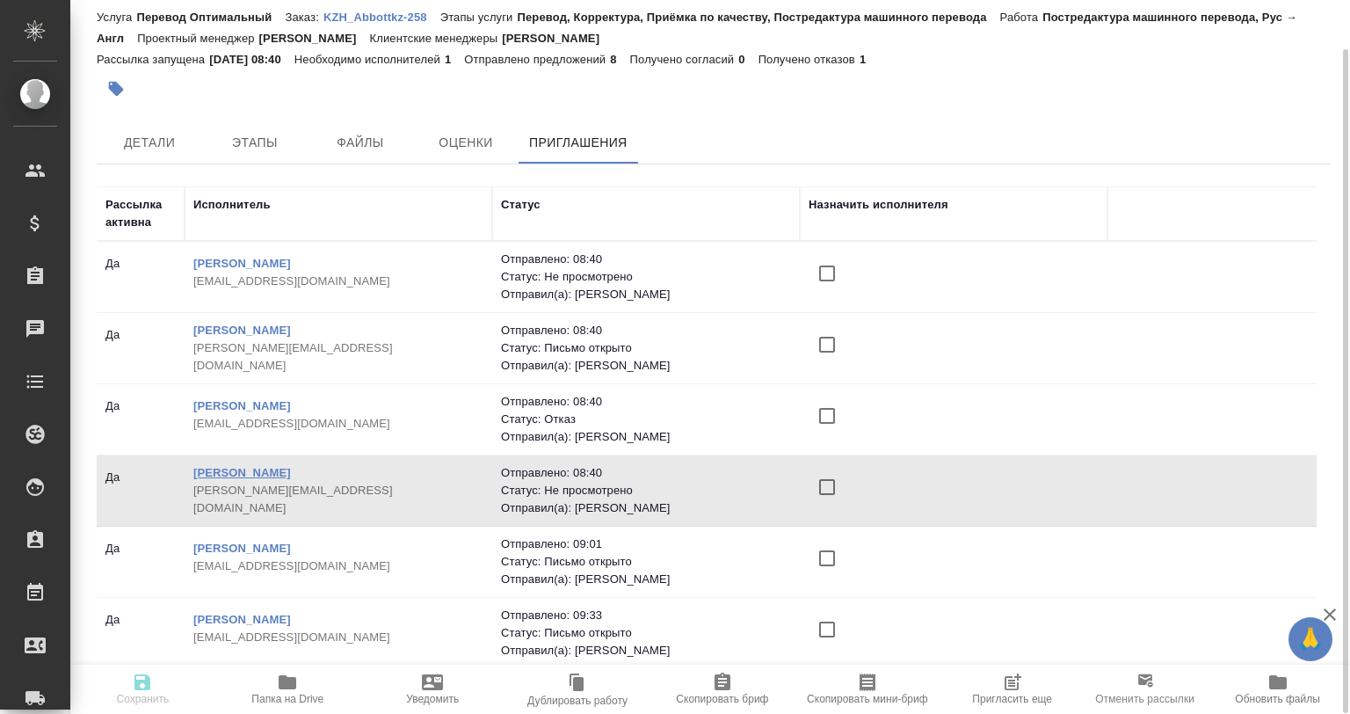
click at [204, 471] on link "[PERSON_NAME]" at bounding box center [242, 472] width 98 height 13
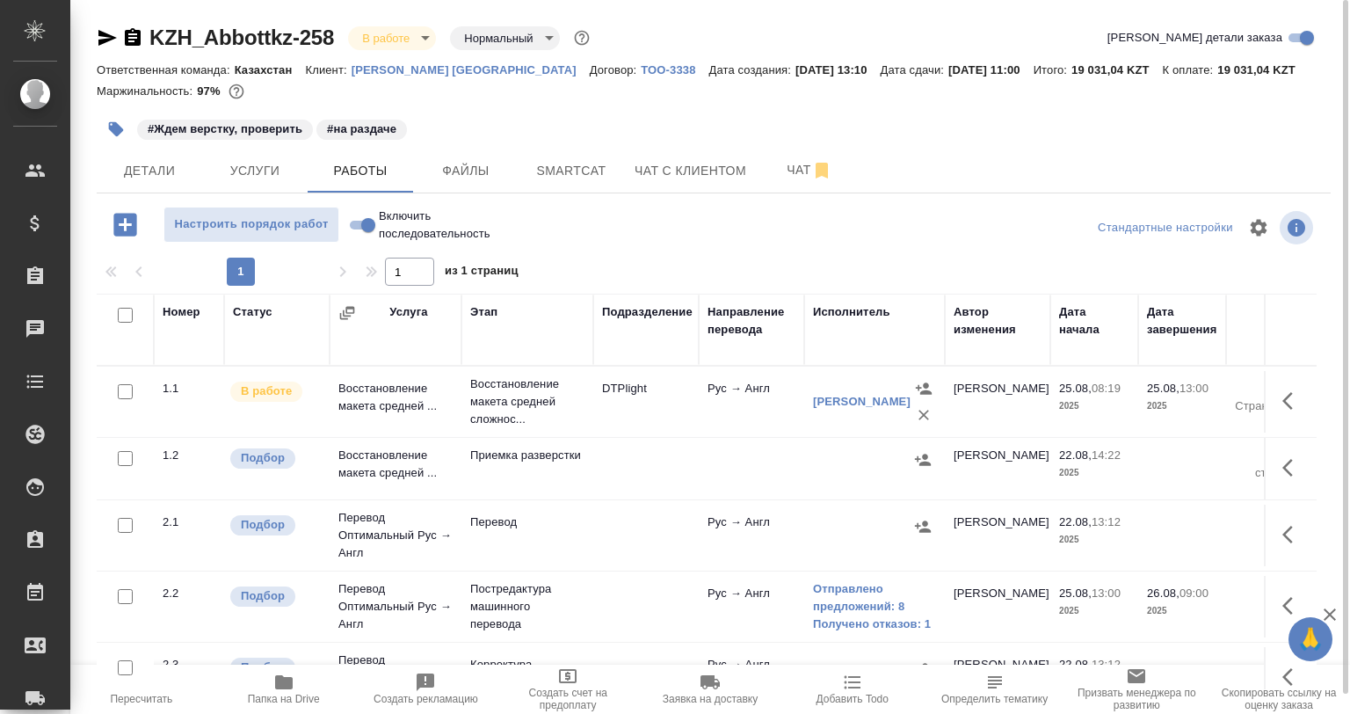
click at [127, 530] on input "checkbox" at bounding box center [125, 525] width 15 height 15
checkbox input "true"
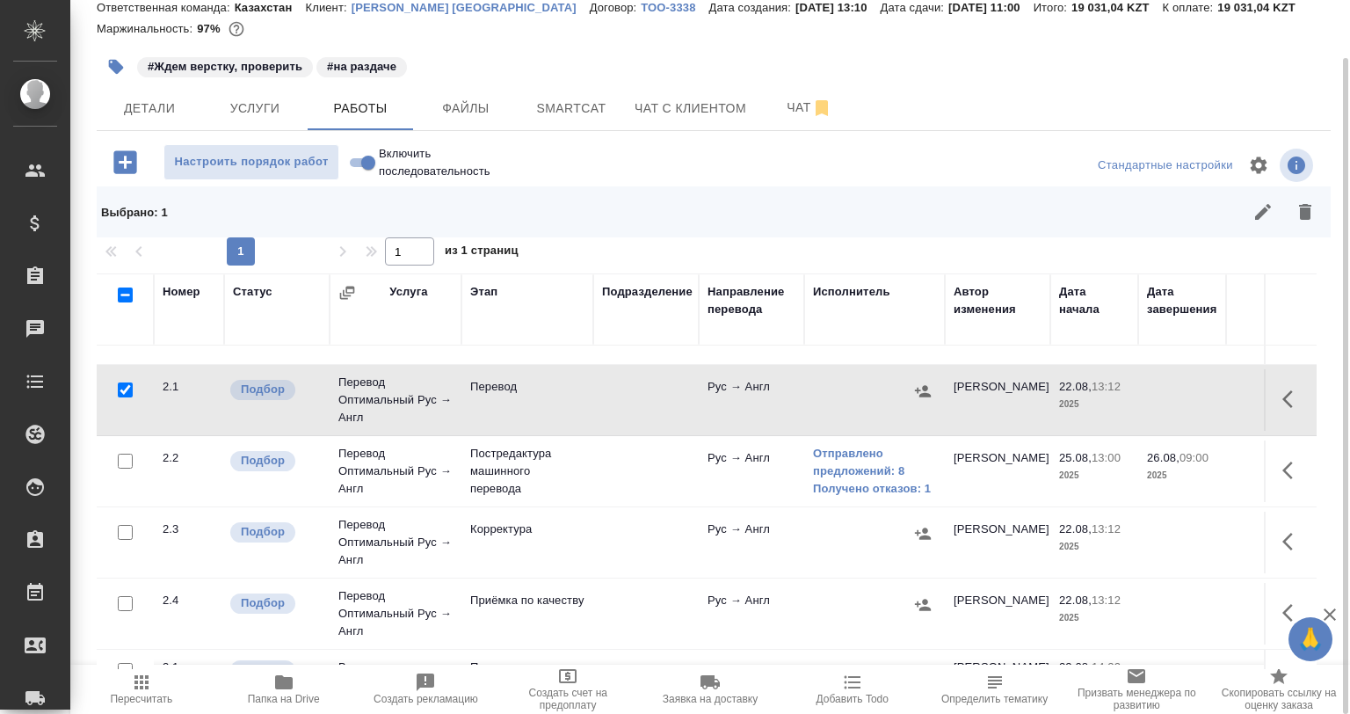
scroll to position [176, 0]
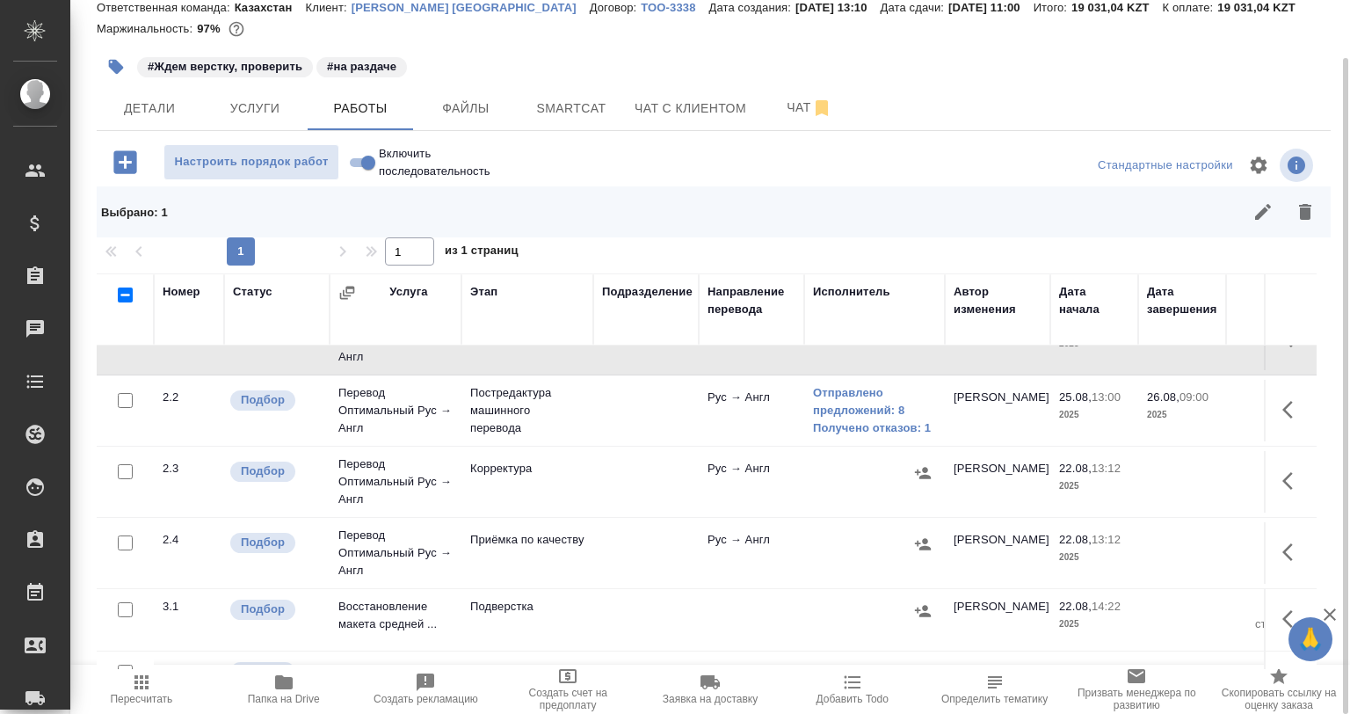
click at [1316, 218] on button "button" at bounding box center [1305, 212] width 42 height 42
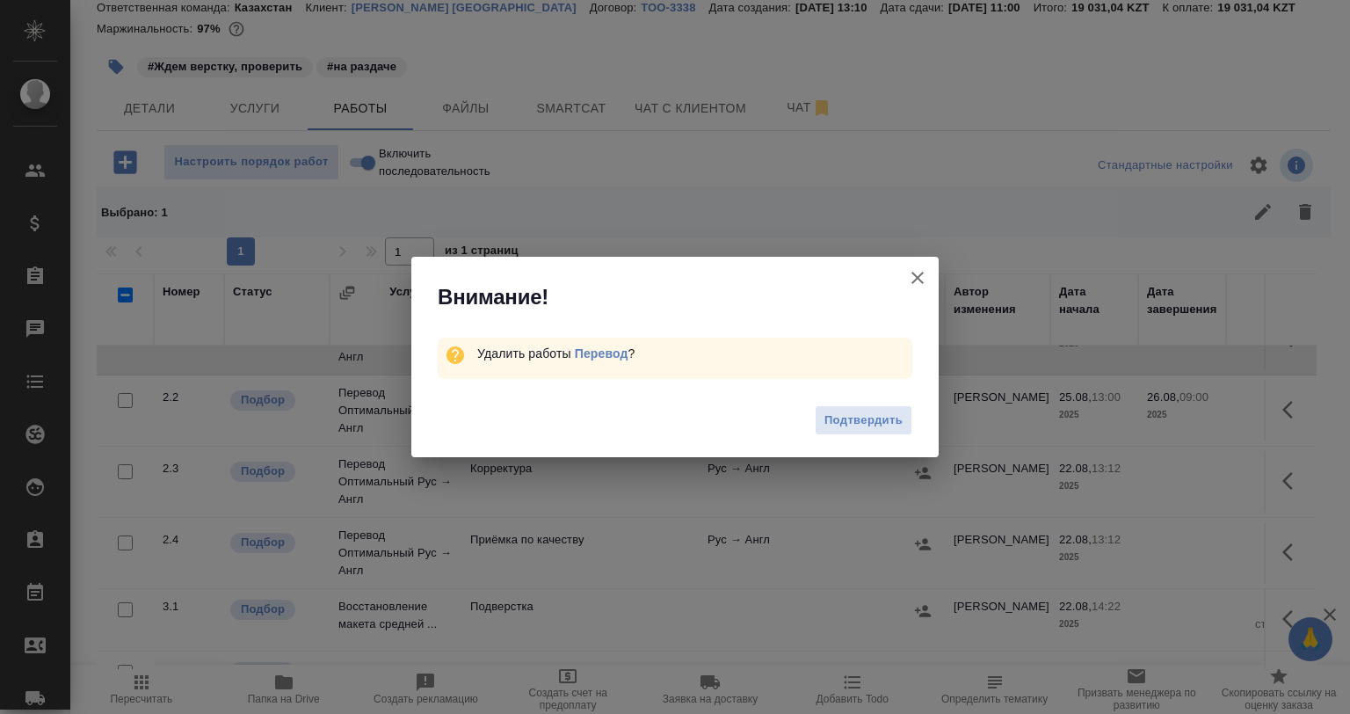
click at [865, 408] on button "Подтвердить" at bounding box center [864, 420] width 98 height 31
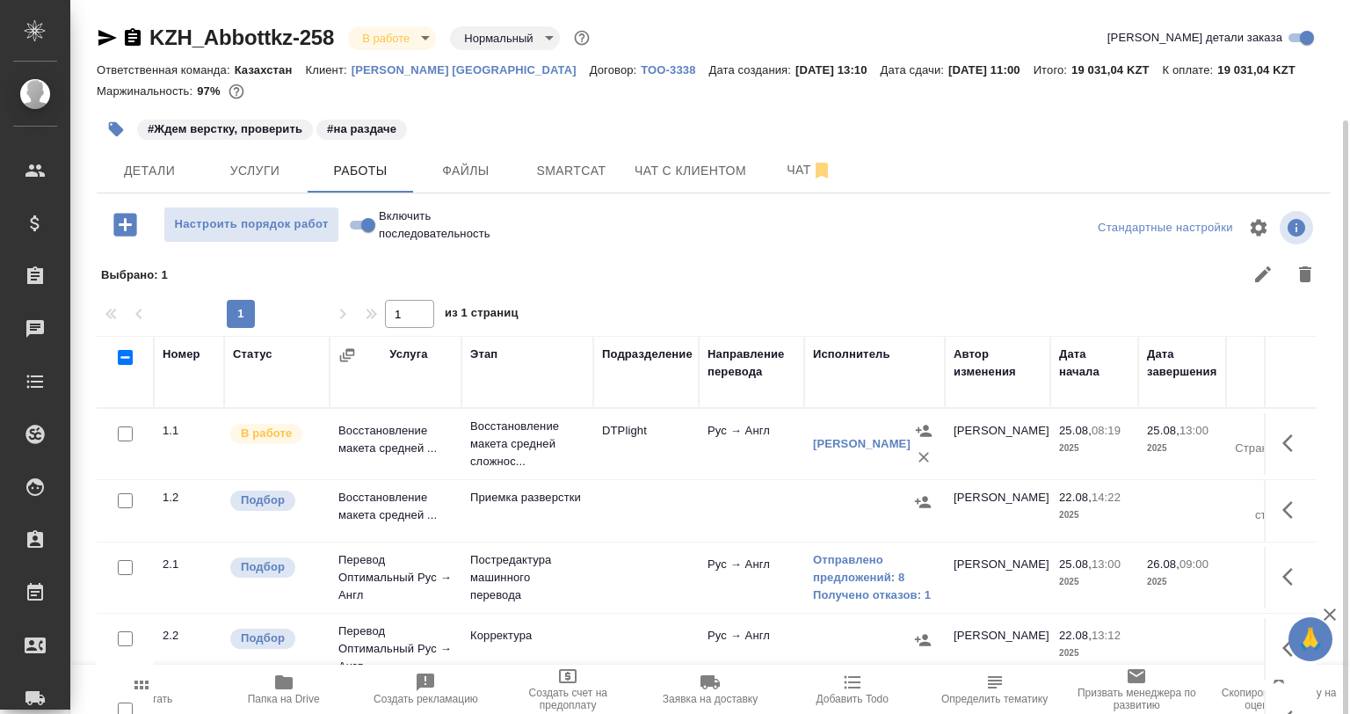
scroll to position [62, 0]
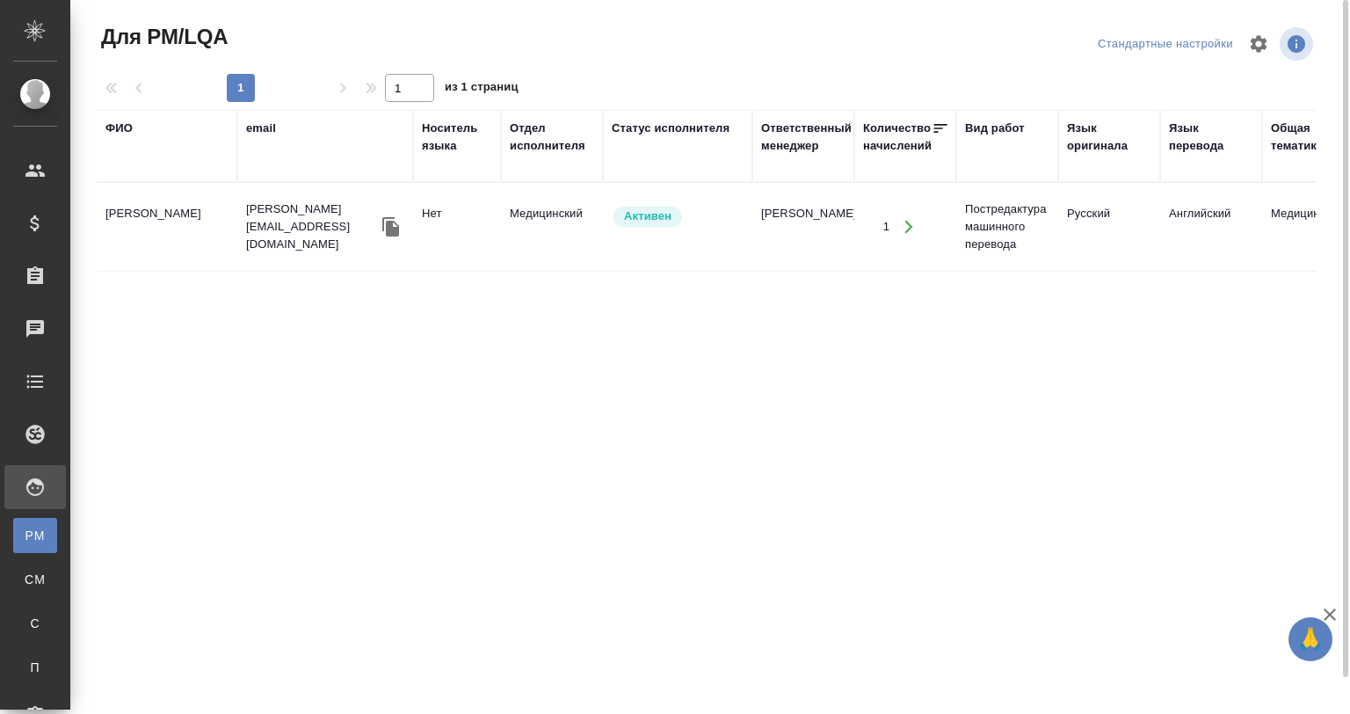
click at [399, 218] on icon "button" at bounding box center [390, 226] width 17 height 19
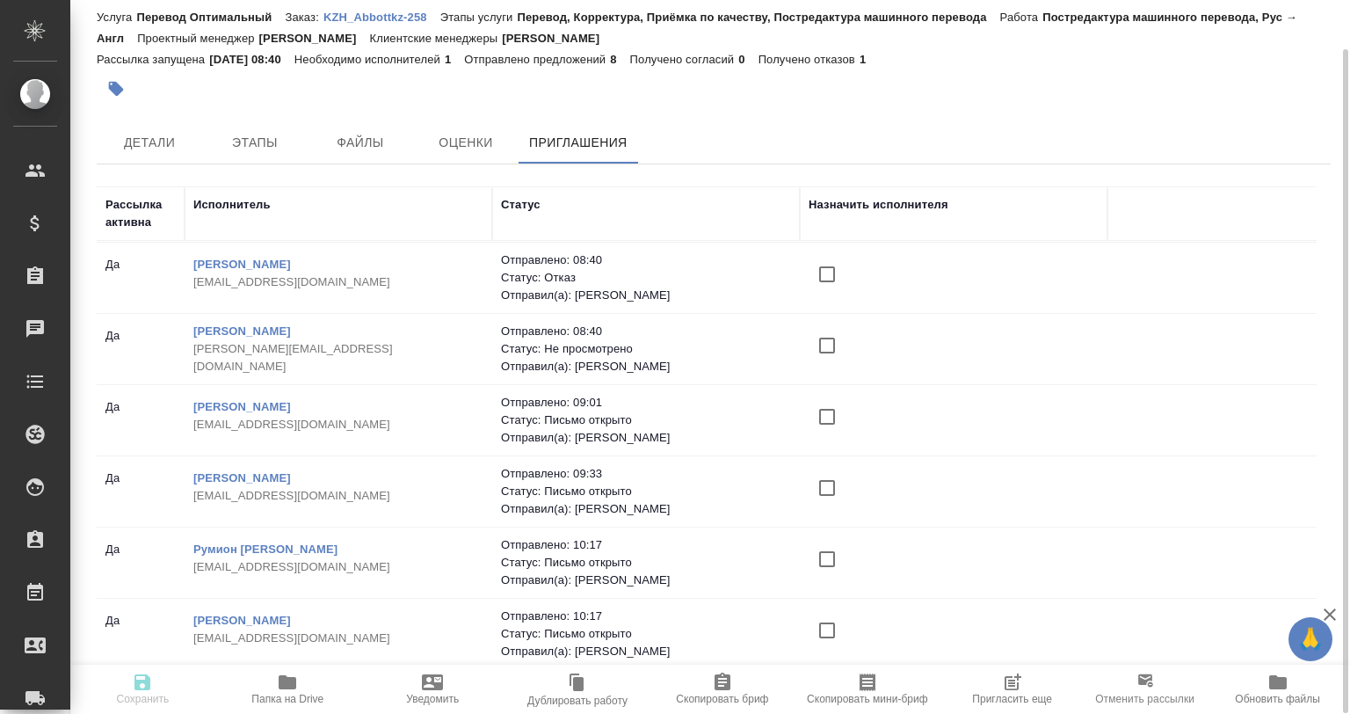
scroll to position [152, 0]
drag, startPoint x: 1344, startPoint y: 562, endPoint x: 1302, endPoint y: 569, distance: 42.8
click at [1344, 562] on div at bounding box center [1345, 381] width 5 height 664
click at [1002, 682] on icon "button" at bounding box center [1012, 682] width 21 height 21
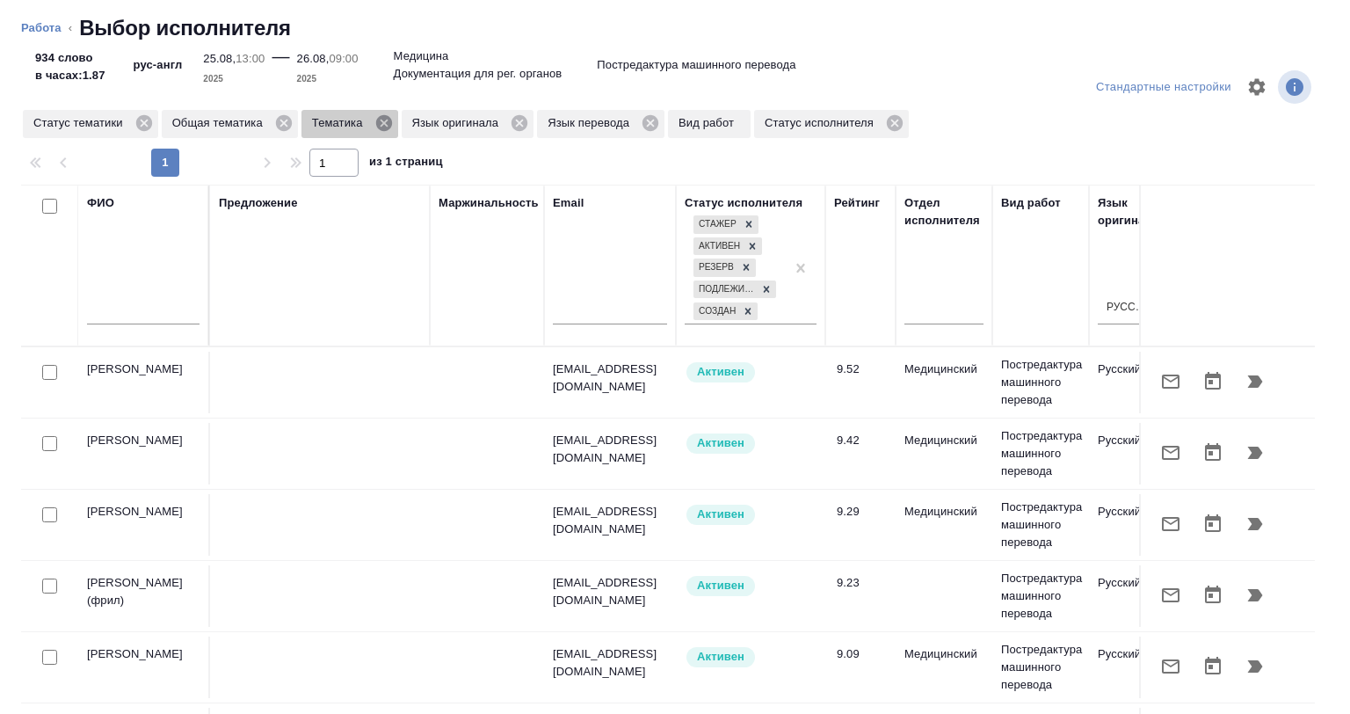
click at [385, 127] on icon at bounding box center [383, 123] width 16 height 16
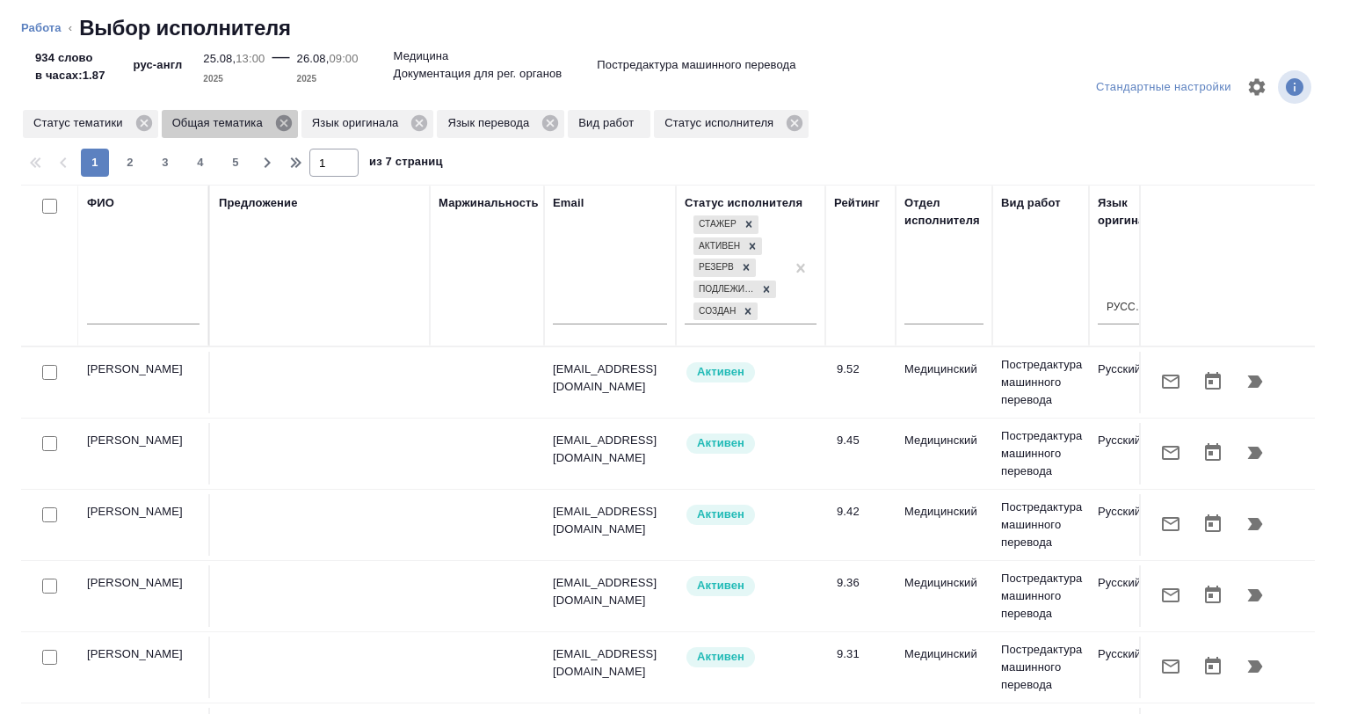
click at [274, 120] on icon at bounding box center [283, 122] width 19 height 19
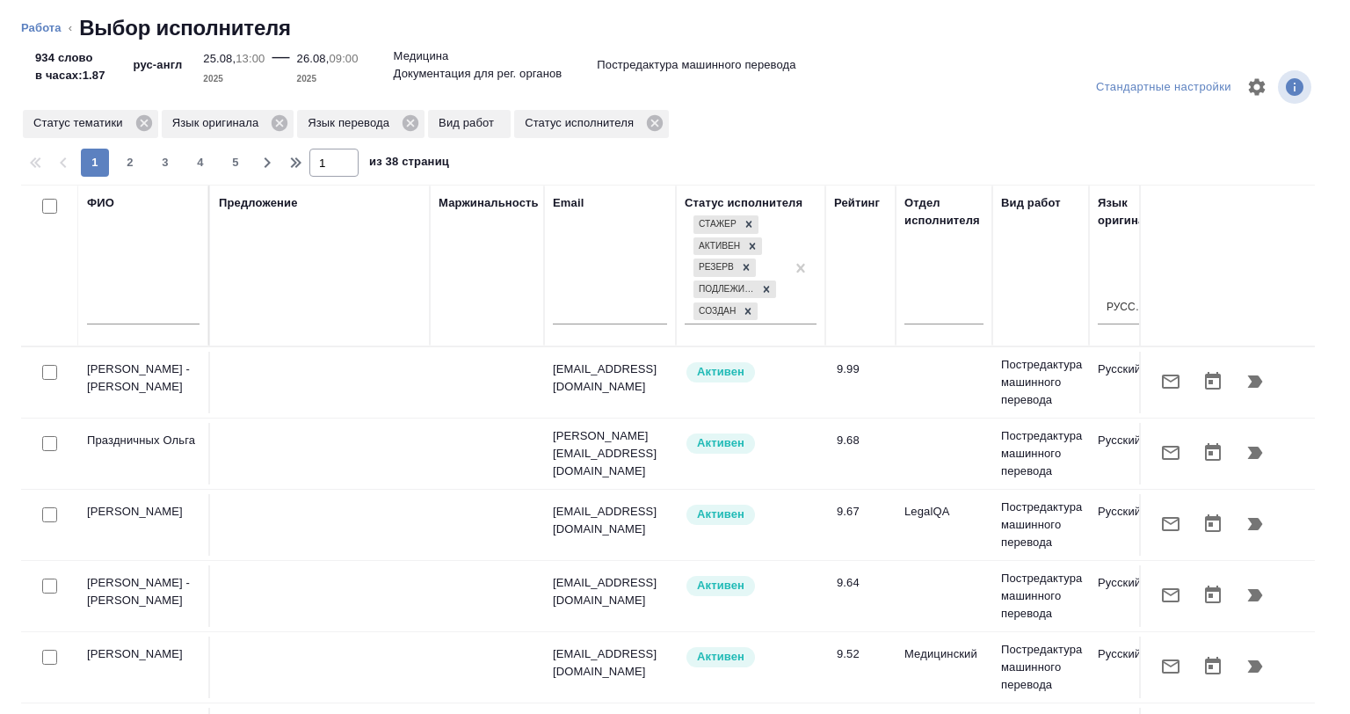
click at [39, 28] on link "Работа" at bounding box center [41, 27] width 40 height 13
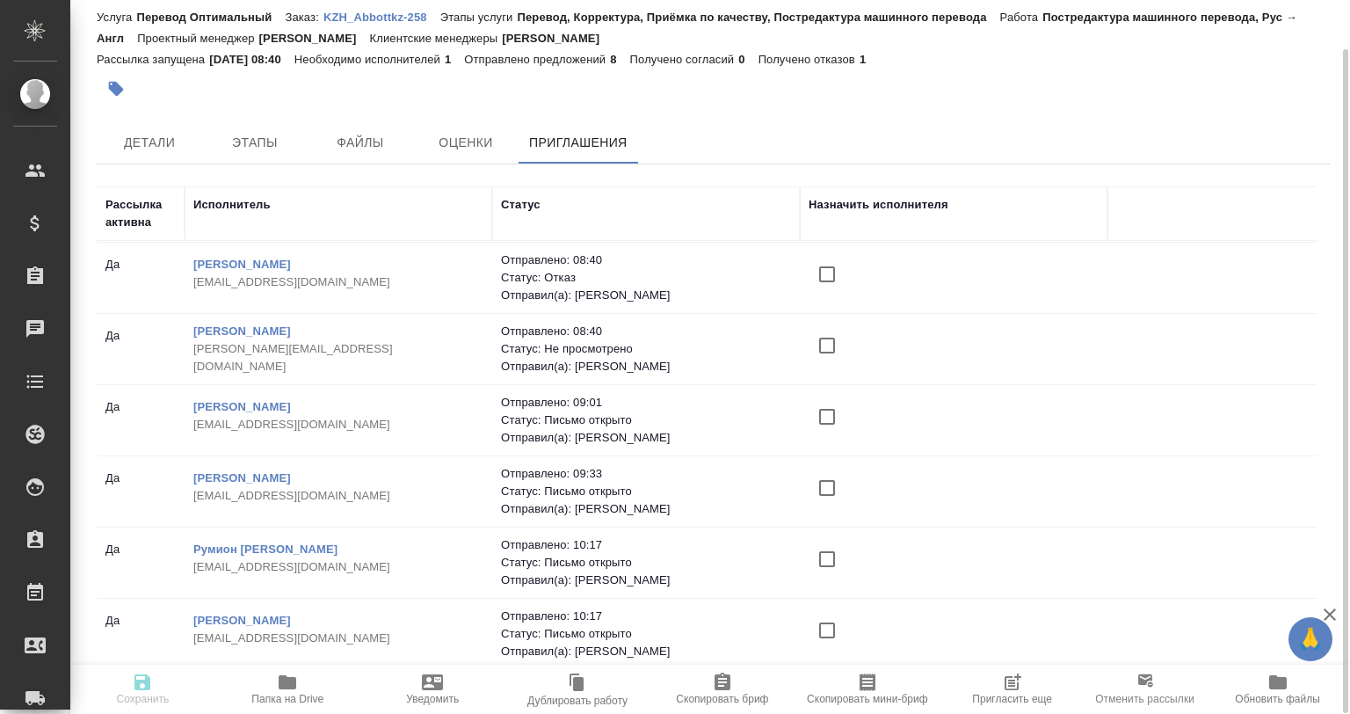
click at [1034, 690] on span "Пригласить еще" at bounding box center [1012, 688] width 124 height 33
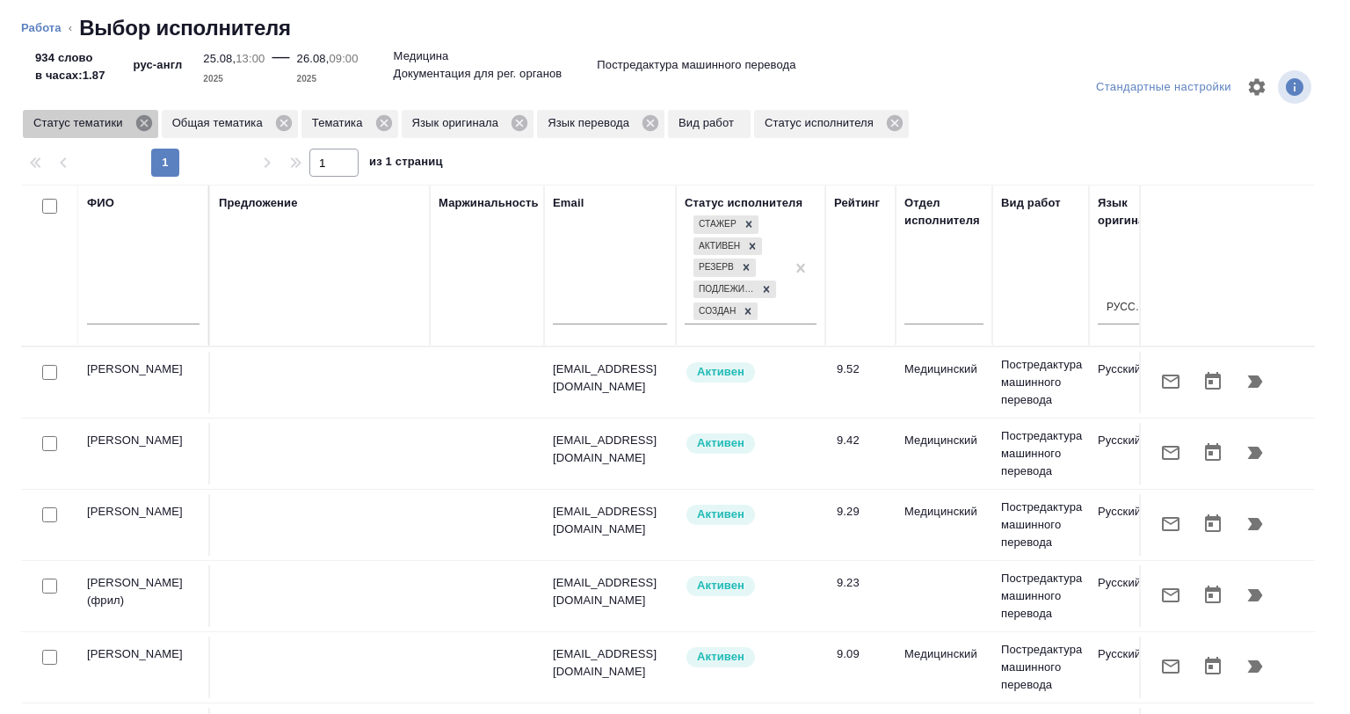
click at [145, 127] on icon at bounding box center [143, 123] width 16 height 16
click at [142, 129] on icon at bounding box center [145, 123] width 16 height 16
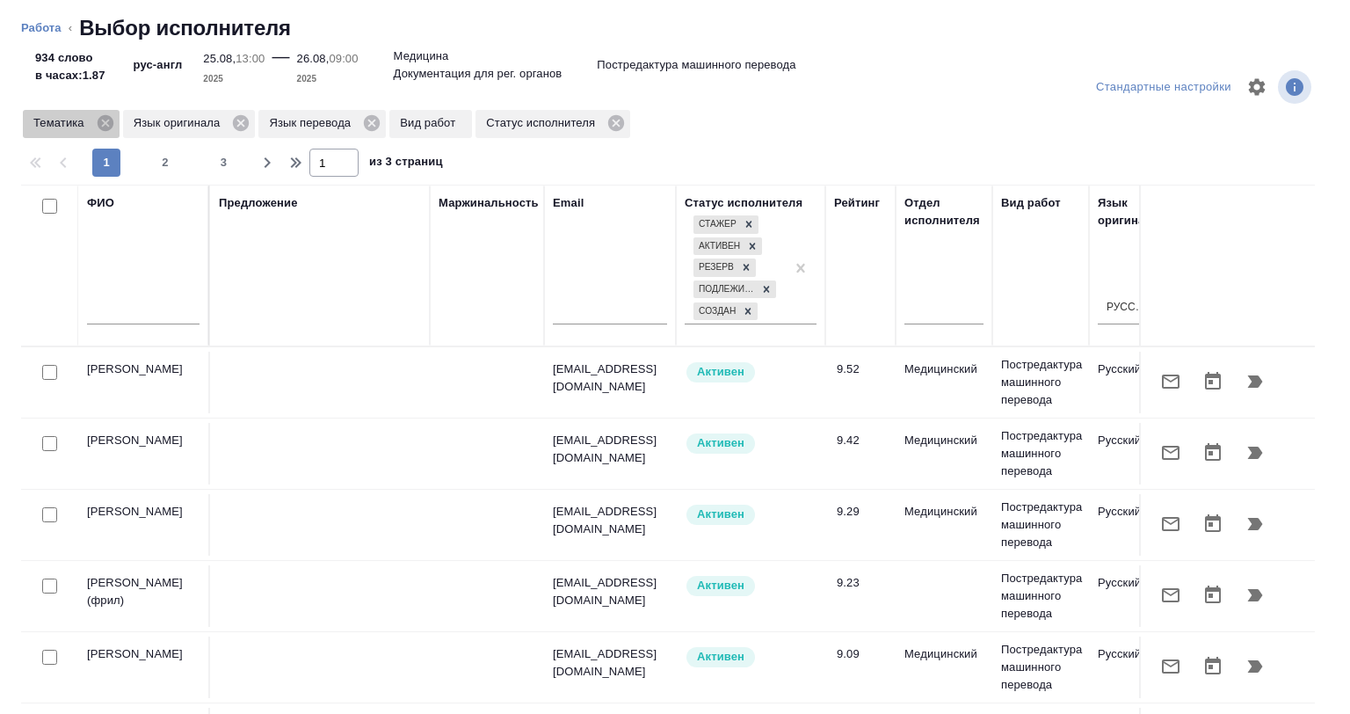
click at [104, 127] on icon at bounding box center [106, 123] width 16 height 16
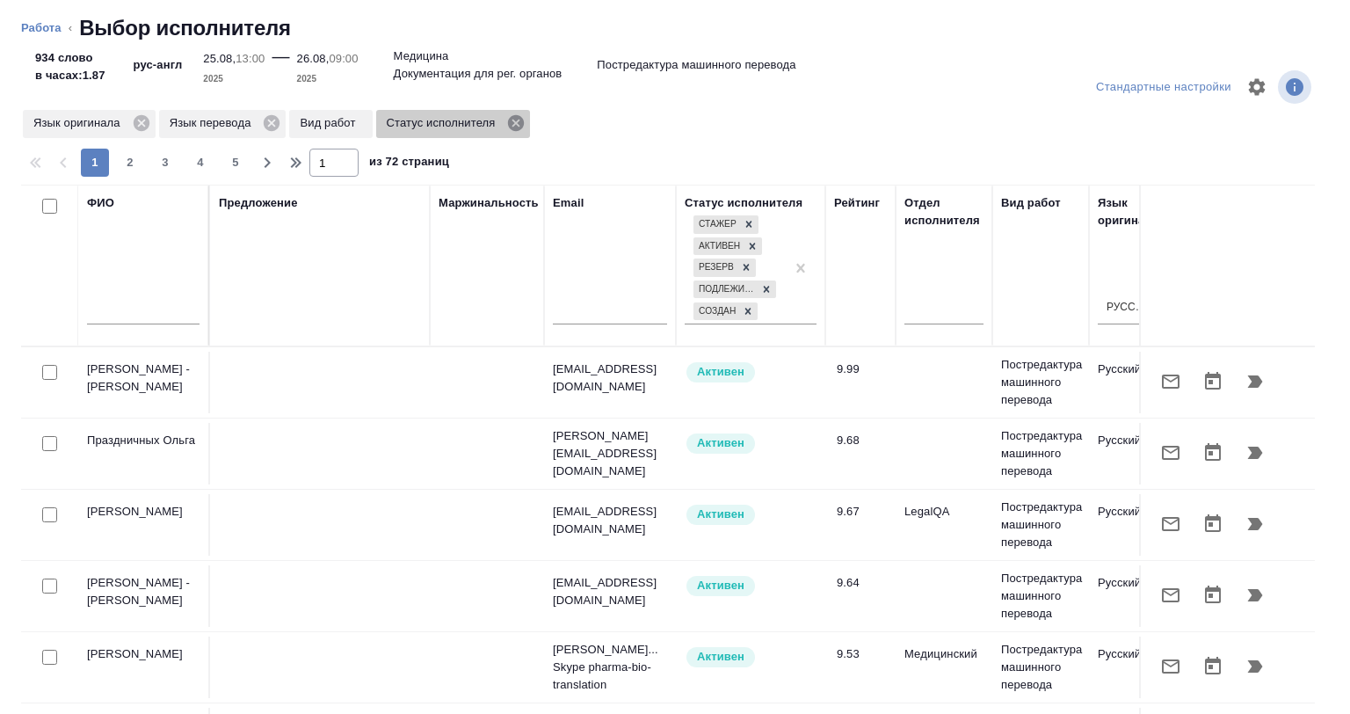
click at [513, 123] on icon at bounding box center [516, 123] width 16 height 16
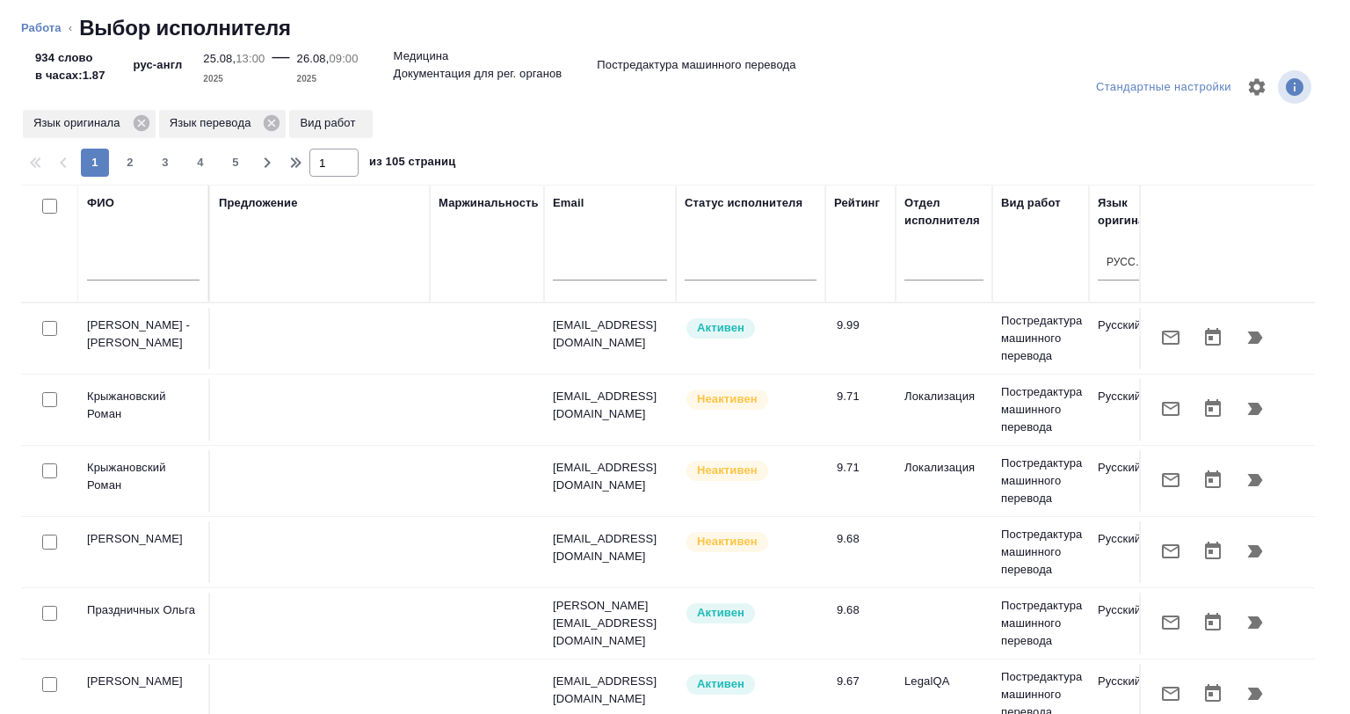
click at [149, 273] on input "text" at bounding box center [143, 269] width 113 height 22
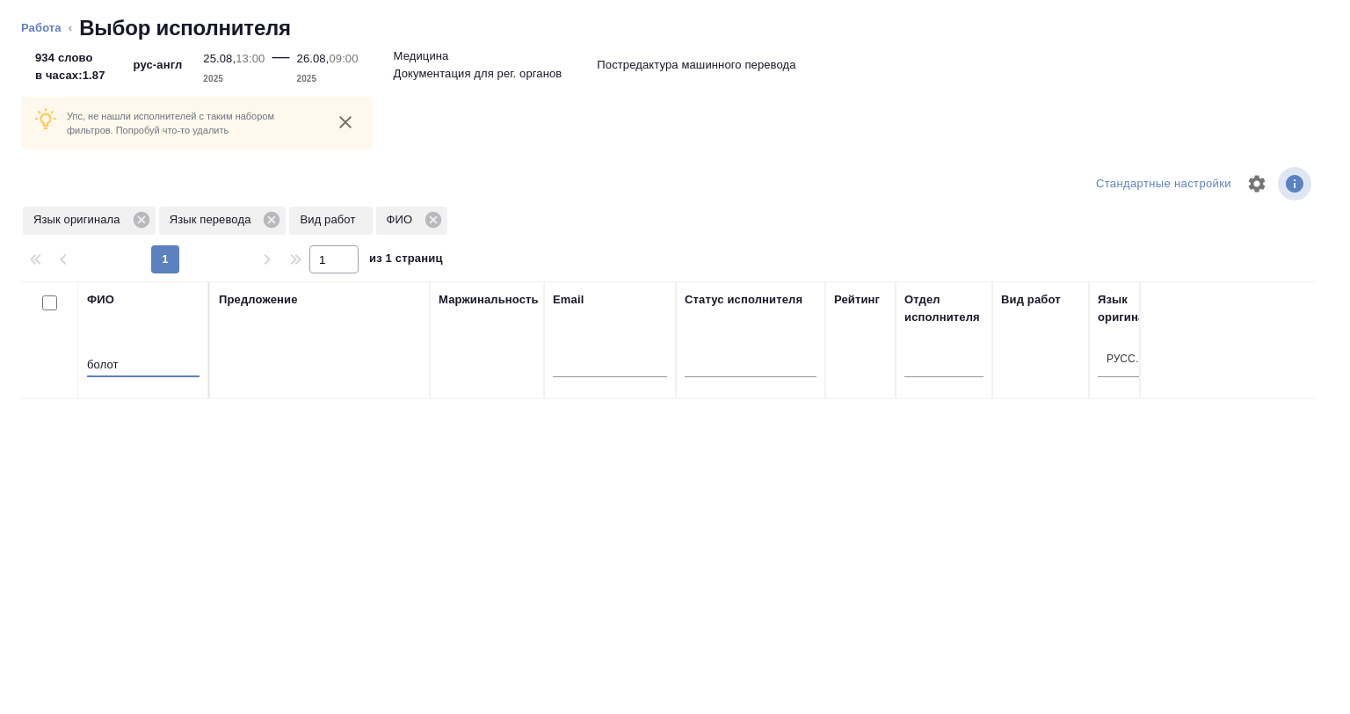
drag, startPoint x: 130, startPoint y: 365, endPoint x: 46, endPoint y: 365, distance: 84.4
click at [46, 365] on tr "ФИО болот Предложение Маржинальность Email Статус исполнителя Рейтинг Отдел исп…" at bounding box center [1298, 340] width 2554 height 118
drag, startPoint x: 150, startPoint y: 363, endPoint x: 27, endPoint y: 363, distance: 123.1
click at [27, 363] on tr "ФИО ерёмкина Предложение Маржинальность Email Статус исполнителя Рейтинг Отдел …" at bounding box center [1298, 340] width 2554 height 118
drag, startPoint x: 134, startPoint y: 362, endPoint x: 54, endPoint y: 355, distance: 80.3
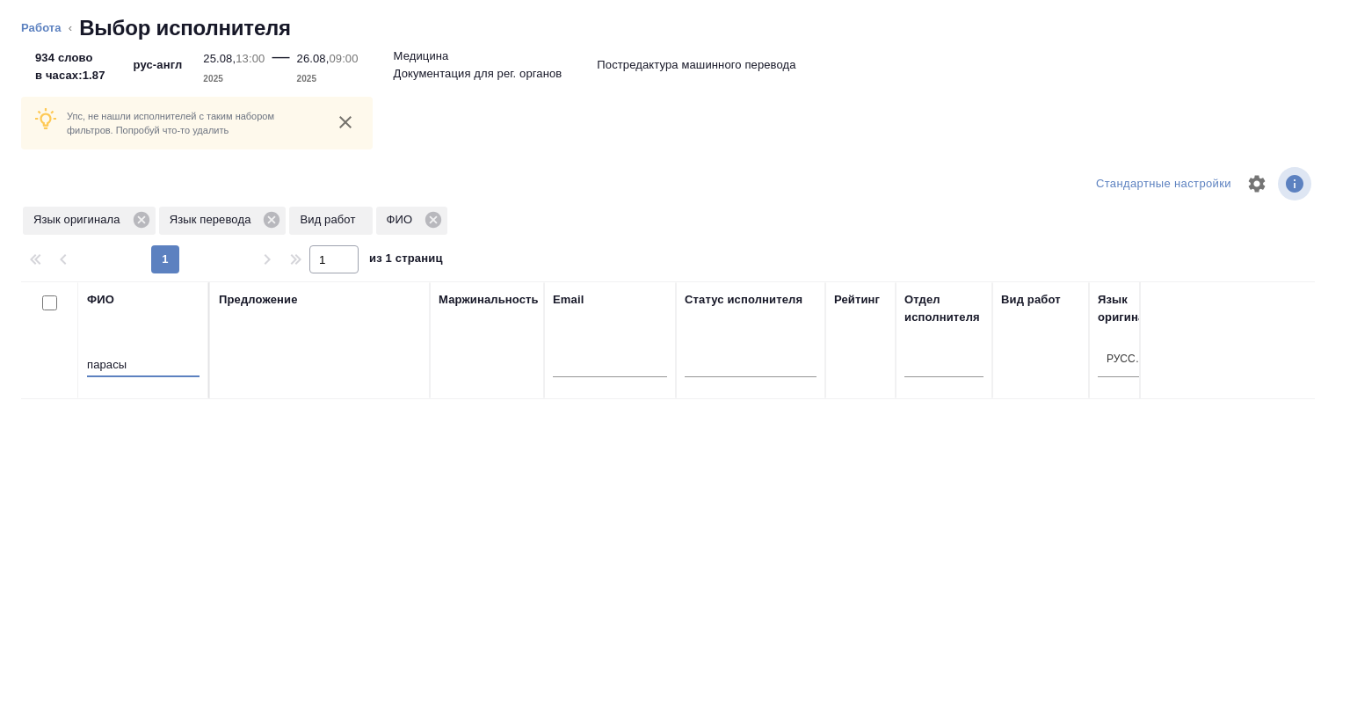
click at [54, 355] on tr "ФИО парасы Предложение Маржинальность Email Статус исполнителя Рейтинг Отдел ис…" at bounding box center [1298, 340] width 2554 height 118
click at [105, 362] on input "слксарч" at bounding box center [143, 366] width 113 height 22
drag, startPoint x: 163, startPoint y: 359, endPoint x: 20, endPoint y: 357, distance: 142.4
click at [39, 357] on tr "ФИО слесарч Предложение Маржинальность Email Статус исполнителя Рейтинг Отдел и…" at bounding box center [1298, 340] width 2554 height 118
drag, startPoint x: 154, startPoint y: 362, endPoint x: 0, endPoint y: 380, distance: 154.9
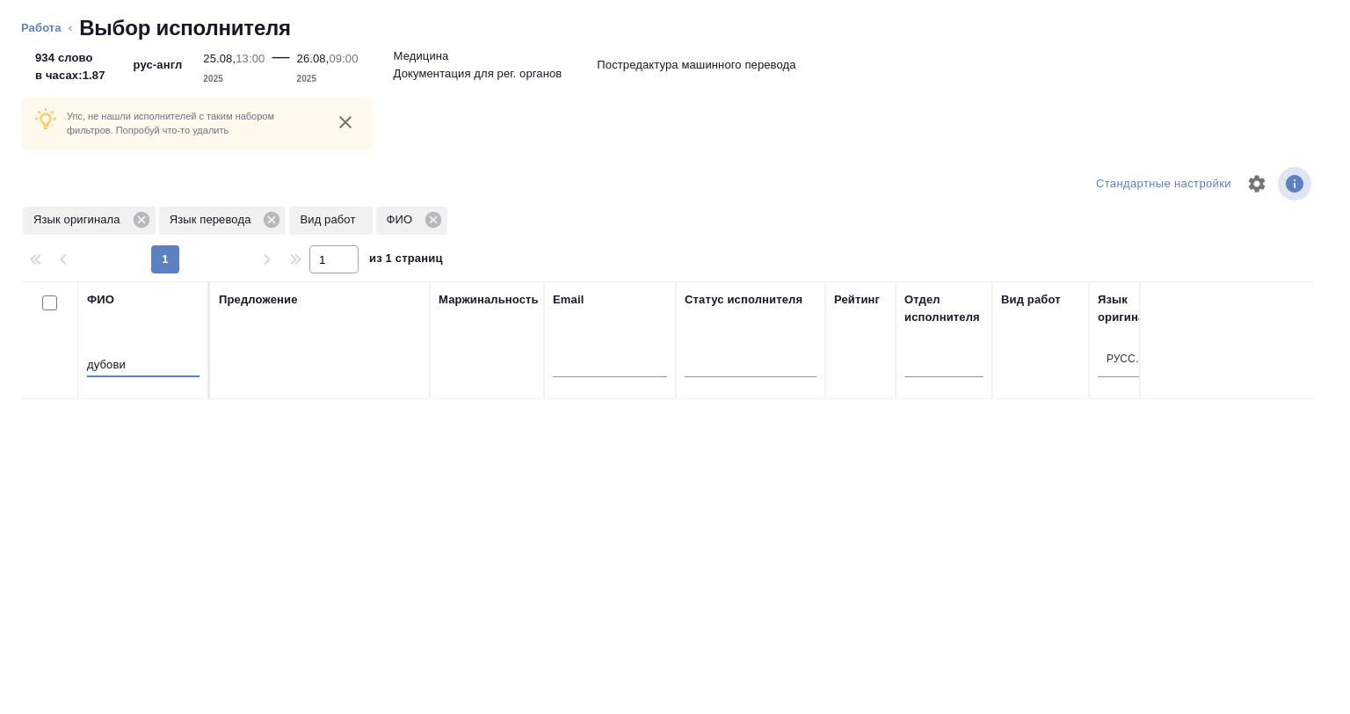
click at [0, 380] on div "Упс, не нашли исполнителей с таким набором фильтров. Попробуй что-то удалить Ст…" at bounding box center [675, 383] width 1350 height 661
paste input "ихаевич"
drag, startPoint x: 92, startPoint y: 362, endPoint x: 39, endPoint y: 362, distance: 53.6
click at [40, 362] on tr "ФИО Михаевич Предложение Маржинальность Email Статус исполнителя Рейтинг Отдел …" at bounding box center [1298, 340] width 2554 height 118
paste input "арваринская"
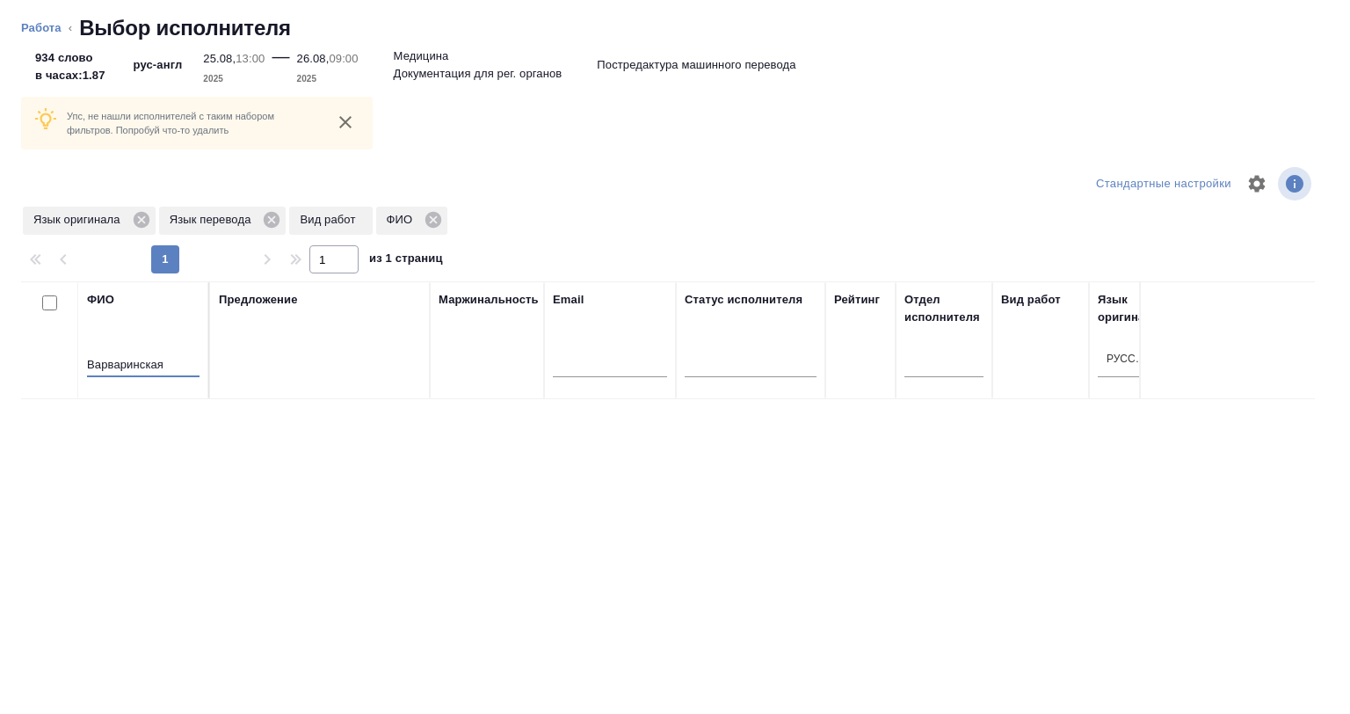
drag, startPoint x: 166, startPoint y: 368, endPoint x: 62, endPoint y: 368, distance: 103.7
click at [62, 368] on tr "ФИО Варваринская Предложение Маржинальность Email Статус исполнителя Рейтинг От…" at bounding box center [1298, 340] width 2554 height 118
paste input "рутюнян"
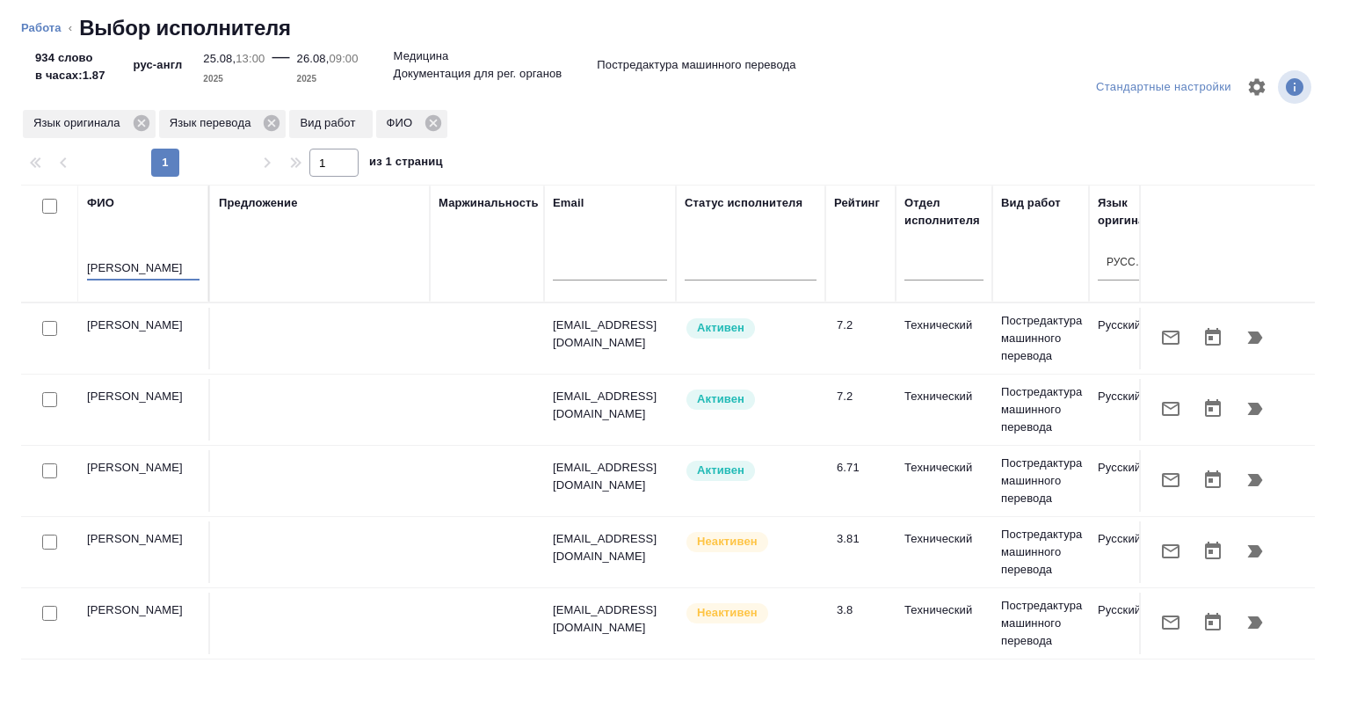
type input "Арутюнян"
click at [50, 331] on input "checkbox" at bounding box center [49, 328] width 15 height 15
checkbox input "true"
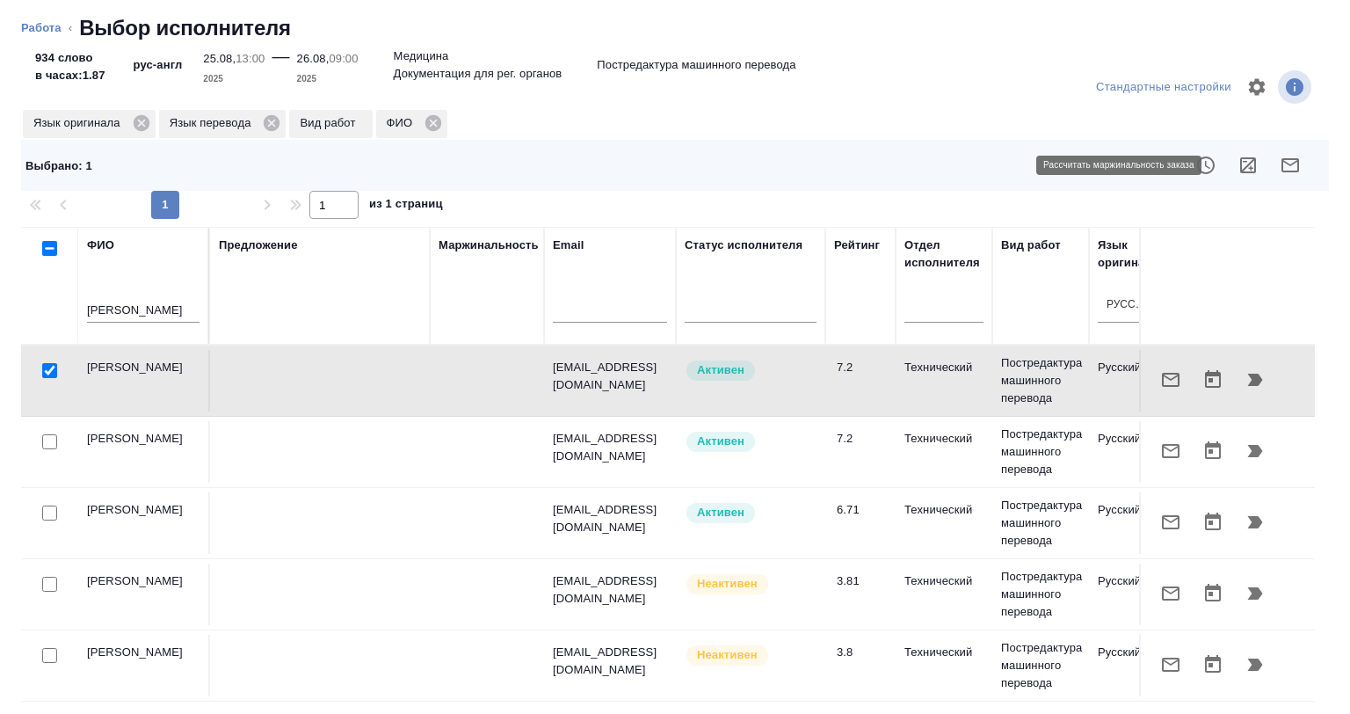
click at [1238, 169] on icon "button" at bounding box center [1248, 165] width 21 height 21
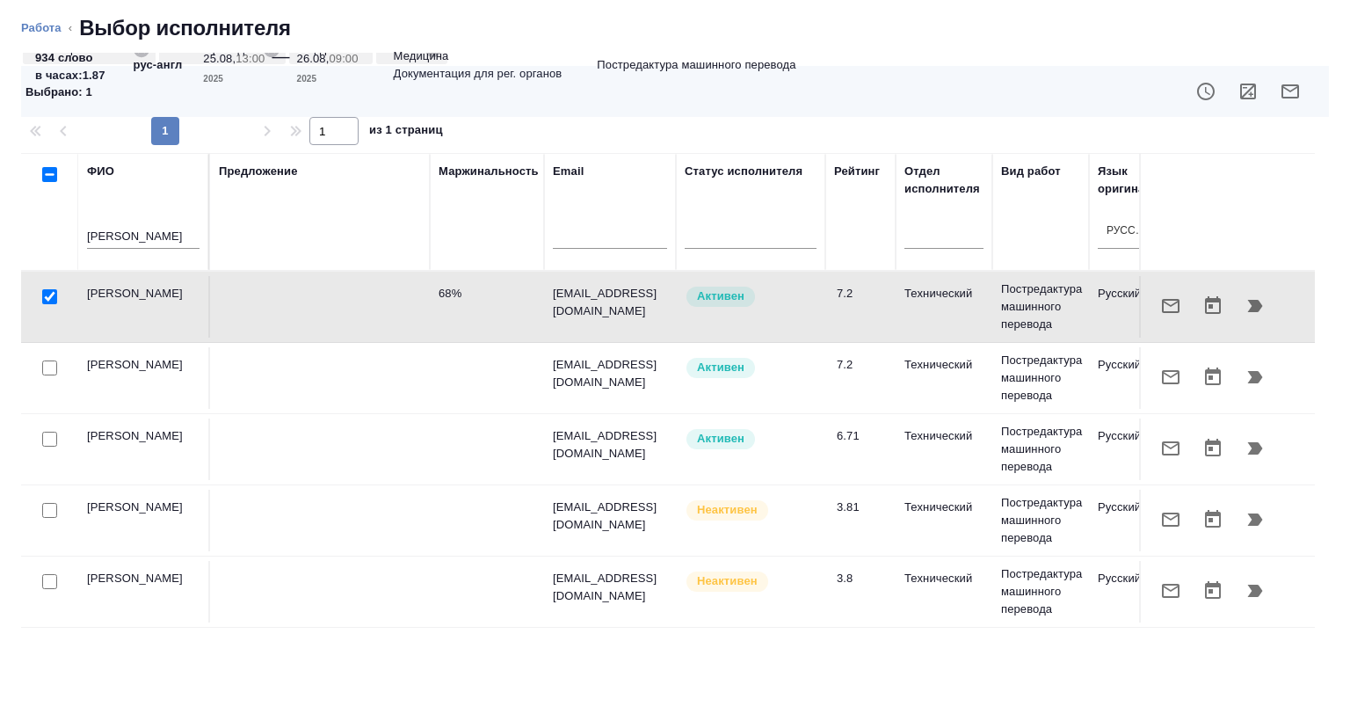
scroll to position [0, 1273]
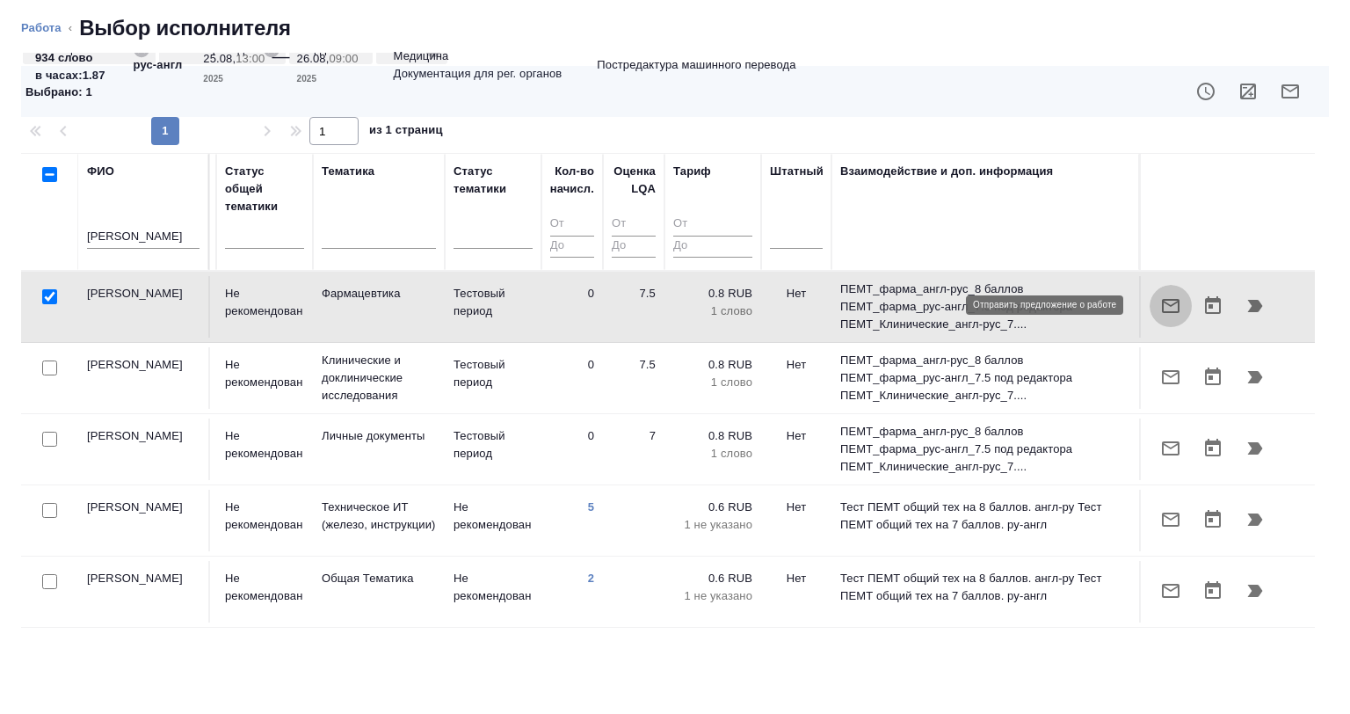
click at [1160, 302] on icon "button" at bounding box center [1170, 305] width 21 height 21
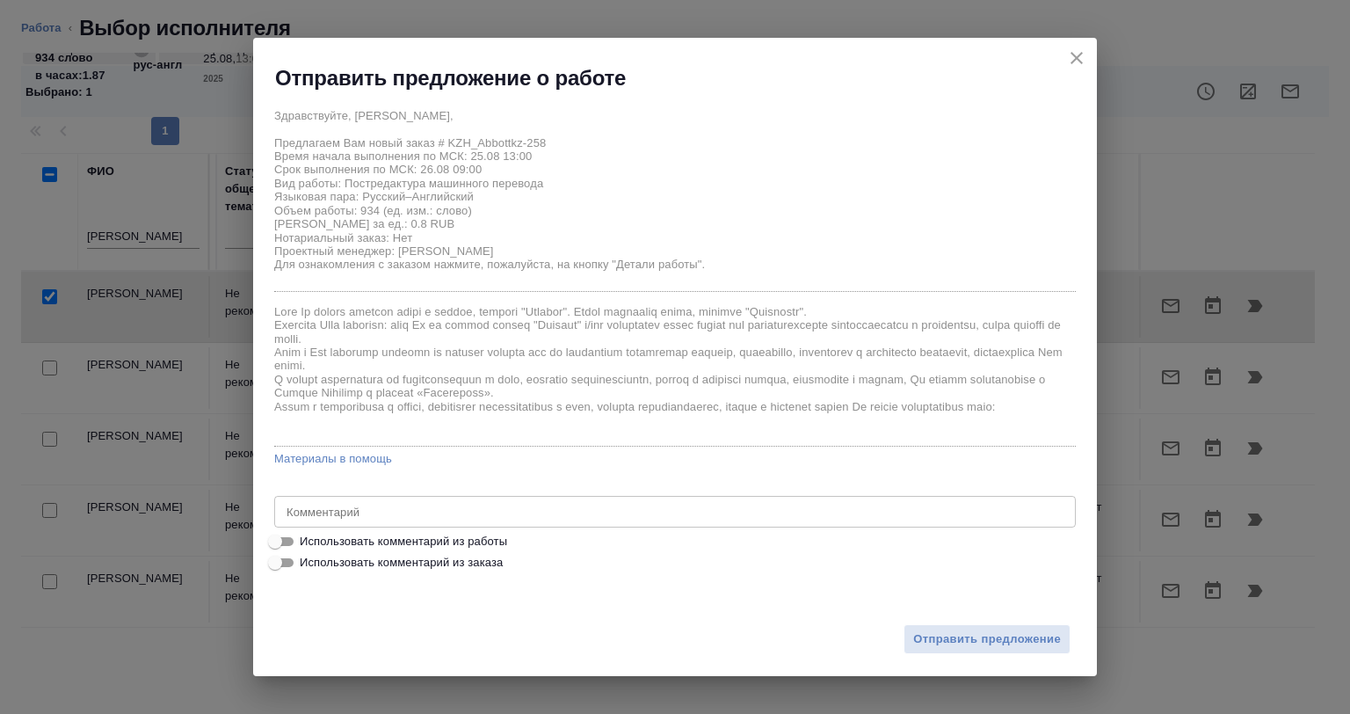
click at [415, 549] on span "Использовать комментарий из работы" at bounding box center [403, 542] width 207 height 18
click at [307, 549] on input "Использовать комментарий из работы" at bounding box center [275, 541] width 63 height 21
checkbox input "true"
type textarea "Объем предварительный, в данный момент документ готовится к переводу, начало ра…"
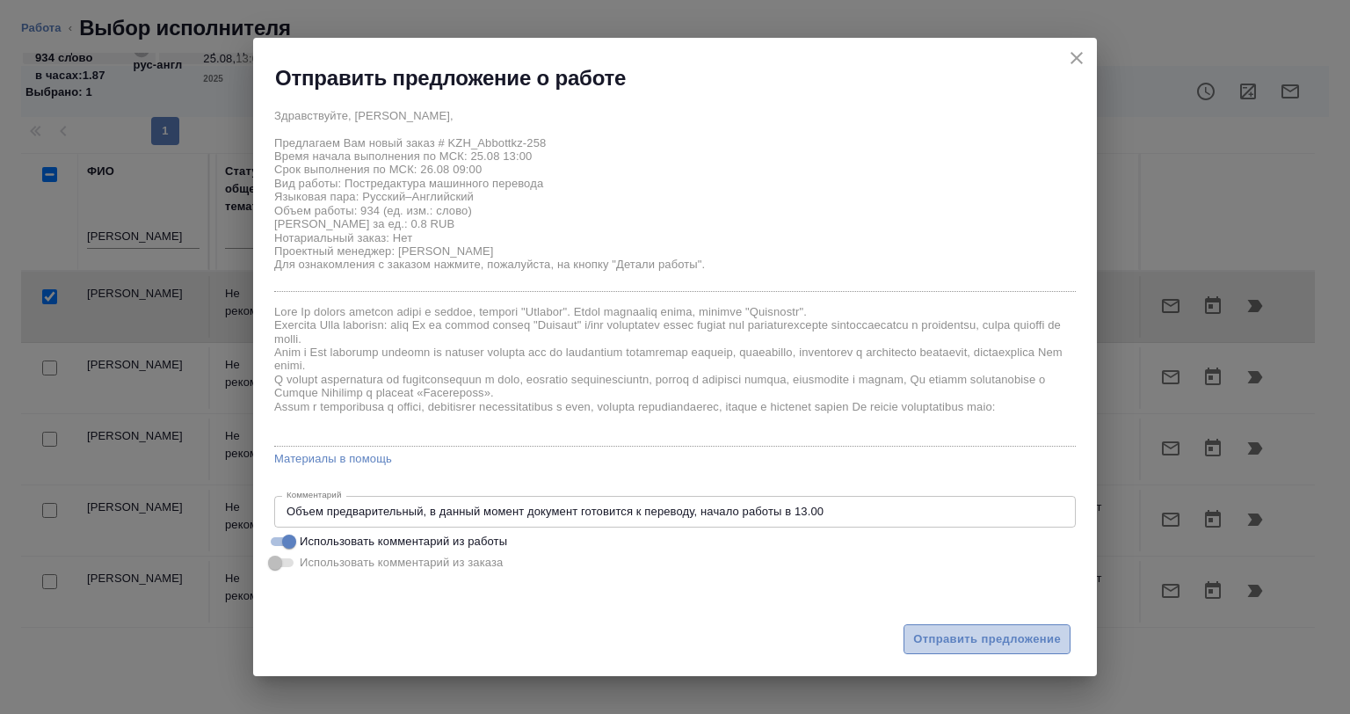
click at [939, 634] on span "Отправить предложение" at bounding box center [987, 639] width 148 height 20
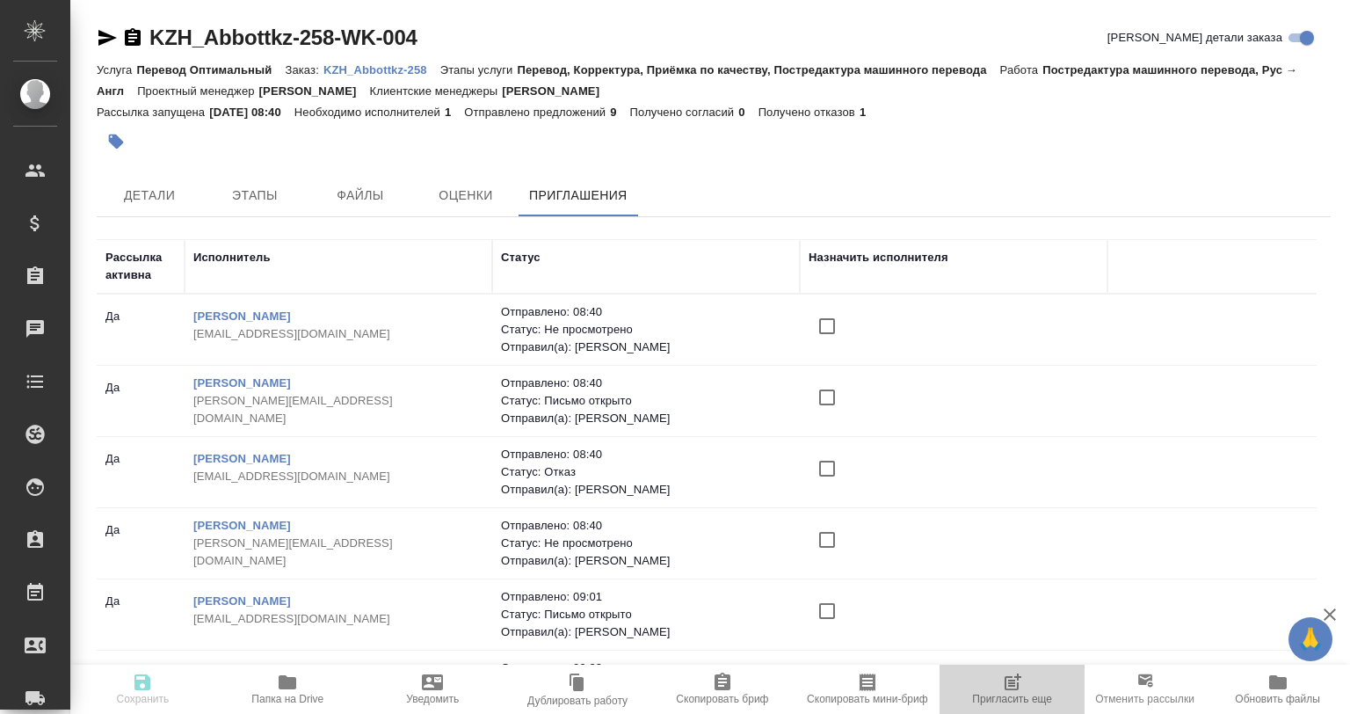
click at [1031, 675] on span "Пригласить еще" at bounding box center [1012, 688] width 124 height 33
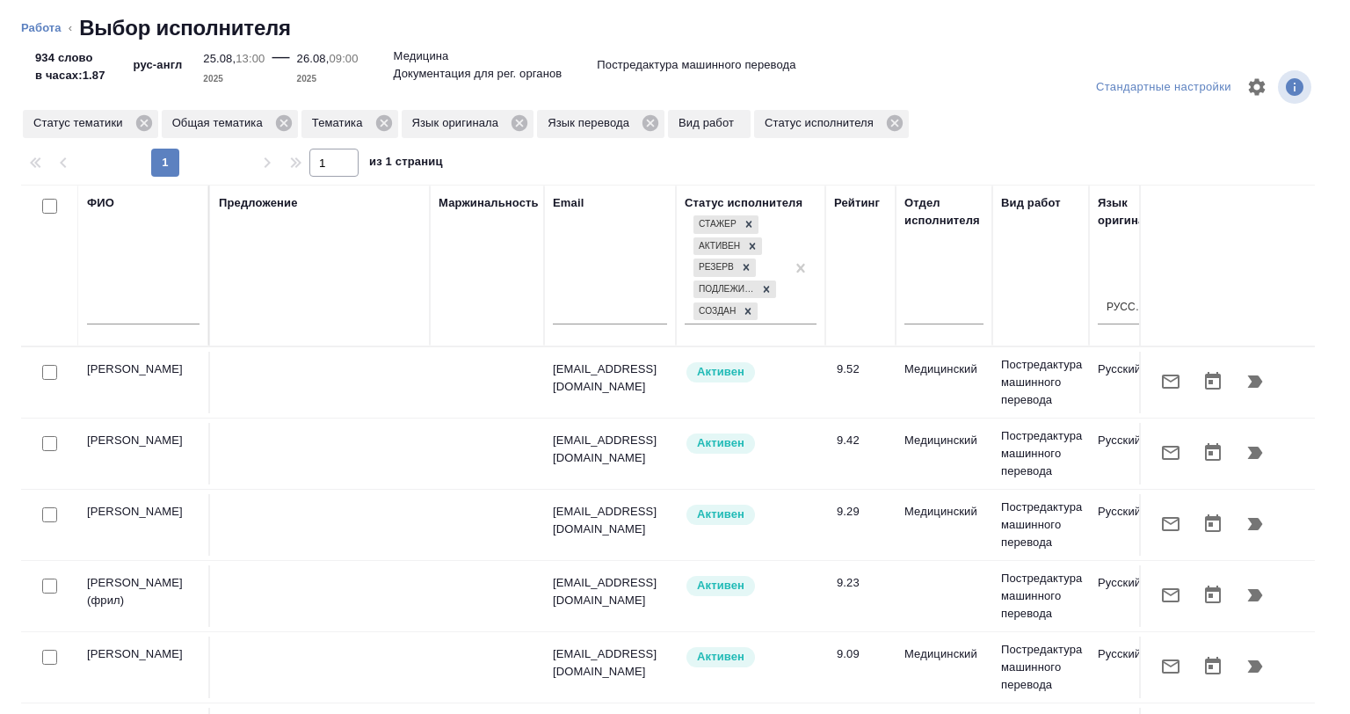
click at [134, 305] on input "text" at bounding box center [143, 313] width 113 height 22
paste input "[PERSON_NAME]"
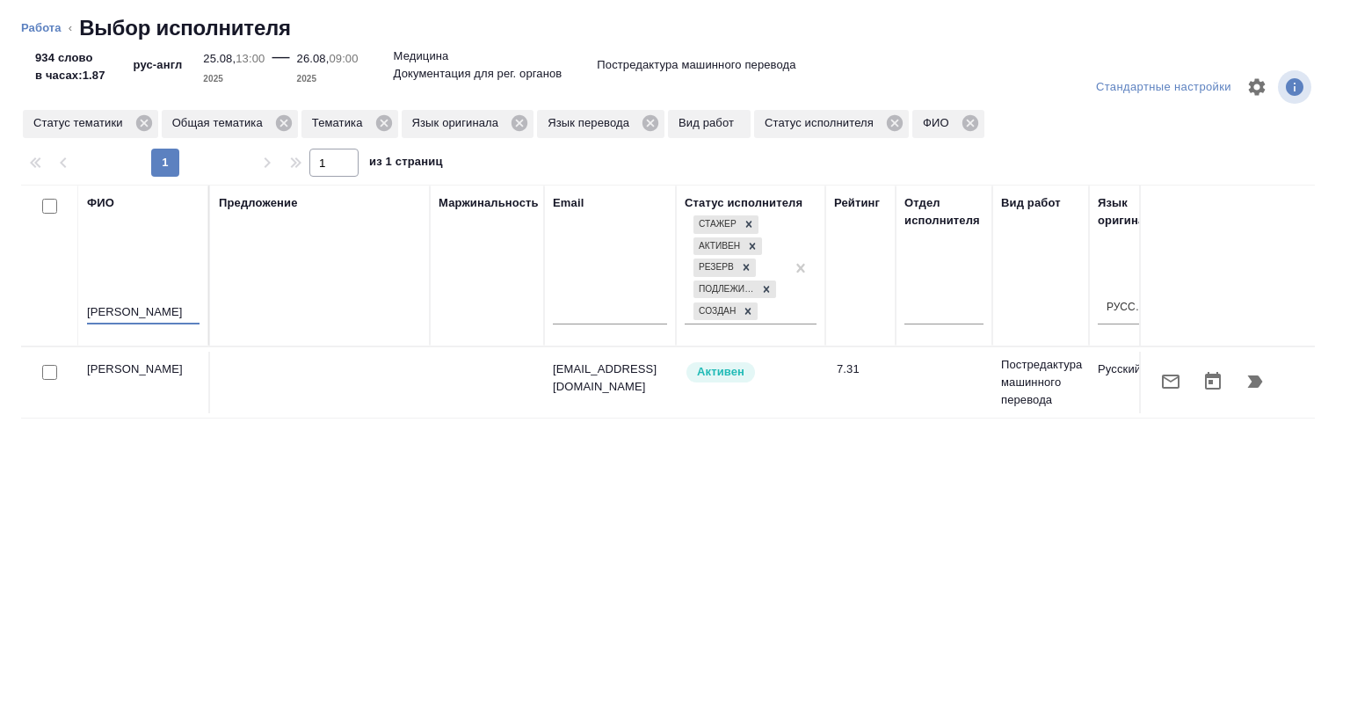
type input "[PERSON_NAME]"
click at [53, 367] on input "checkbox" at bounding box center [49, 372] width 15 height 15
checkbox input "true"
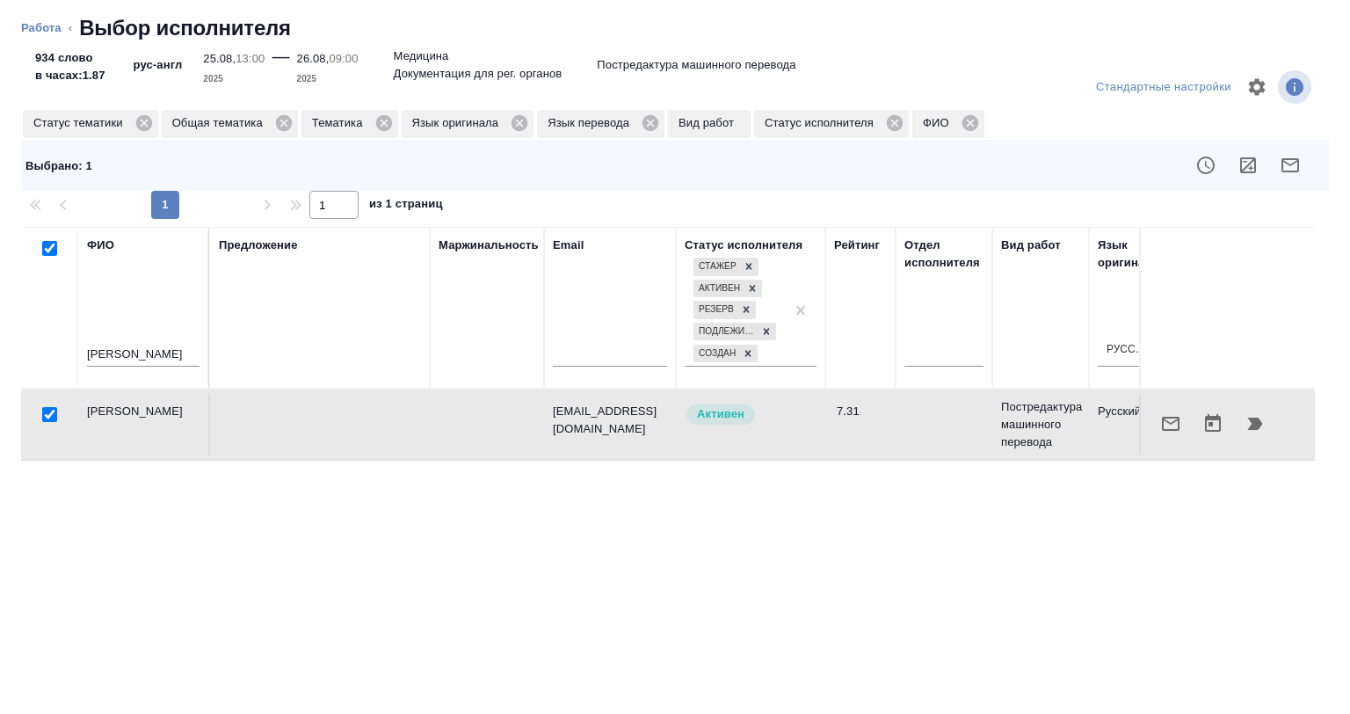
click at [1236, 179] on button "button" at bounding box center [1248, 165] width 42 height 42
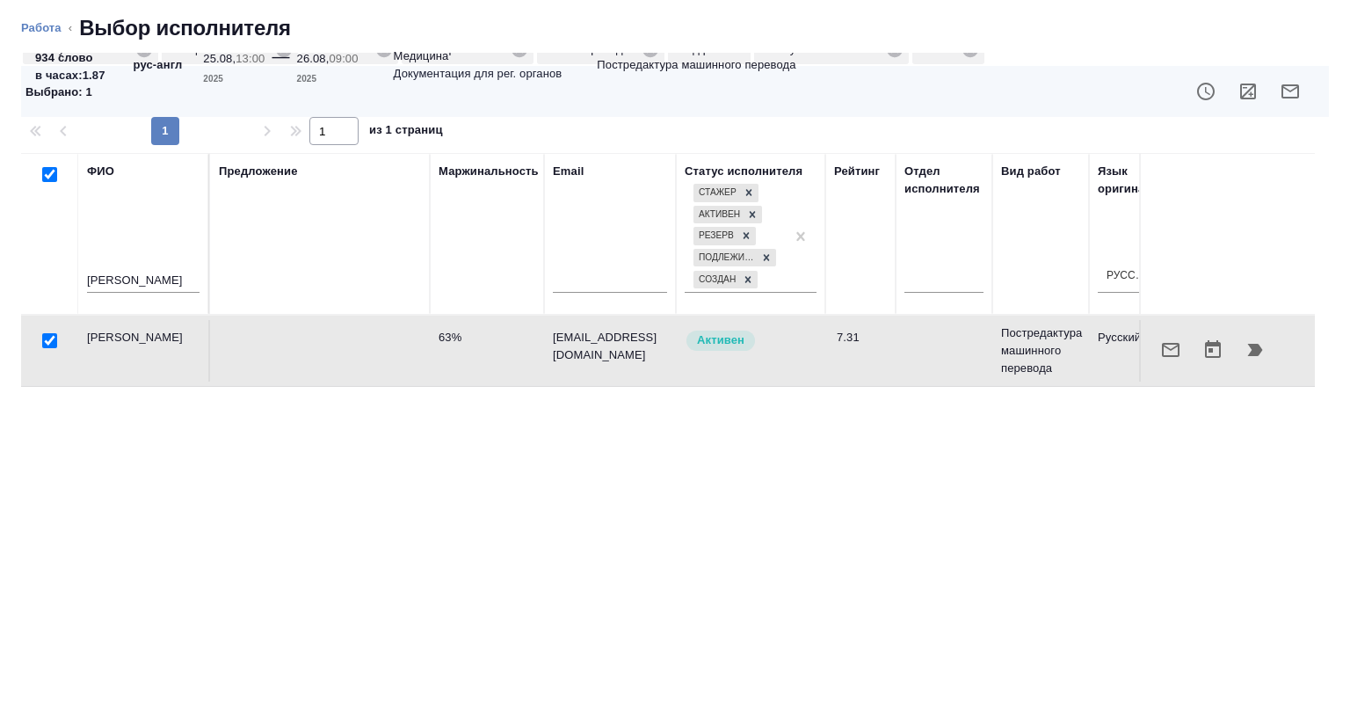
scroll to position [0, 1273]
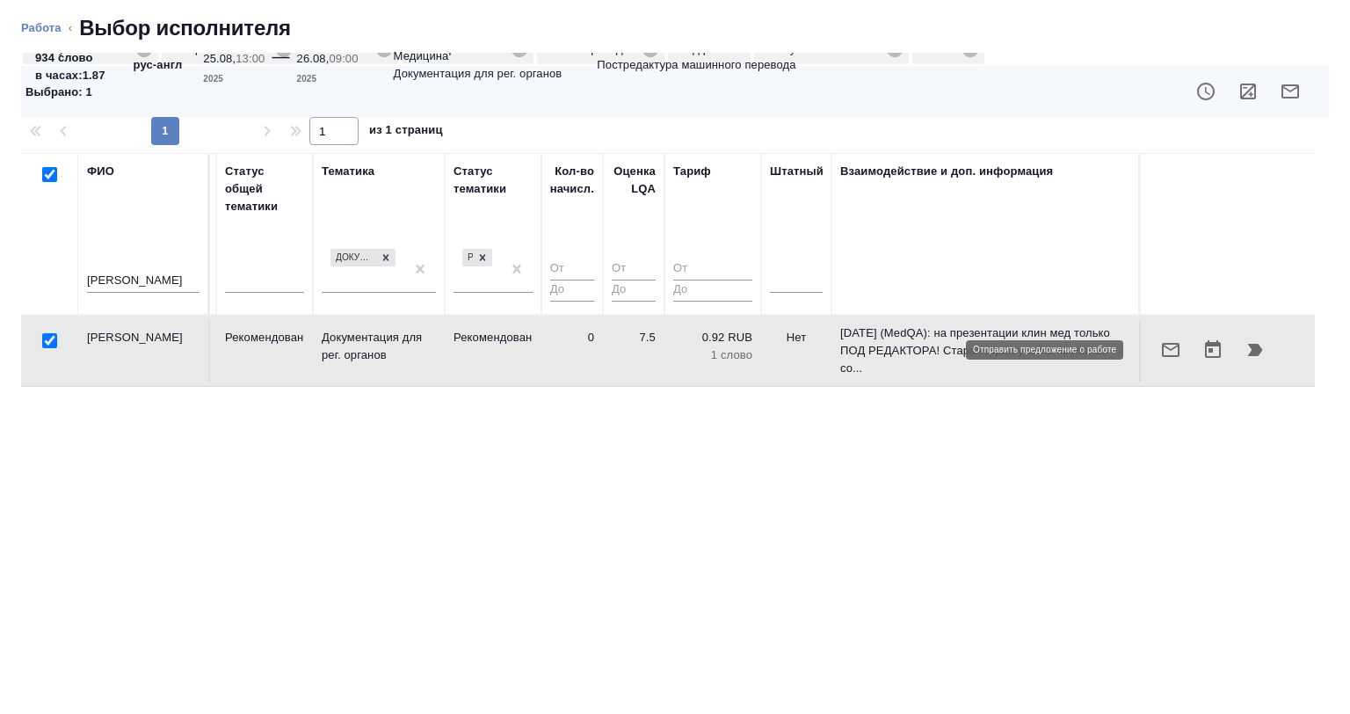
click at [1160, 352] on icon "button" at bounding box center [1170, 349] width 21 height 21
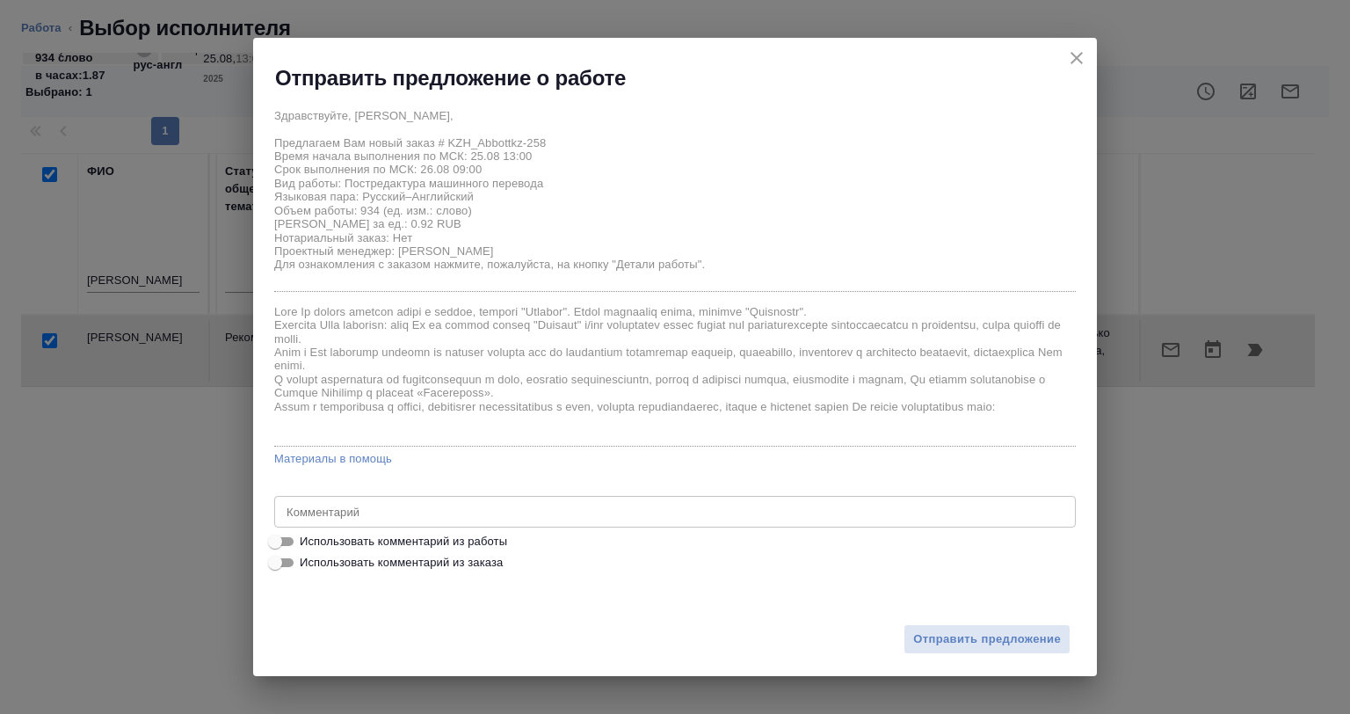
drag, startPoint x: 447, startPoint y: 541, endPoint x: 628, endPoint y: 545, distance: 181.2
click at [447, 542] on span "Использовать комментарий из работы" at bounding box center [403, 542] width 207 height 18
click at [307, 542] on input "Использовать комментарий из работы" at bounding box center [275, 541] width 63 height 21
checkbox input "true"
type textarea "Объем предварительный, в данный момент документ готовится к переводу, начало ра…"
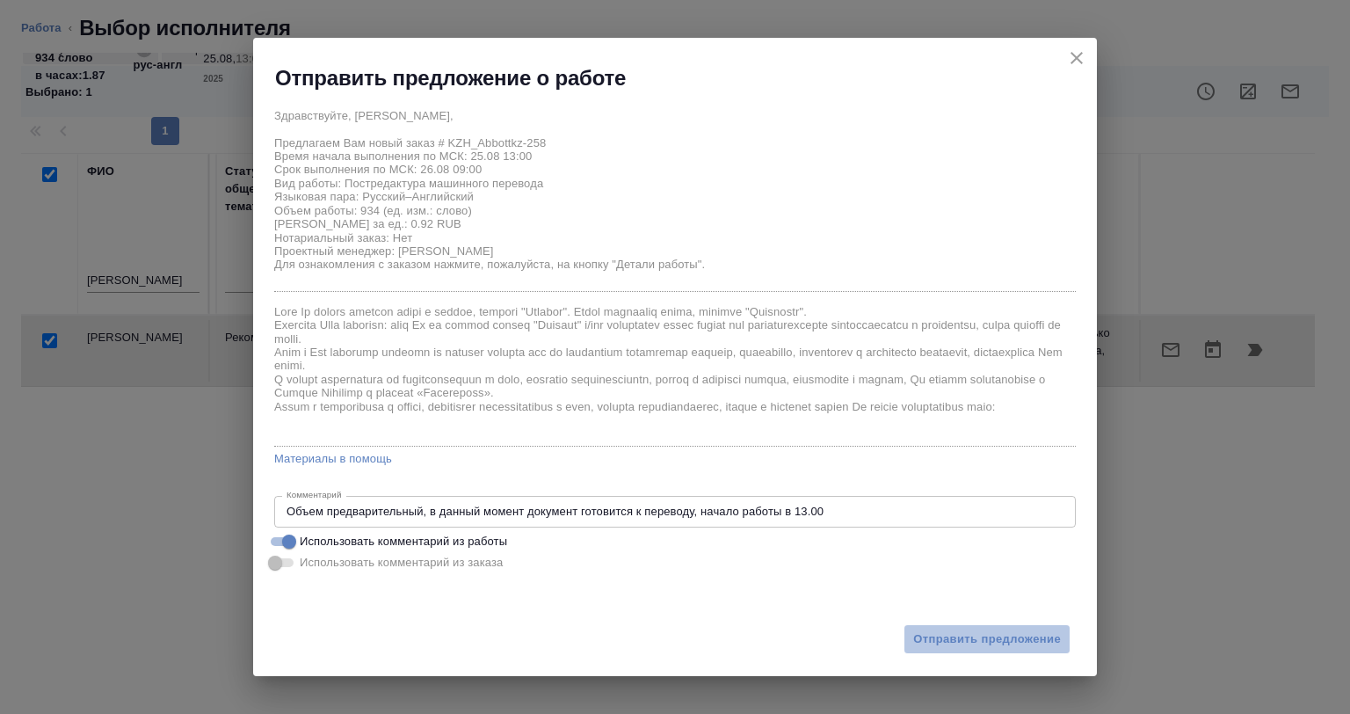
click at [957, 654] on div "Отправить предложение" at bounding box center [675, 628] width 844 height 97
click at [955, 637] on span "Отправить предложение" at bounding box center [987, 639] width 148 height 20
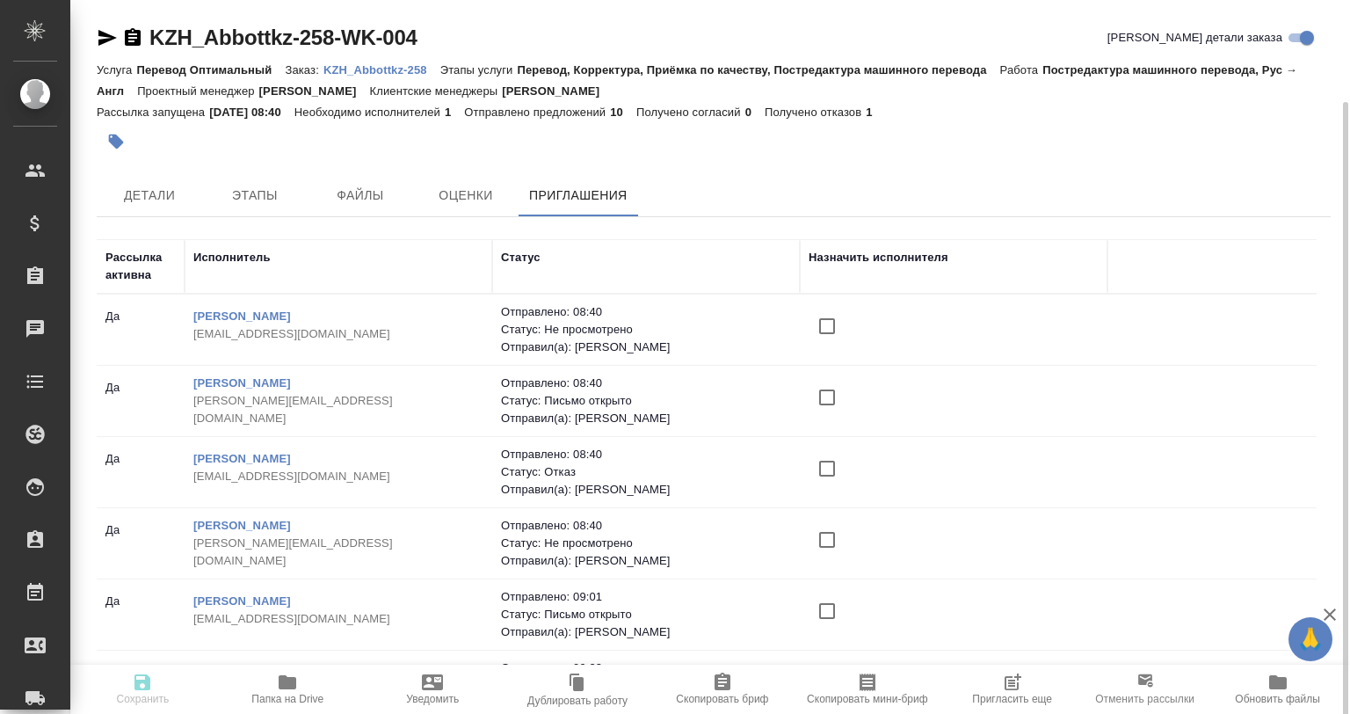
scroll to position [53, 0]
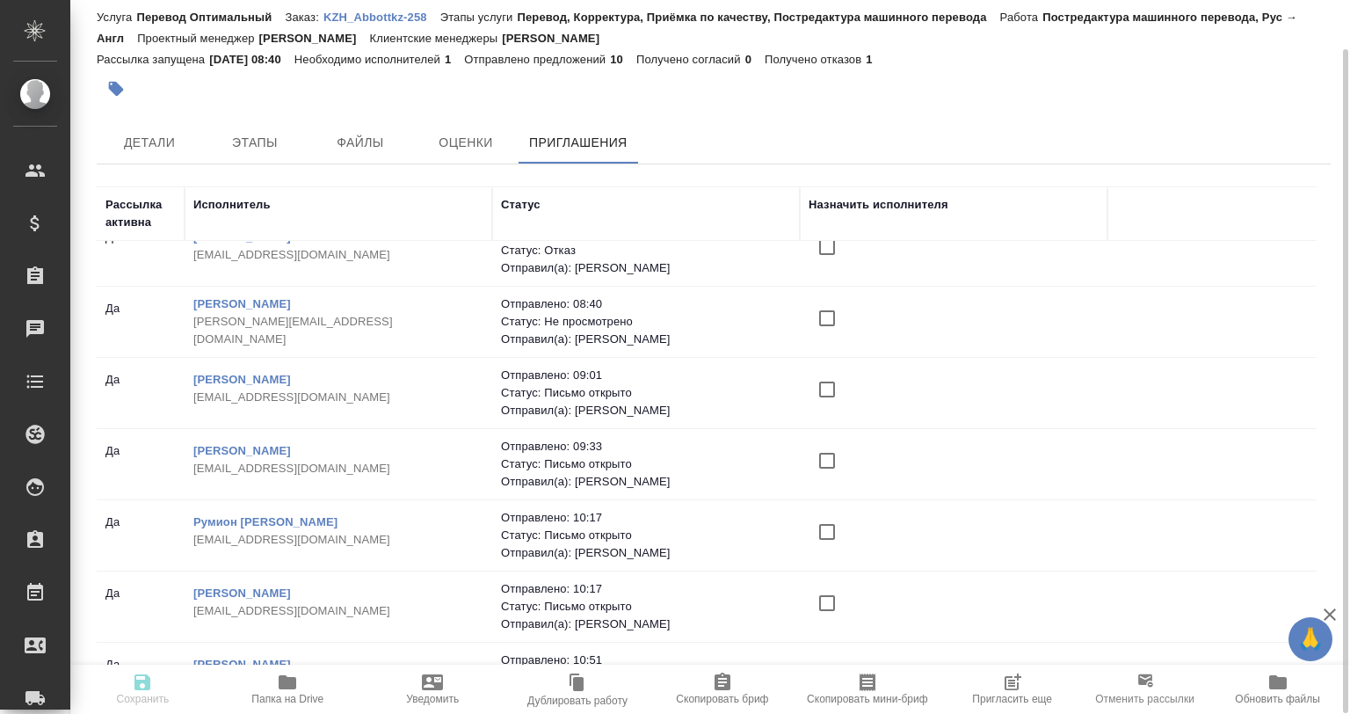
scroll to position [295, 0]
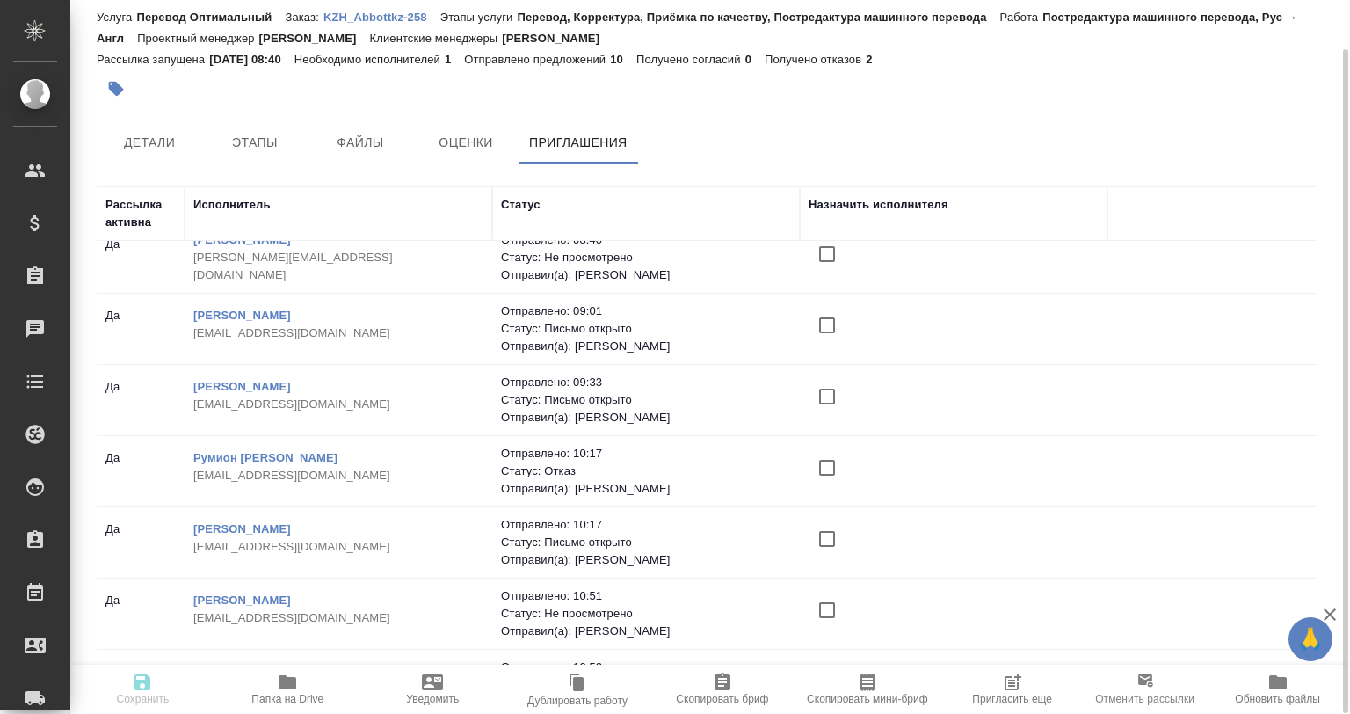
scroll to position [295, 0]
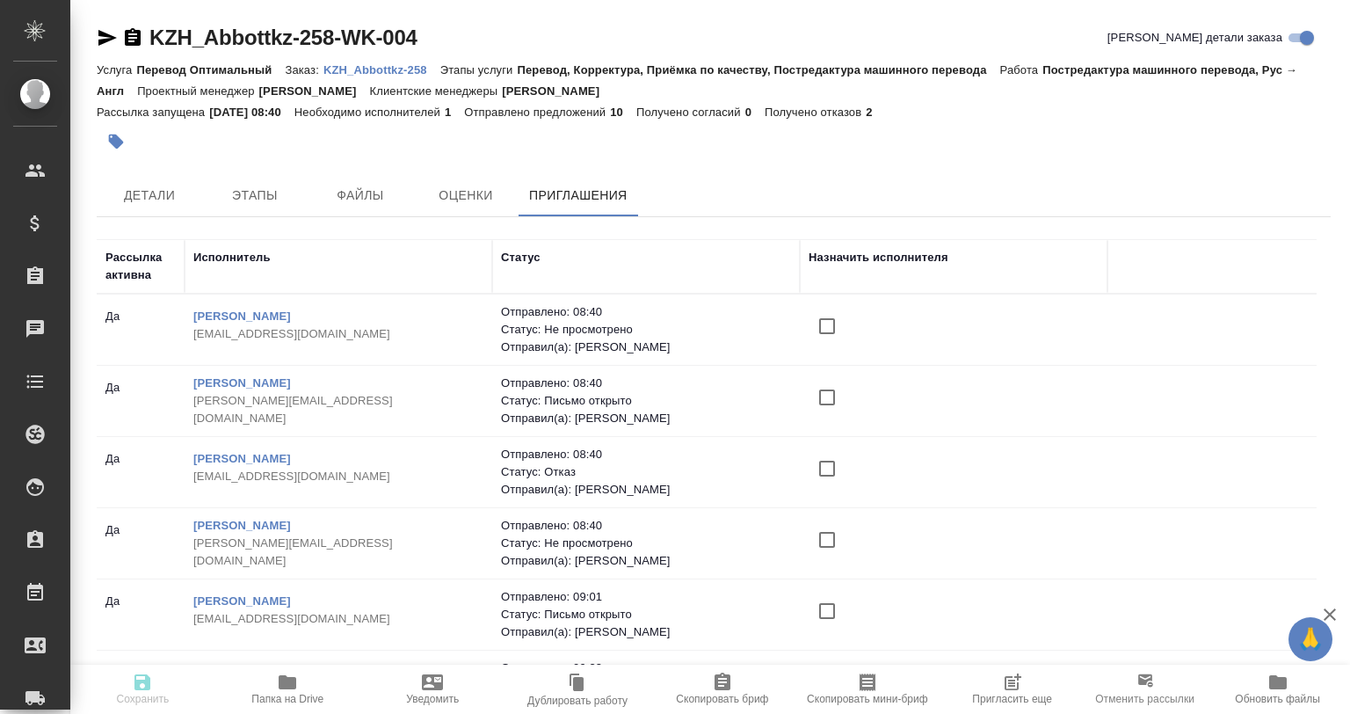
scroll to position [295, 0]
drag, startPoint x: 1301, startPoint y: 455, endPoint x: 1310, endPoint y: 498, distance: 44.0
click at [1309, 494] on div "Рассылка активна Исполнитель Статус Назначить исполнителя Да Сенченя Мария Анат…" at bounding box center [707, 481] width 1220 height 484
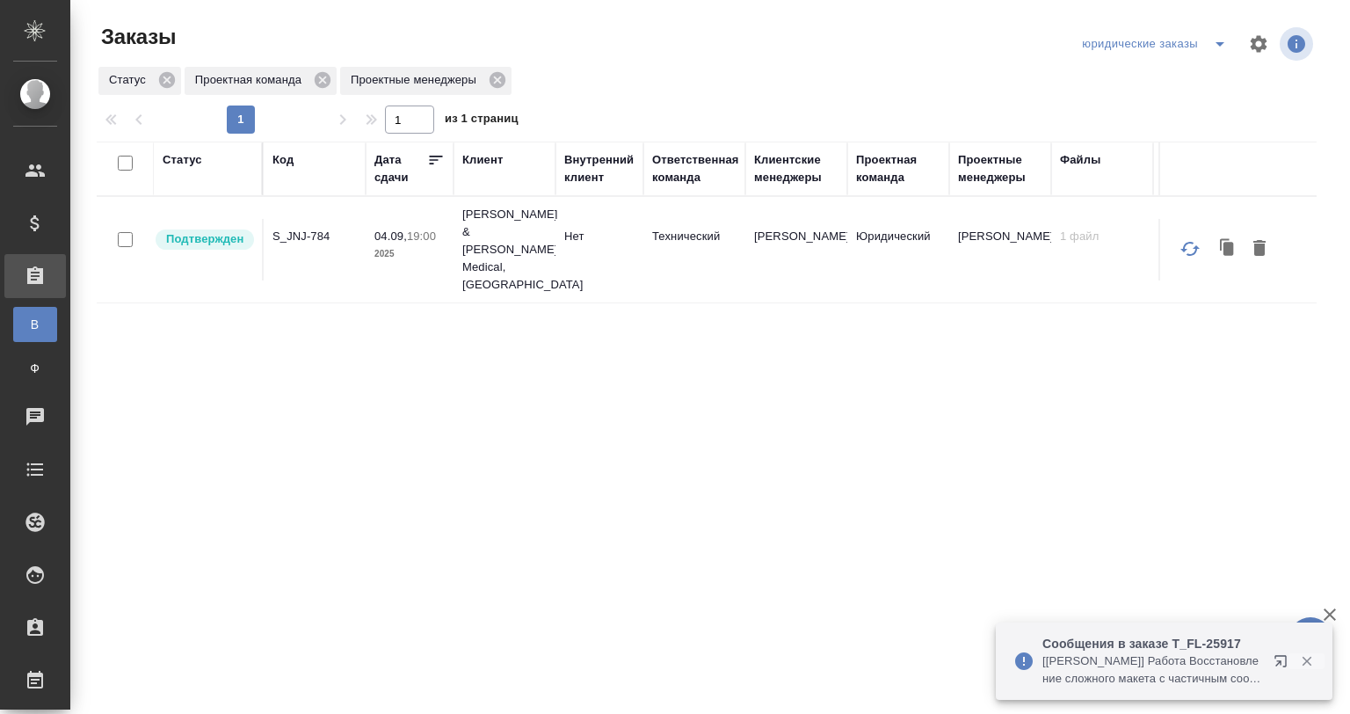
click at [1305, 661] on icon "button" at bounding box center [1307, 661] width 16 height 16
